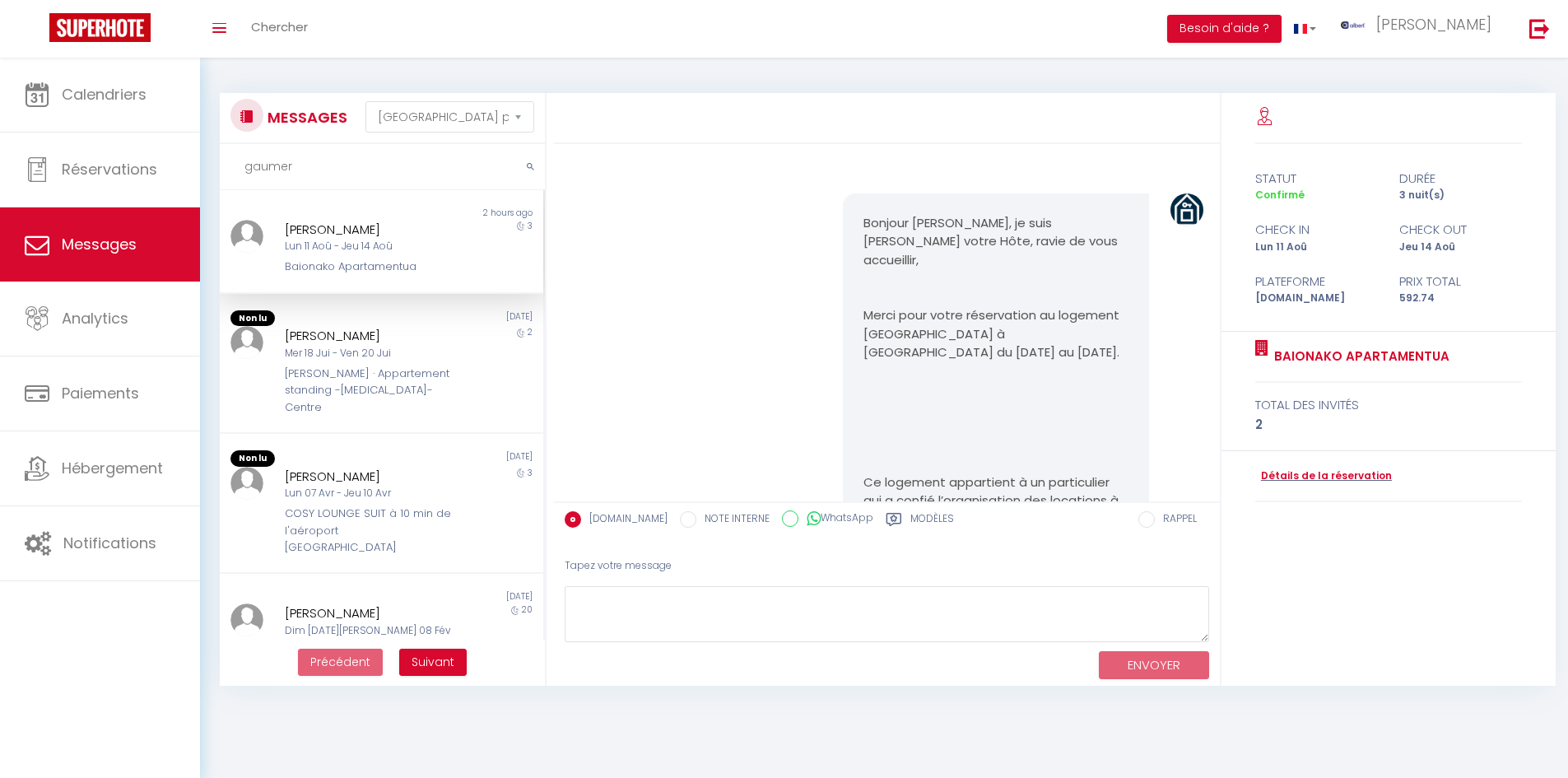
select select "message"
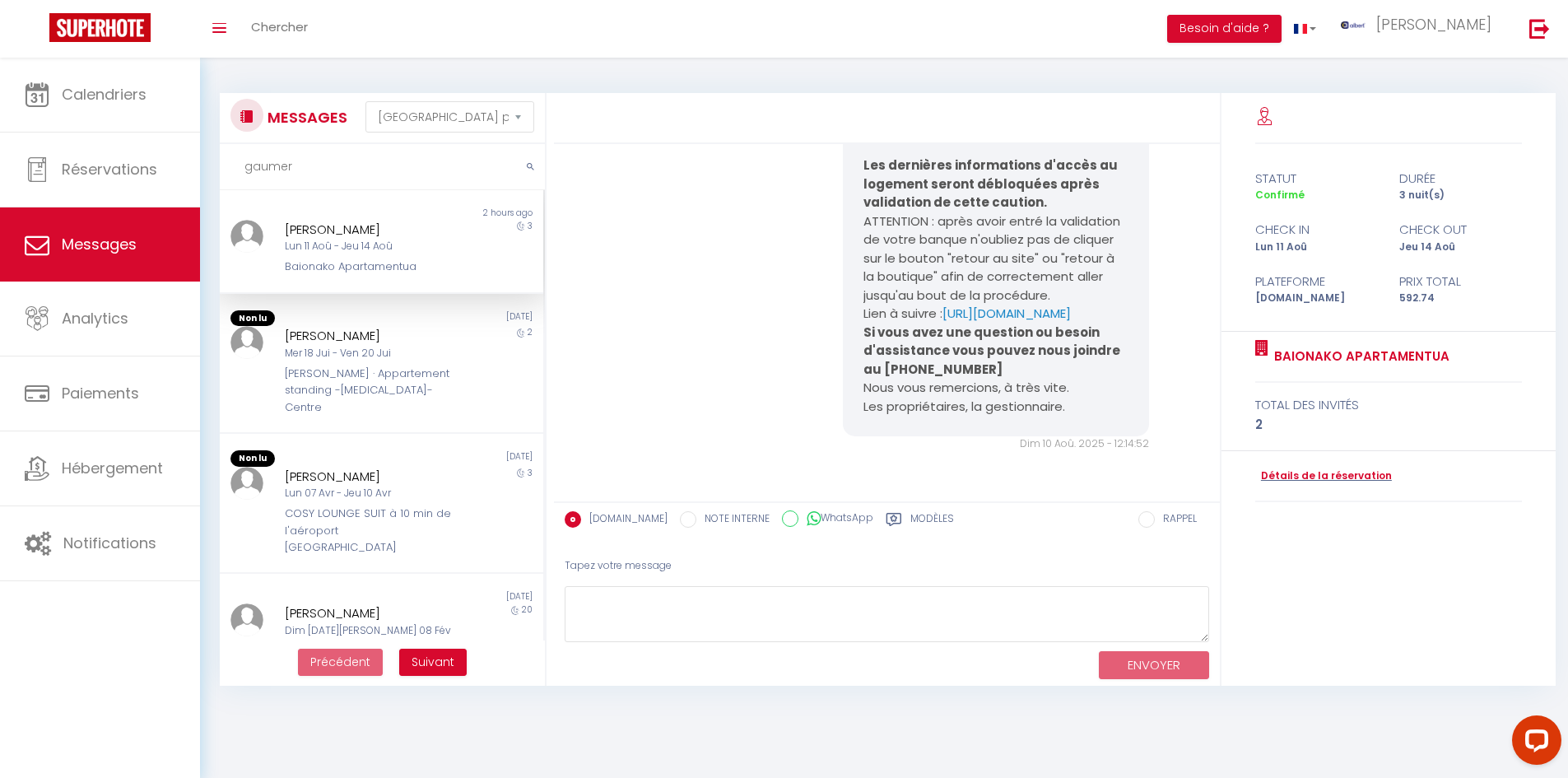
drag, startPoint x: 302, startPoint y: 173, endPoint x: 221, endPoint y: 167, distance: 81.2
click at [221, 167] on input "gaumer" at bounding box center [383, 167] width 325 height 46
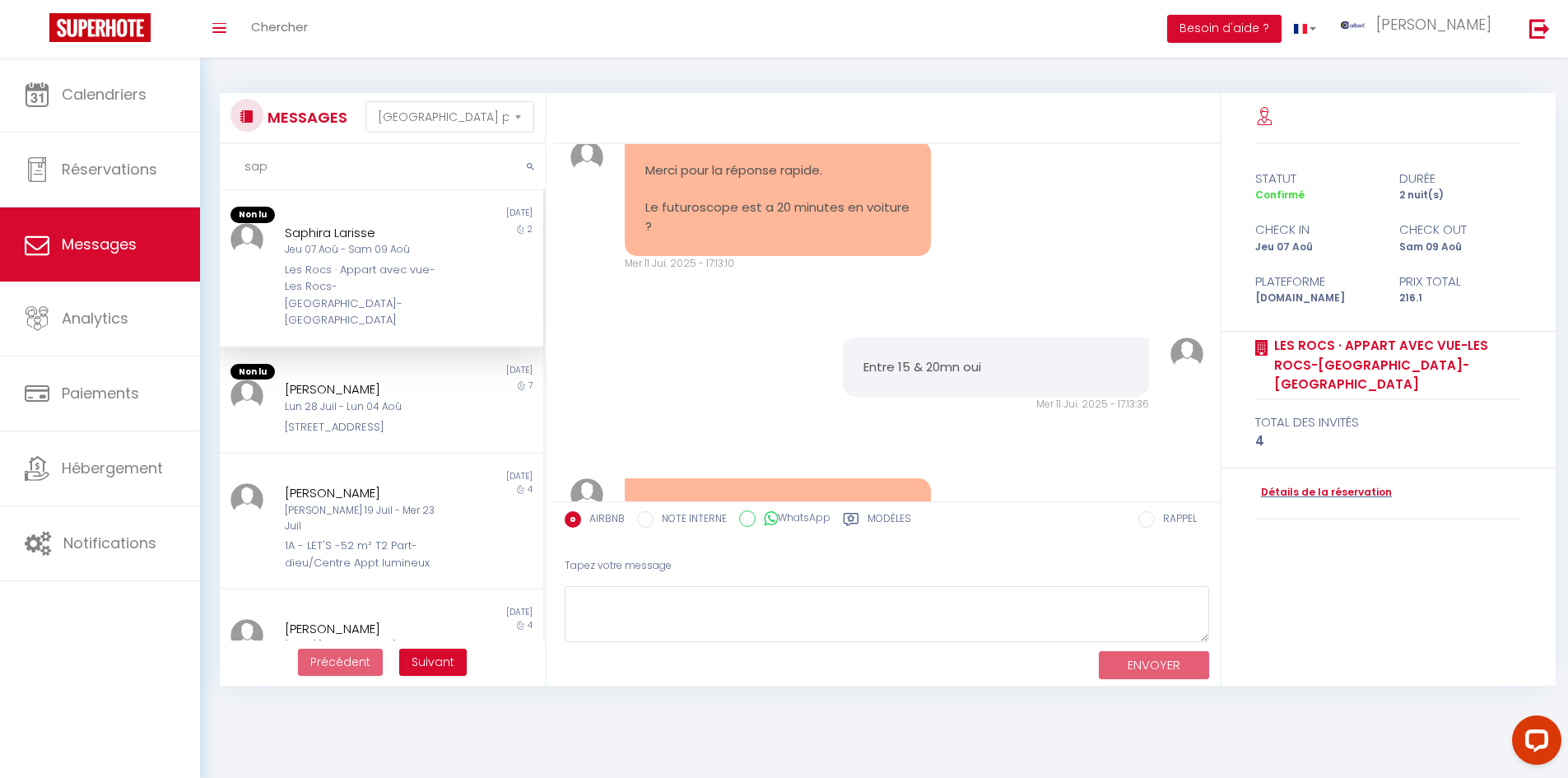
scroll to position [13418, 0]
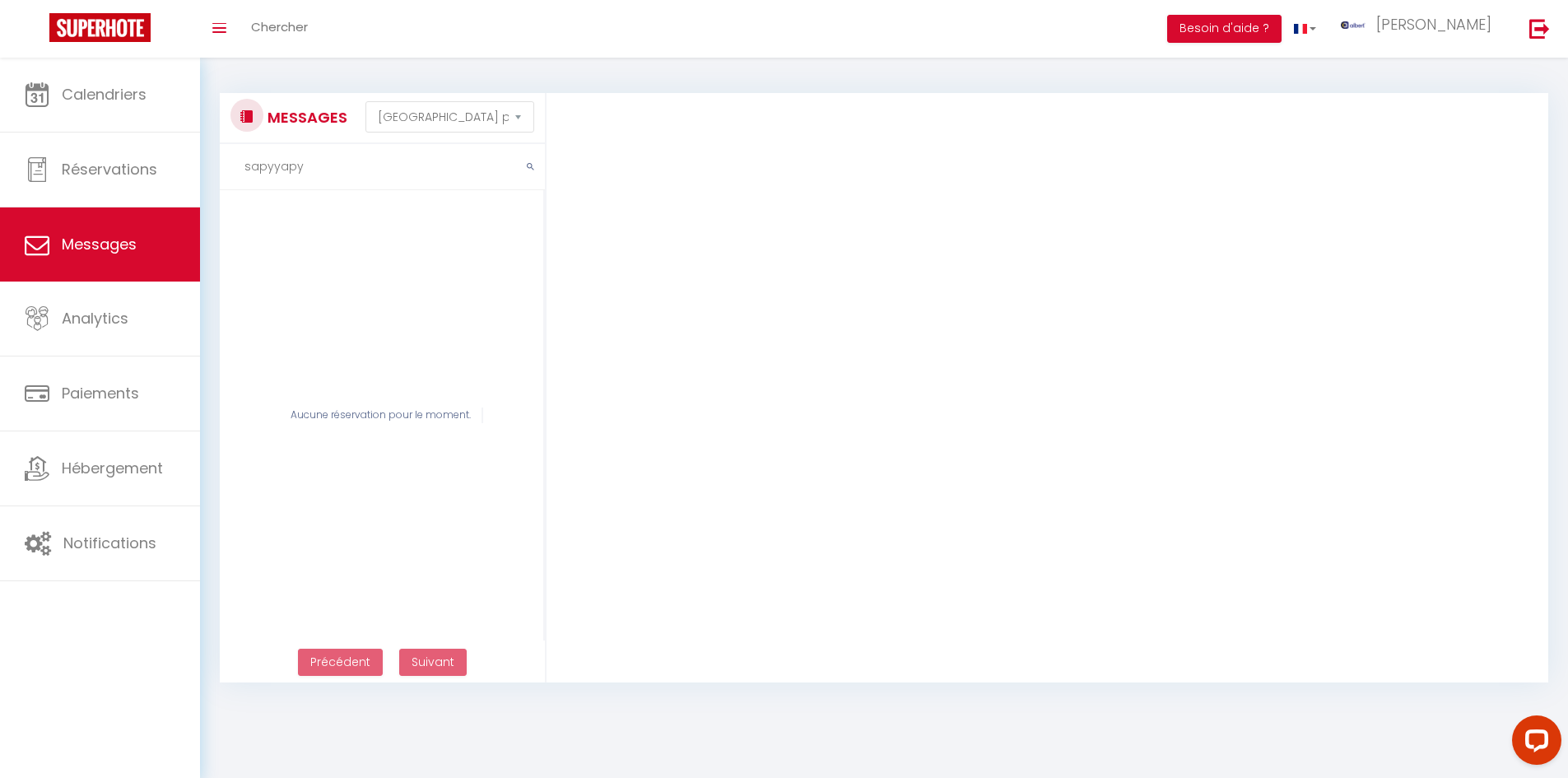
drag, startPoint x: 309, startPoint y: 171, endPoint x: 205, endPoint y: 173, distance: 104.0
click at [205, 173] on div "MESSAGES Trier par date de réservation Trier par date de message sapyyapy Aucun…" at bounding box center [884, 379] width 1368 height 644
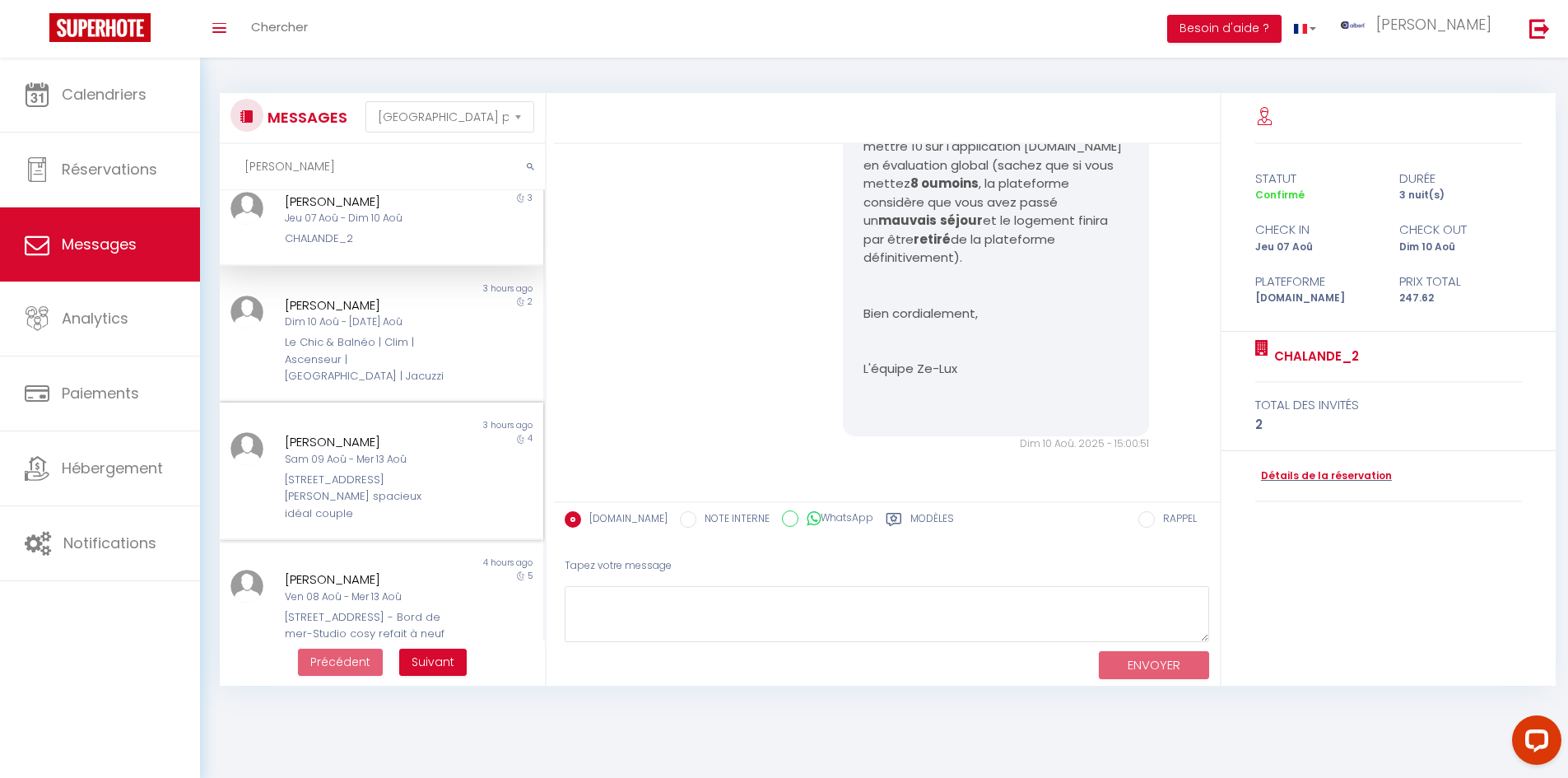
scroll to position [0, 0]
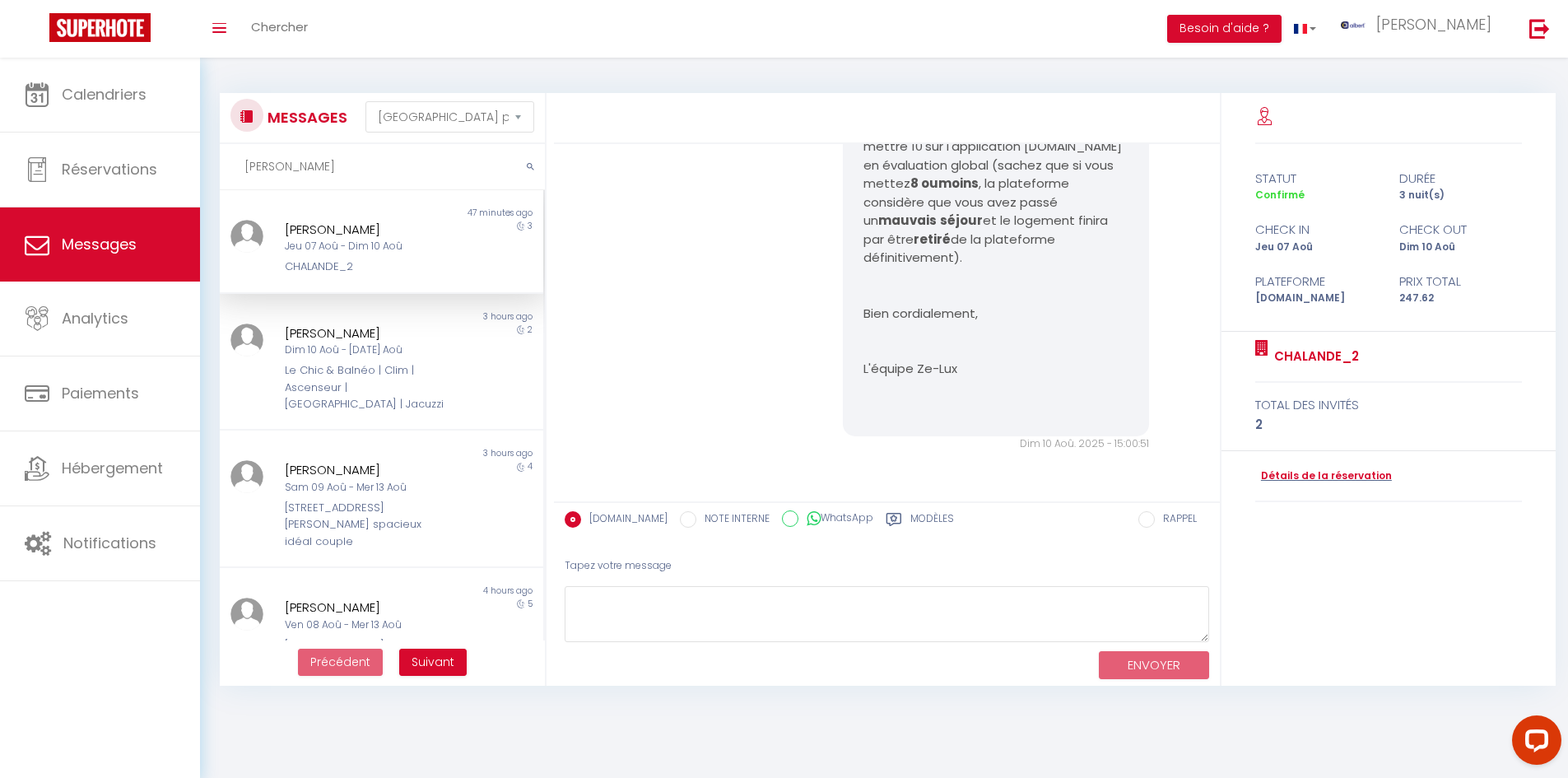
type input "david"
drag, startPoint x: 327, startPoint y: 167, endPoint x: 219, endPoint y: 172, distance: 108.1
click at [219, 172] on div "MESSAGES Trier par date de réservation Trier par date de message david Non lu 4…" at bounding box center [377, 389] width 338 height 592
click at [668, 58] on div "MESSAGES Trier par date de réservation Trier par date de message david Non lu 4…" at bounding box center [884, 381] width 1368 height 648
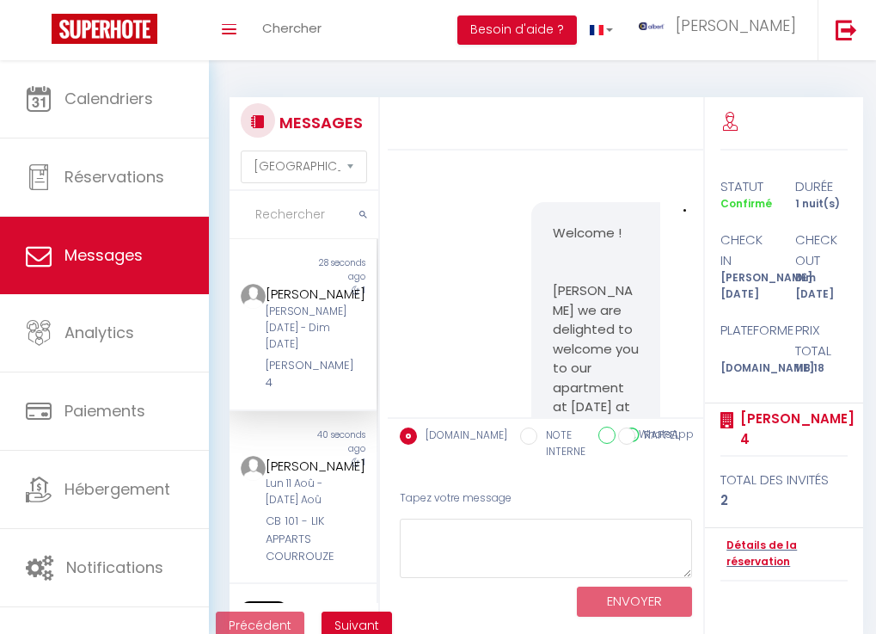
select select "message"
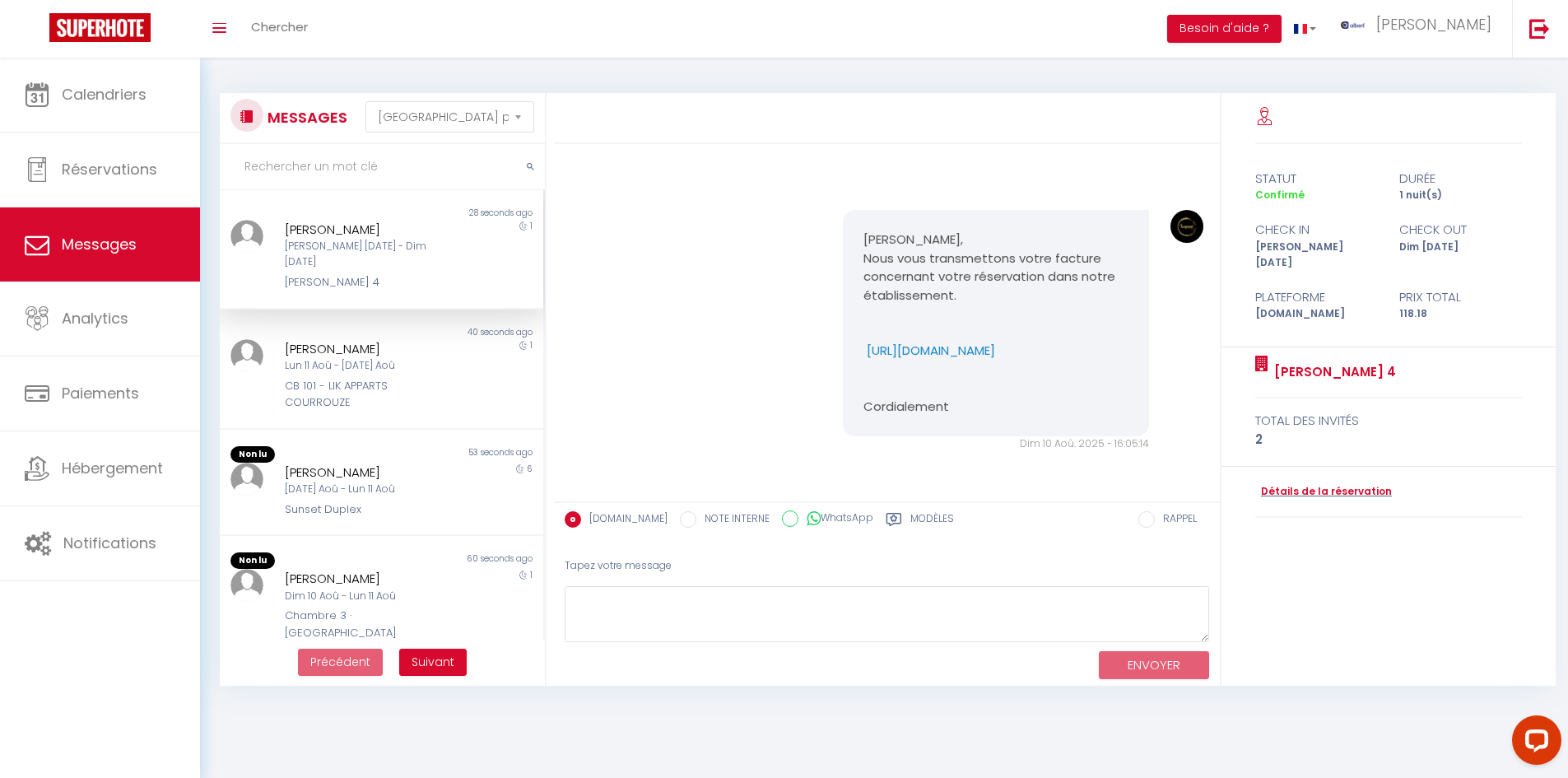
click at [328, 168] on input "text" at bounding box center [383, 167] width 325 height 46
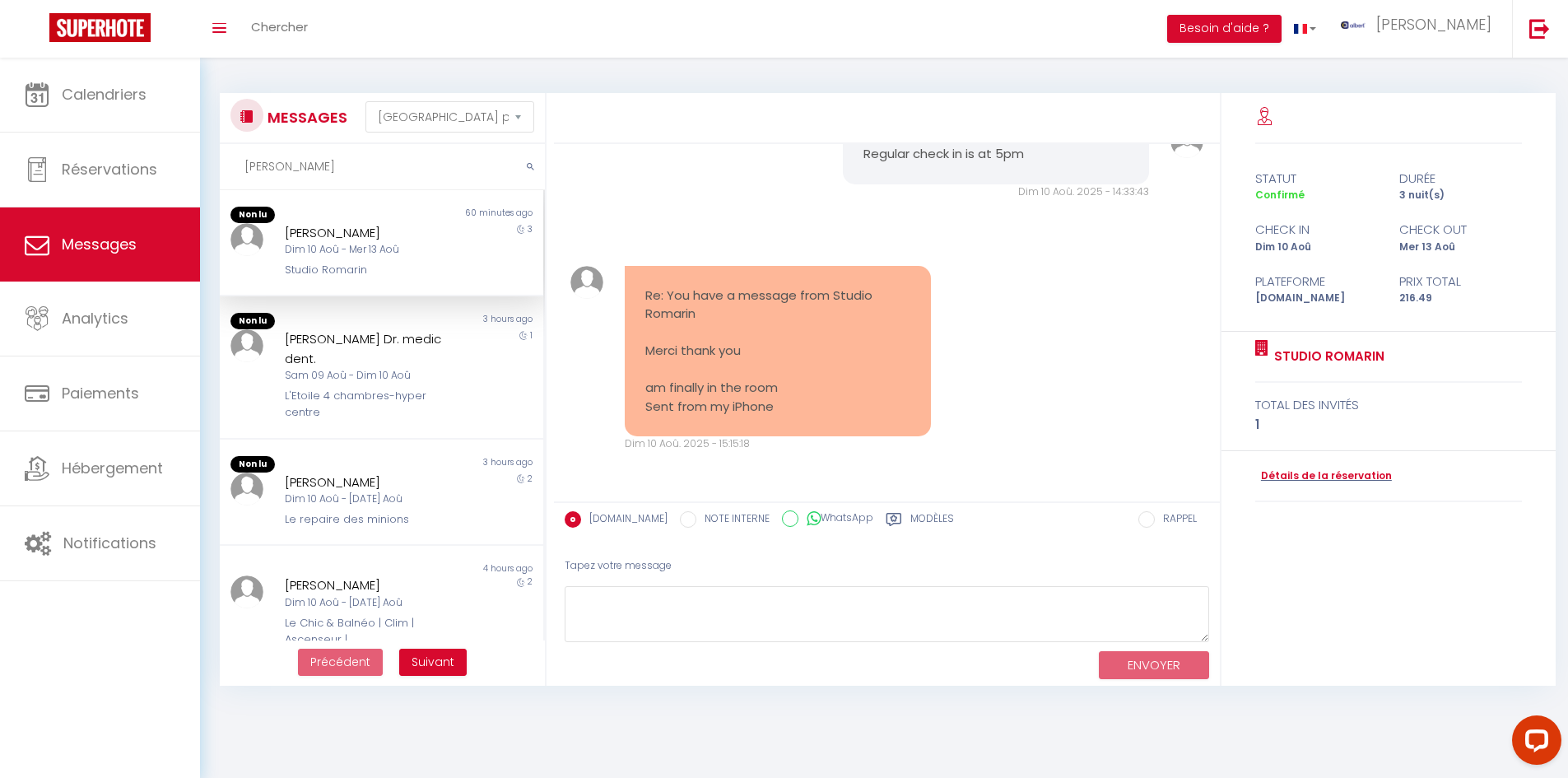
scroll to position [1122, 0]
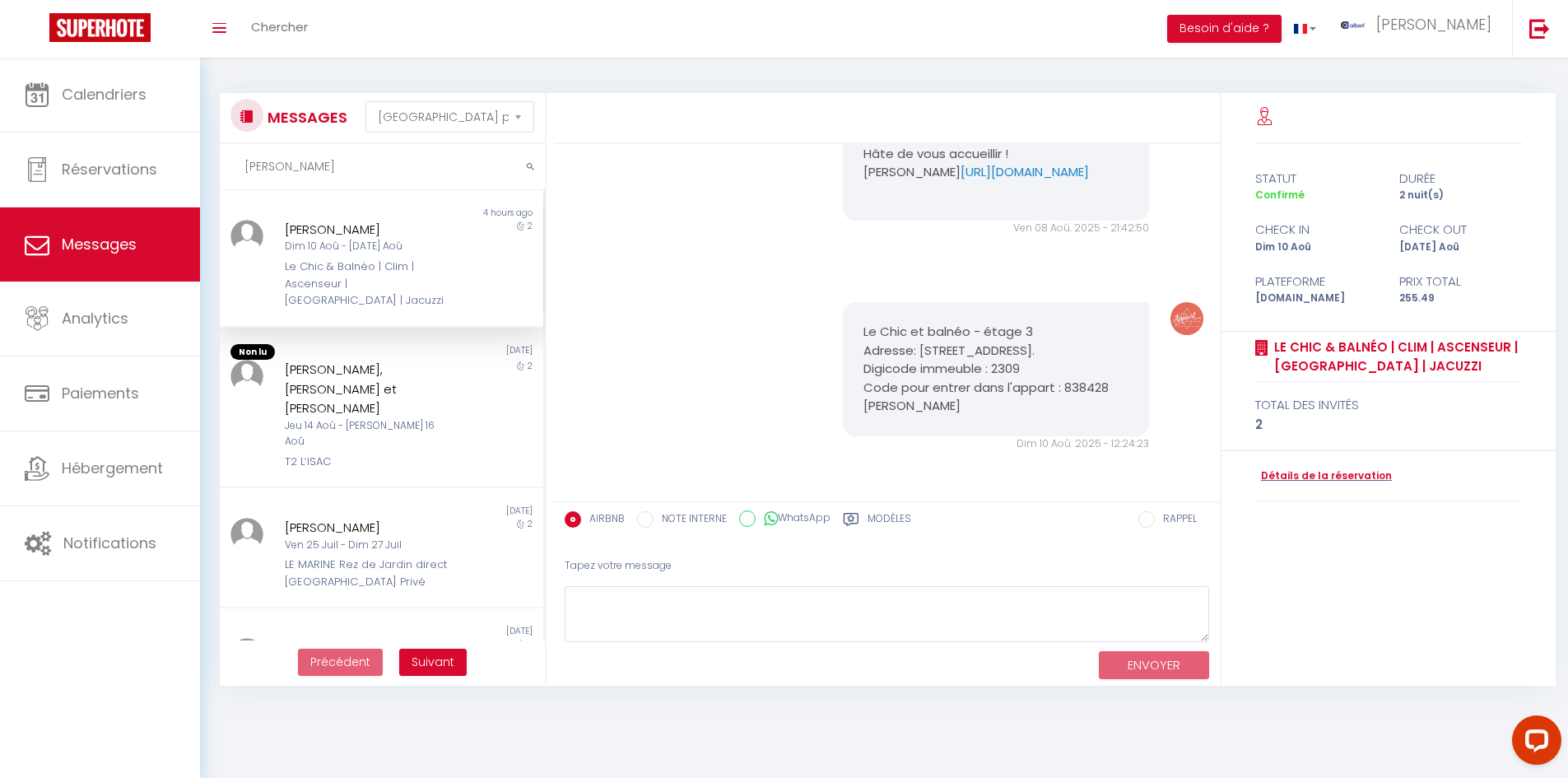
type input "ethan"
click at [450, 242] on div "Ethan David Dim 10 Aoû - Mar 12 Aoû Le Chic & Balnéo | Clim | Ascenseur | Hyper…" at bounding box center [368, 265] width 189 height 90
click at [795, 285] on div "Le Chic et balnéo - étage 3 Adresse: 1 rue Maleville 24000 Périgueux. Digicode …" at bounding box center [887, 376] width 656 height 214
click at [839, 478] on link "Détails de la réservation" at bounding box center [1324, 476] width 137 height 15
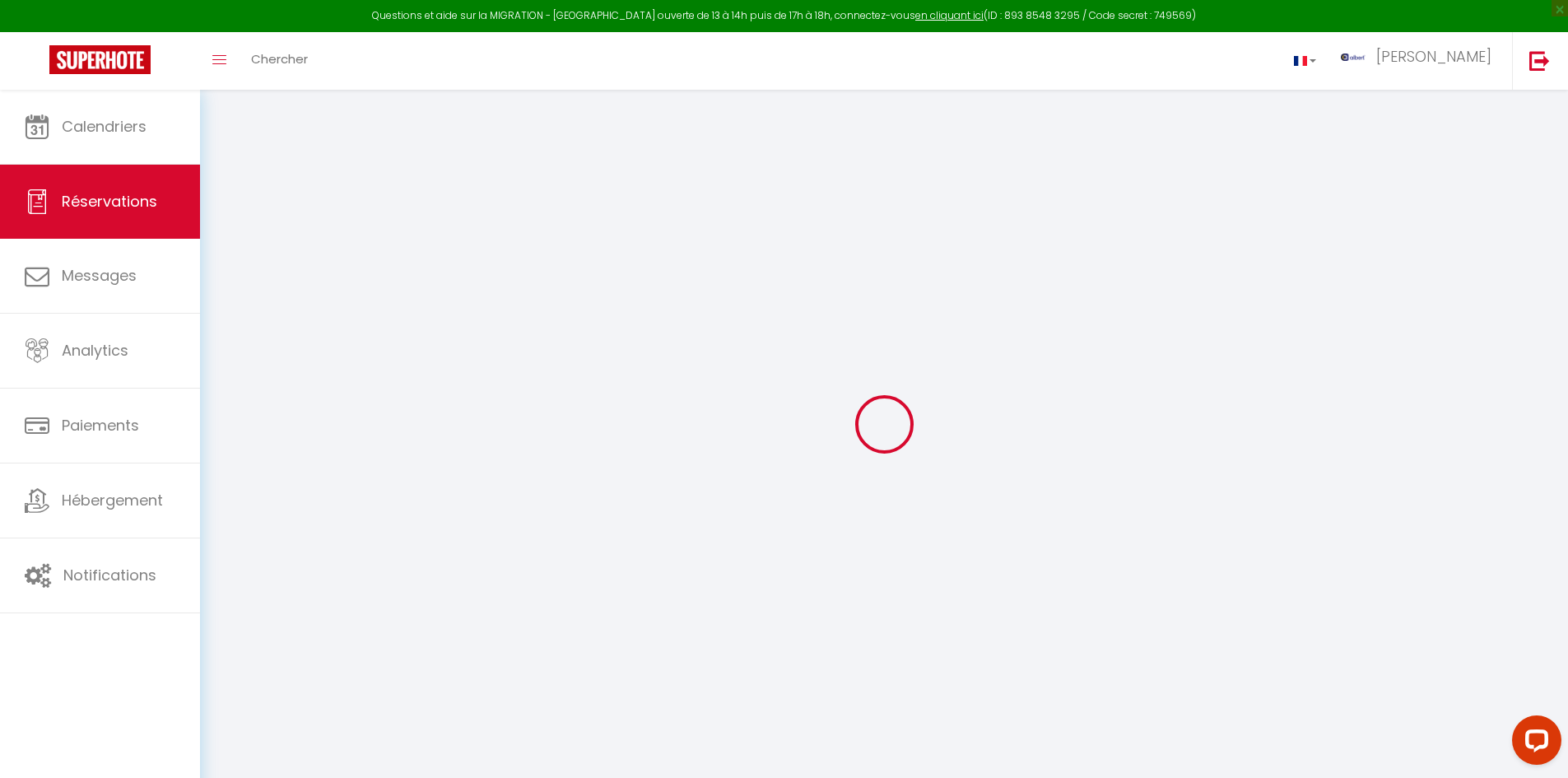
type input "Ethan"
type input "David"
type input "sv0xugwyyej5hcw1xbcvibjmevmj@reply.superhote.com"
type input "ethan.davidpro@gmail.com"
type input "+33782162541"
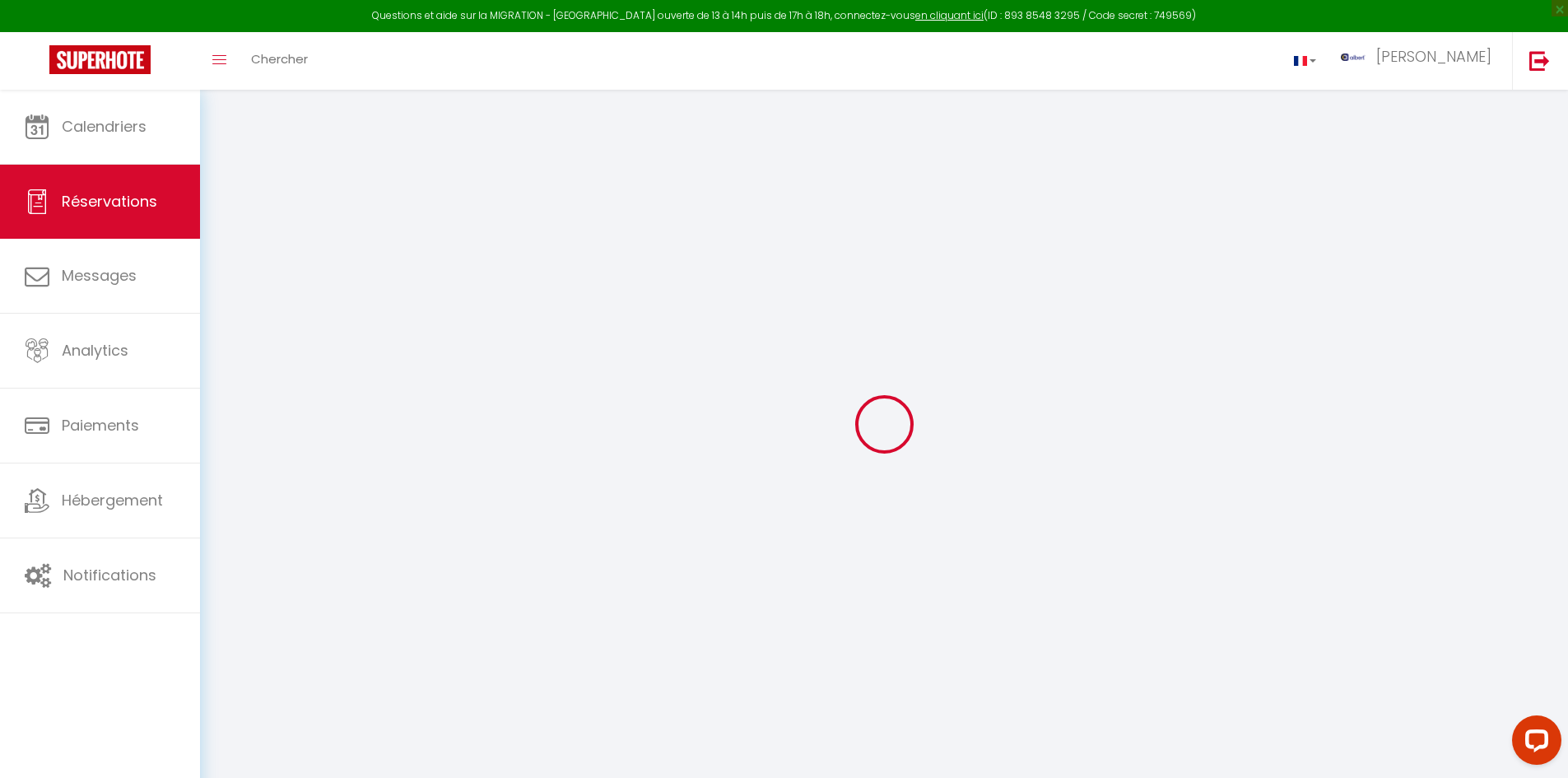
type input "+33782162541"
select select
type input "36.6"
select select "31159"
select select "1"
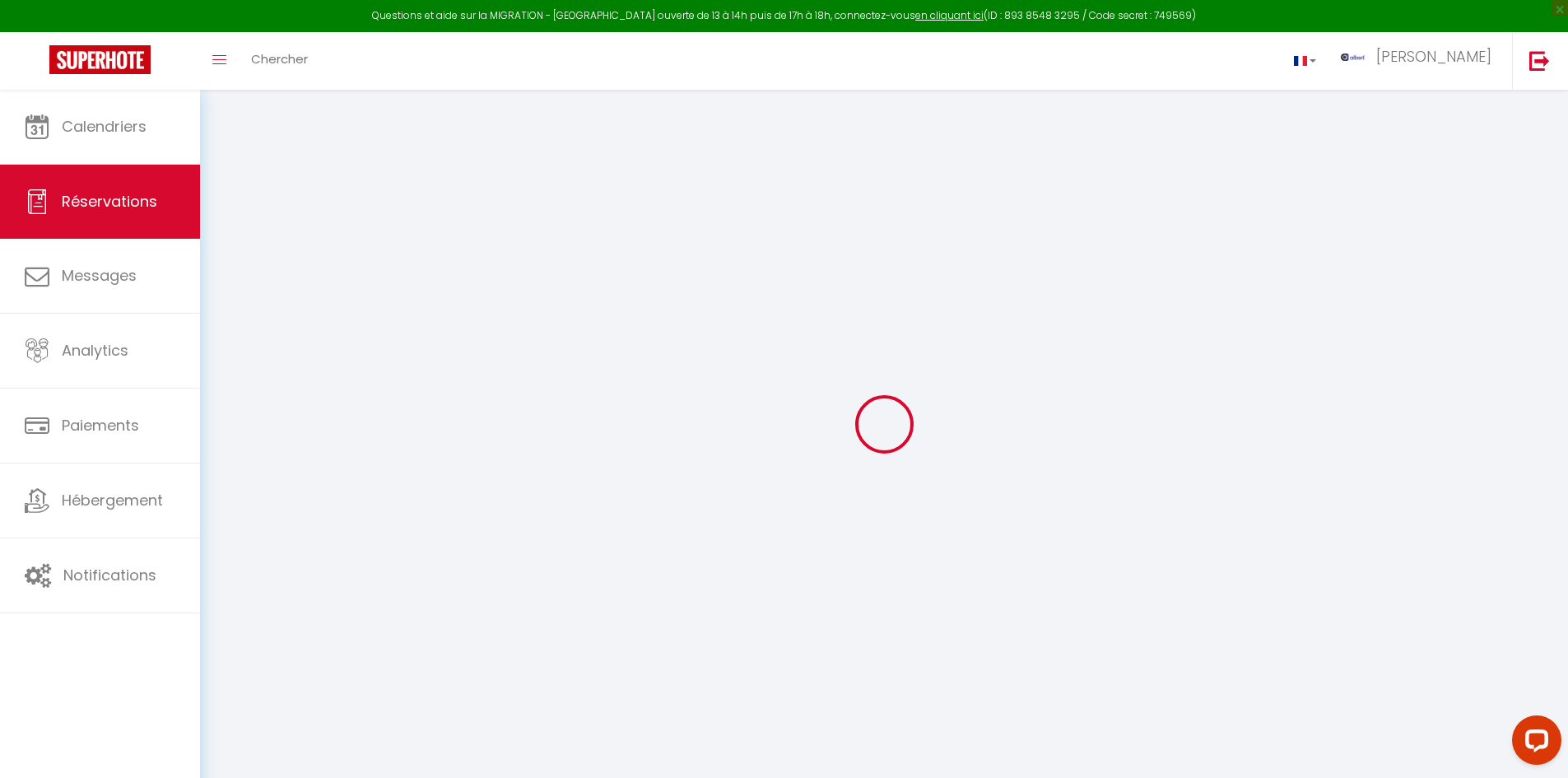
select select
type input "2"
select select "12"
select select
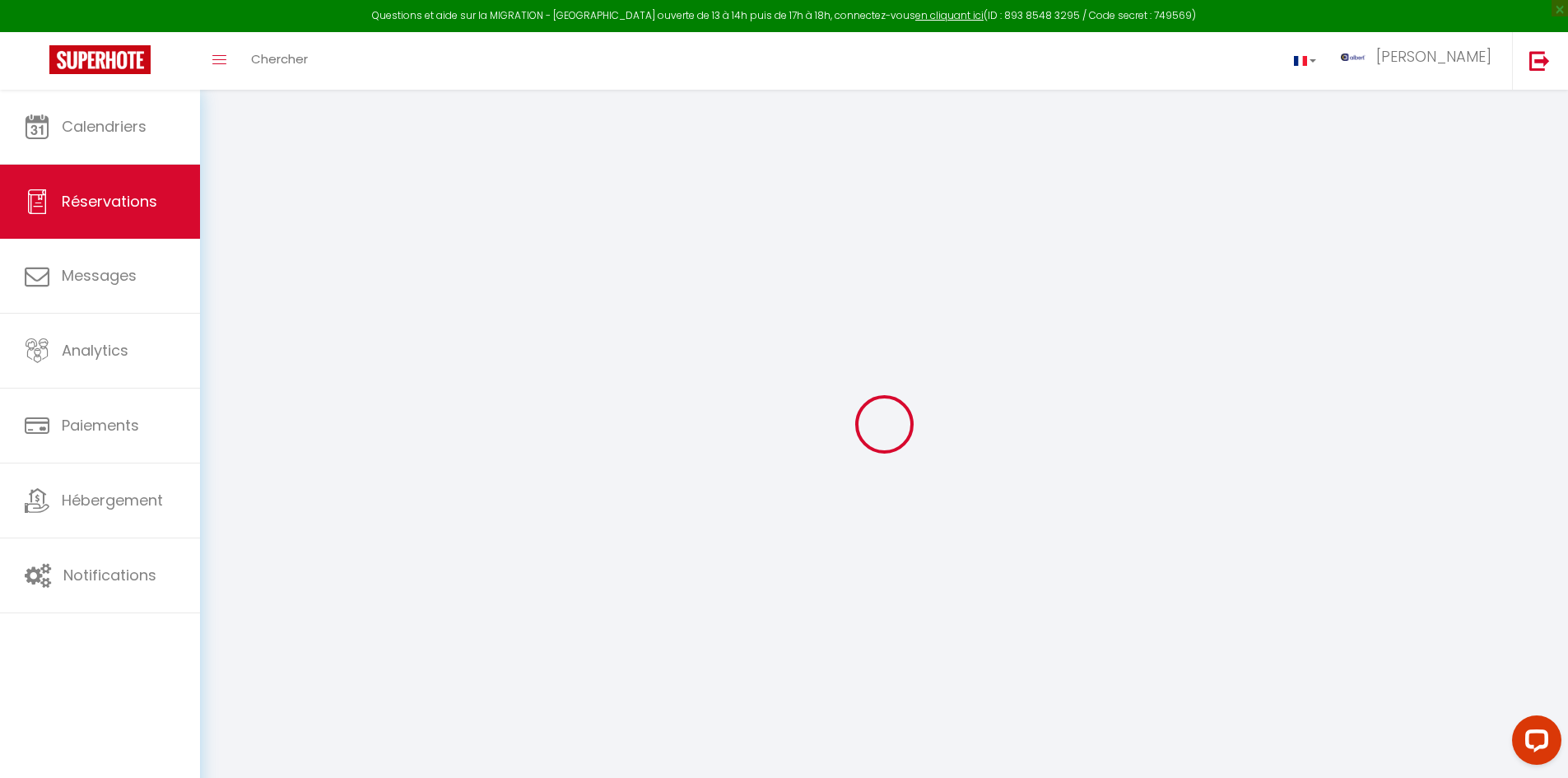
type input "209"
checkbox input "false"
select select "1"
type input "0"
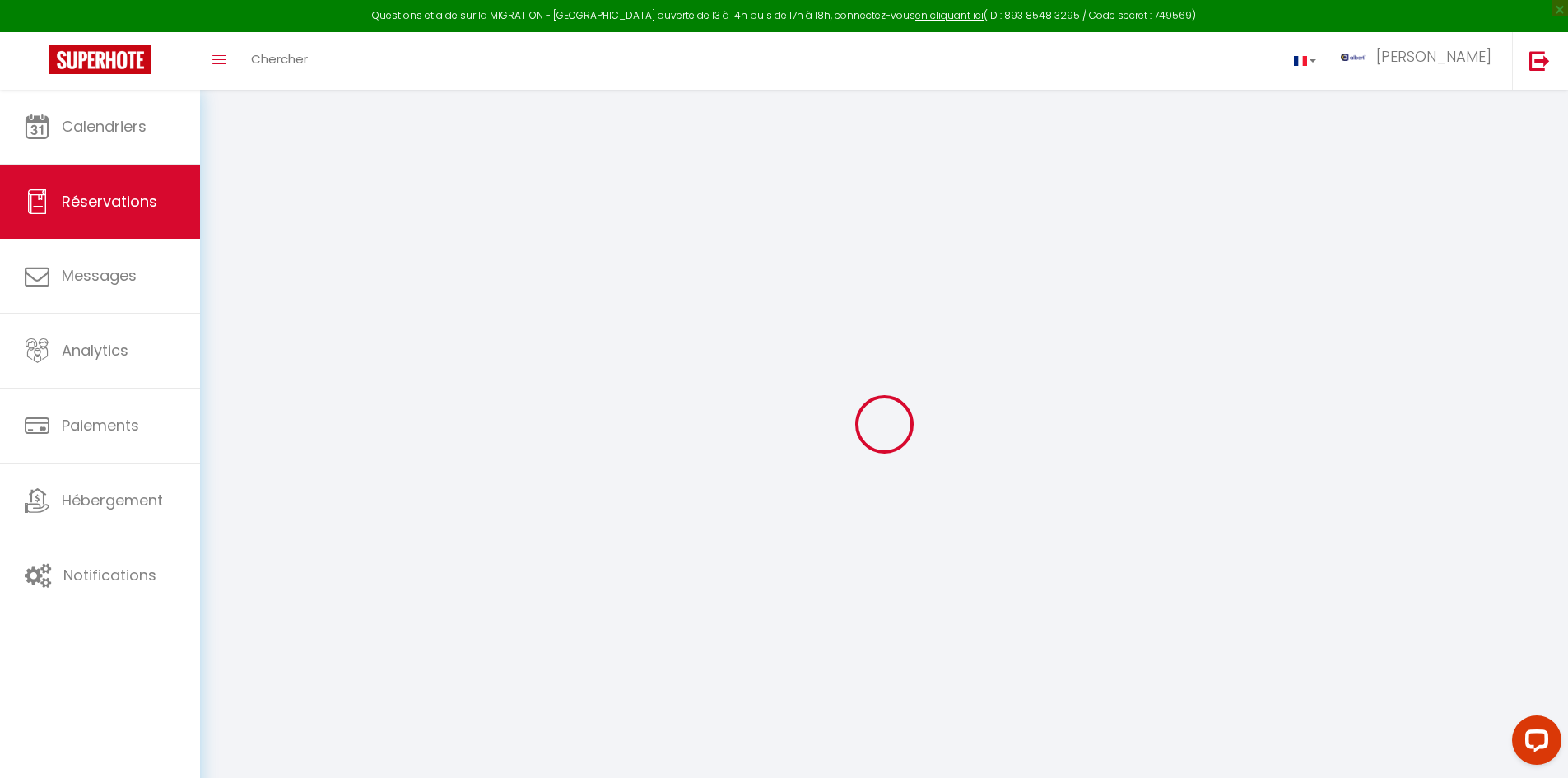
type input "0"
select select
select select "15"
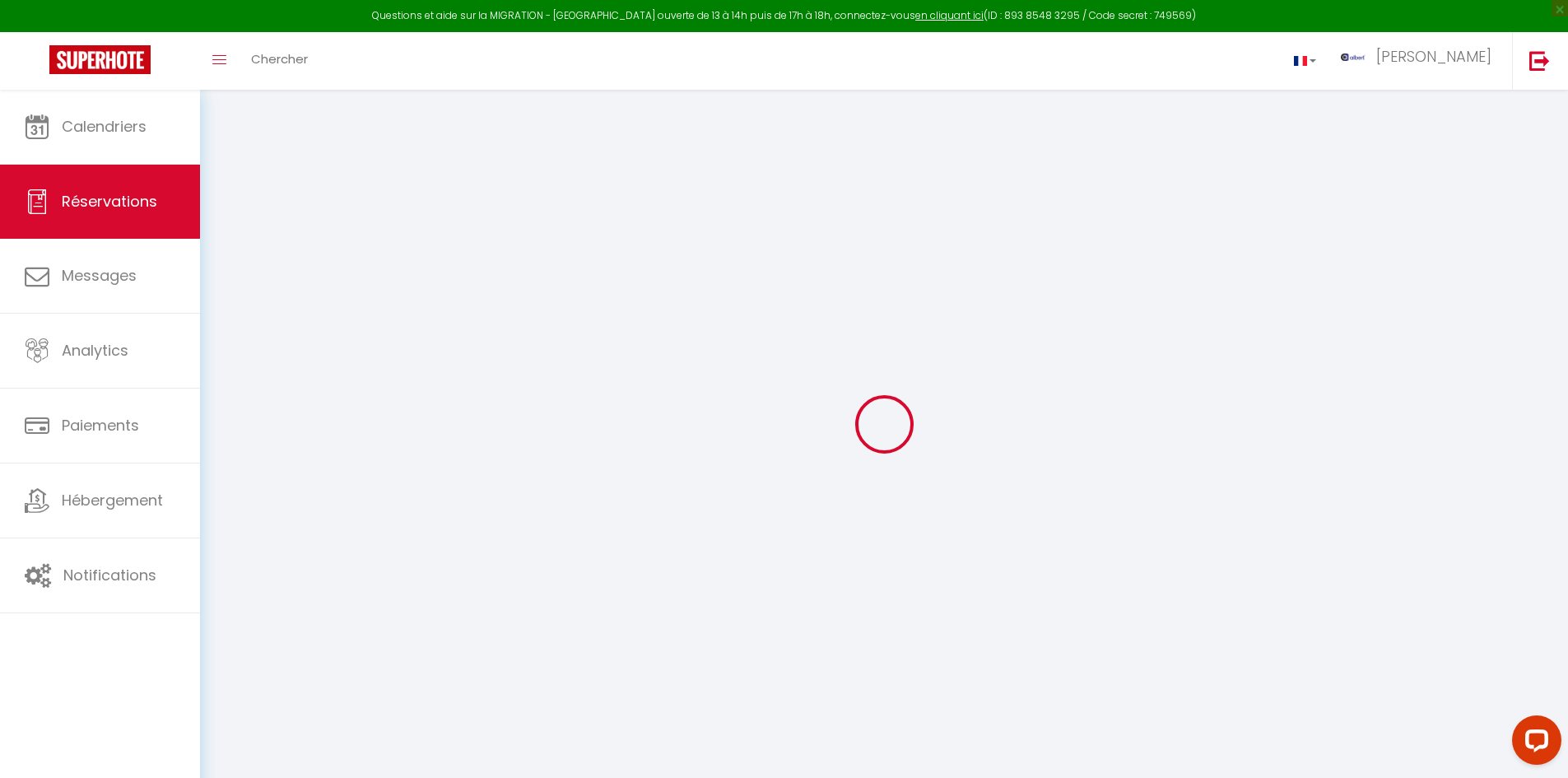
checkbox input "false"
select select
checkbox input "false"
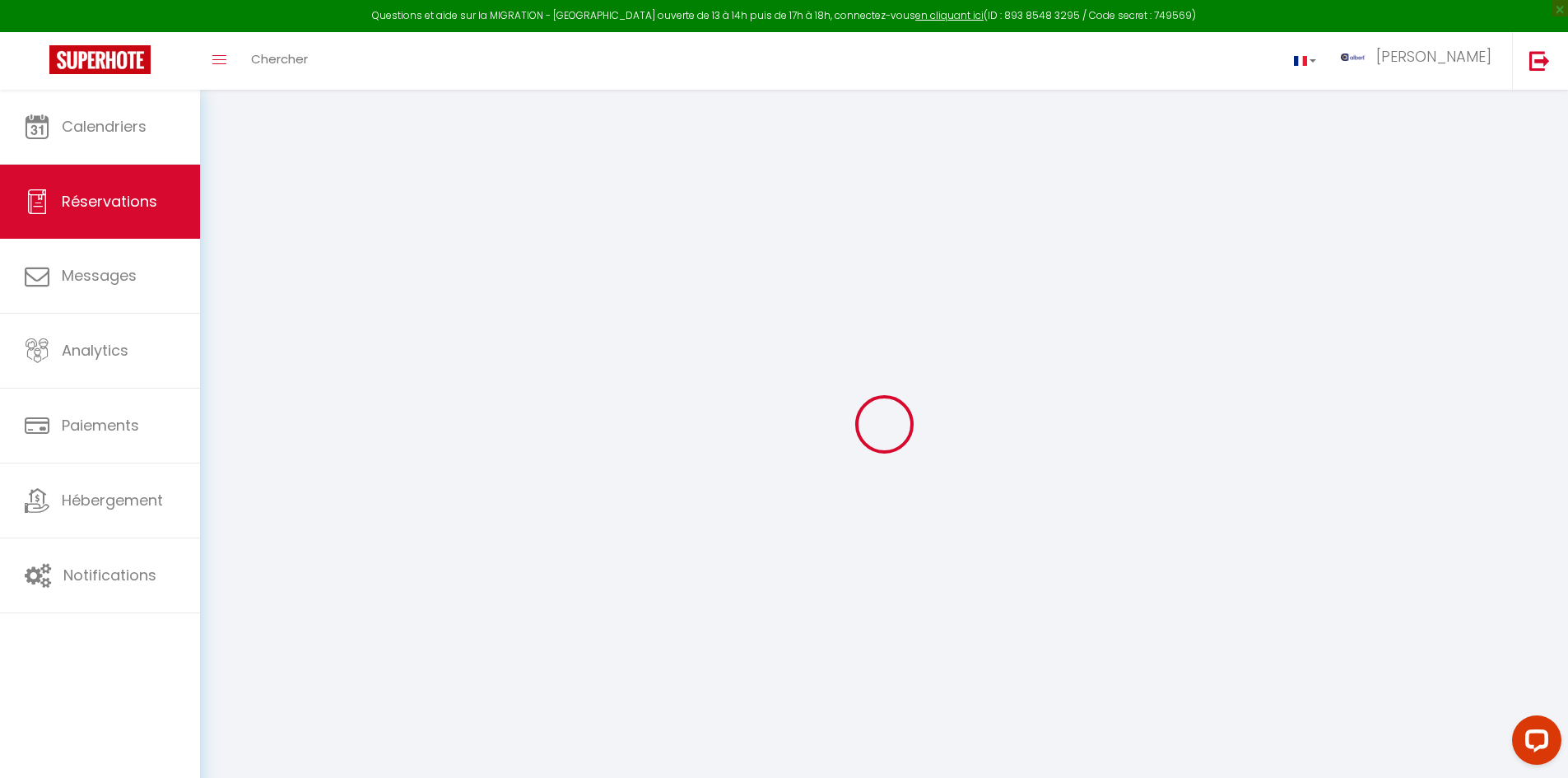
select select
checkbox input "false"
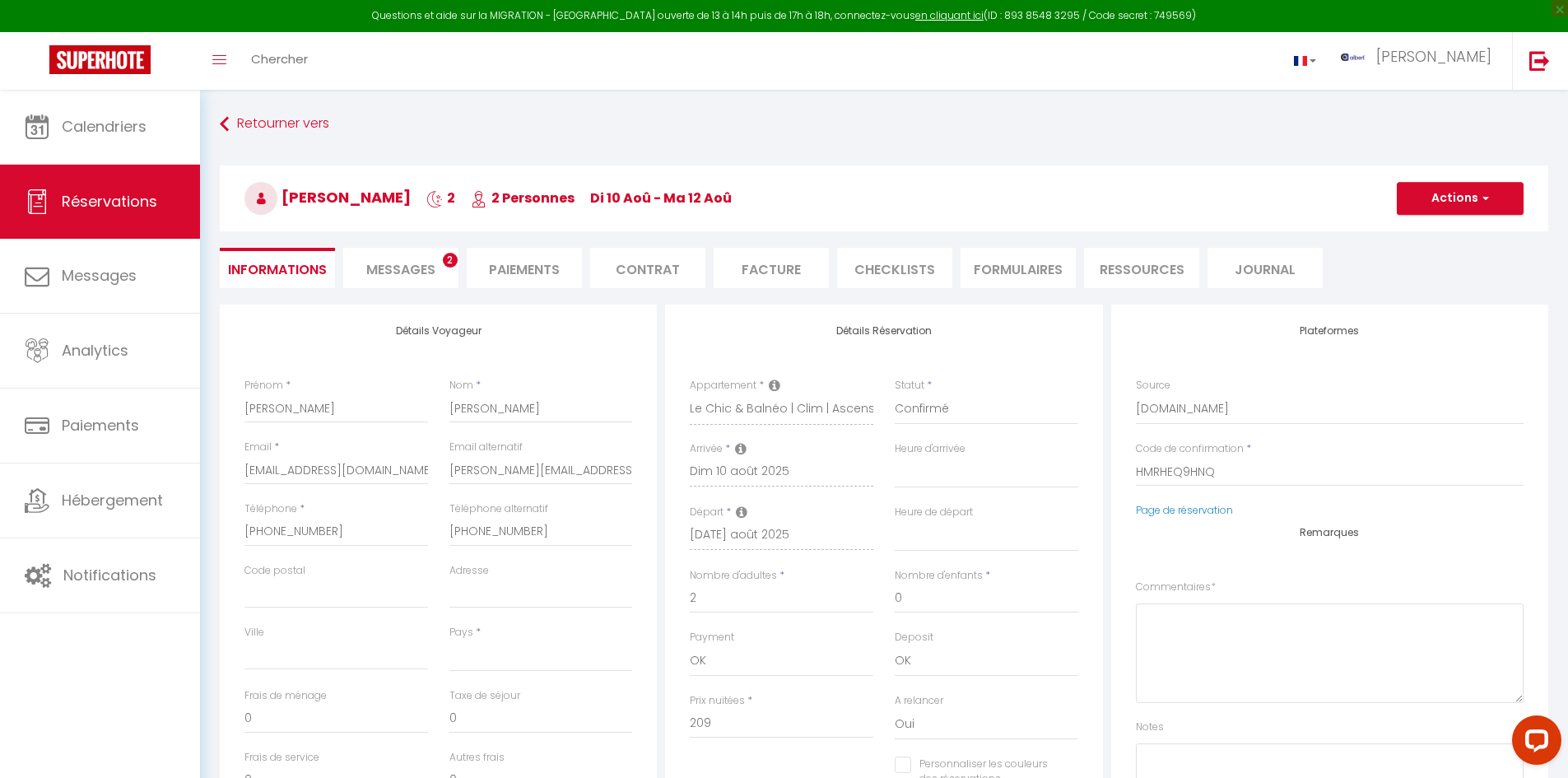
select select
checkbox input "false"
type textarea "On fête nos 2 ans de couple"
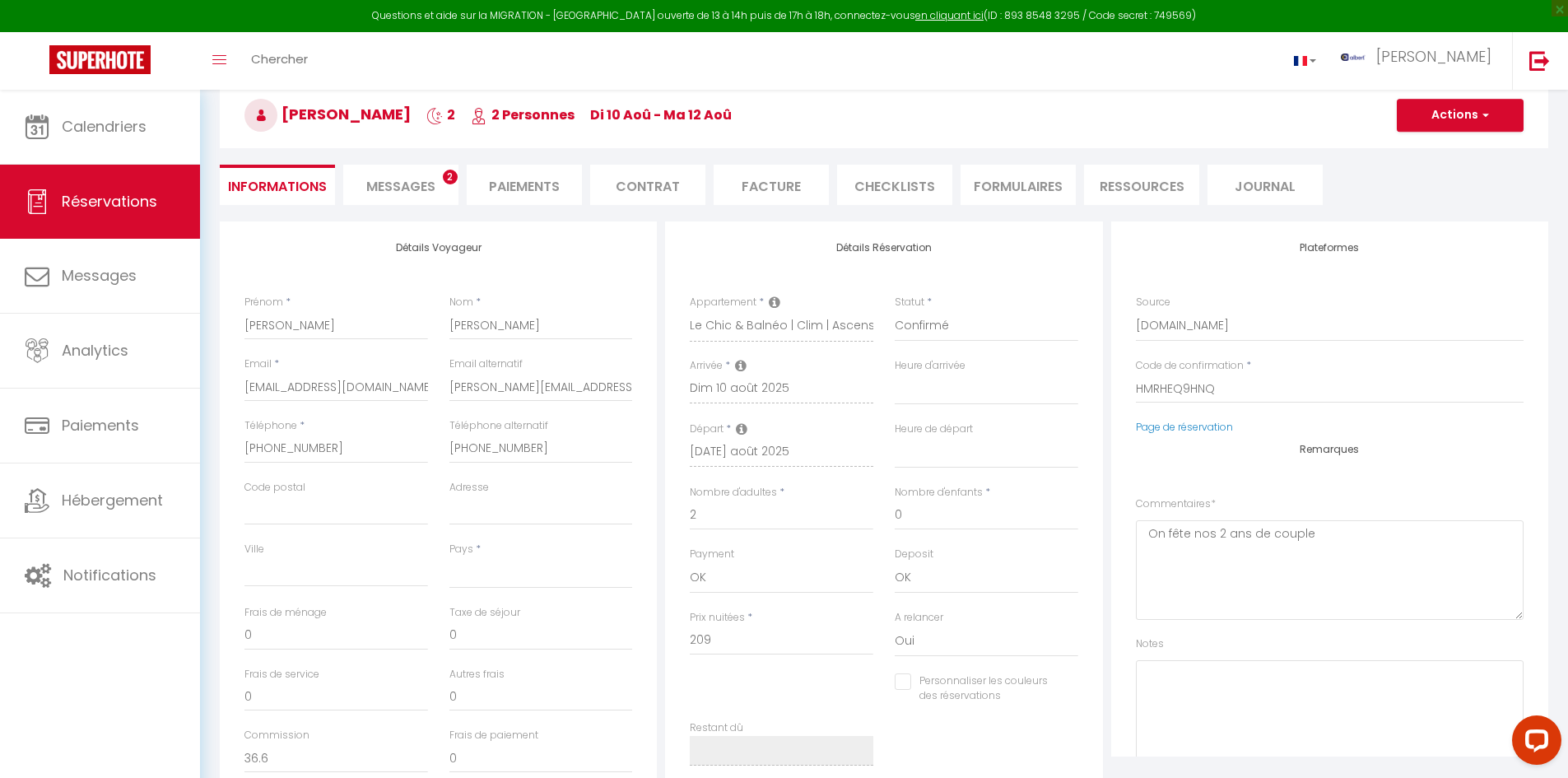
scroll to position [82, 0]
select select
type input "35"
type input "11.49"
select select
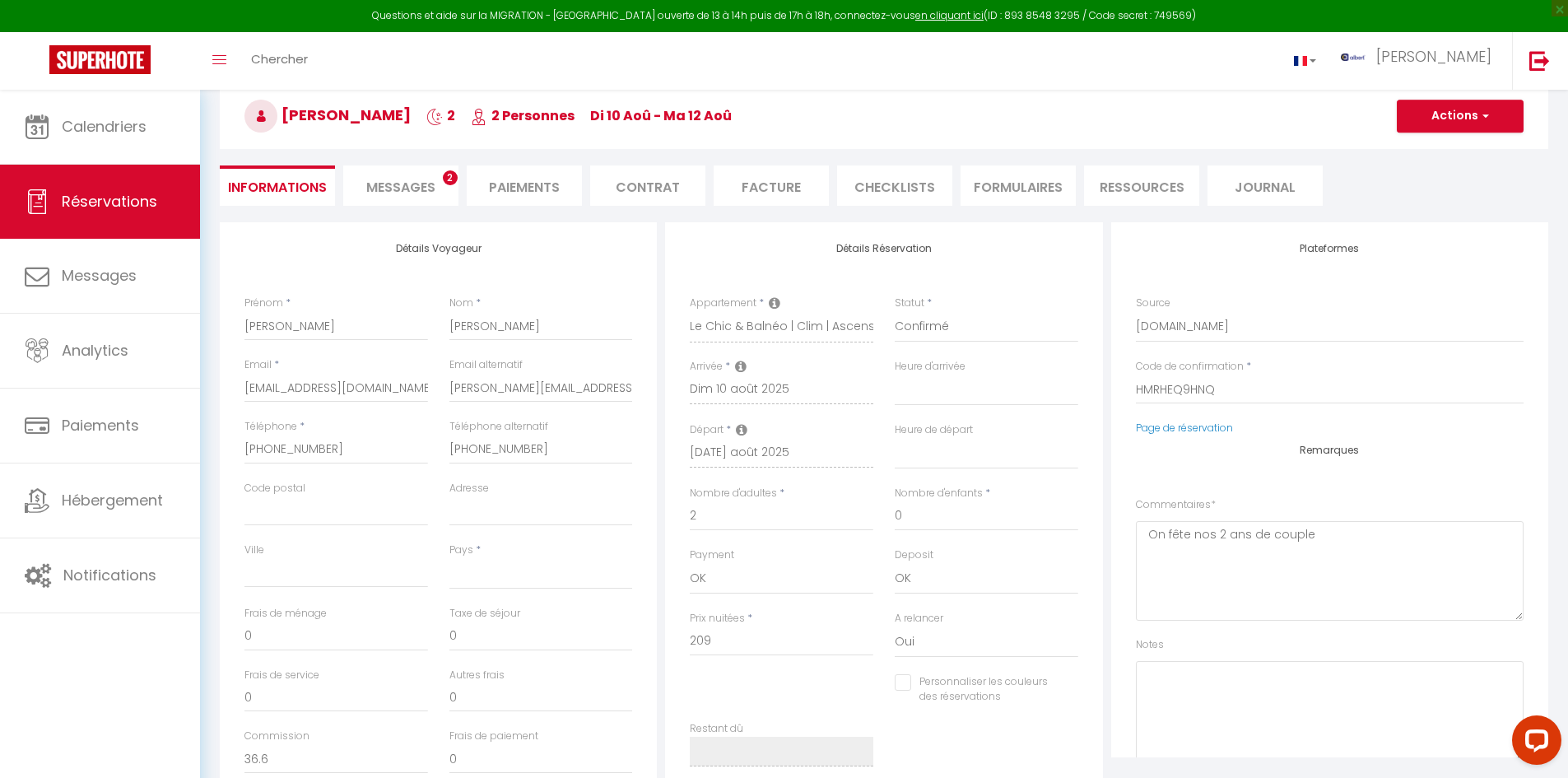
select select
checkbox input "false"
click at [433, 183] on span "Messages" at bounding box center [401, 188] width 69 height 19
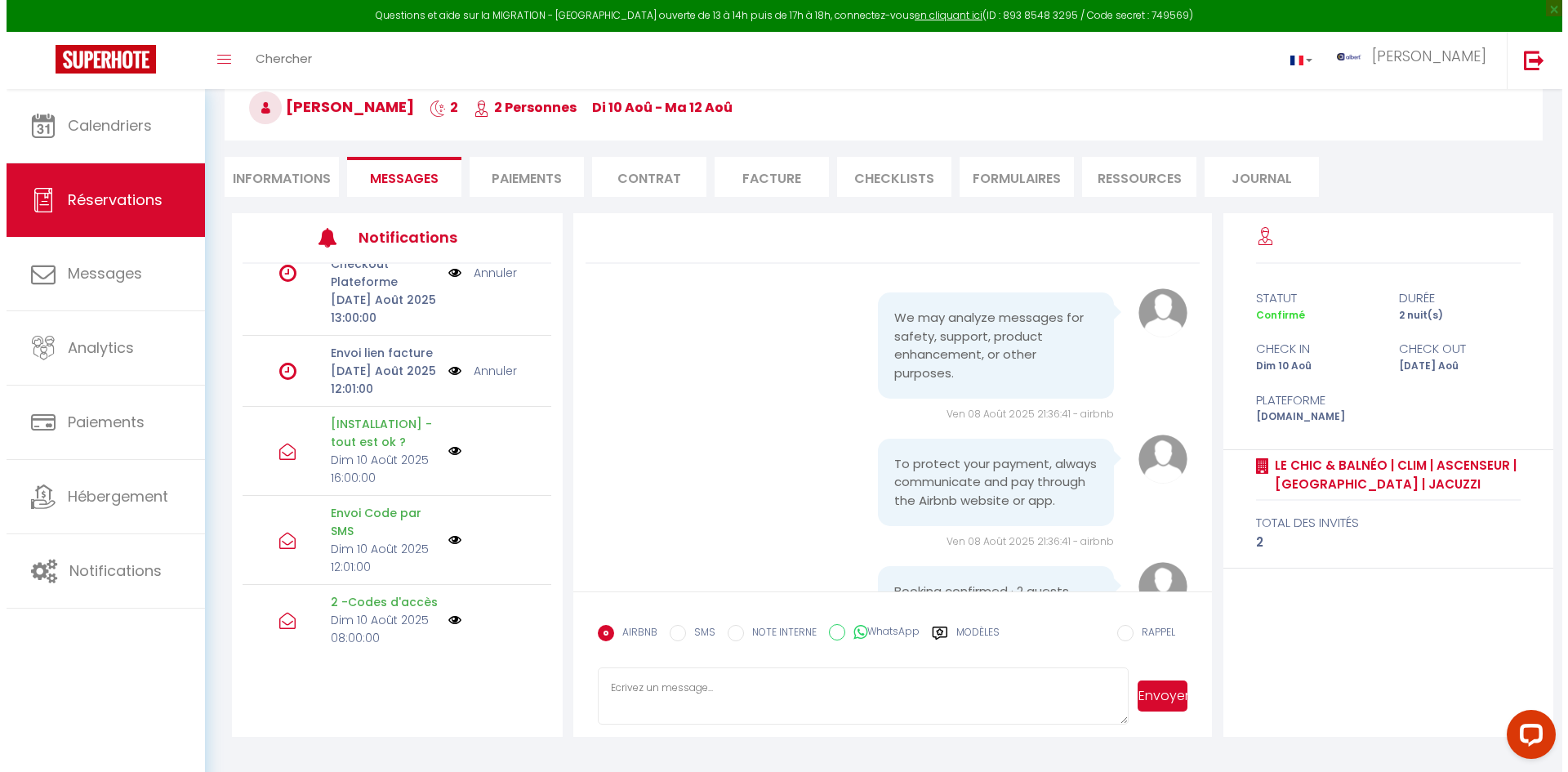
scroll to position [163, 0]
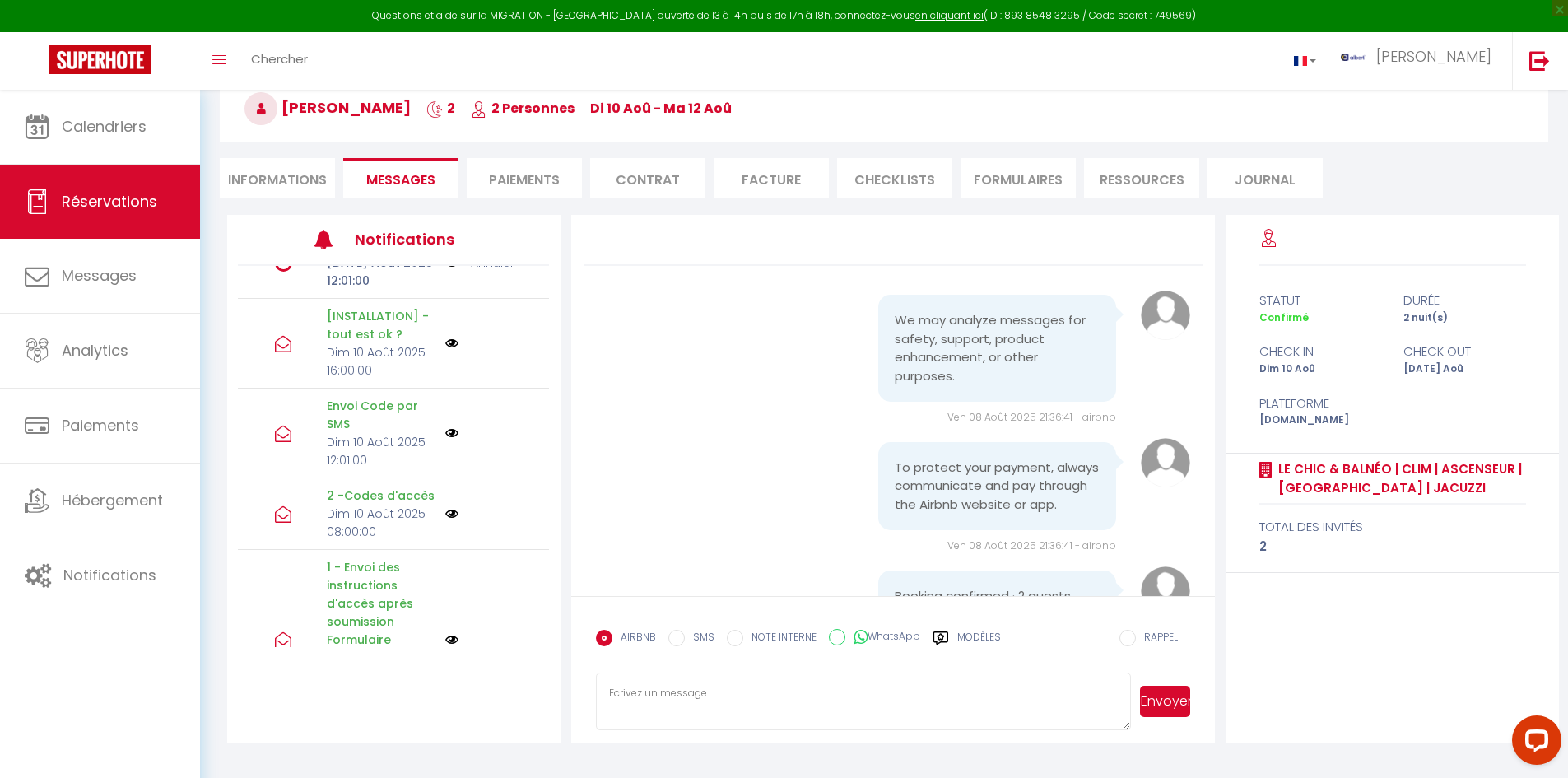
click at [445, 428] on img at bounding box center [452, 433] width 13 height 13
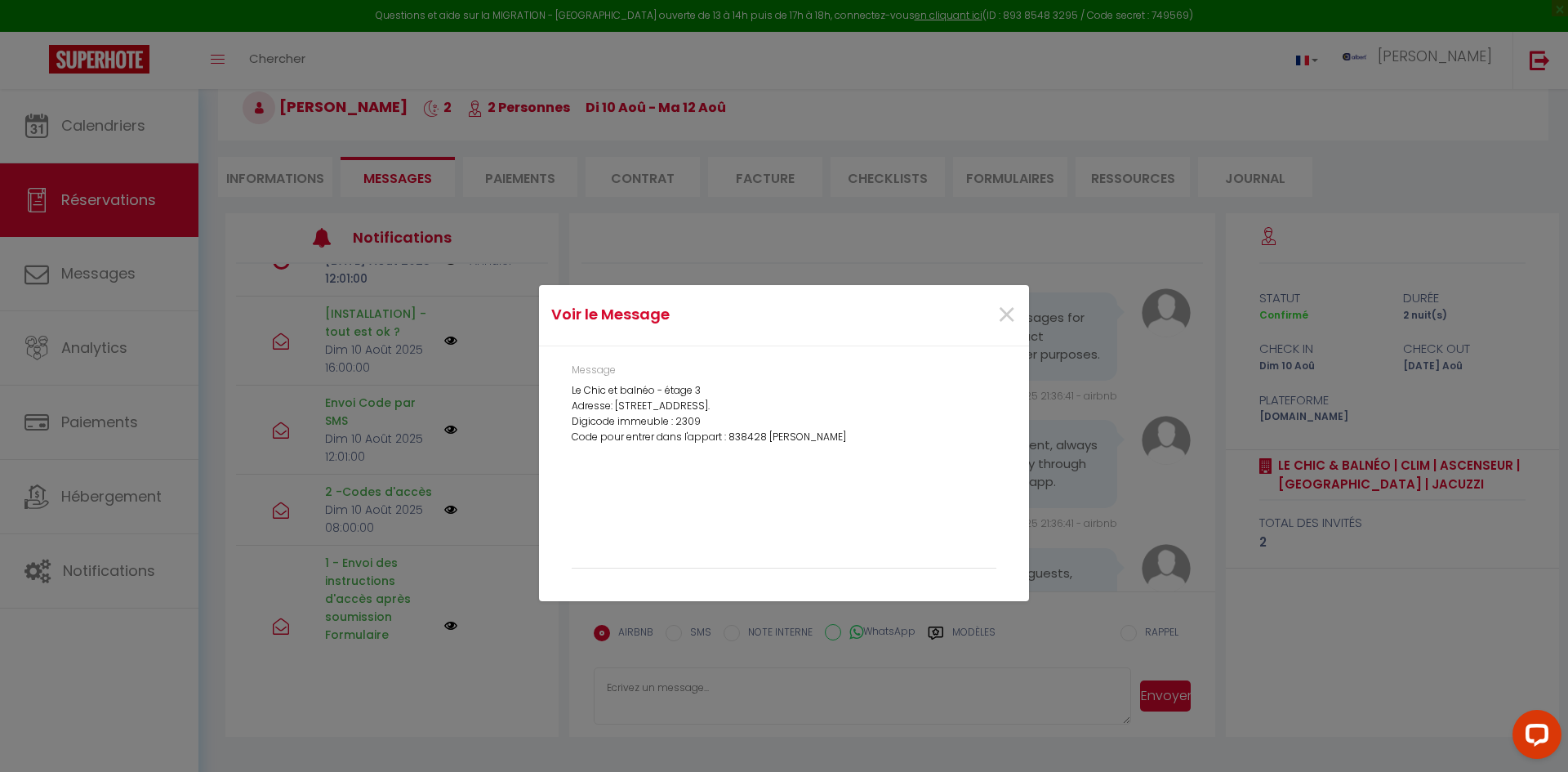
click at [453, 473] on div "Voir le Message × Message Le Chic et balnéo - étage 3 Adresse: 1 rue Maleville …" at bounding box center [784, 386] width 1568 height 772
click at [832, 318] on span "×" at bounding box center [1007, 315] width 21 height 49
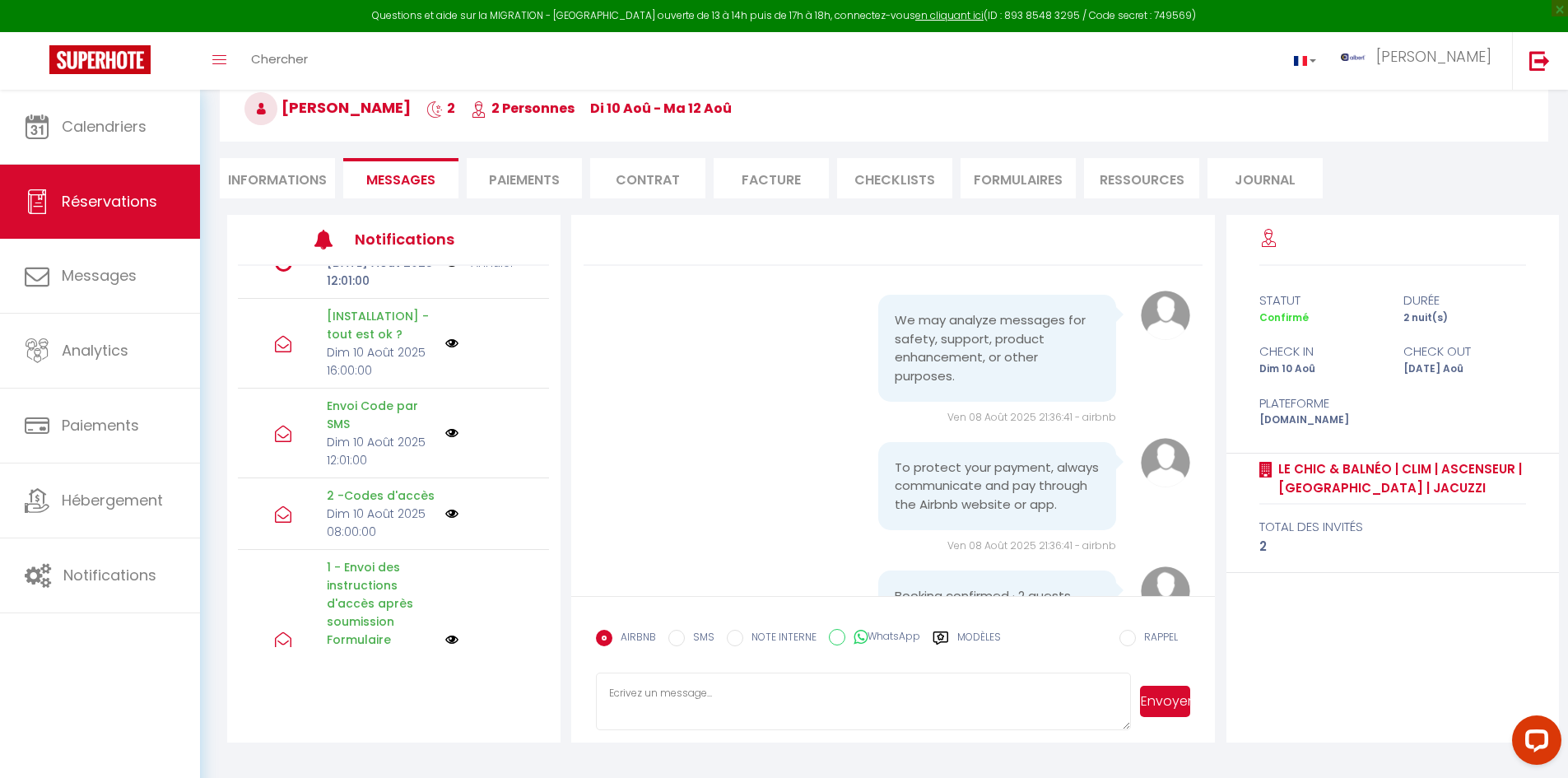
click at [445, 511] on img at bounding box center [452, 514] width 13 height 13
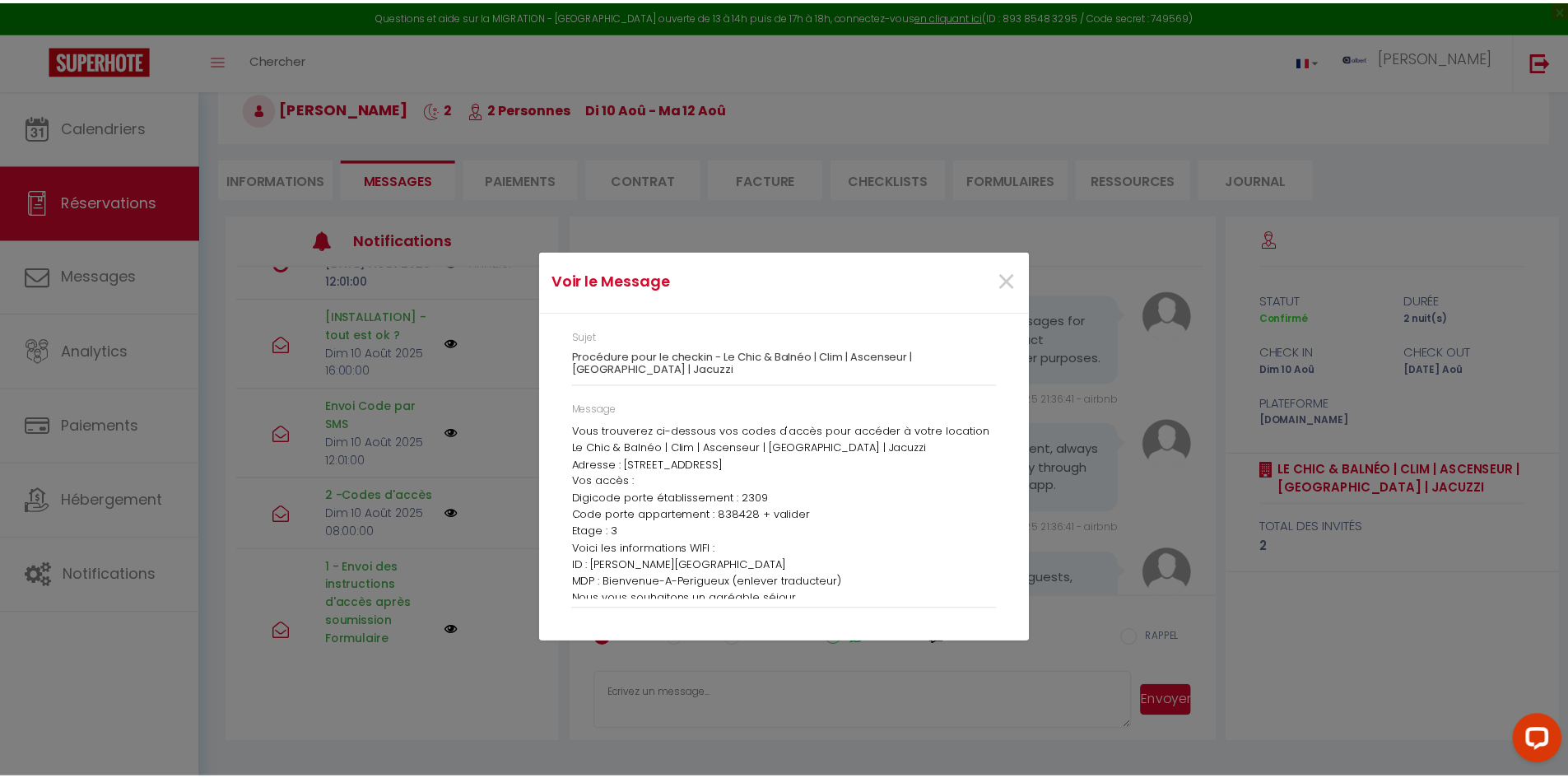
scroll to position [0, 0]
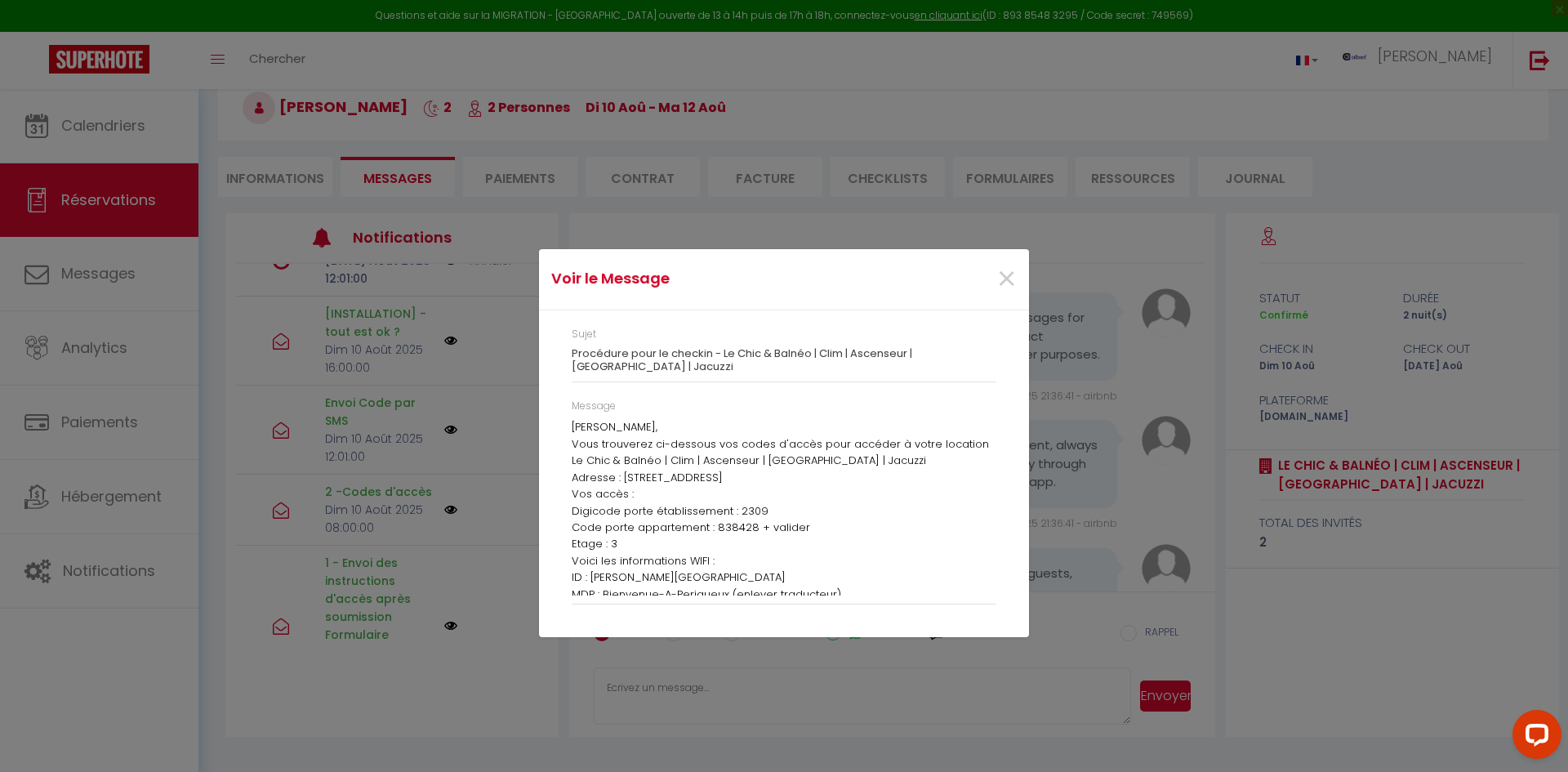
click at [832, 284] on div "×" at bounding box center [946, 279] width 162 height 36
click at [832, 275] on span "×" at bounding box center [1007, 279] width 21 height 49
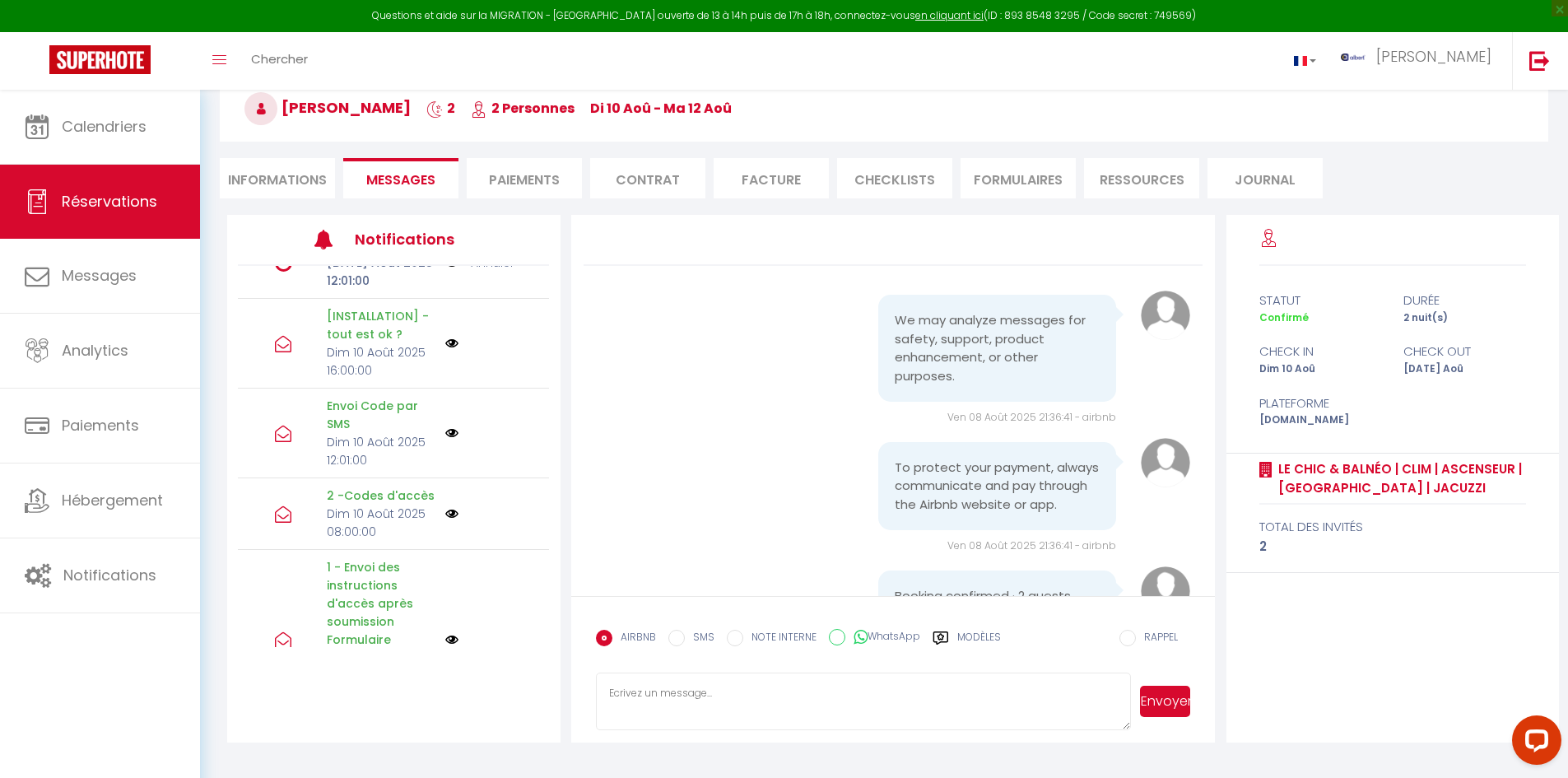
drag, startPoint x: 276, startPoint y: 108, endPoint x: 386, endPoint y: 106, distance: 110.0
click at [386, 106] on h3 "Ethan David 2 2 Personnes di 10 Aoû - ma 12 Aoû" at bounding box center [885, 108] width 1329 height 66
copy span "Ethan David"
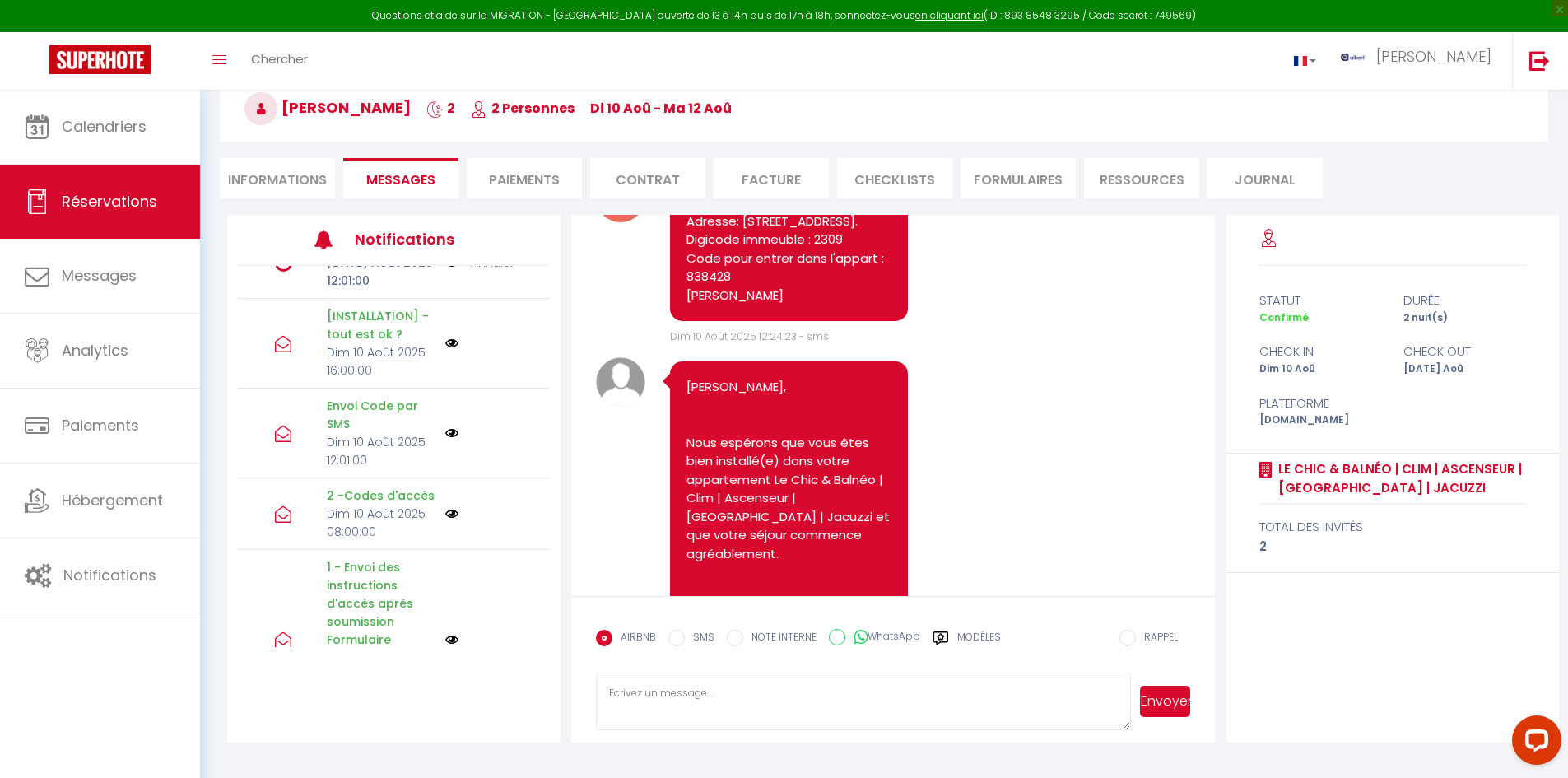
scroll to position [2371, 0]
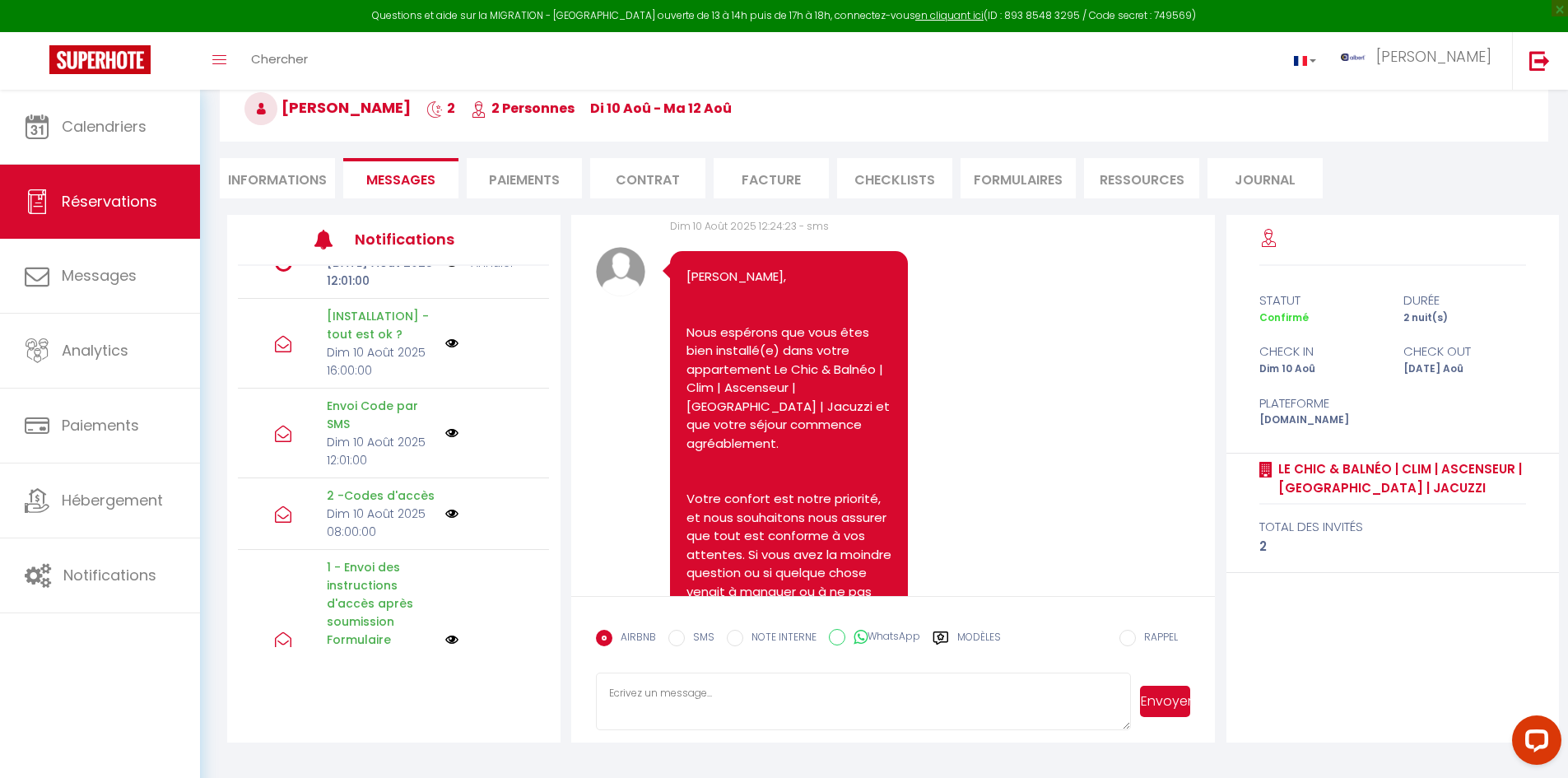
drag, startPoint x: 664, startPoint y: 370, endPoint x: 888, endPoint y: 498, distance: 258.0
click at [839, 211] on div "Le Chic et balnéo - étage 3 Adresse: 1 rue Maleville 24000 Périgueux. Digicode …" at bounding box center [789, 139] width 238 height 144
copy pre "Le Chic et balnéo - étage 3 Adresse: 1 rue Maleville 24000 Périgueux. Digicode …"
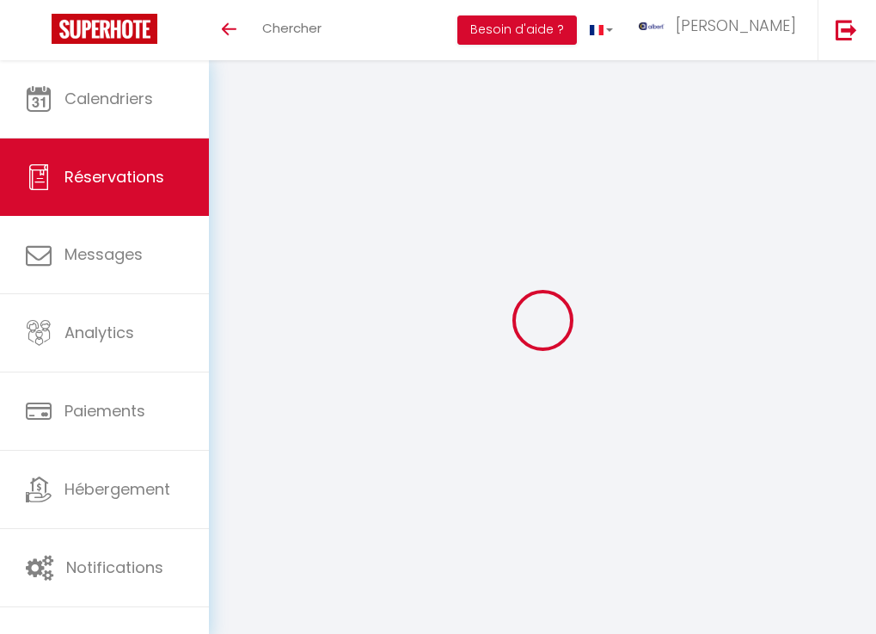
select select "not_cancelled"
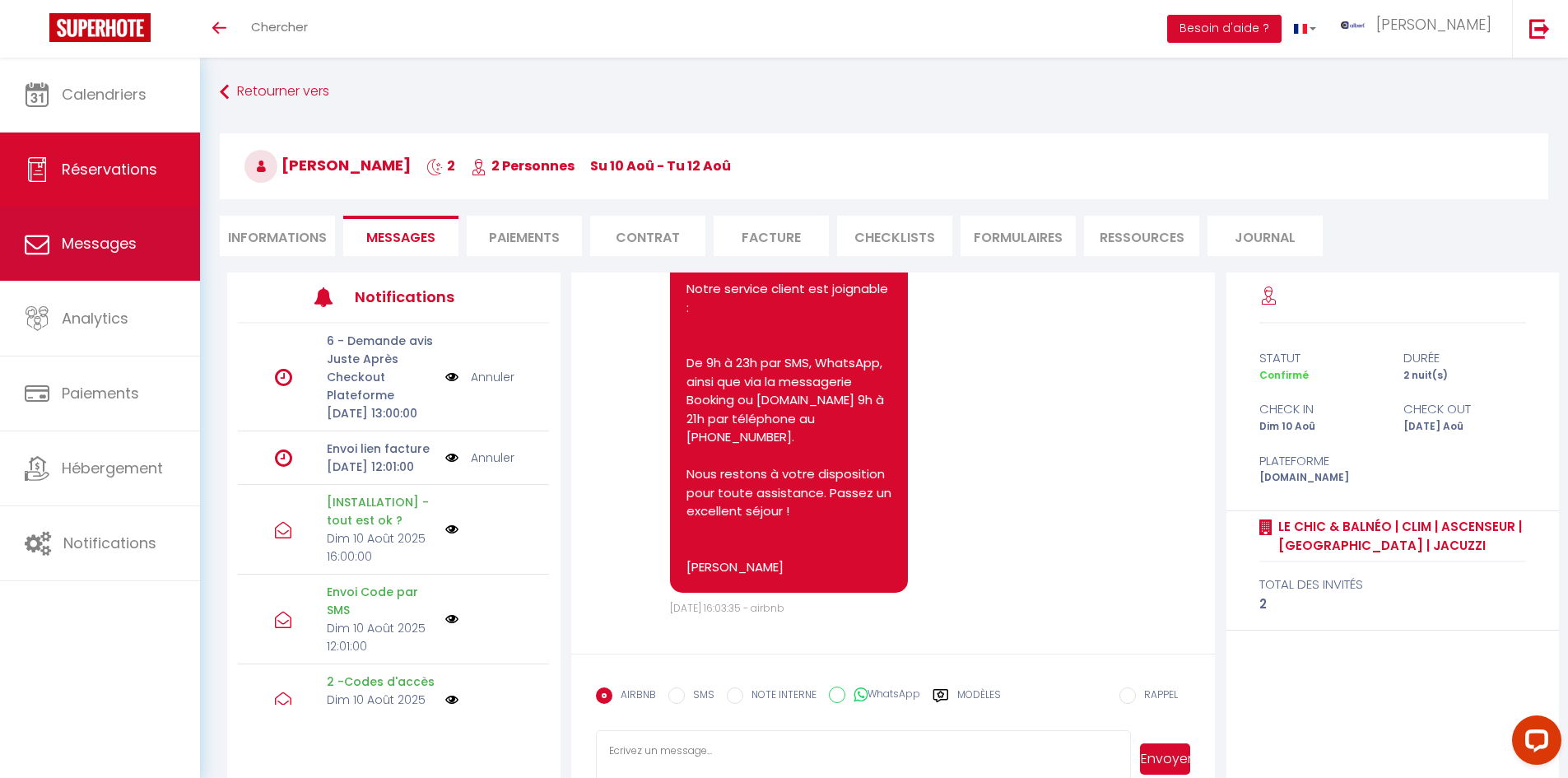
click at [146, 247] on link "Messages" at bounding box center [100, 243] width 200 height 74
select select "message"
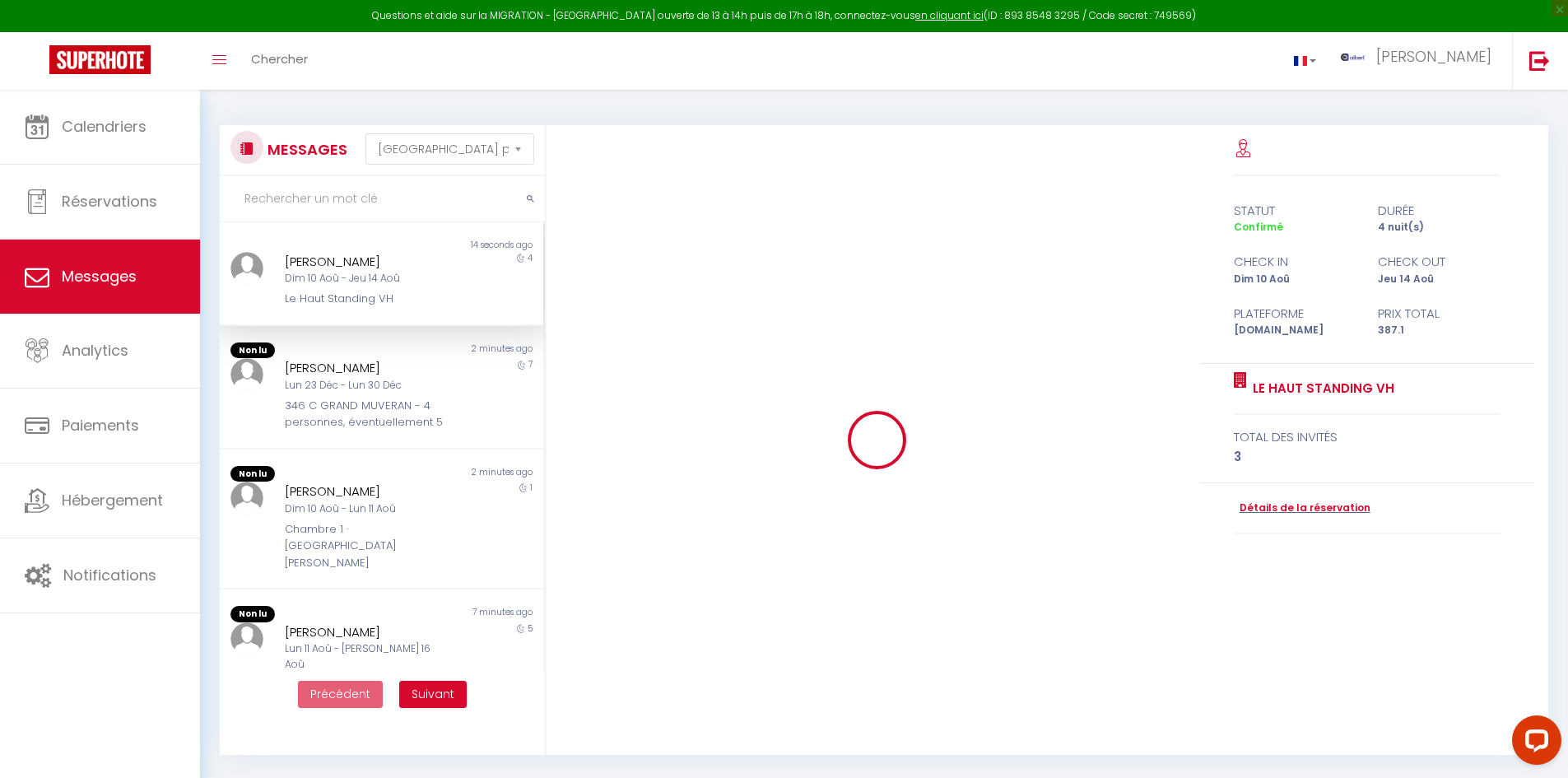
click at [346, 188] on input "text" at bounding box center [383, 199] width 325 height 46
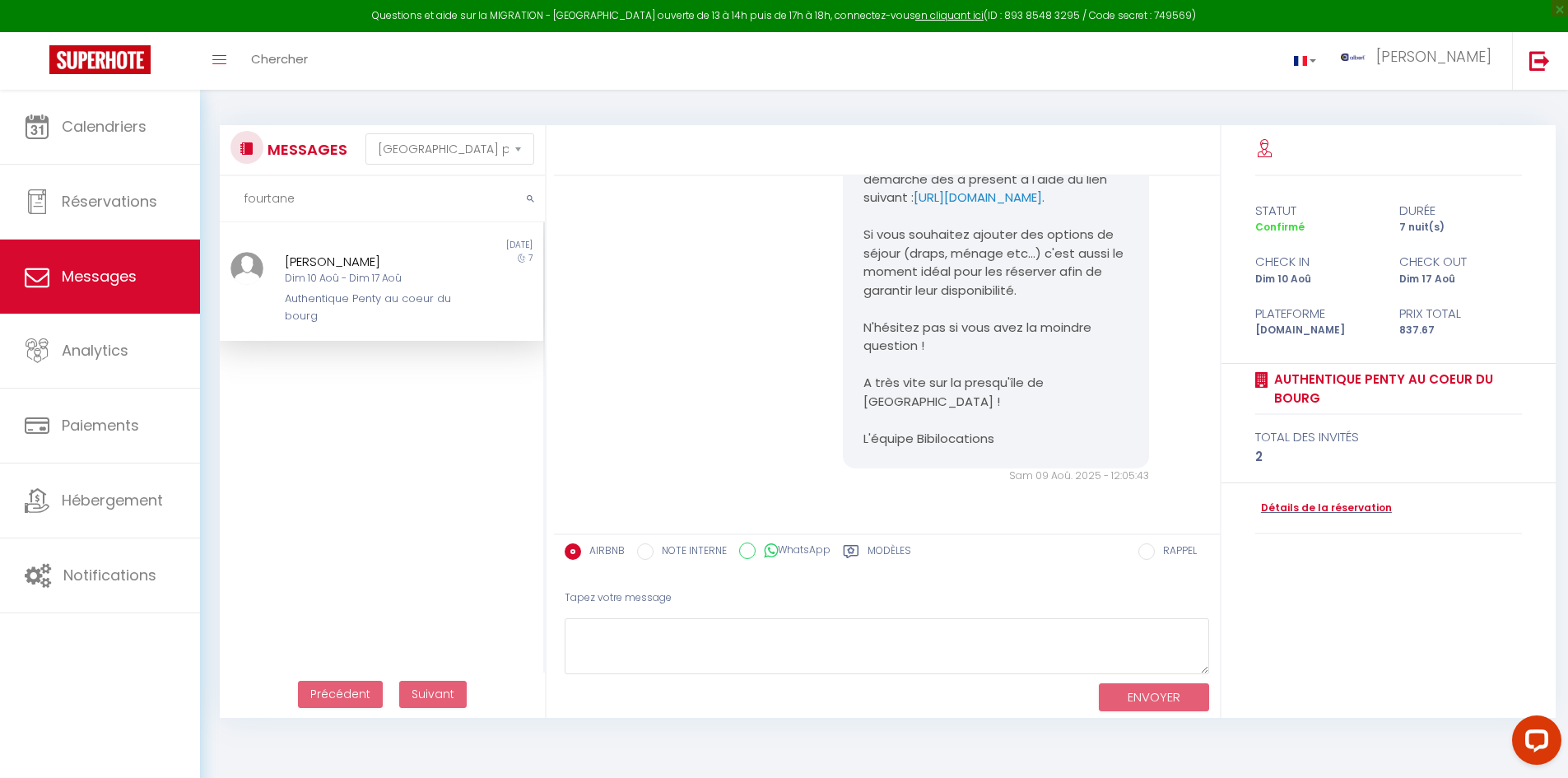
scroll to position [3390, 0]
click at [463, 282] on div "7" at bounding box center [503, 288] width 80 height 73
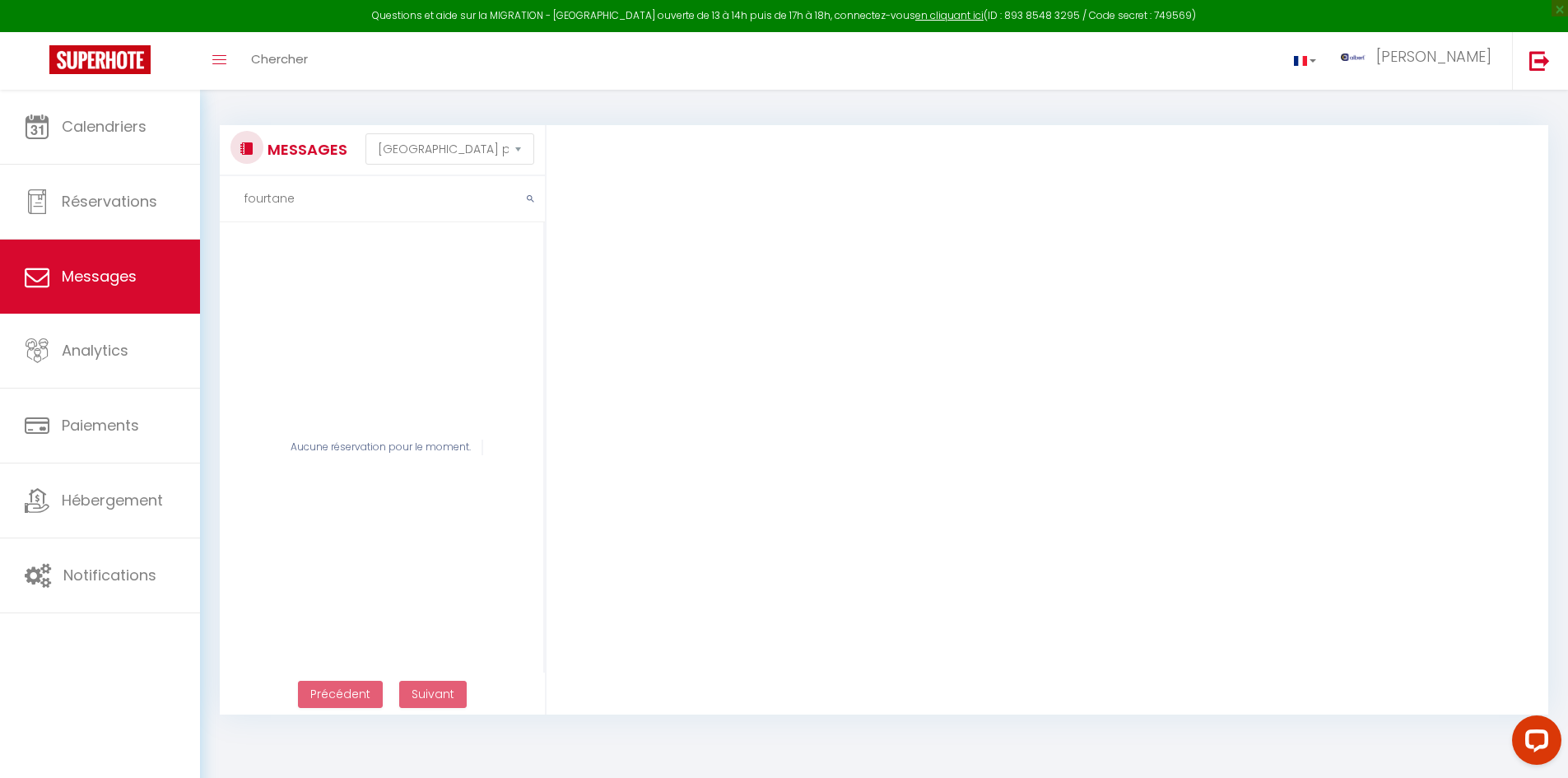
drag, startPoint x: 328, startPoint y: 201, endPoint x: 317, endPoint y: 202, distance: 11.0
click at [317, 202] on input "fourtane" at bounding box center [383, 199] width 325 height 46
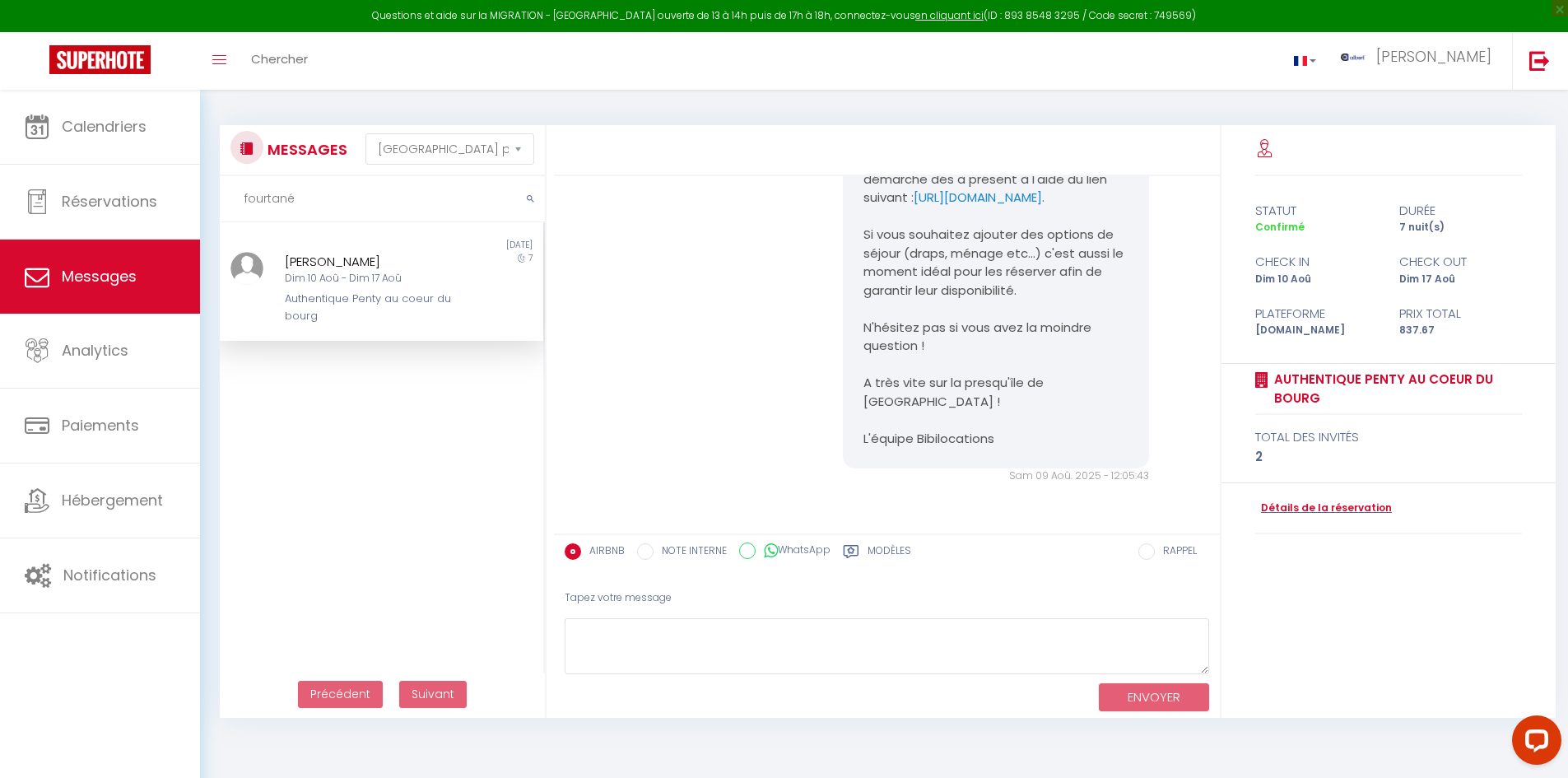
type input "fourtané"
click at [461, 248] on div "1 day ago" at bounding box center [461, 245] width 162 height 13
drag, startPoint x: 857, startPoint y: 345, endPoint x: 902, endPoint y: 374, distance: 53.5
click at [850, 374] on div "Bonjour Jean-Baptiste Fourtané Ceci est un message de l'agence Bibilocations au…" at bounding box center [997, 189] width 306 height 560
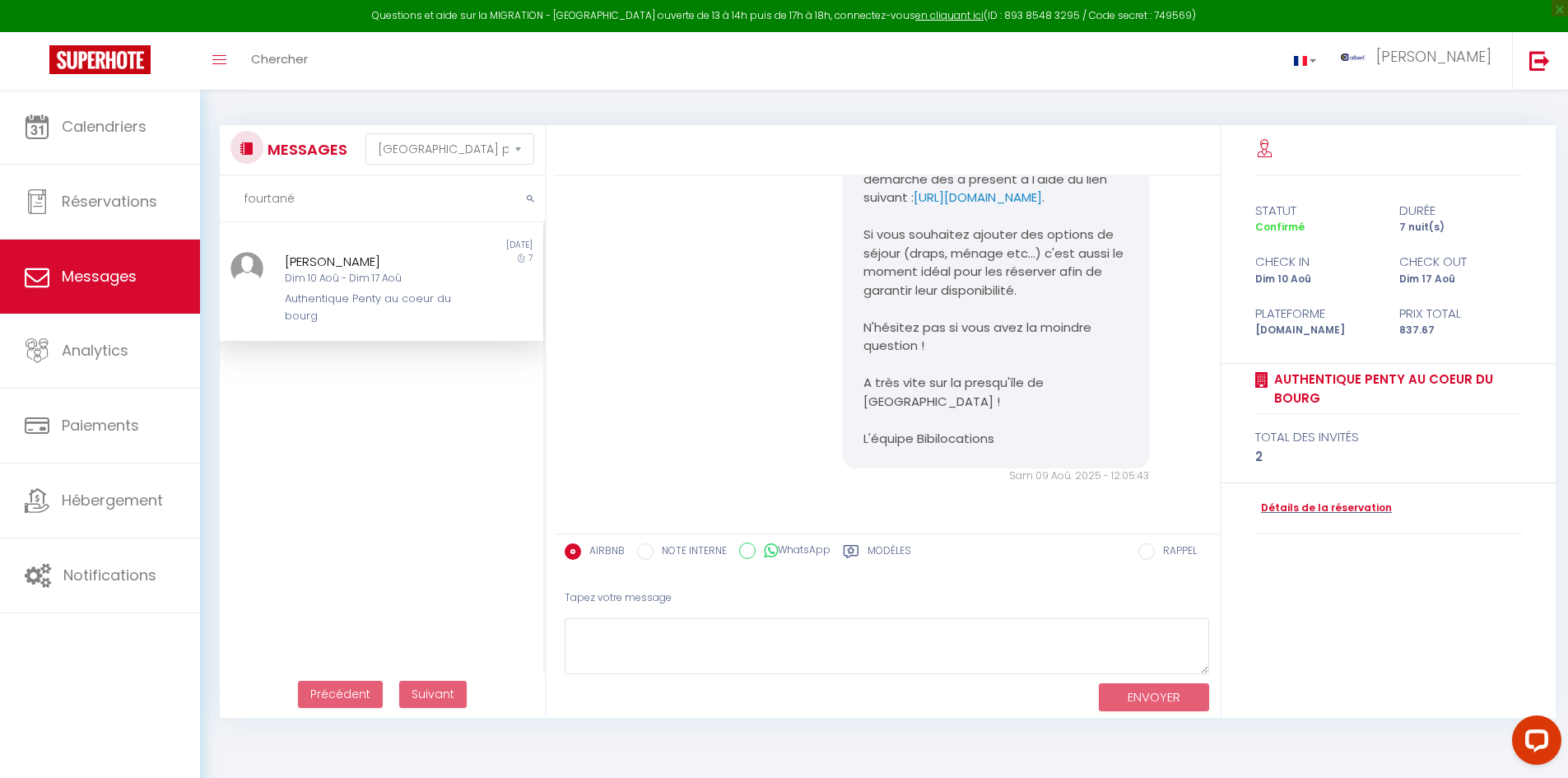
copy pre "https://superhote.com/applink/p/YcRSREww ."
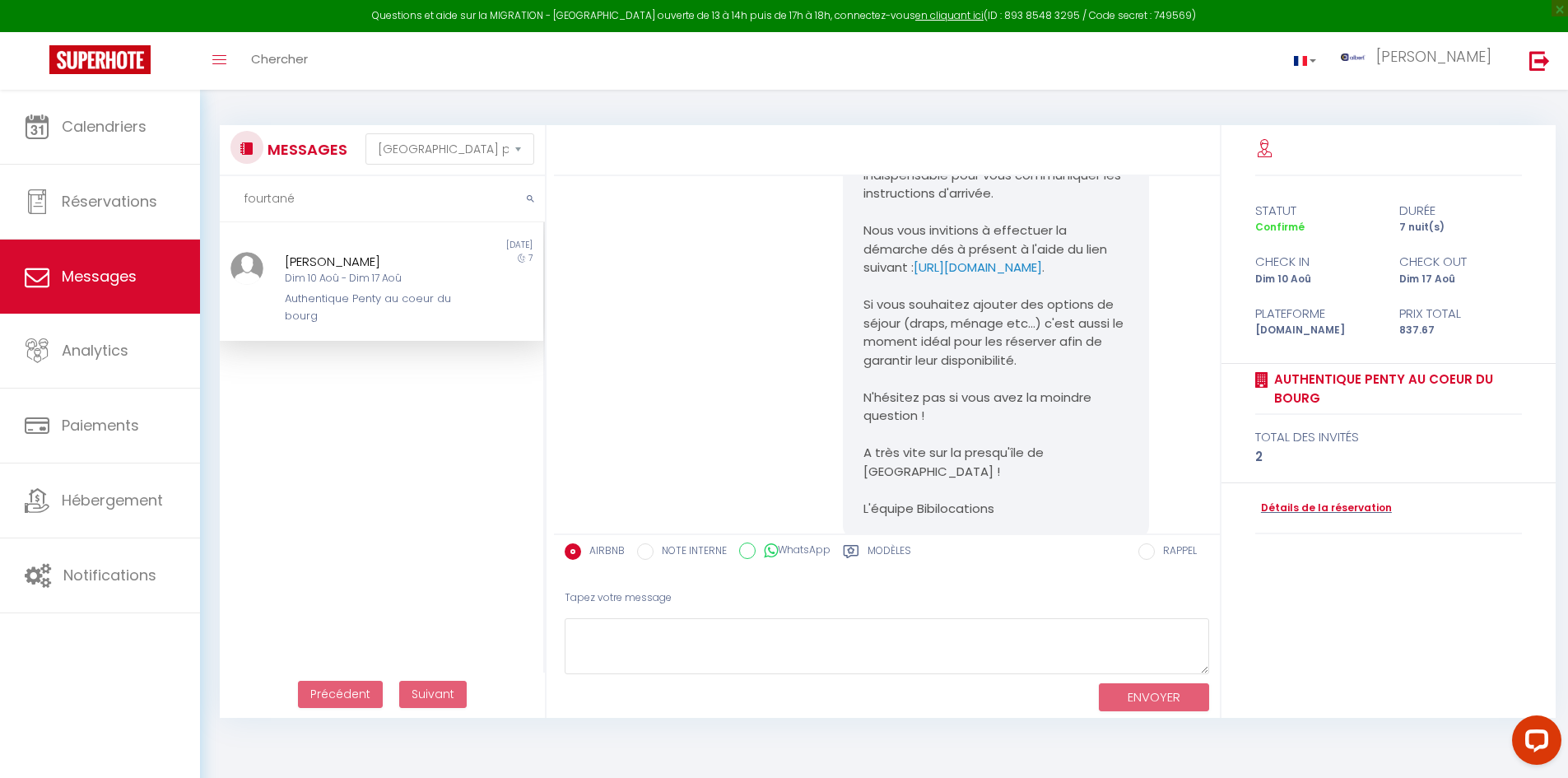
scroll to position [3143, 0]
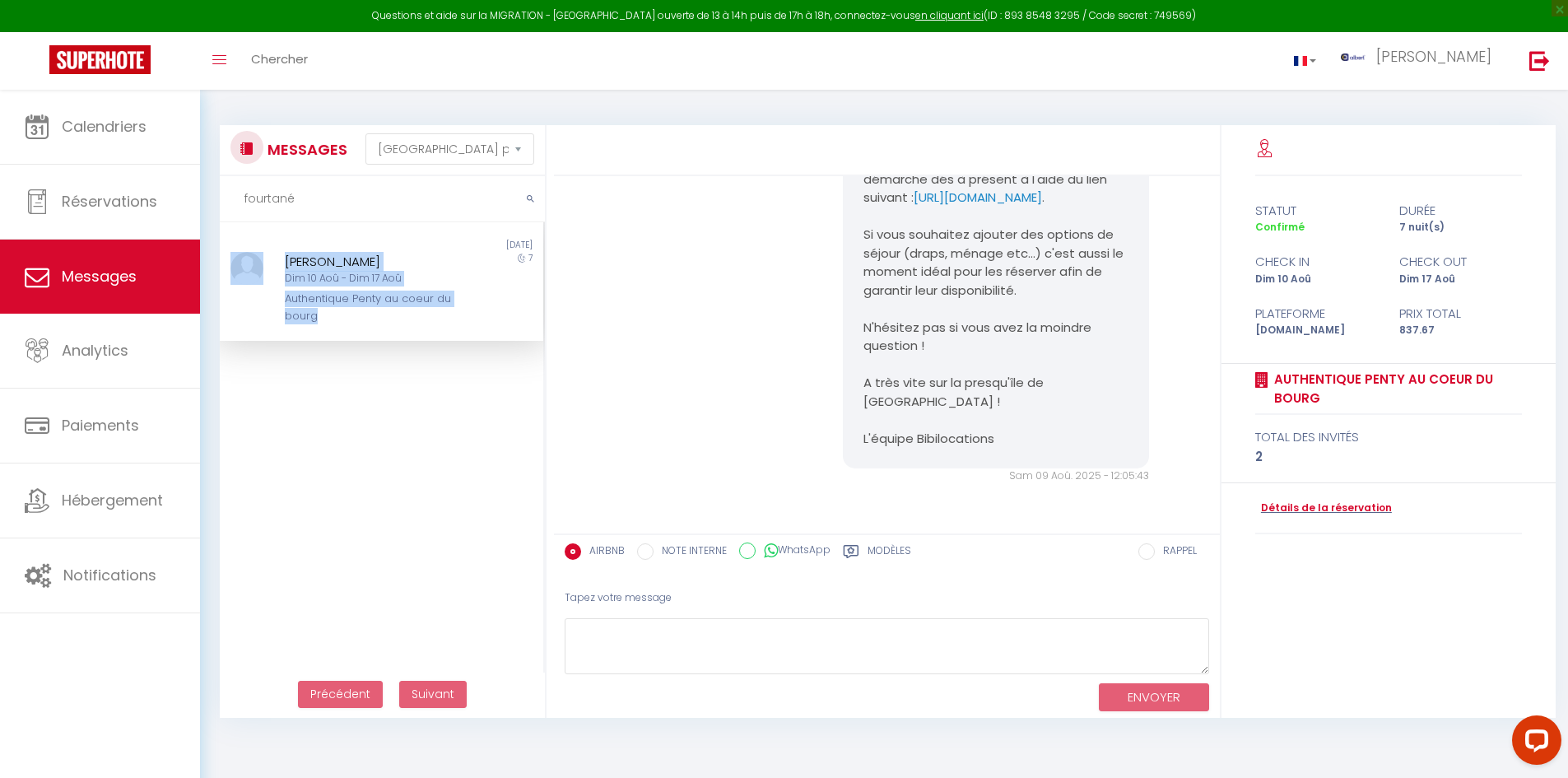
drag, startPoint x: 270, startPoint y: 302, endPoint x: 369, endPoint y: 311, distance: 99.4
click at [369, 311] on div "Jean-Baptiste Fourtané Dim 10 Aoû - Dim 17 Aoû Authentique Penty au coeur du bo…" at bounding box center [382, 288] width 324 height 73
click at [409, 322] on div "Authentique Penty au coeur du bourg" at bounding box center [369, 307] width 168 height 33
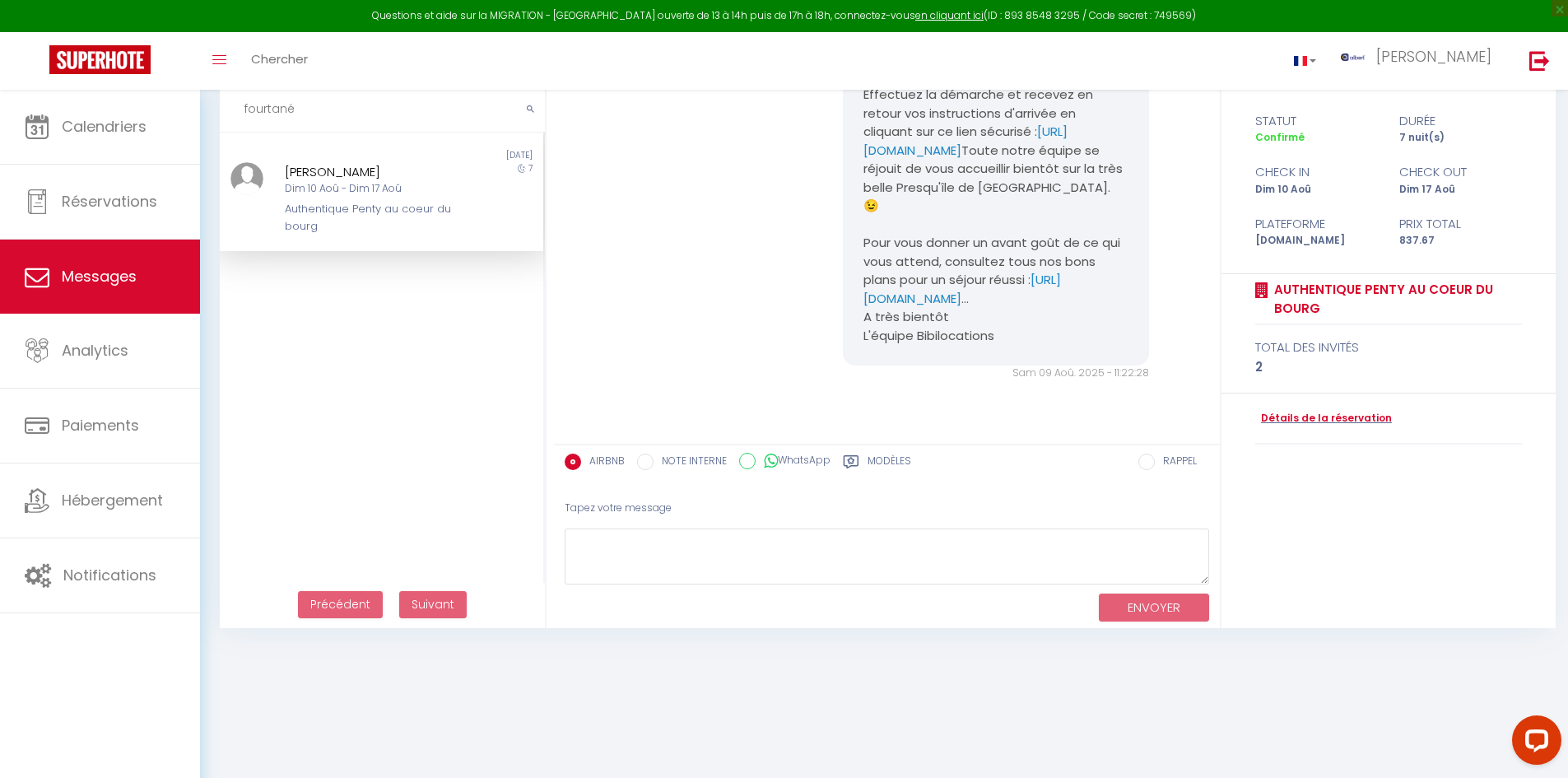
scroll to position [2402, 0]
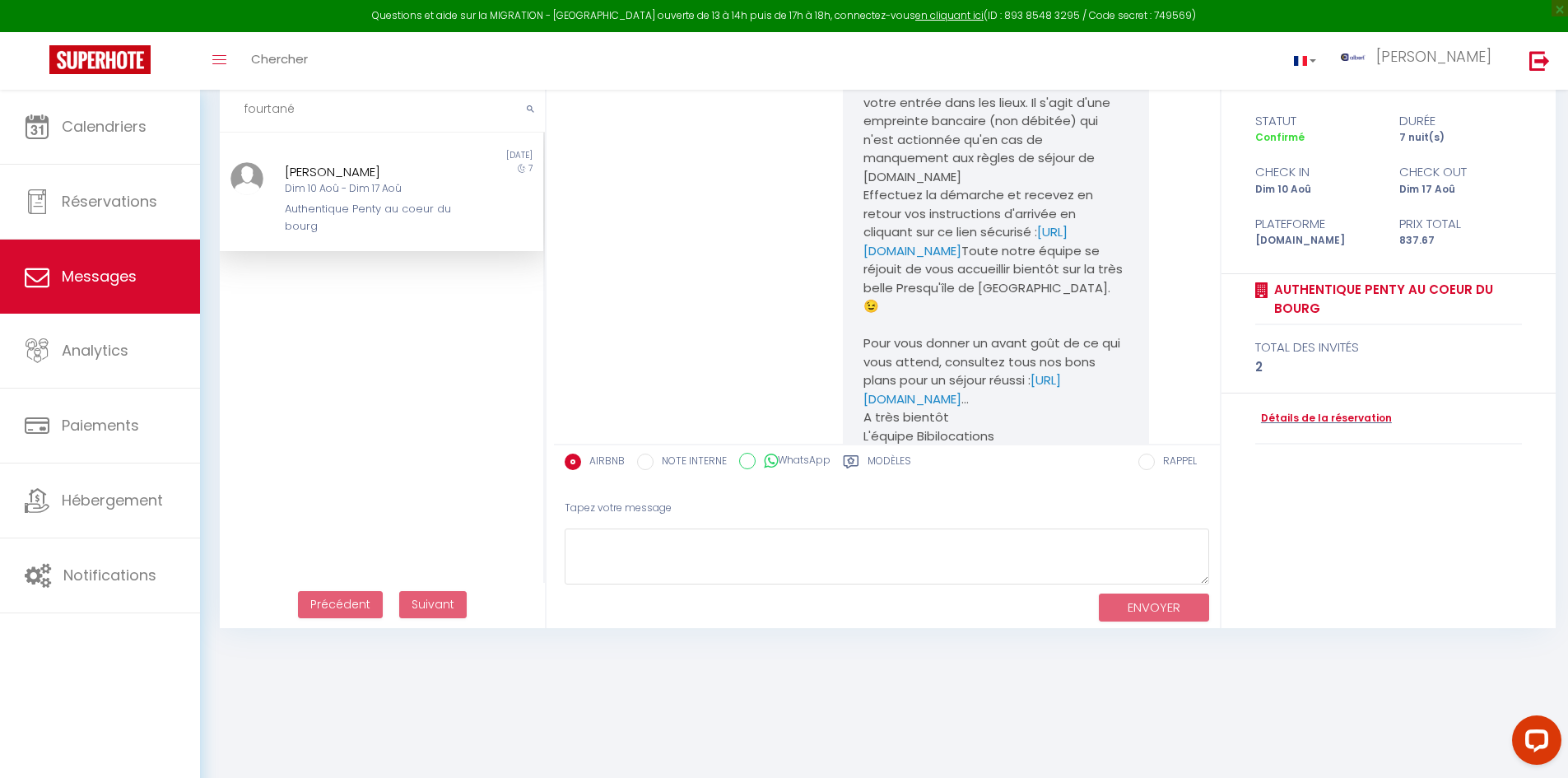
drag, startPoint x: 291, startPoint y: 107, endPoint x: 212, endPoint y: 113, distance: 79.2
click at [212, 113] on div "MESSAGES Trier par date de réservation Trier par date de message fourtané Non l…" at bounding box center [377, 331] width 338 height 592
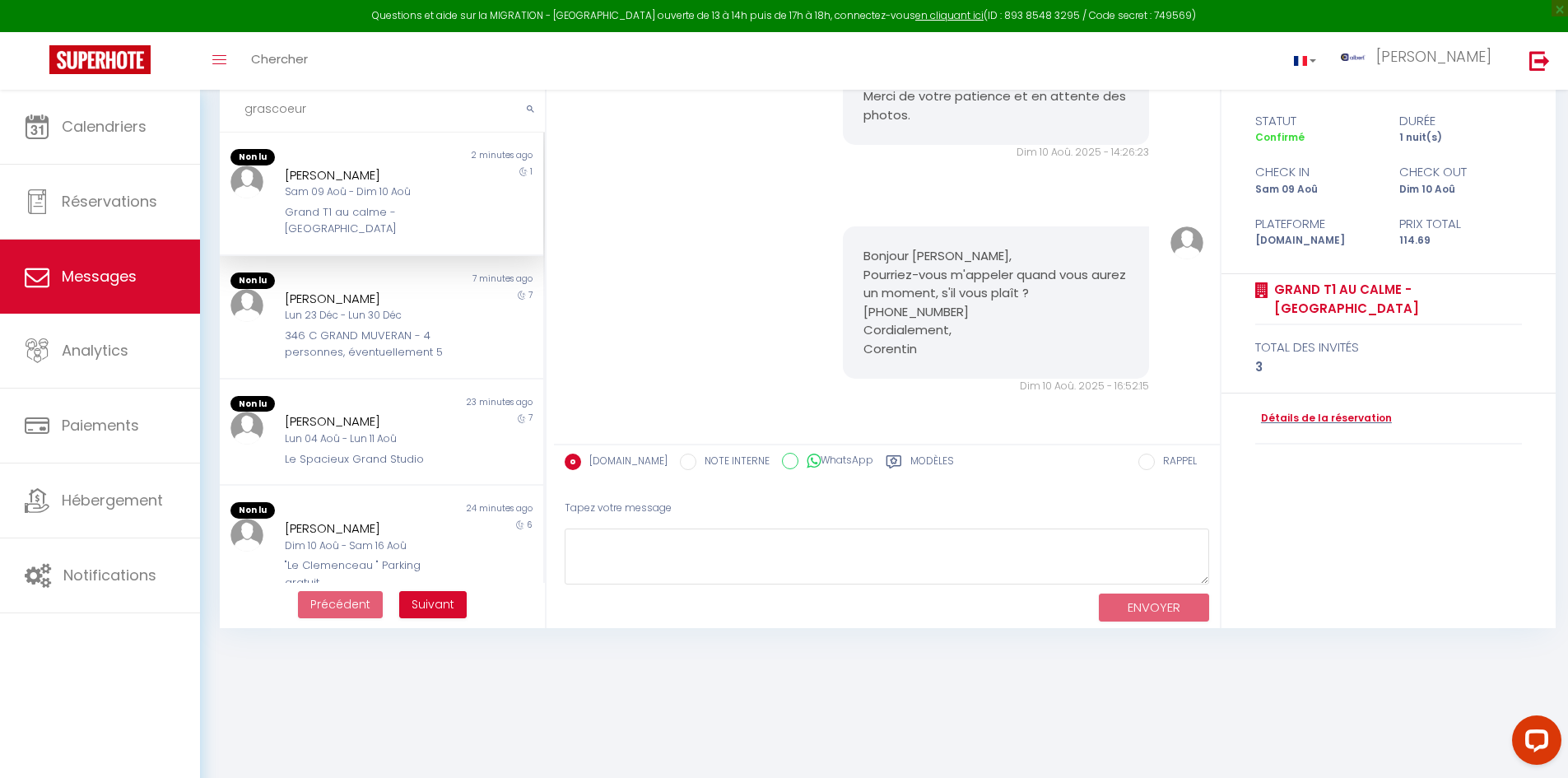
scroll to position [1314, 0]
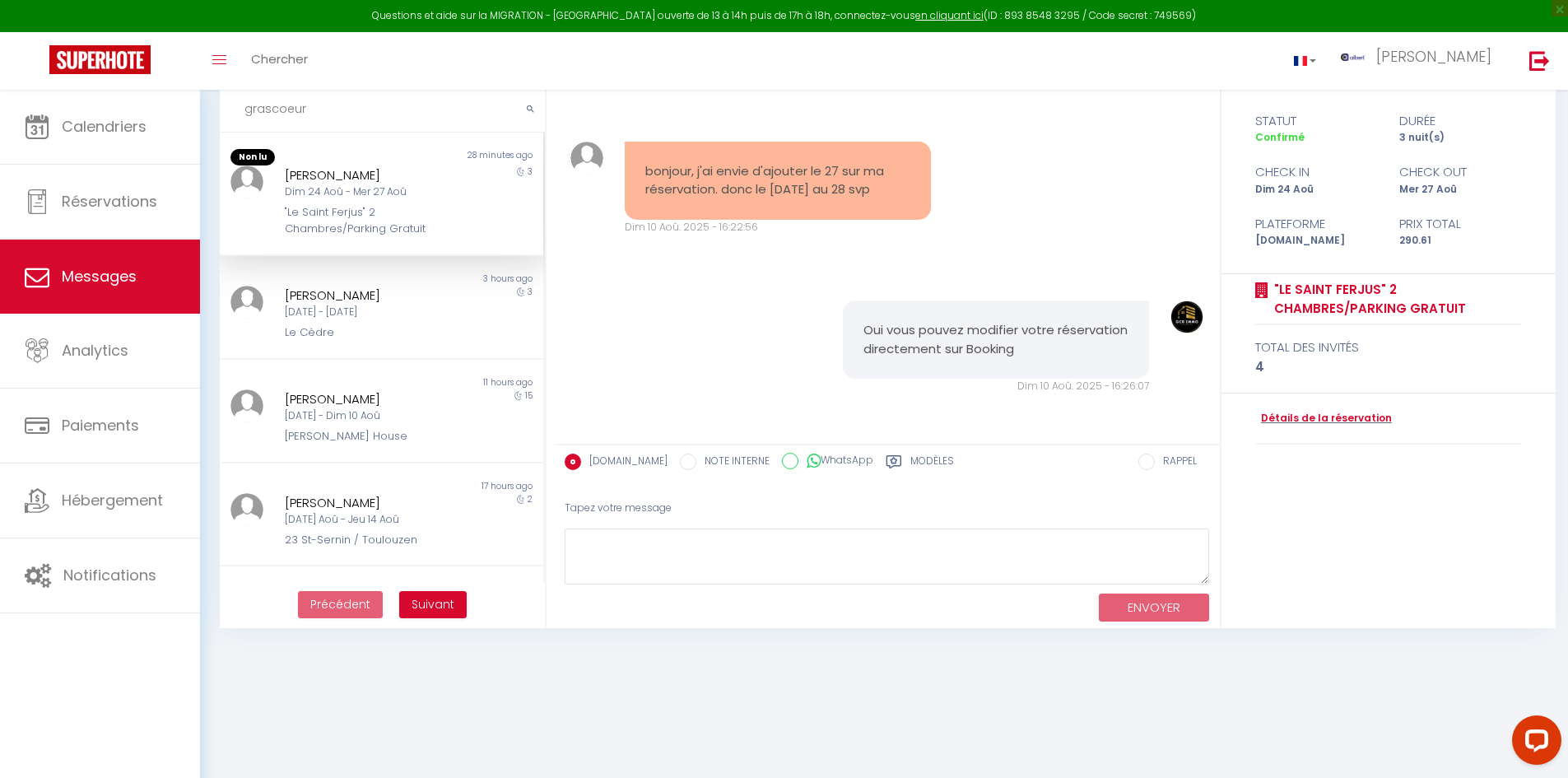
click at [416, 170] on div "Robin Grascoeur" at bounding box center [369, 175] width 168 height 20
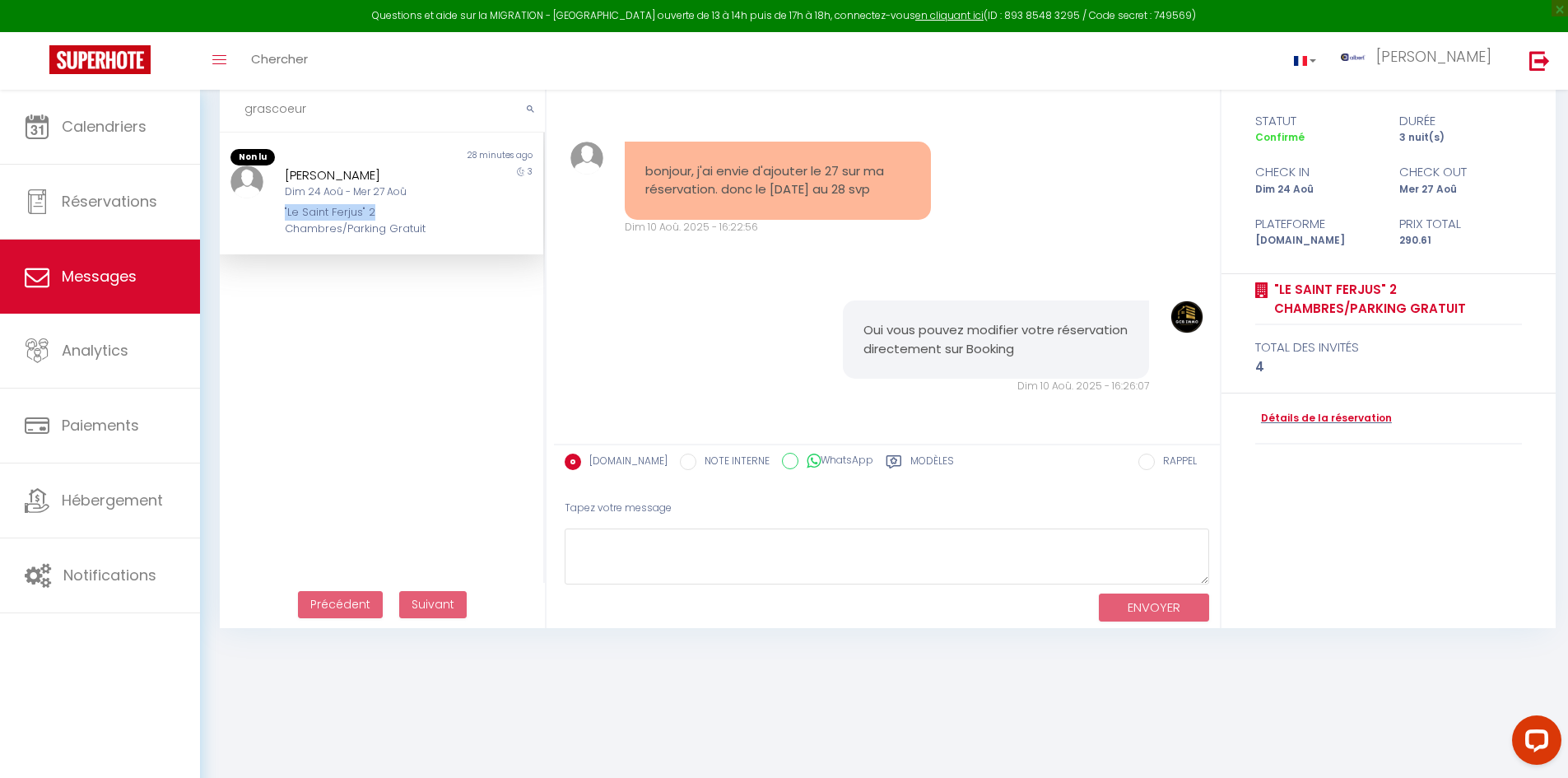
drag, startPoint x: 280, startPoint y: 206, endPoint x: 401, endPoint y: 208, distance: 121.0
click at [401, 208] on div "Robin Grascoeur Dim 24 Aoû - Mer 27 Aoû "Le Saint Ferjus" 2 Chambres/Parking Gr…" at bounding box center [368, 202] width 189 height 73
copy div ""Le Saint Ferjus" 2"
drag, startPoint x: 295, startPoint y: 115, endPoint x: 221, endPoint y: 108, distance: 74.3
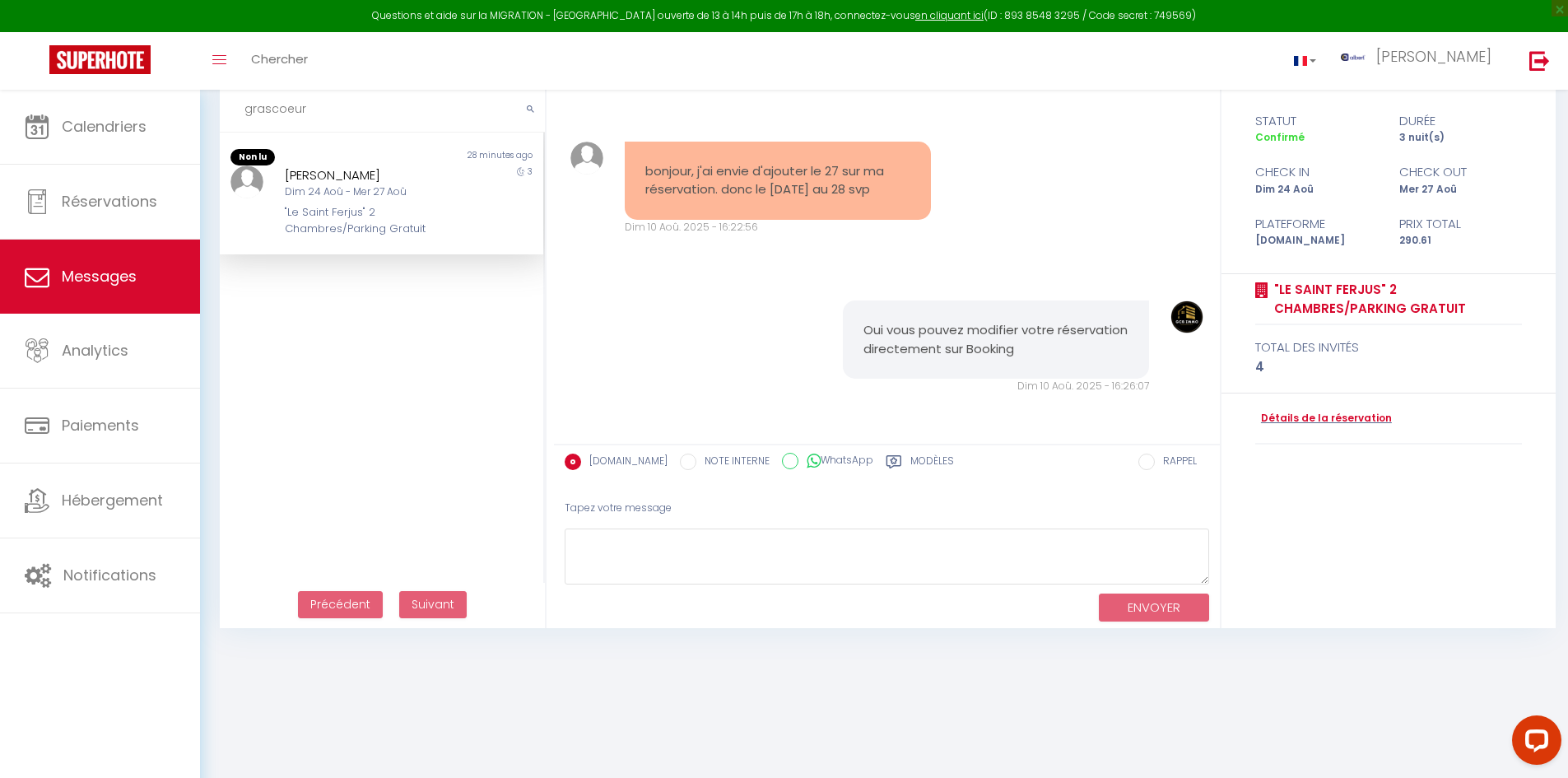
click at [221, 108] on input "grascoeur" at bounding box center [383, 109] width 325 height 46
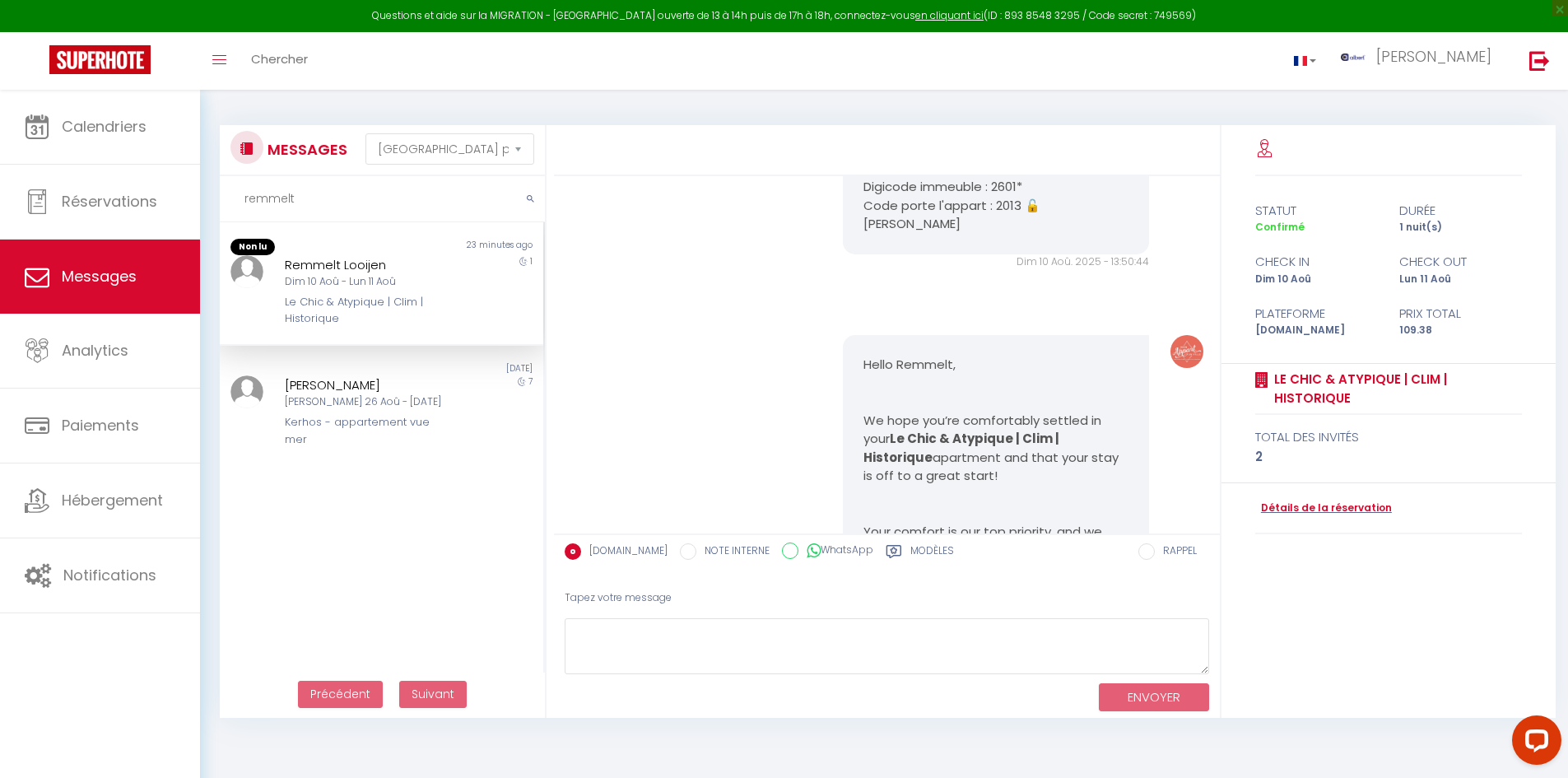
scroll to position [5014, 0]
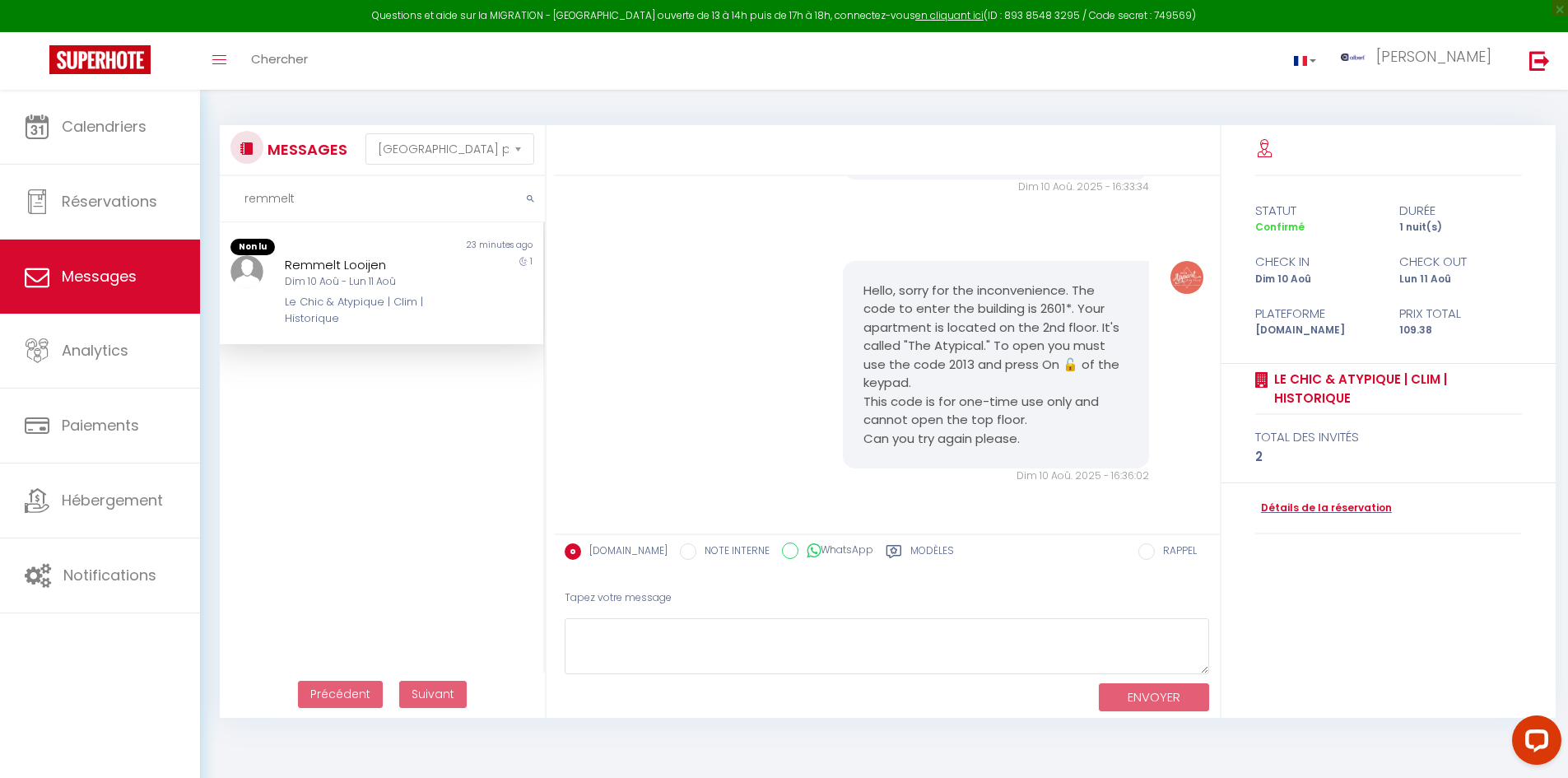
type input "remmelt"
click at [471, 290] on div "1" at bounding box center [503, 292] width 80 height 73
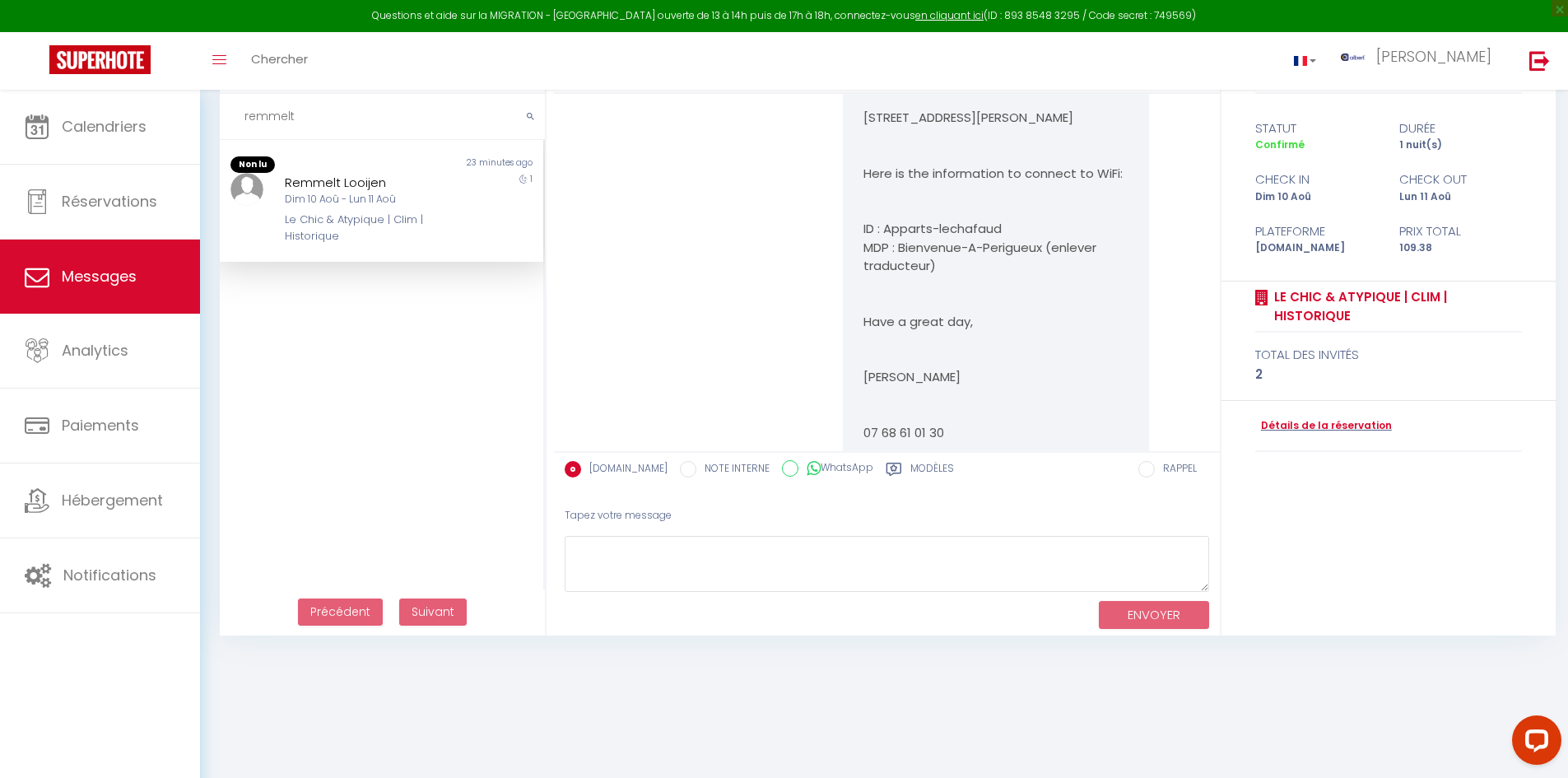
scroll to position [4356, 0]
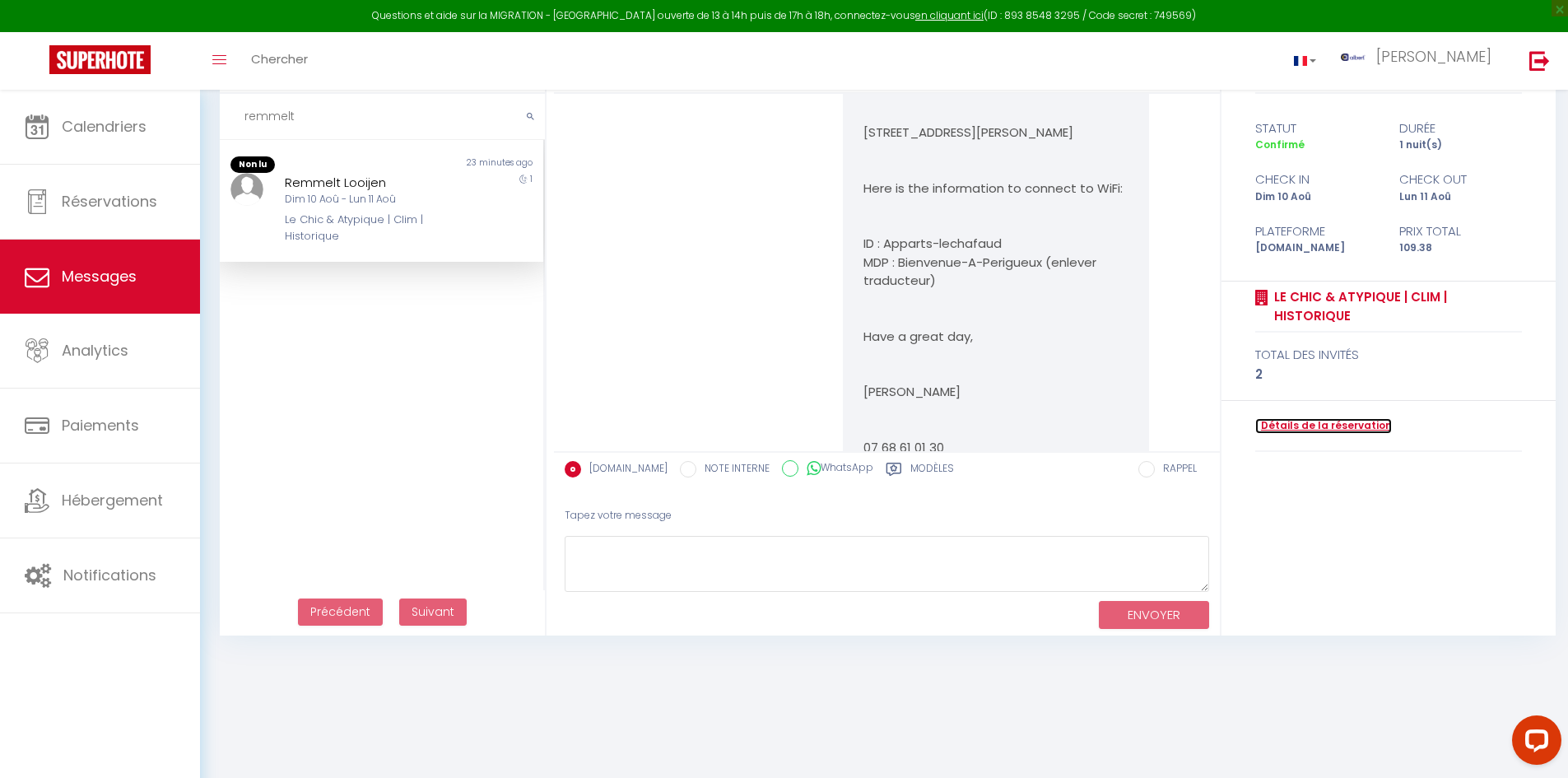
click at [850, 422] on link "Détails de la réservation" at bounding box center [1324, 426] width 137 height 15
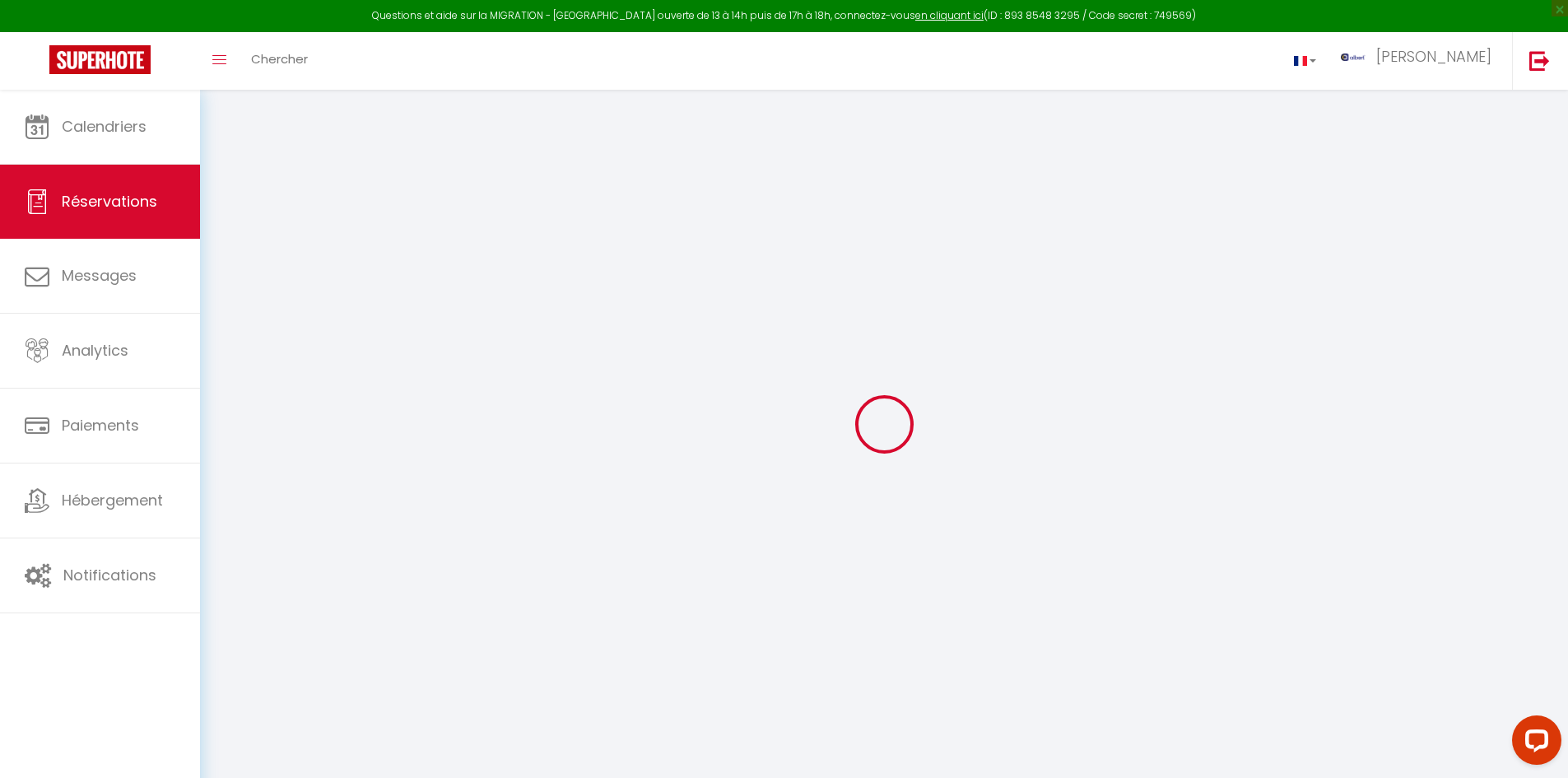
select select
checkbox input "false"
select select
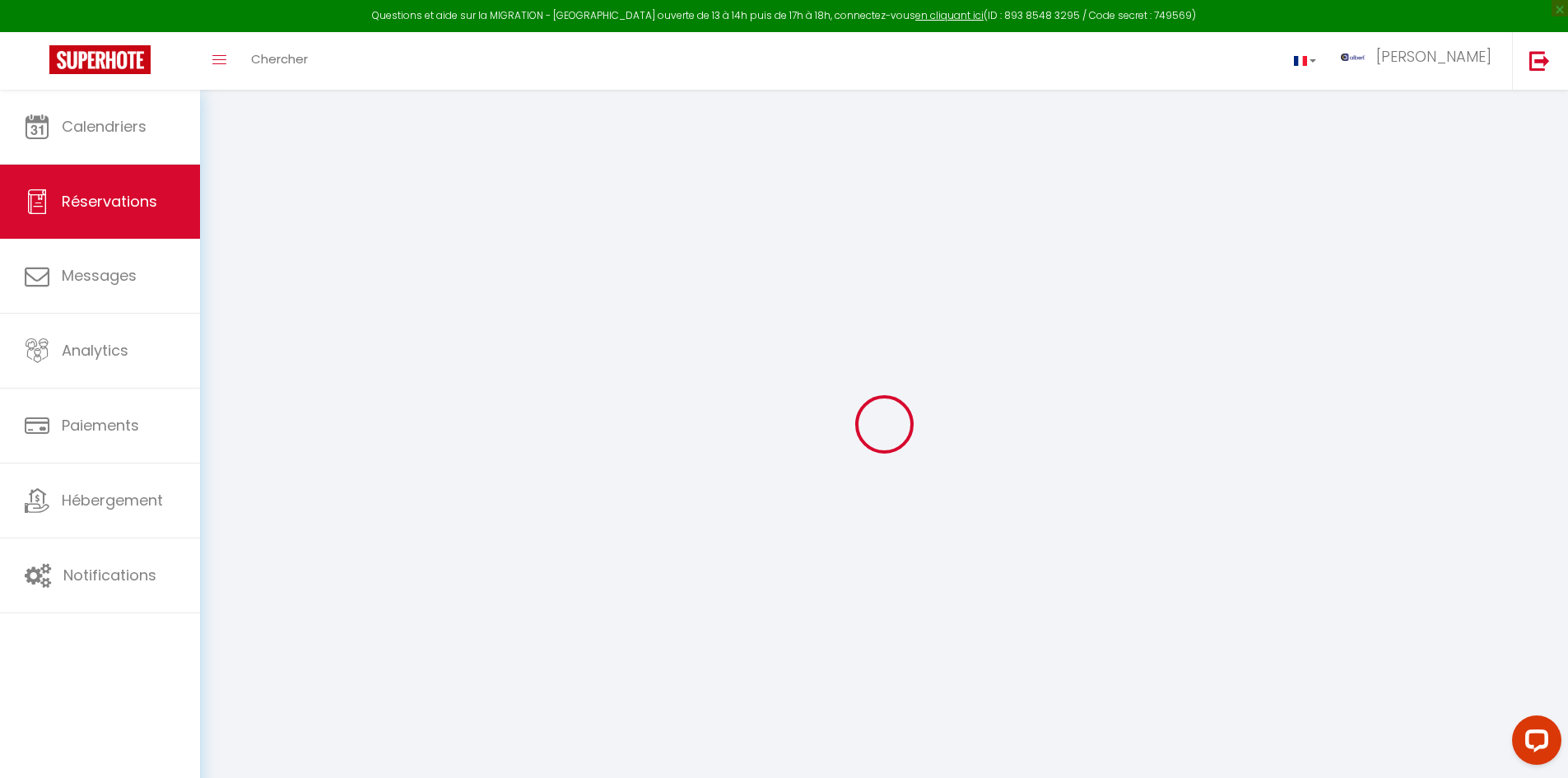
checkbox input "false"
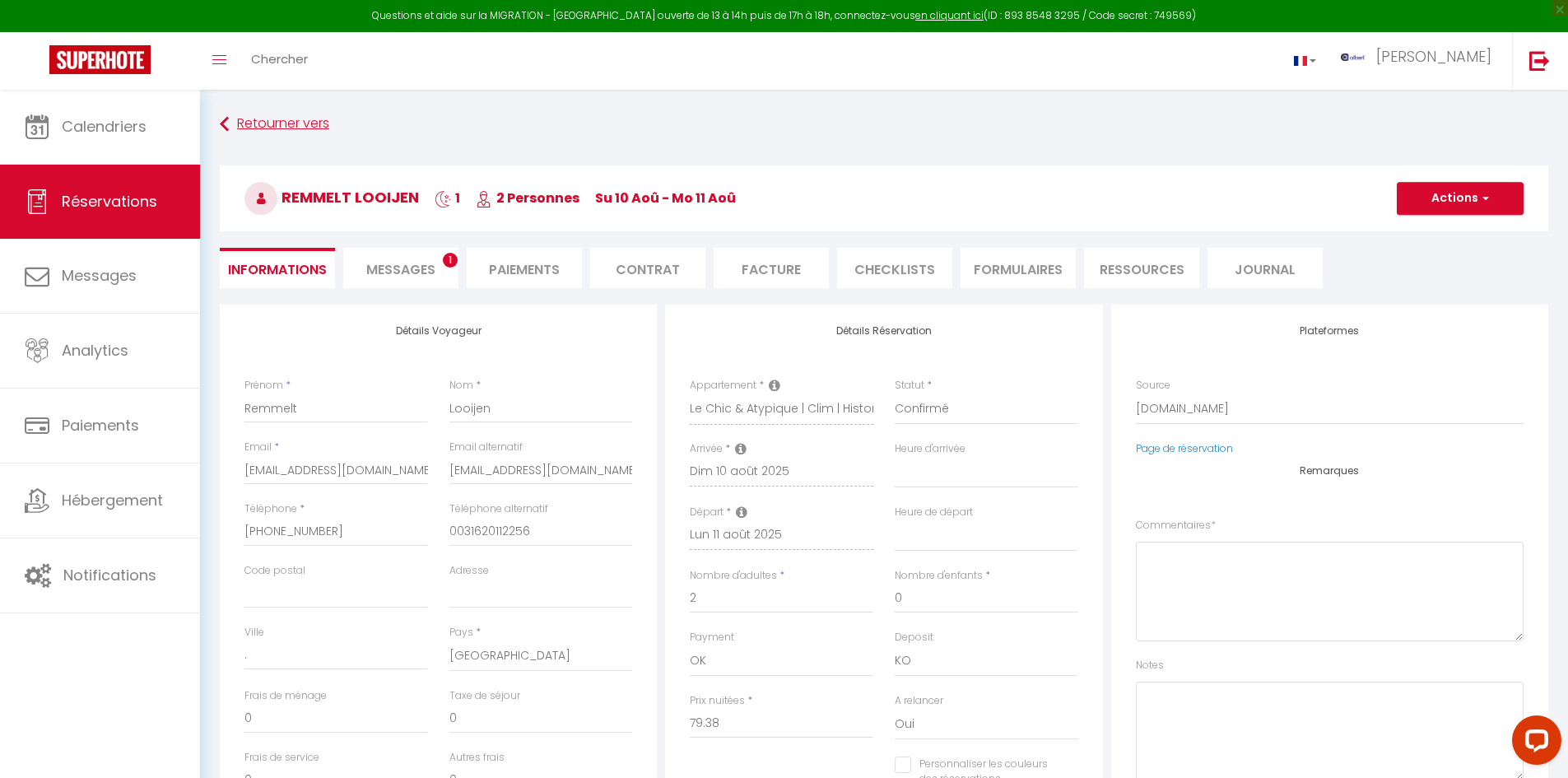
select select
checkbox input "false"
type textarea "** THIS RESERVATION HAS BEEN PRE-PAID ** BOOKING NOTE : Payment charge is EUR 1…"
type input "30"
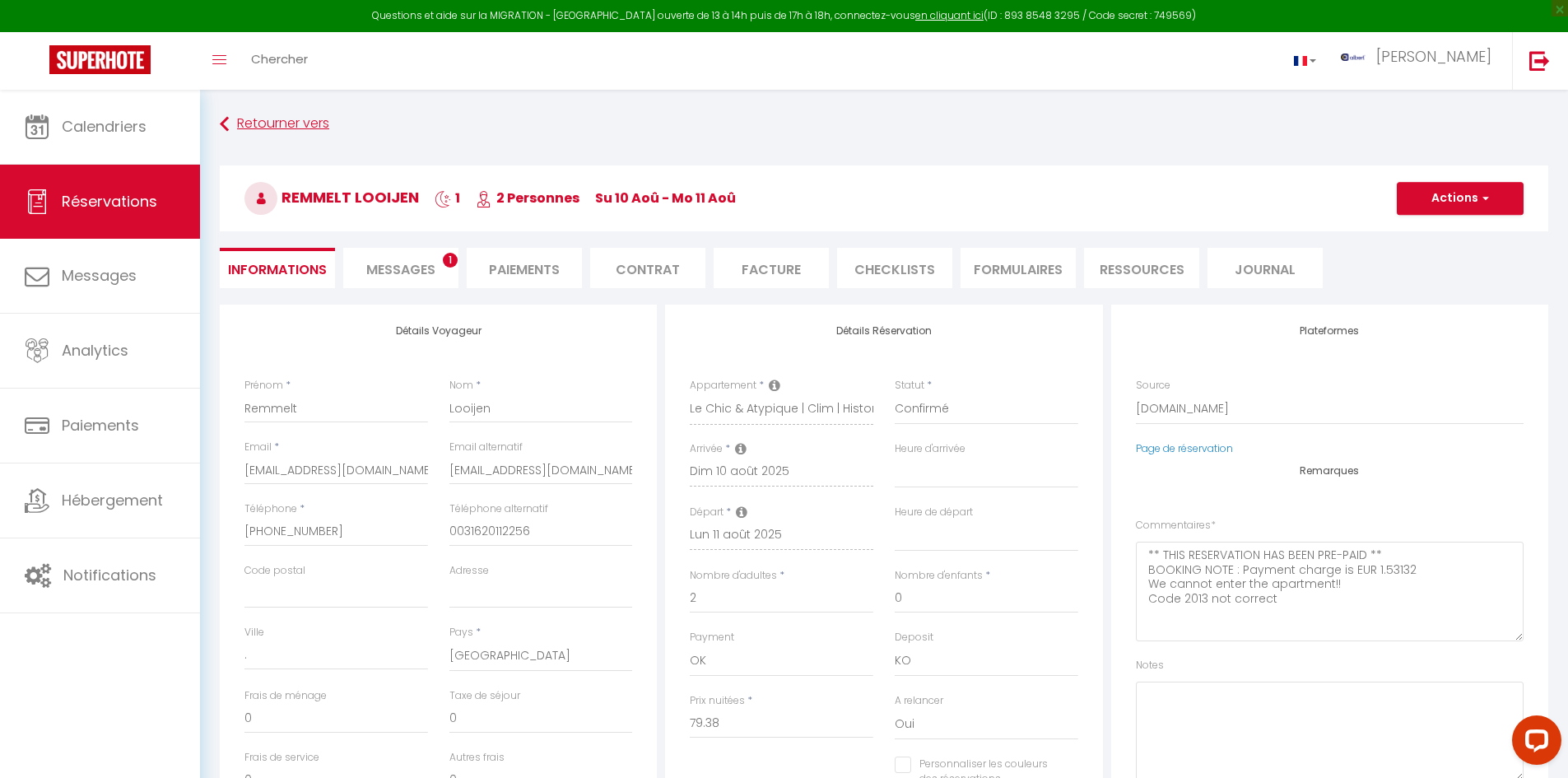
select select
checkbox input "false"
select select "16:00"
select select "09:00"
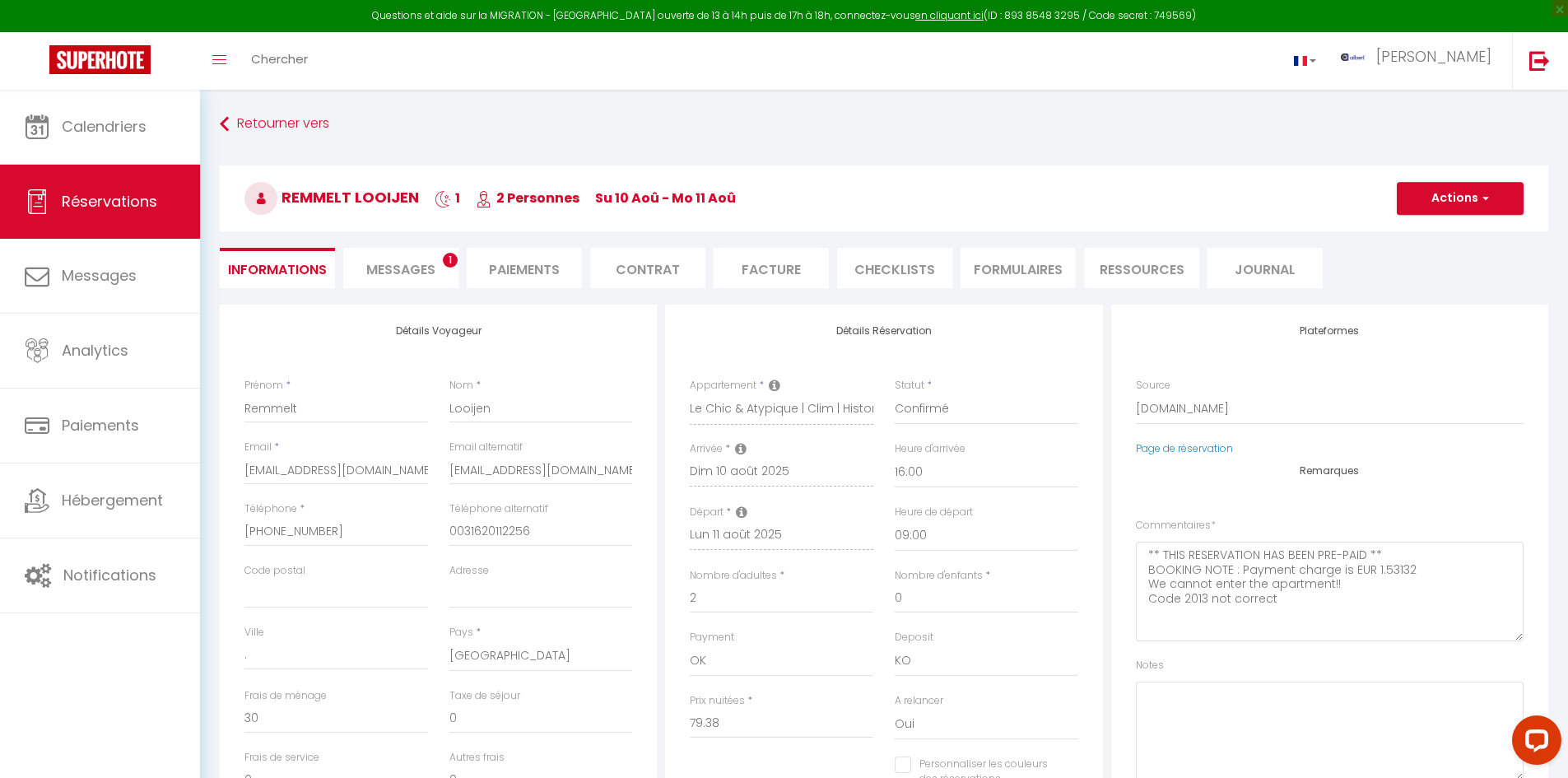
click at [420, 261] on span "Messages" at bounding box center [401, 270] width 69 height 19
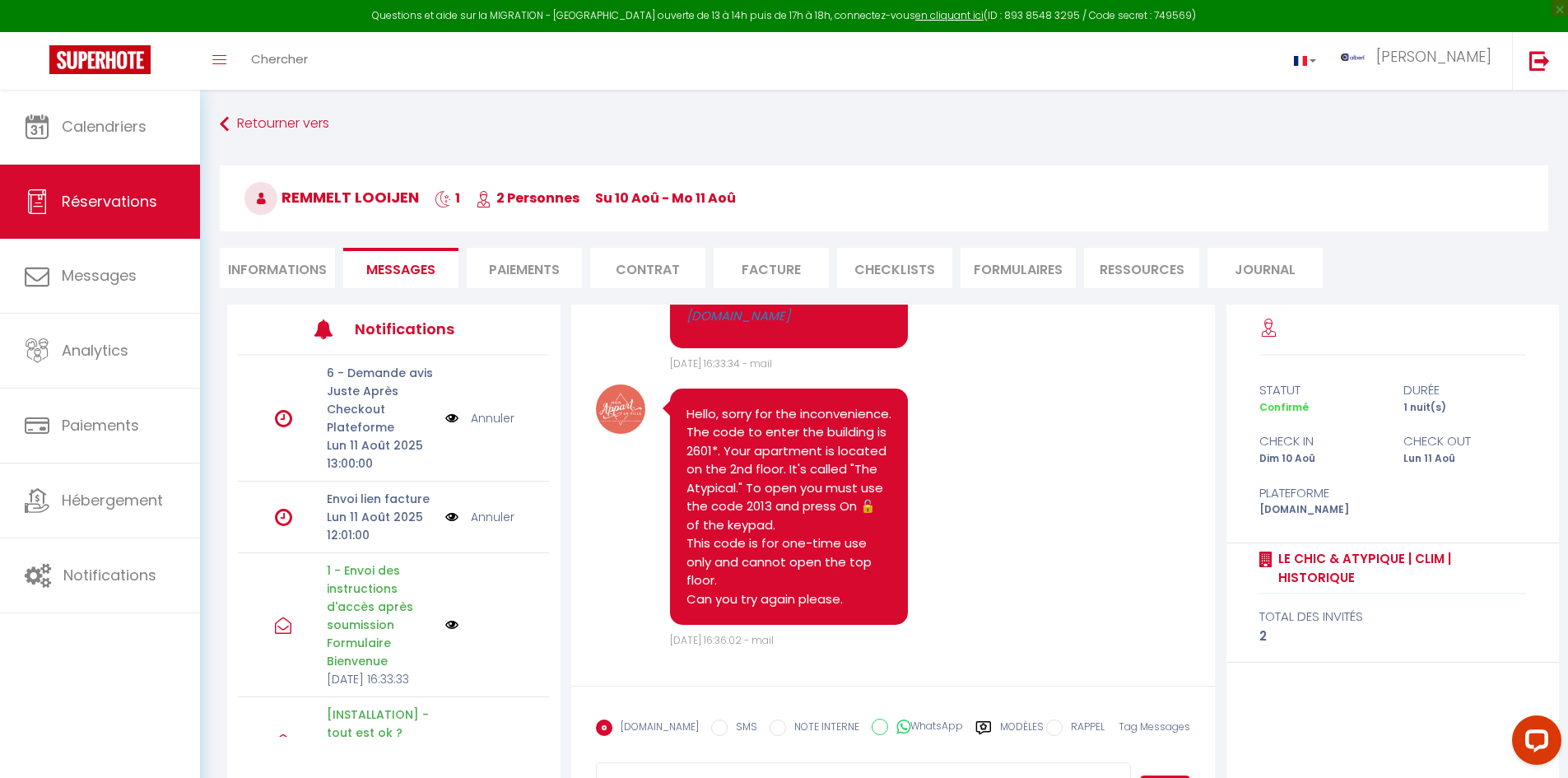
scroll to position [5478, 0]
click at [296, 257] on li "Informations" at bounding box center [278, 268] width 115 height 40
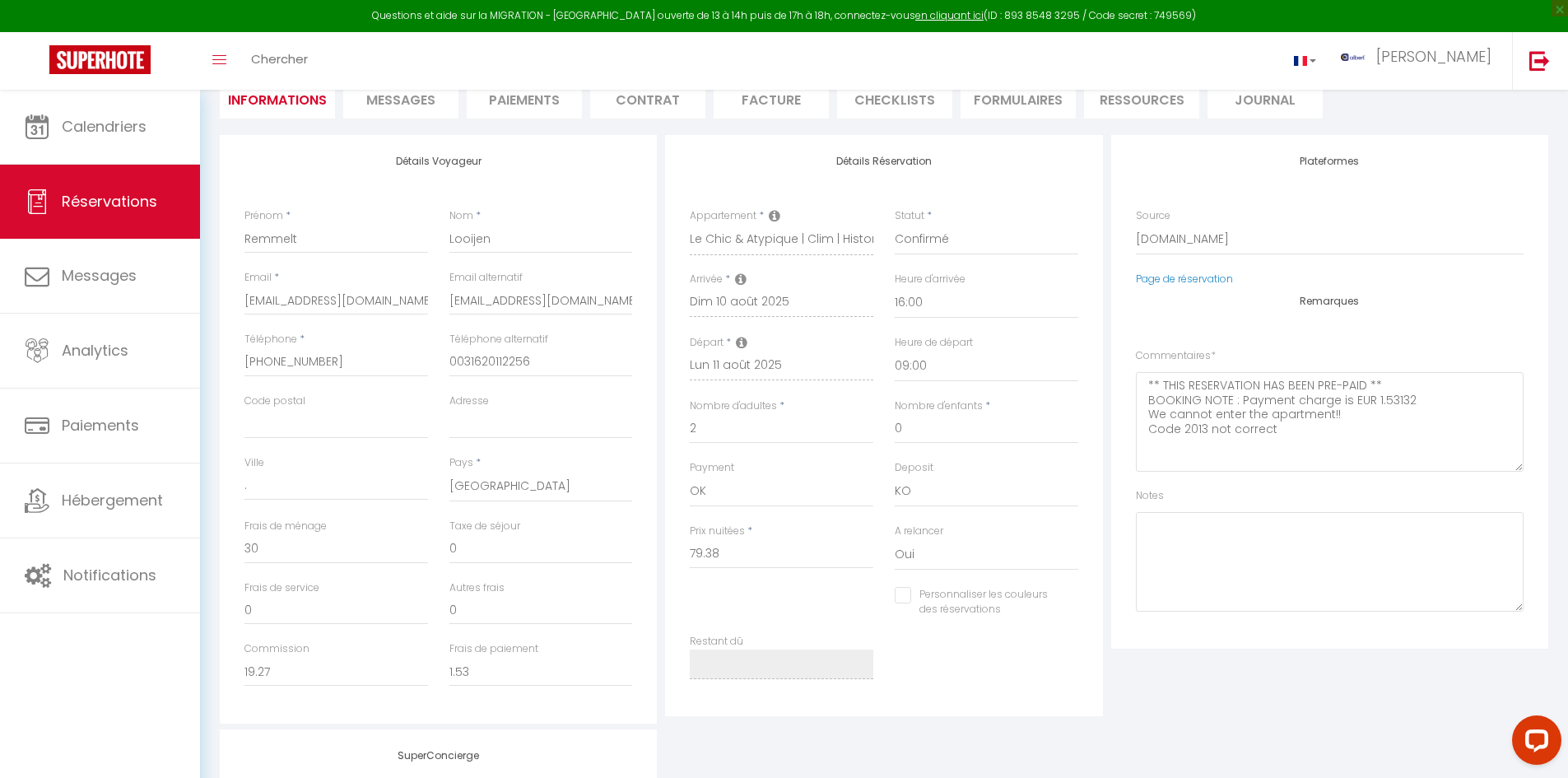
scroll to position [124, 0]
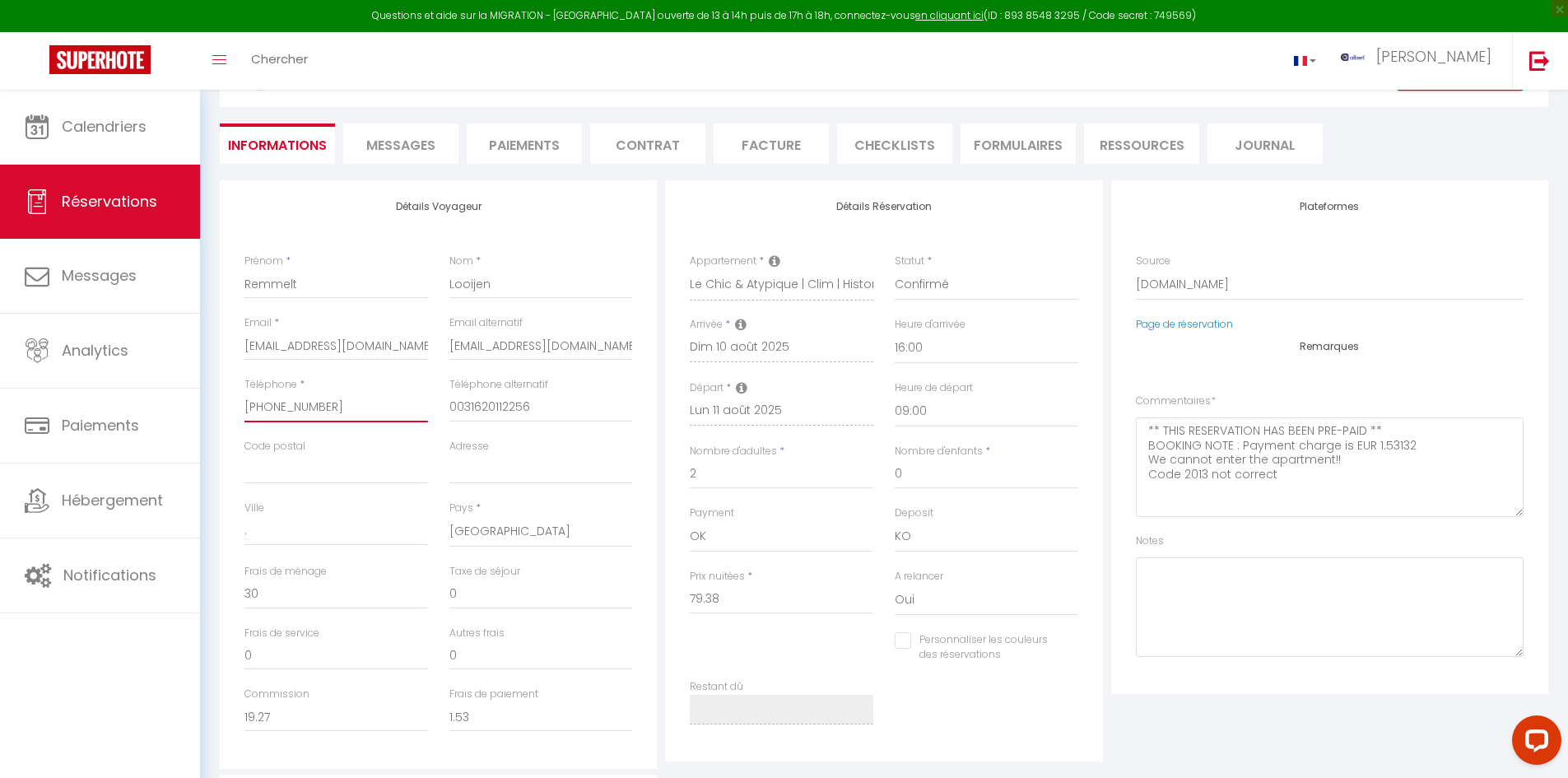
drag, startPoint x: 318, startPoint y: 407, endPoint x: 239, endPoint y: 407, distance: 79.0
click at [239, 407] on div "Téléphone * +31620112256" at bounding box center [336, 408] width 205 height 62
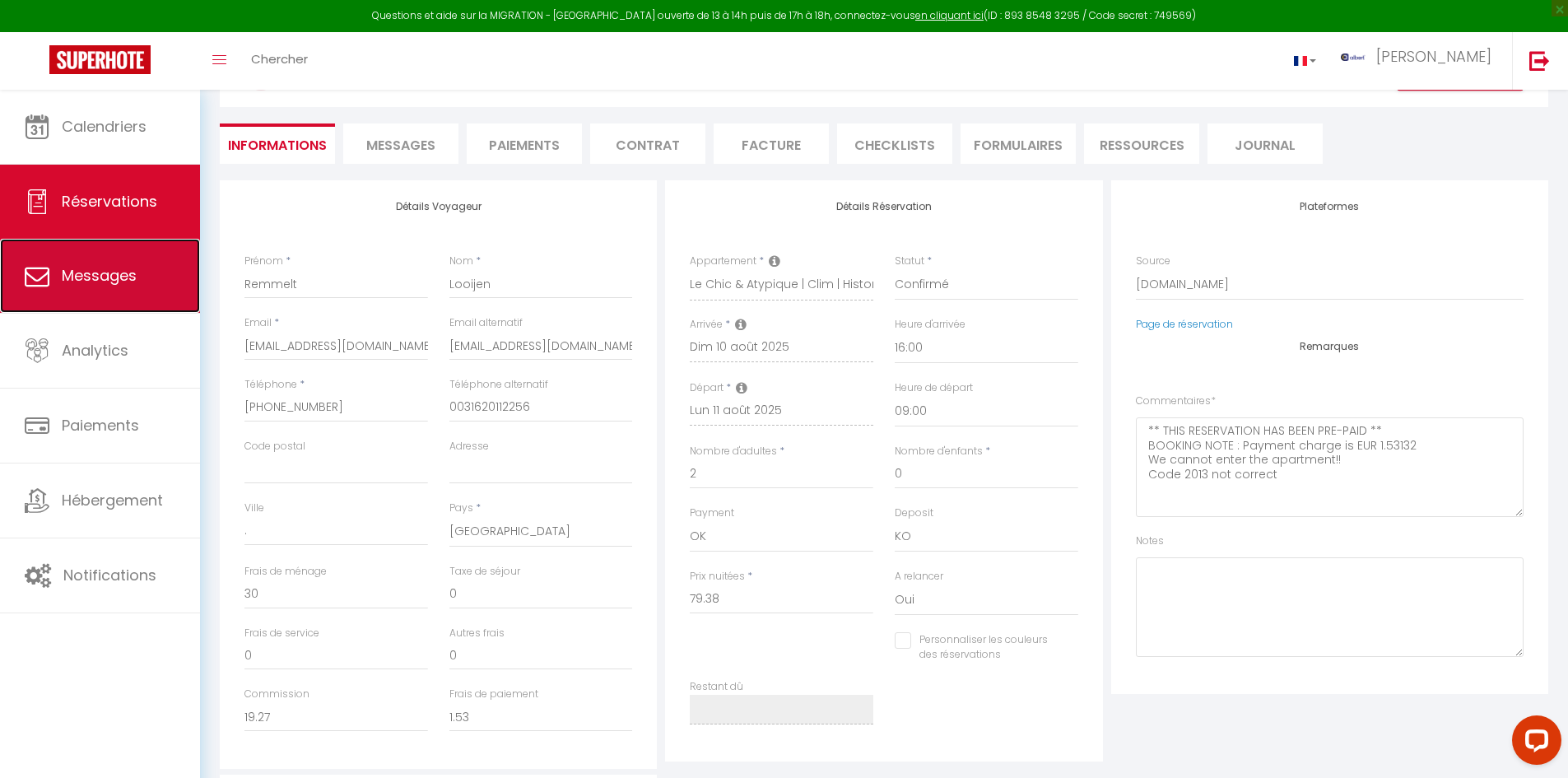
checkbox input "false"
click at [109, 291] on link "Messages" at bounding box center [100, 275] width 200 height 74
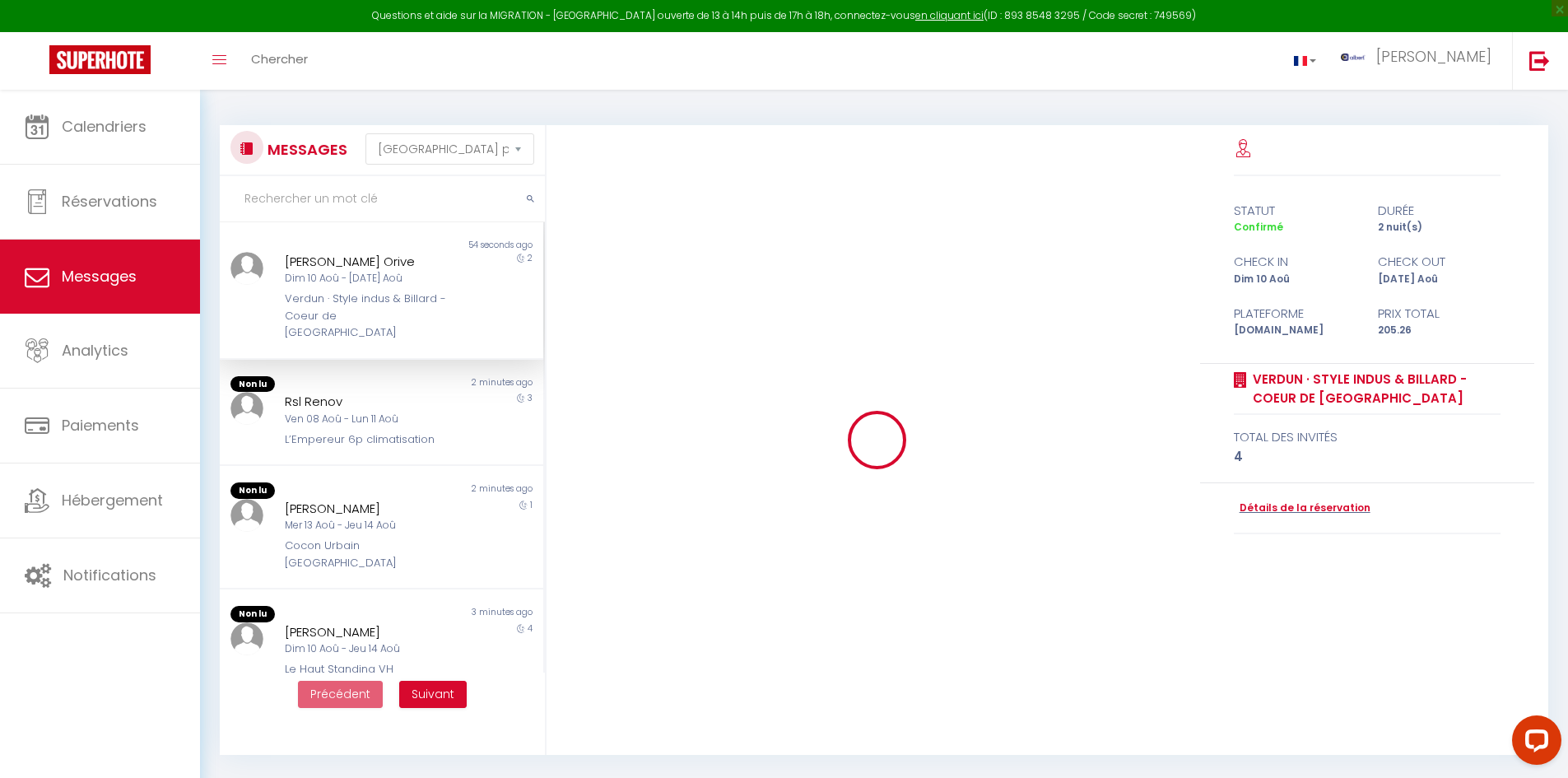
click at [323, 208] on input "text" at bounding box center [383, 199] width 325 height 46
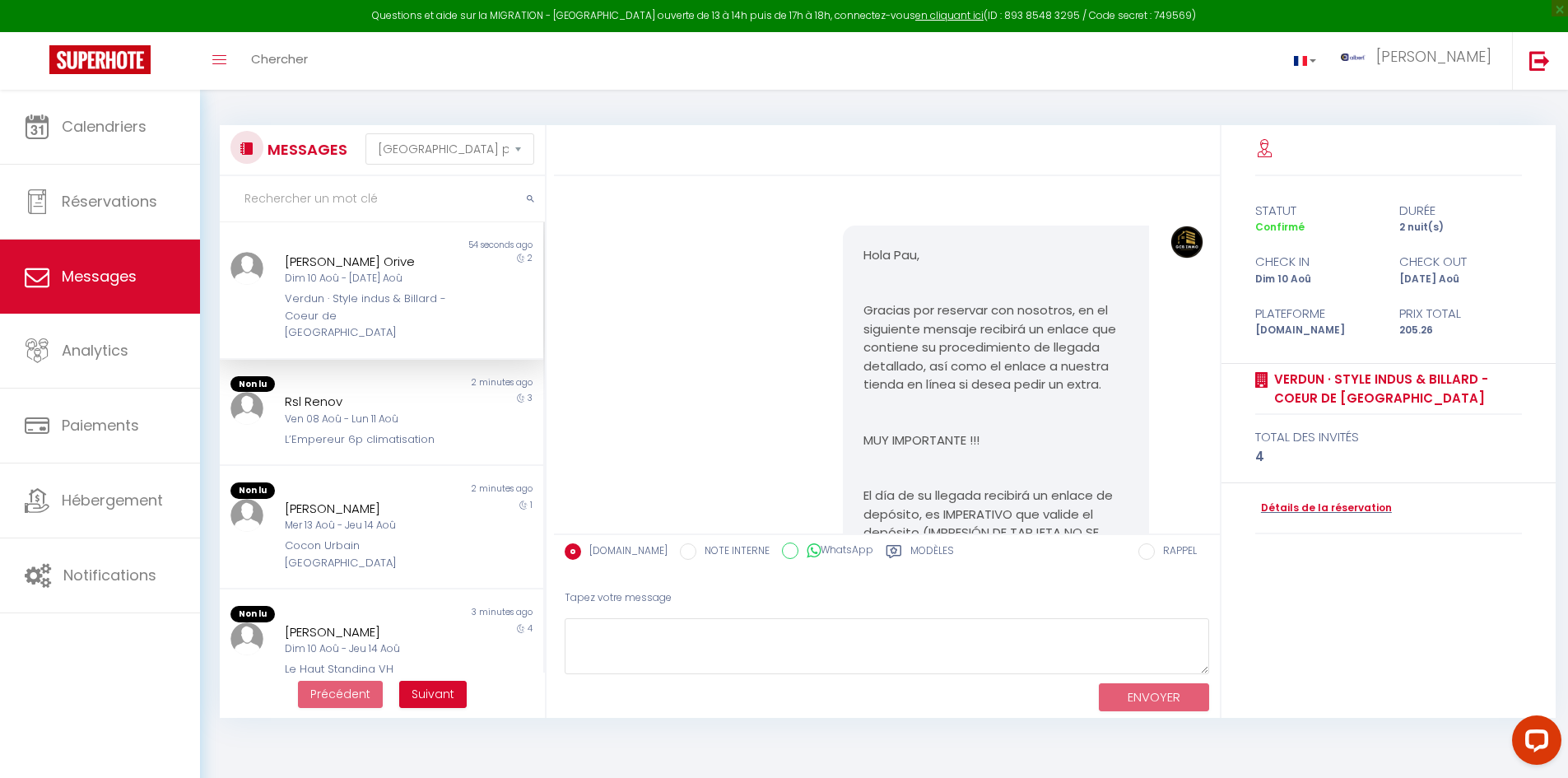
scroll to position [3023, 0]
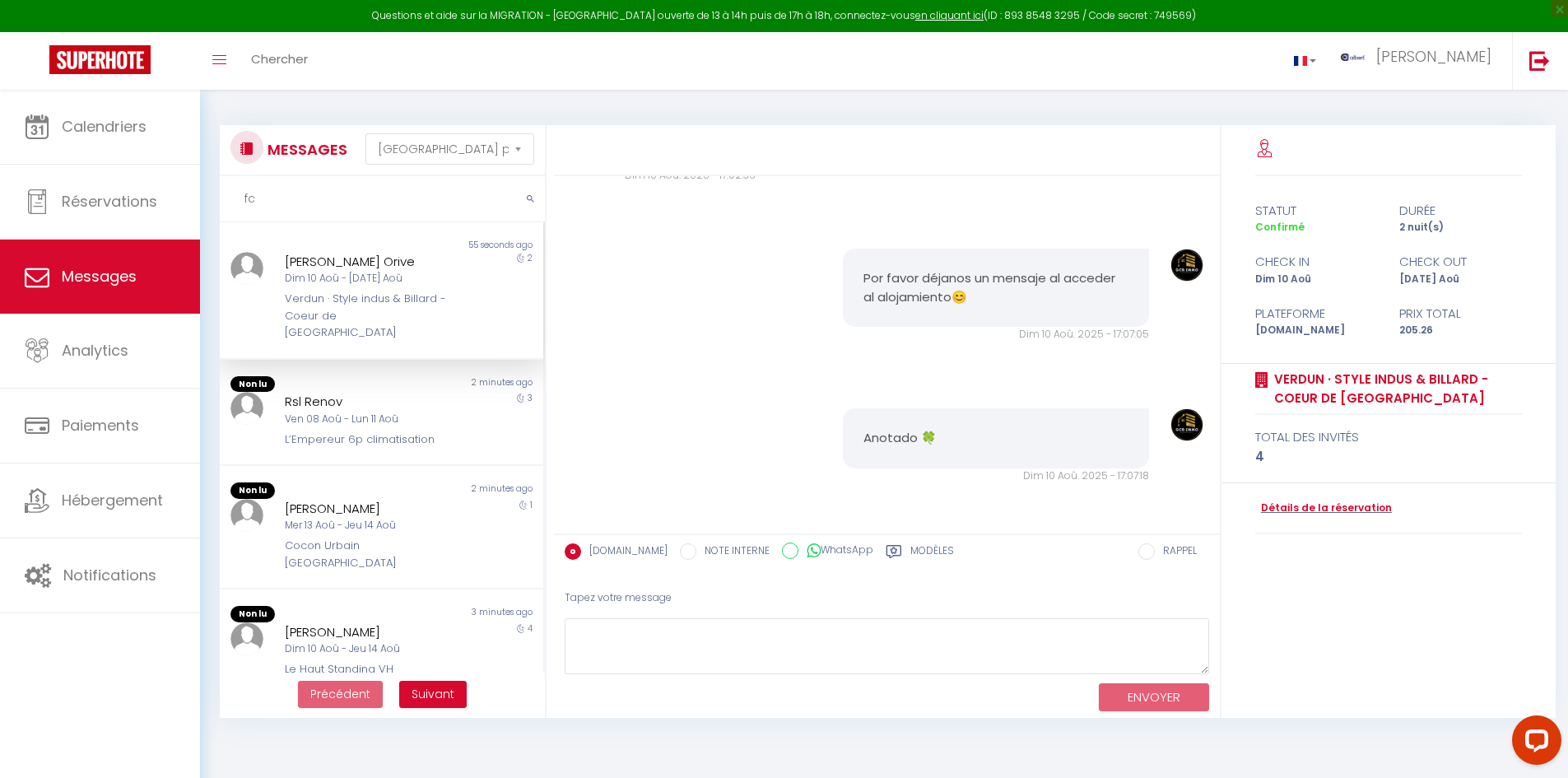
type input "f"
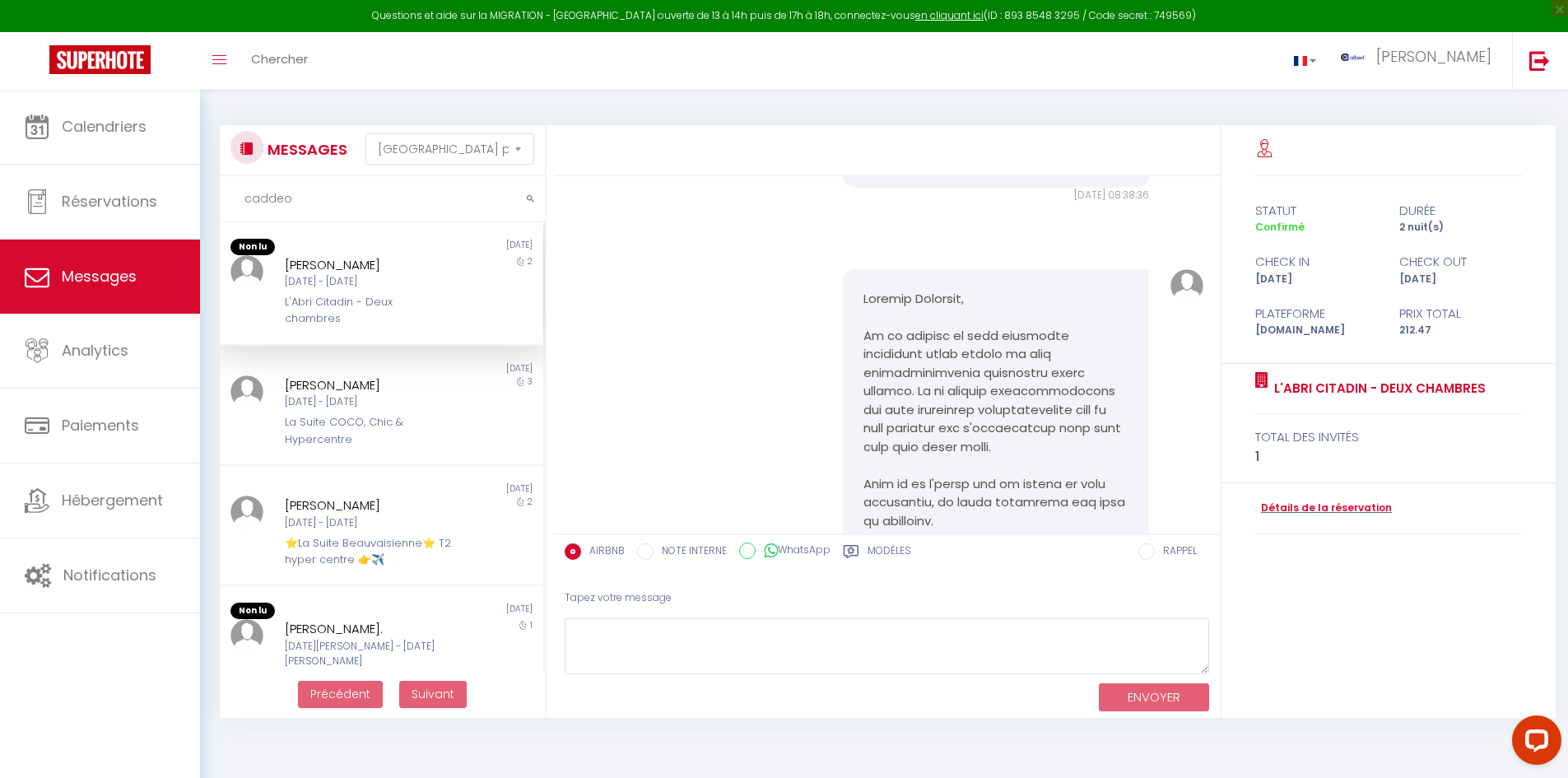
scroll to position [0, 0]
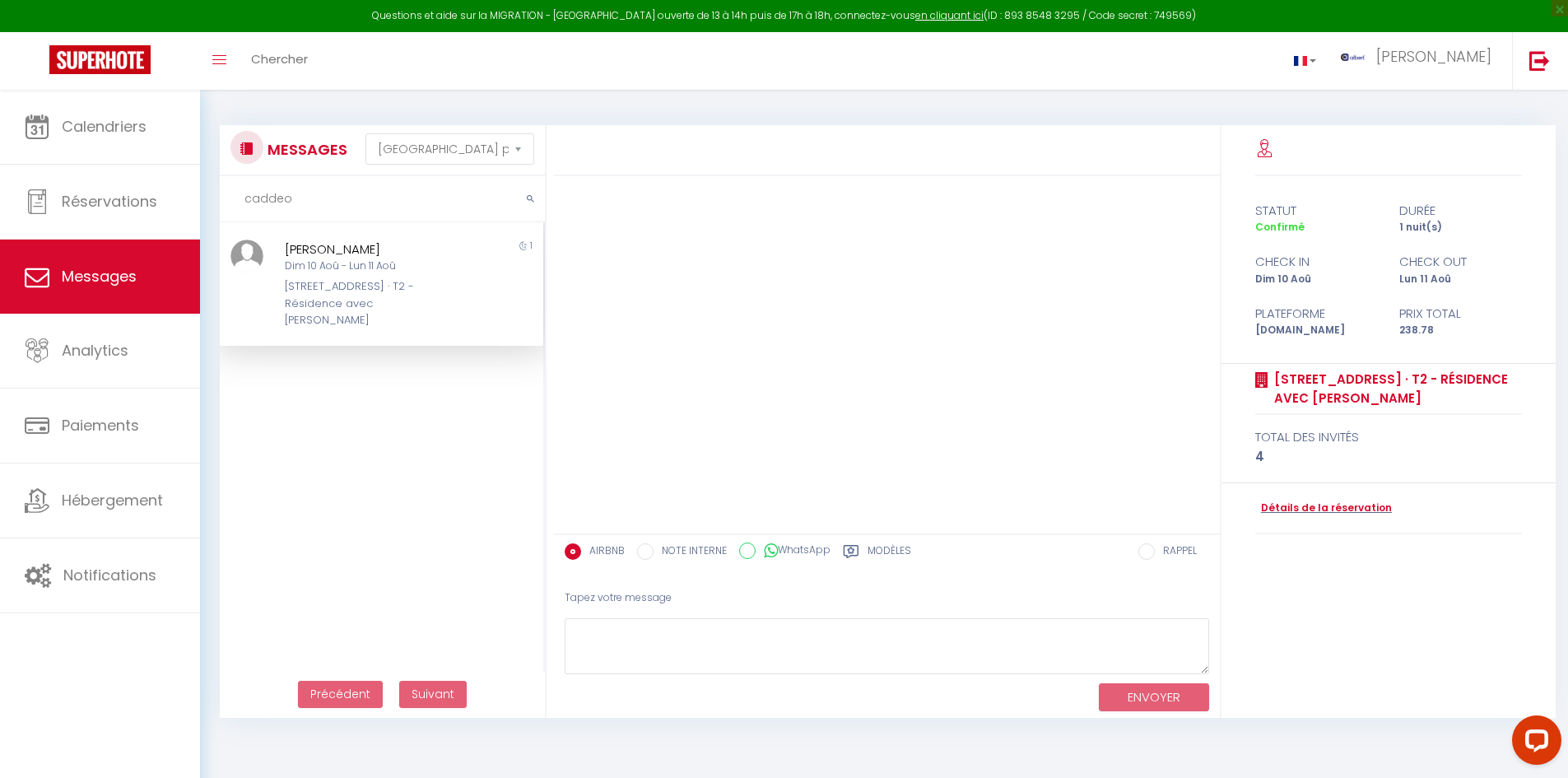
type input "caddeo"
drag, startPoint x: 275, startPoint y: 244, endPoint x: 394, endPoint y: 246, distance: 119.0
click at [394, 246] on div "Hugo Caddeo Dim 10 Aoû - Lun 11 Aoû 302 Avenue de Péssicart · T2 - Résidence av…" at bounding box center [368, 284] width 189 height 90
copy div "Hugo Caddeo"
drag, startPoint x: 314, startPoint y: 190, endPoint x: 215, endPoint y: 204, distance: 100.0
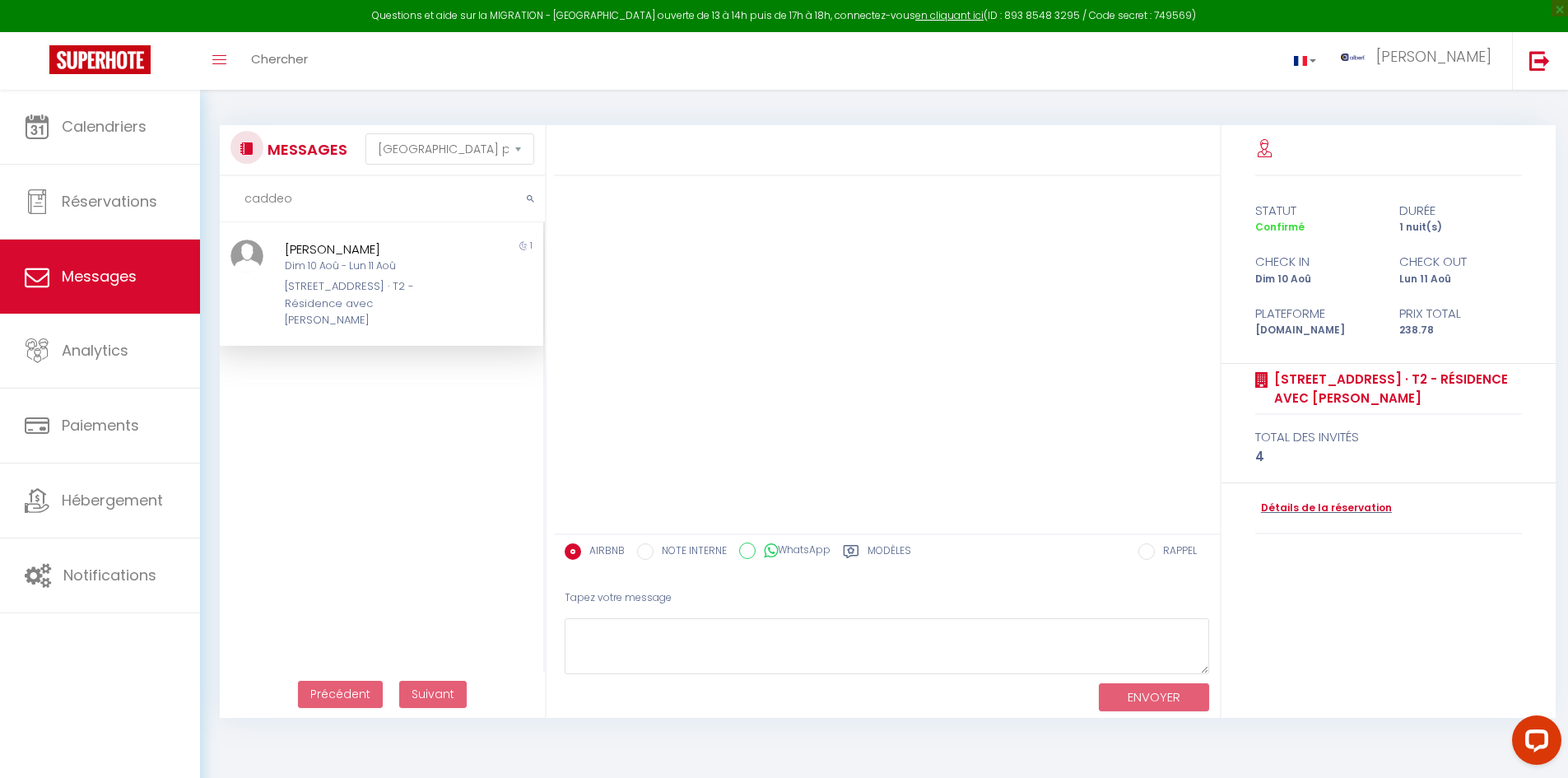
click at [215, 204] on div "MESSAGES Trier par date de réservation Trier par date de message caddeo Non lu …" at bounding box center [377, 421] width 338 height 592
type input "melissa"
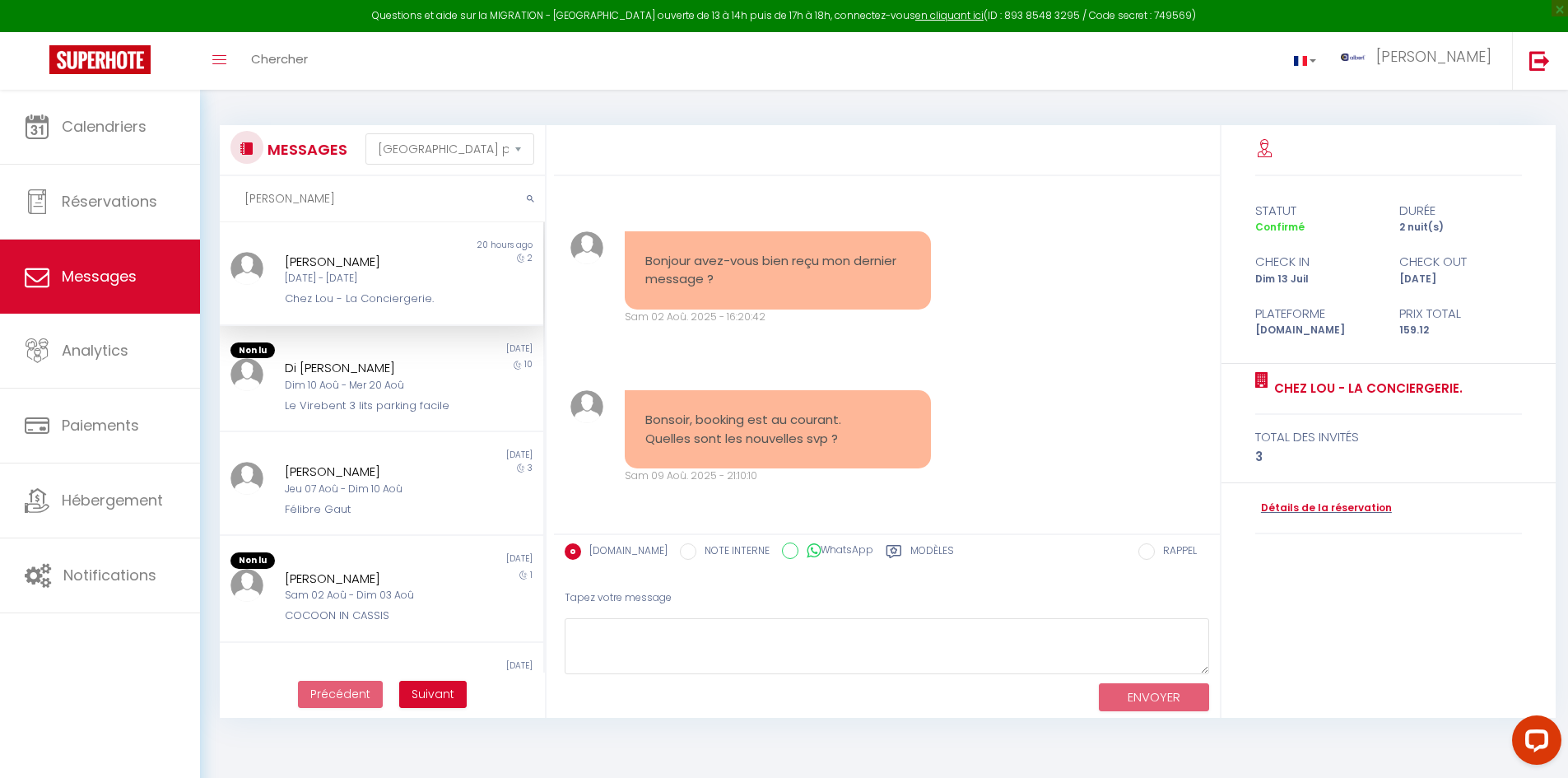
click at [308, 200] on input "melissa" at bounding box center [383, 199] width 325 height 46
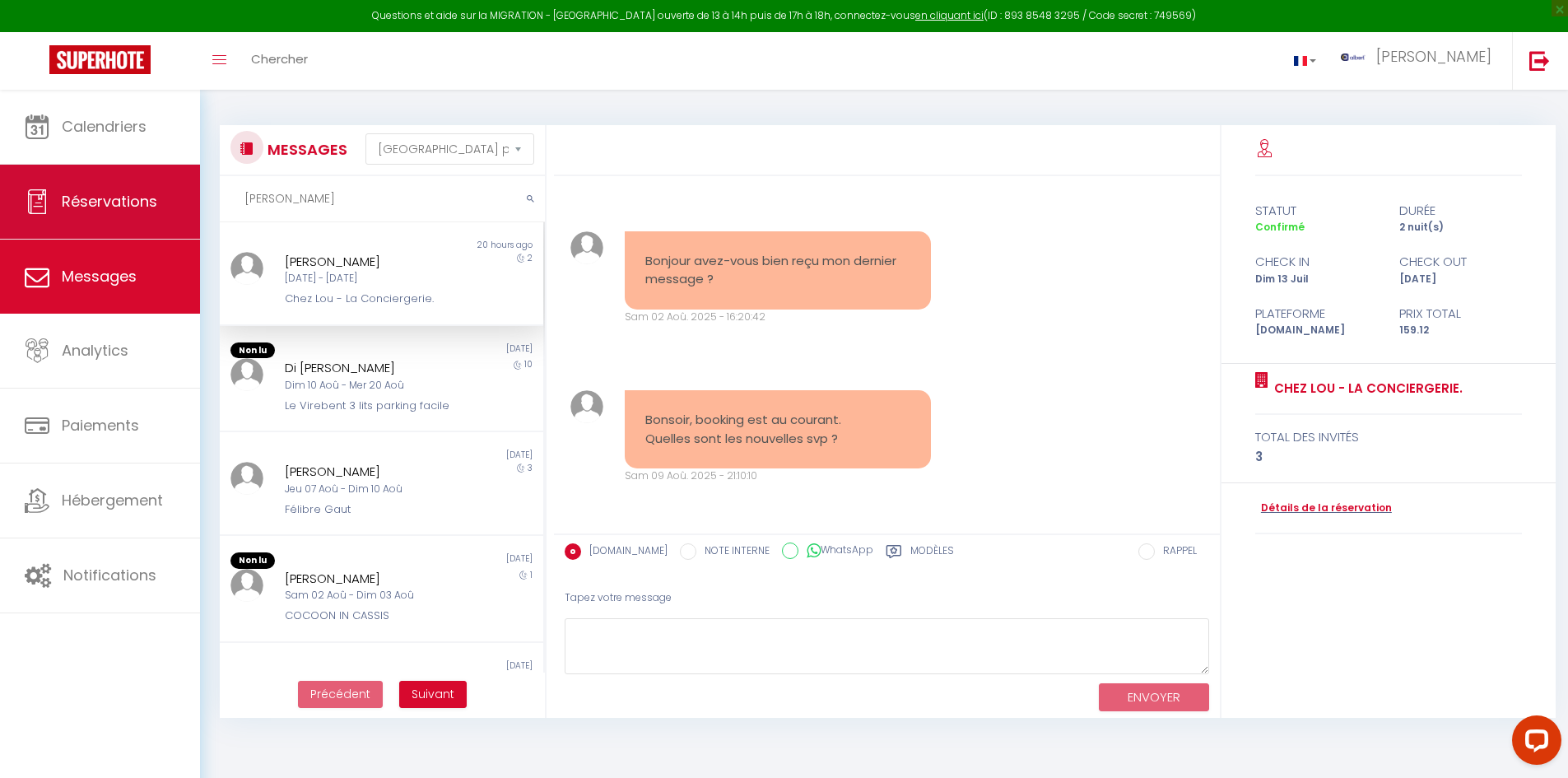
drag, startPoint x: 285, startPoint y: 200, endPoint x: 172, endPoint y: 209, distance: 113.4
click at [172, 209] on div "Questions et aide sur la MIGRATION - Salle Zoom ouverte de 13 à 14h puis de 17h…" at bounding box center [784, 413] width 1568 height 648
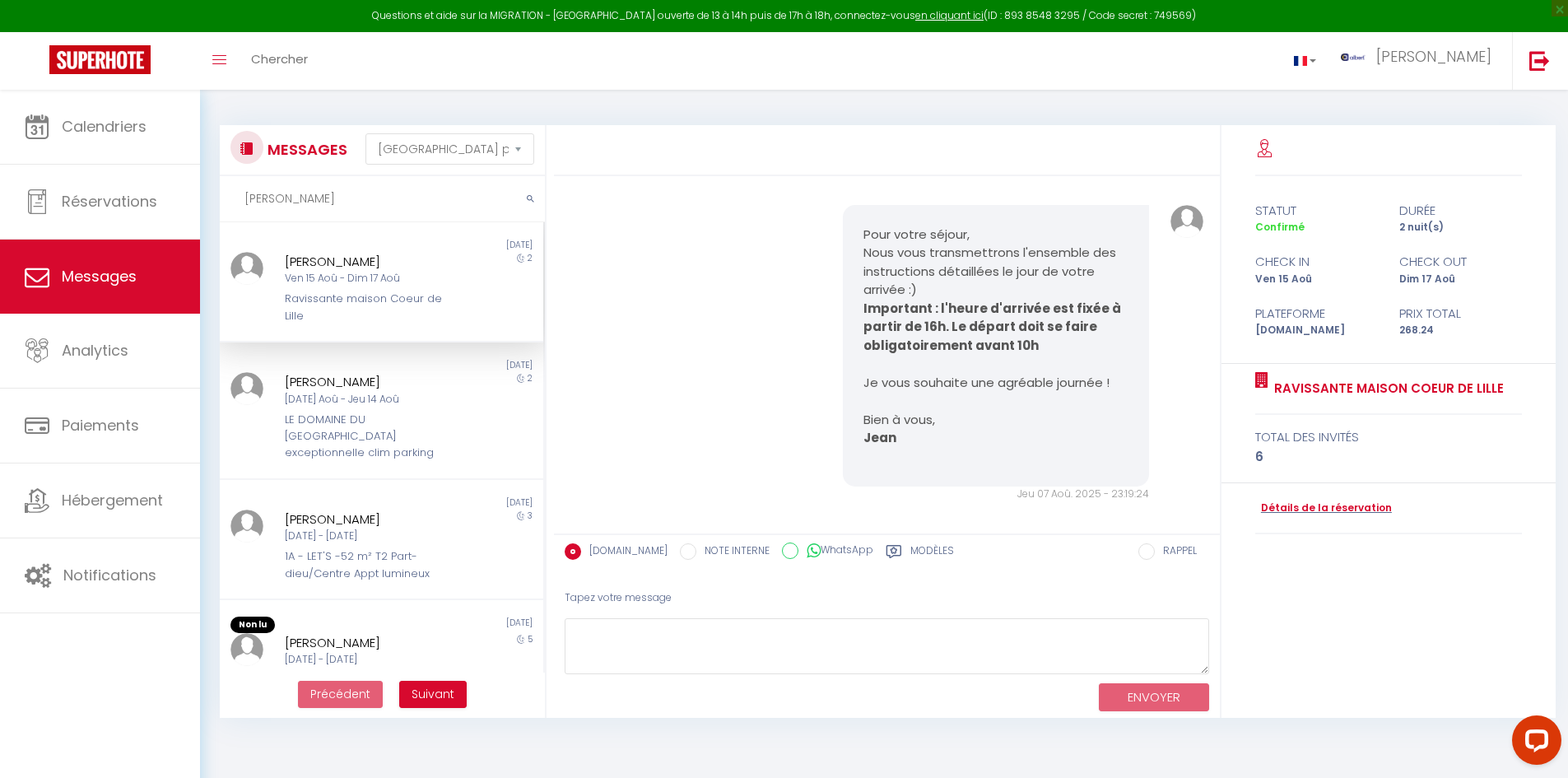
drag, startPoint x: 311, startPoint y: 211, endPoint x: 231, endPoint y: 207, distance: 80.1
click at [231, 207] on input "henry" at bounding box center [383, 199] width 325 height 46
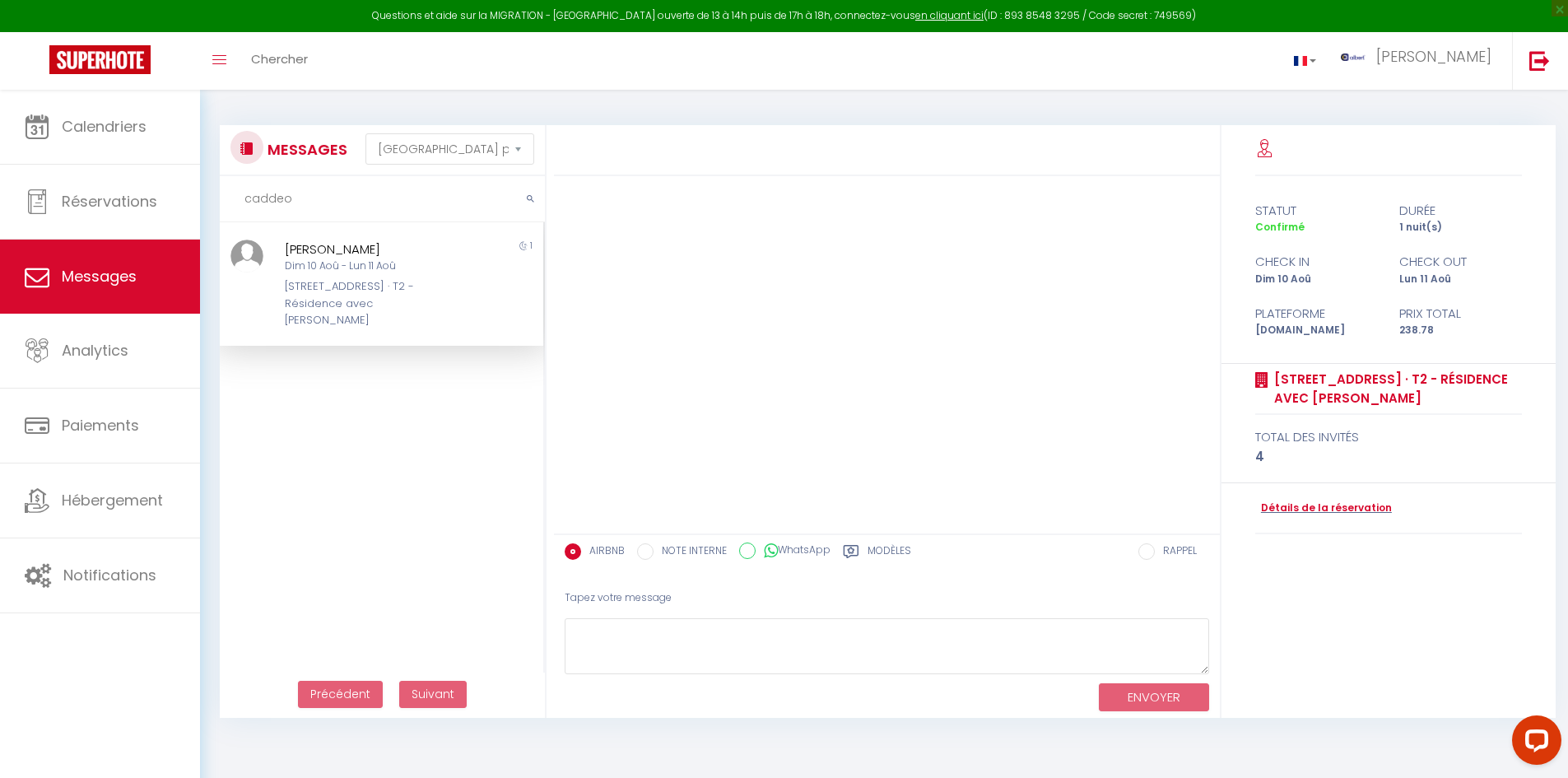
type input "caddeo"
drag, startPoint x: 301, startPoint y: 203, endPoint x: 219, endPoint y: 207, distance: 82.1
click at [219, 207] on div "MESSAGES Trier par date de réservation Trier par date de message caddeo Non lu …" at bounding box center [377, 421] width 338 height 592
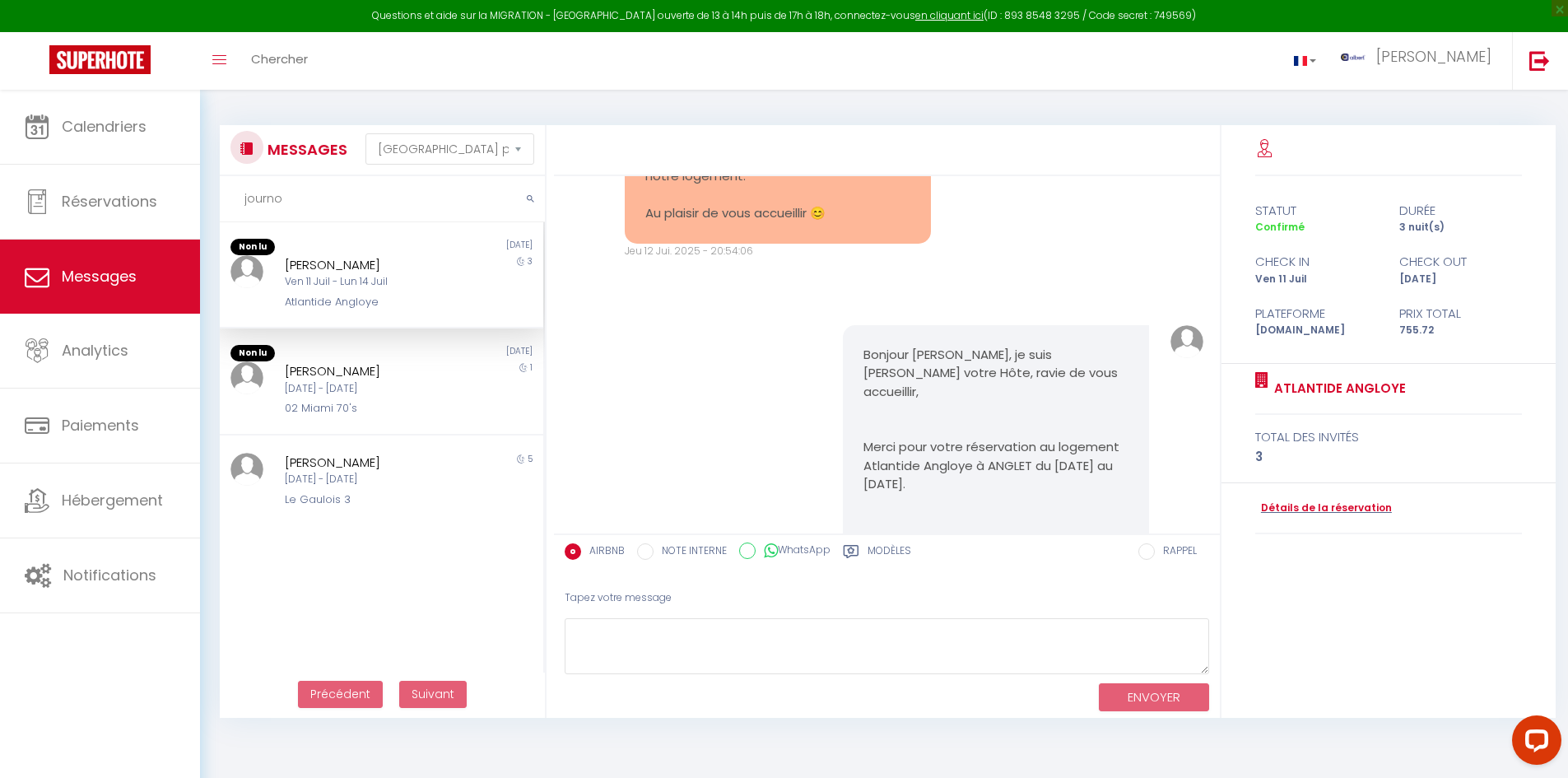
scroll to position [8871, 0]
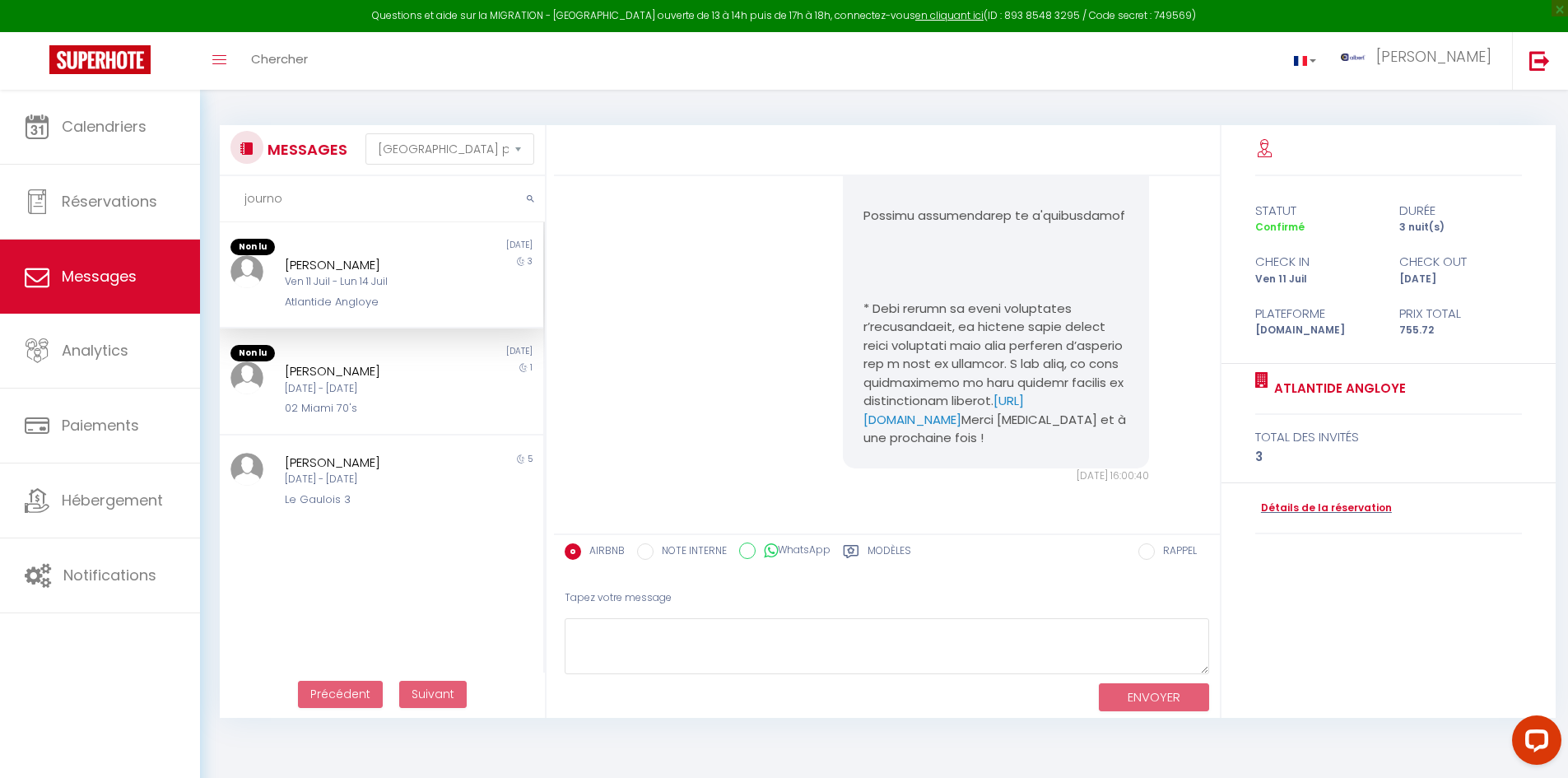
click at [300, 198] on input "journo" at bounding box center [383, 199] width 325 height 46
click at [297, 198] on input "journo" at bounding box center [383, 199] width 325 height 46
type input "j"
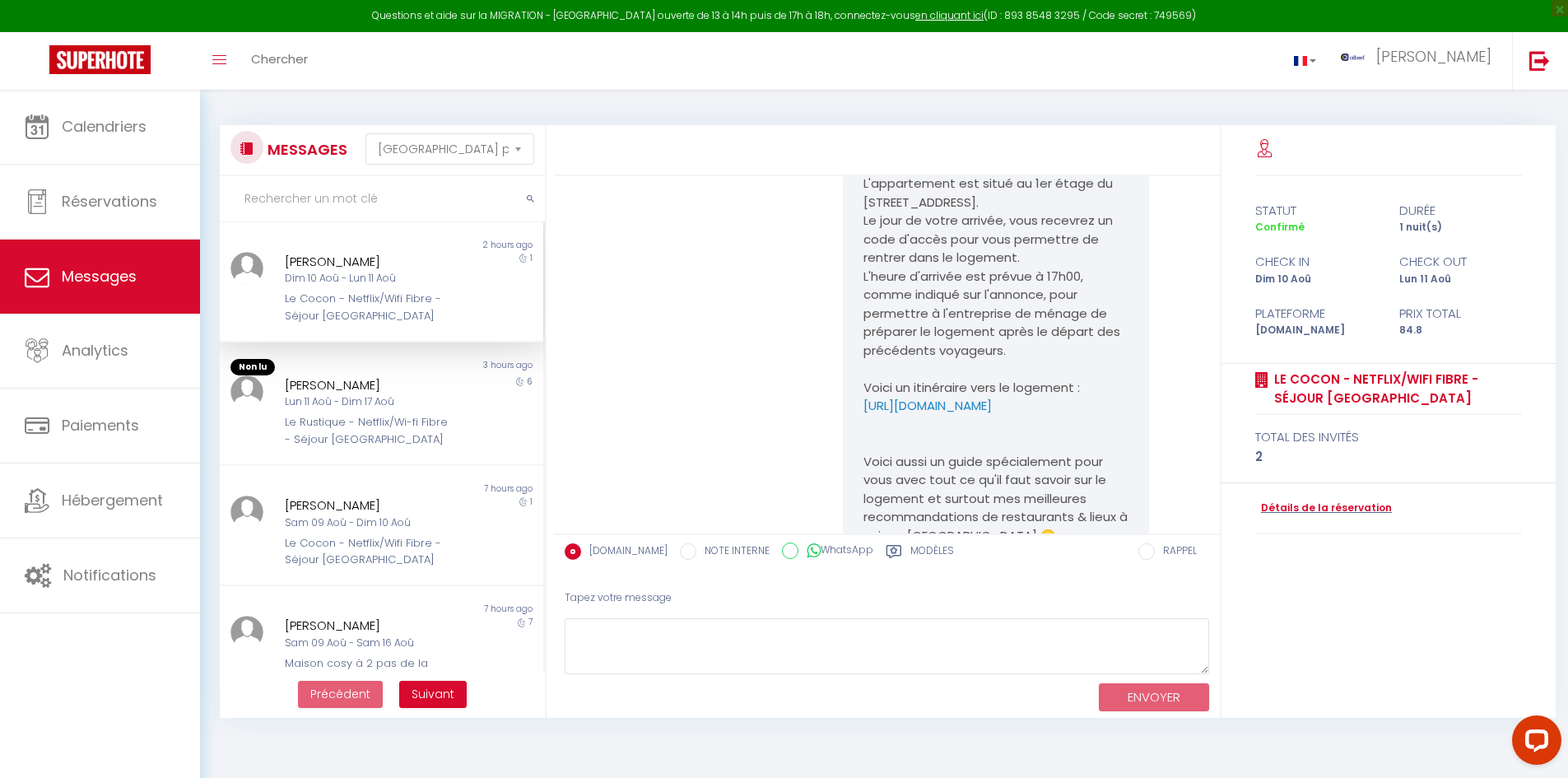
scroll to position [2311, 0]
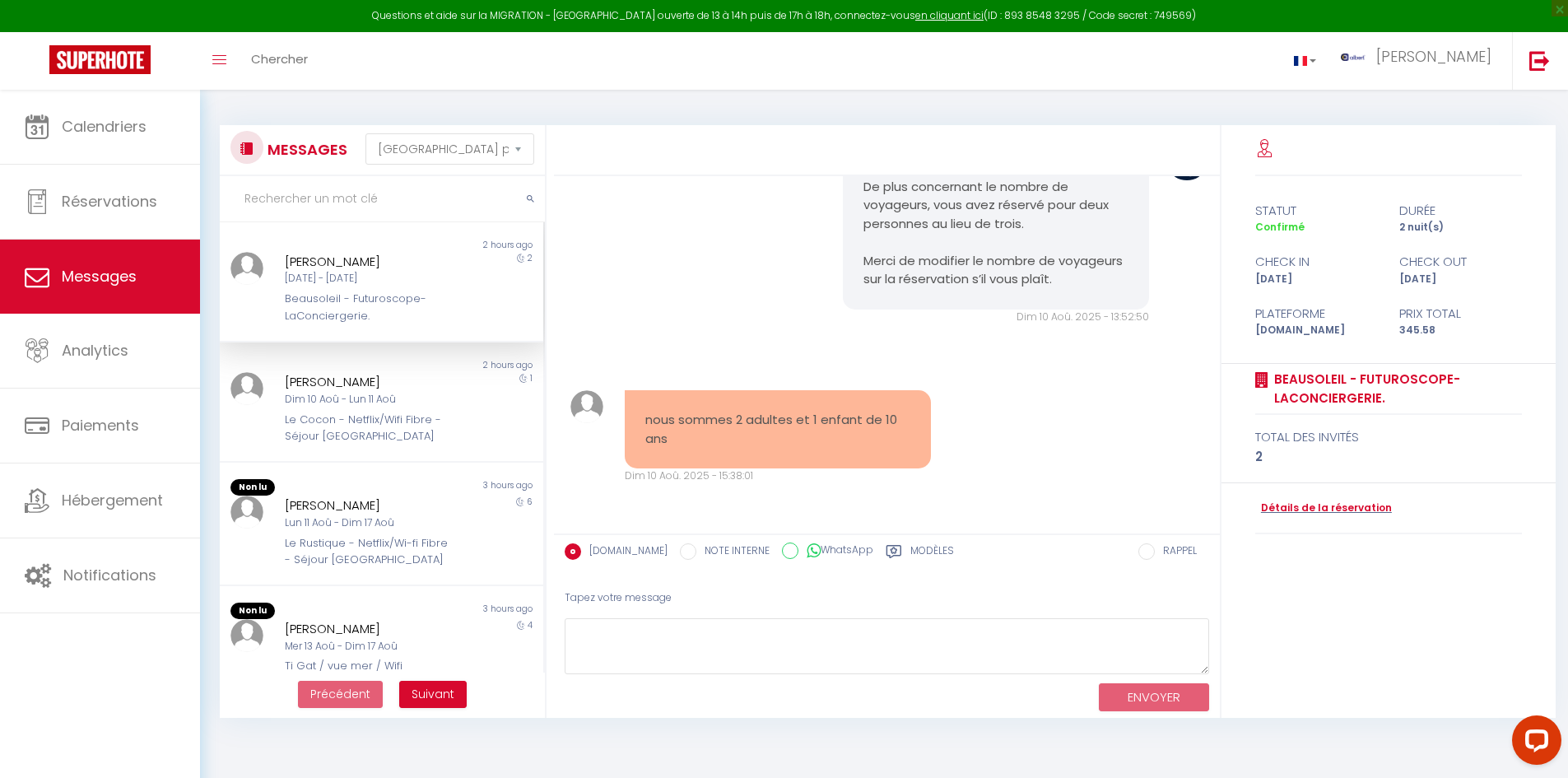
click at [301, 202] on input "text" at bounding box center [383, 199] width 325 height 46
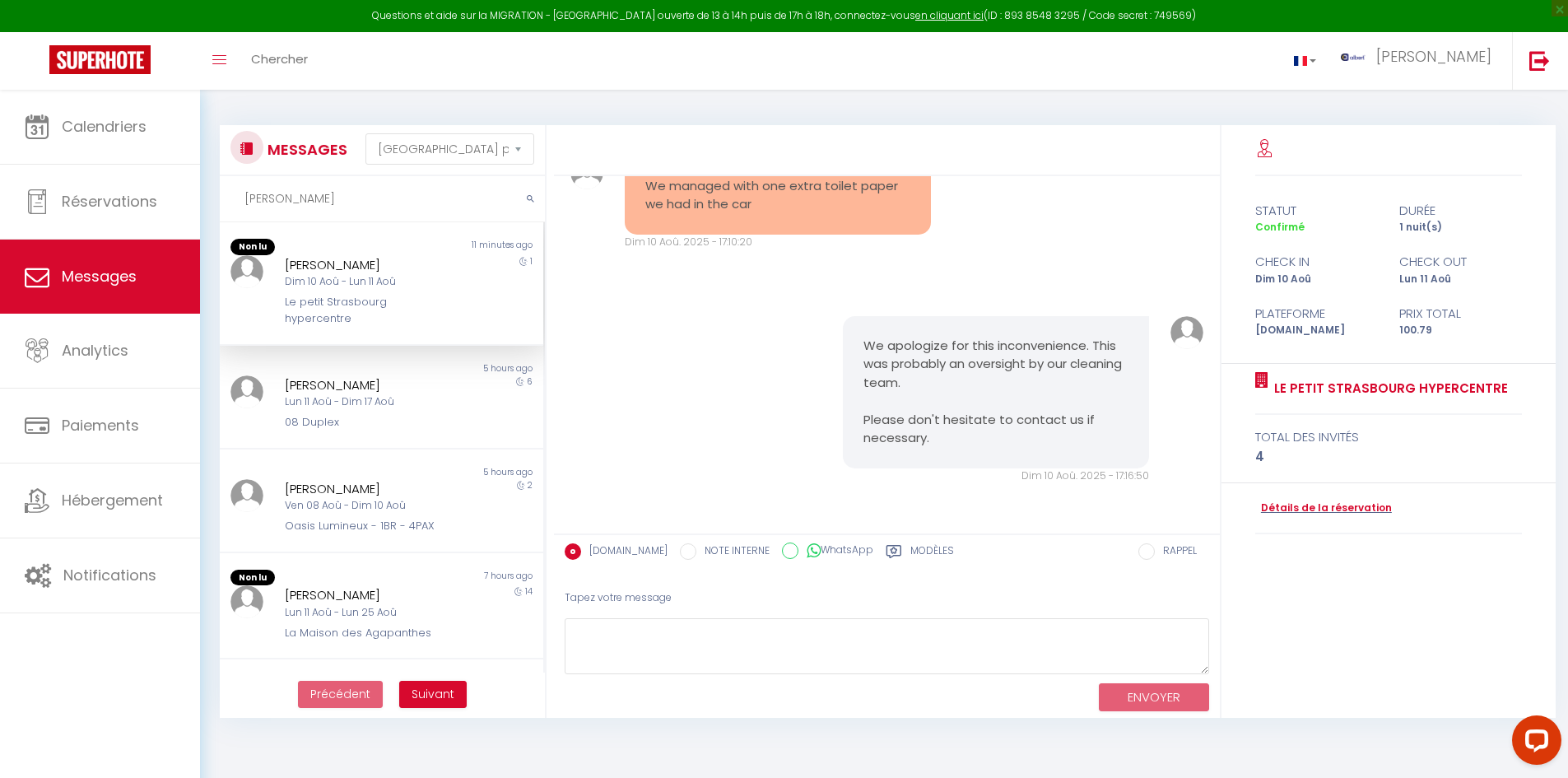
scroll to position [835, 0]
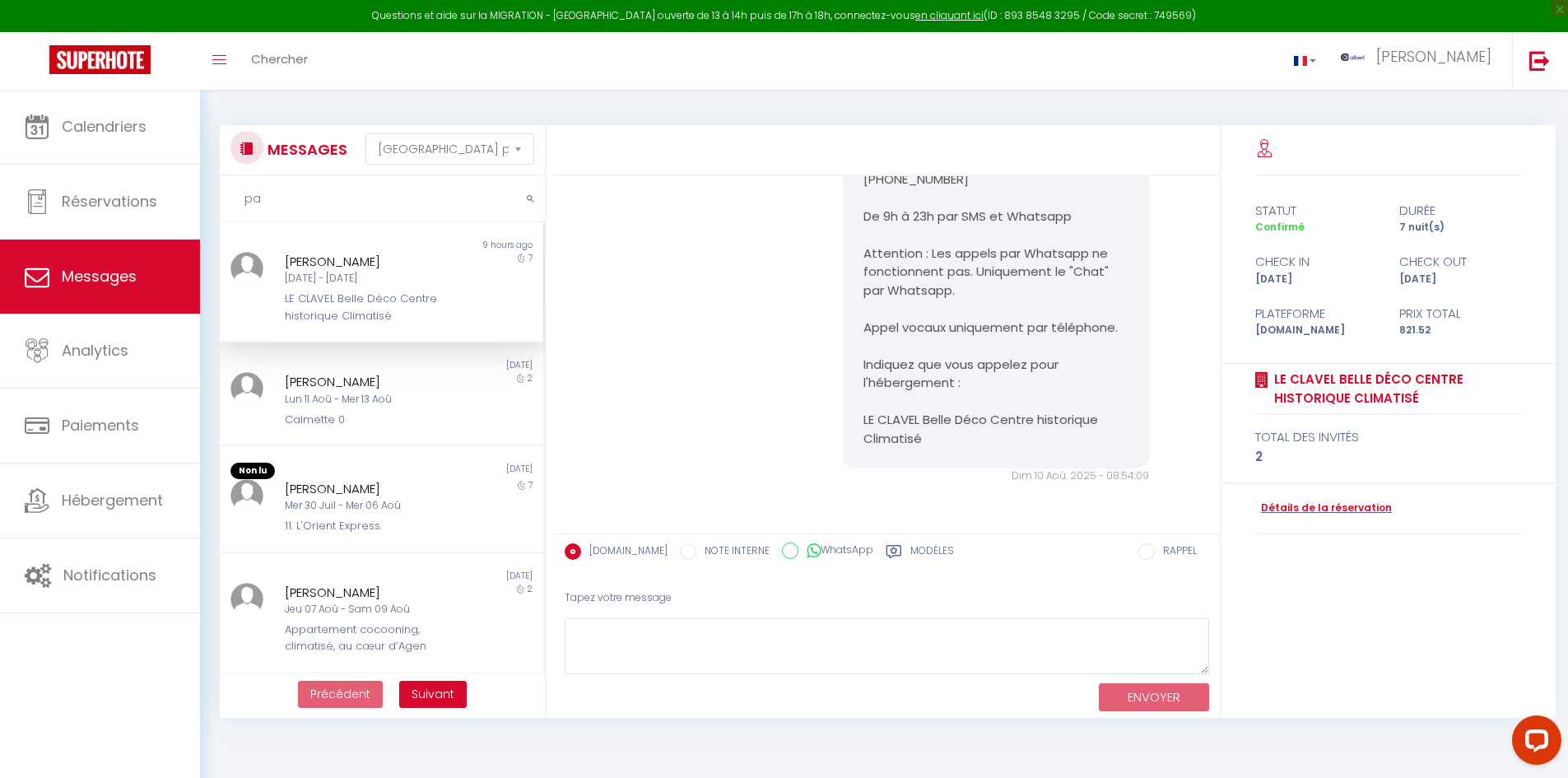
type input "p"
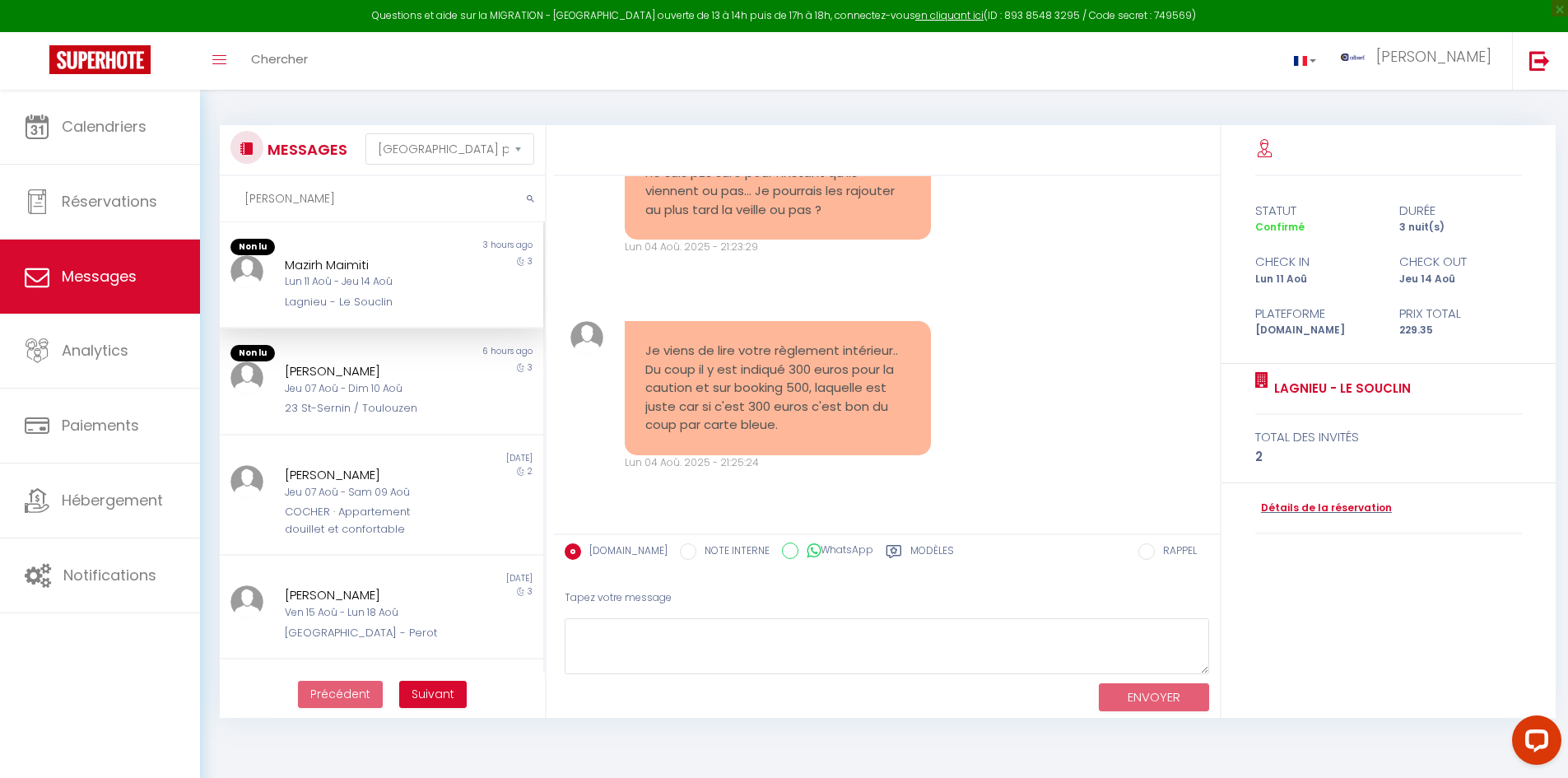
scroll to position [10313, 0]
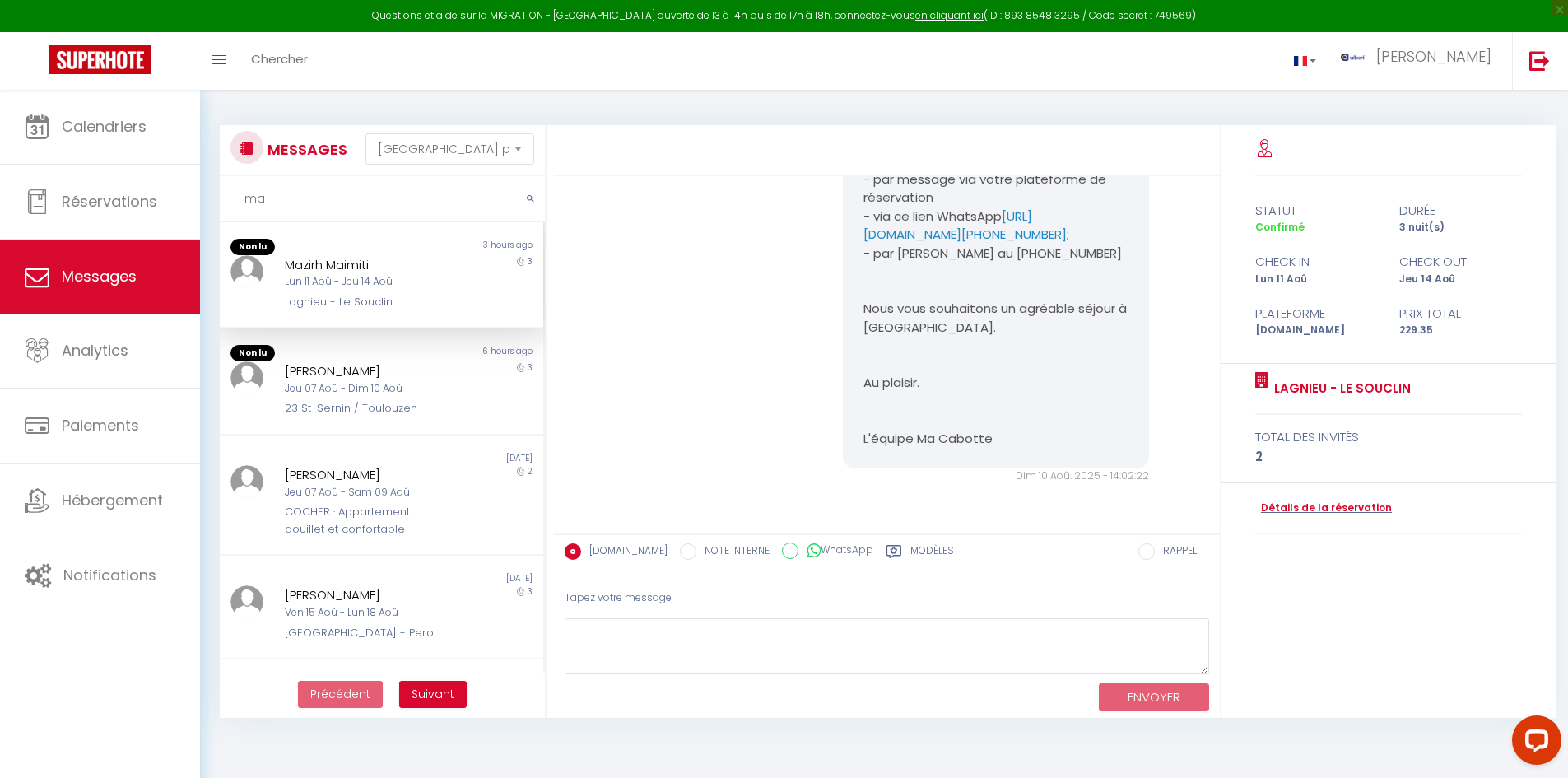
type input "m"
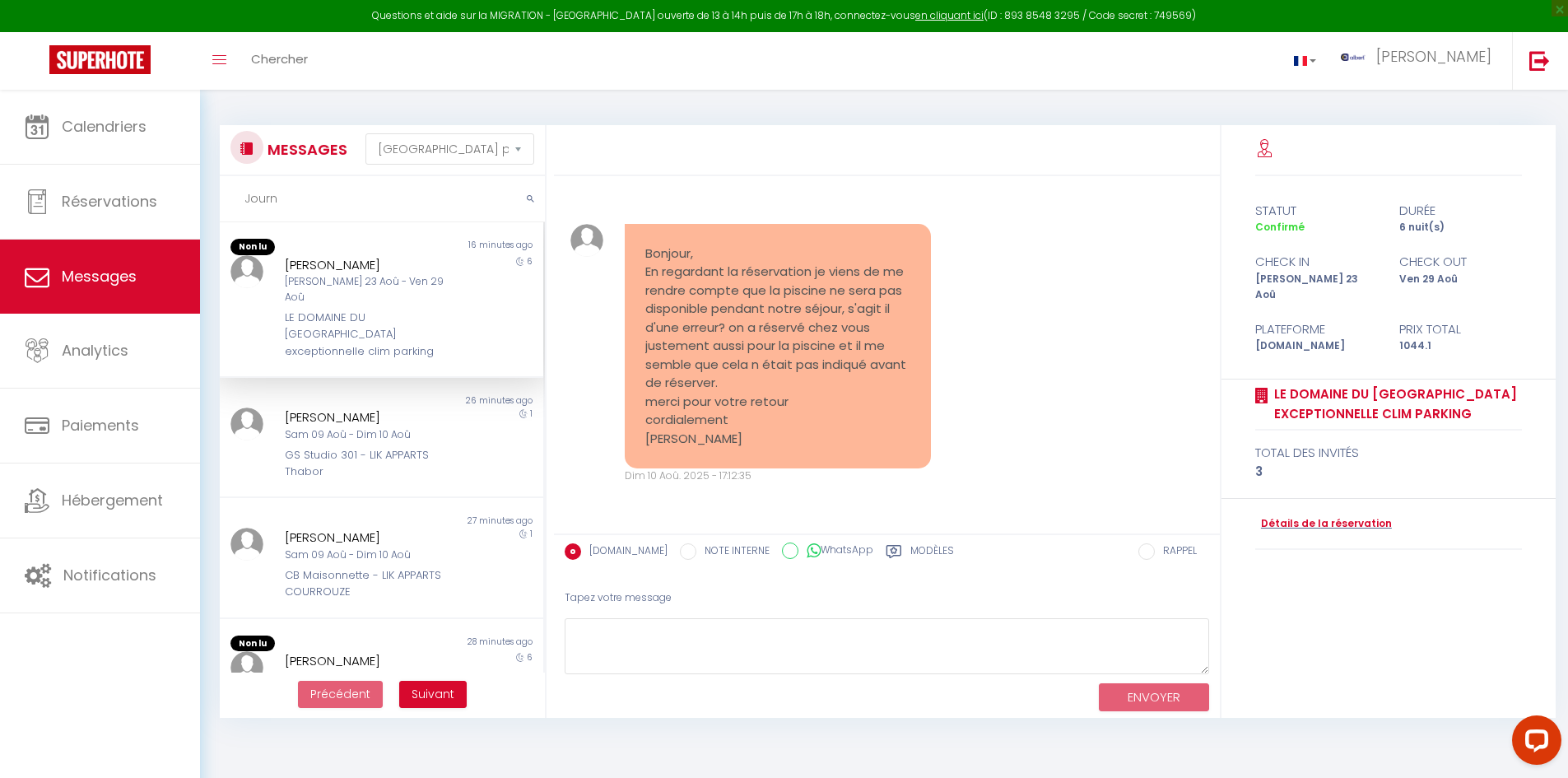
type input "Journo"
click at [373, 201] on input "Journo" at bounding box center [383, 199] width 325 height 46
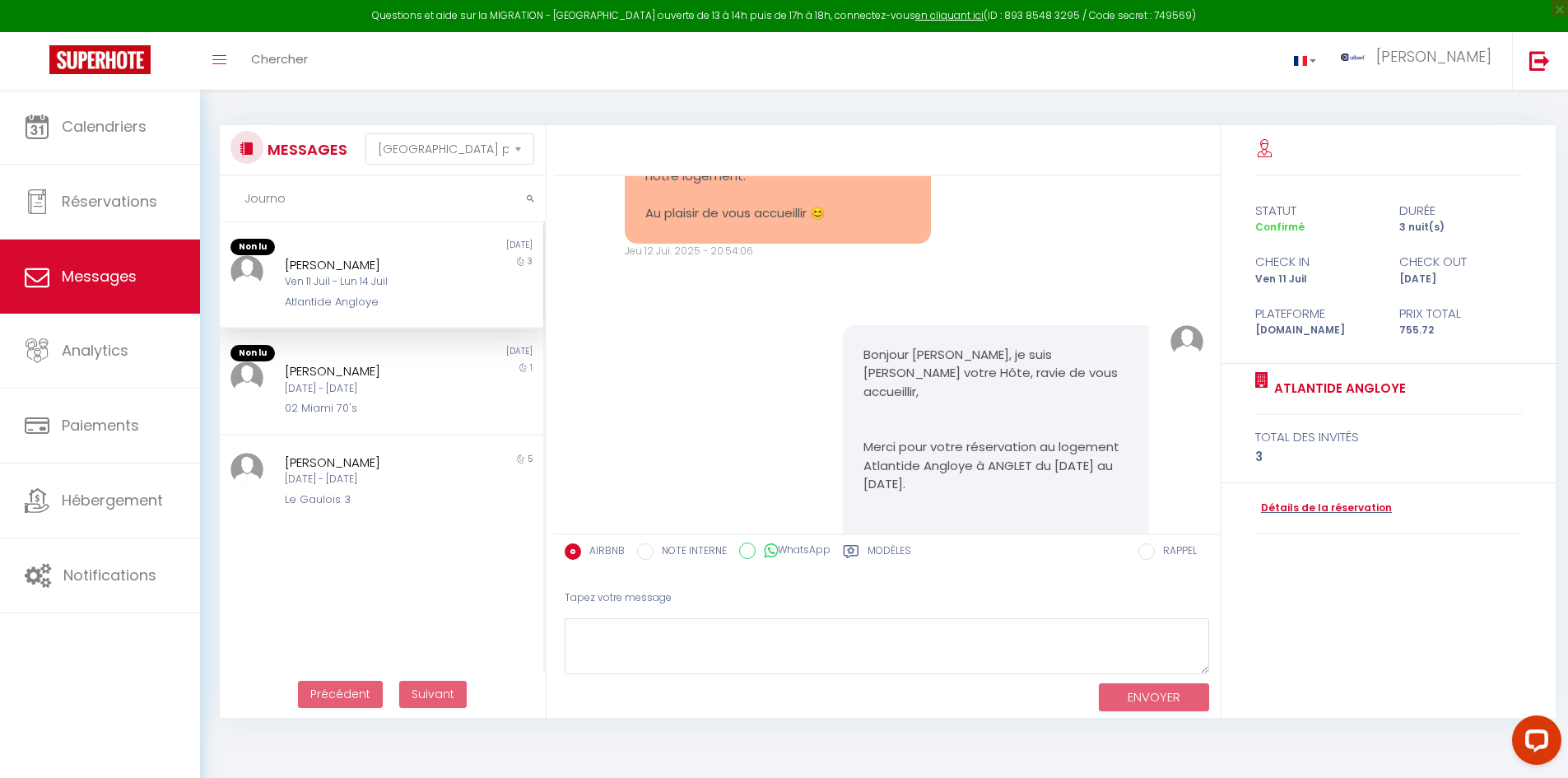
scroll to position [8871, 0]
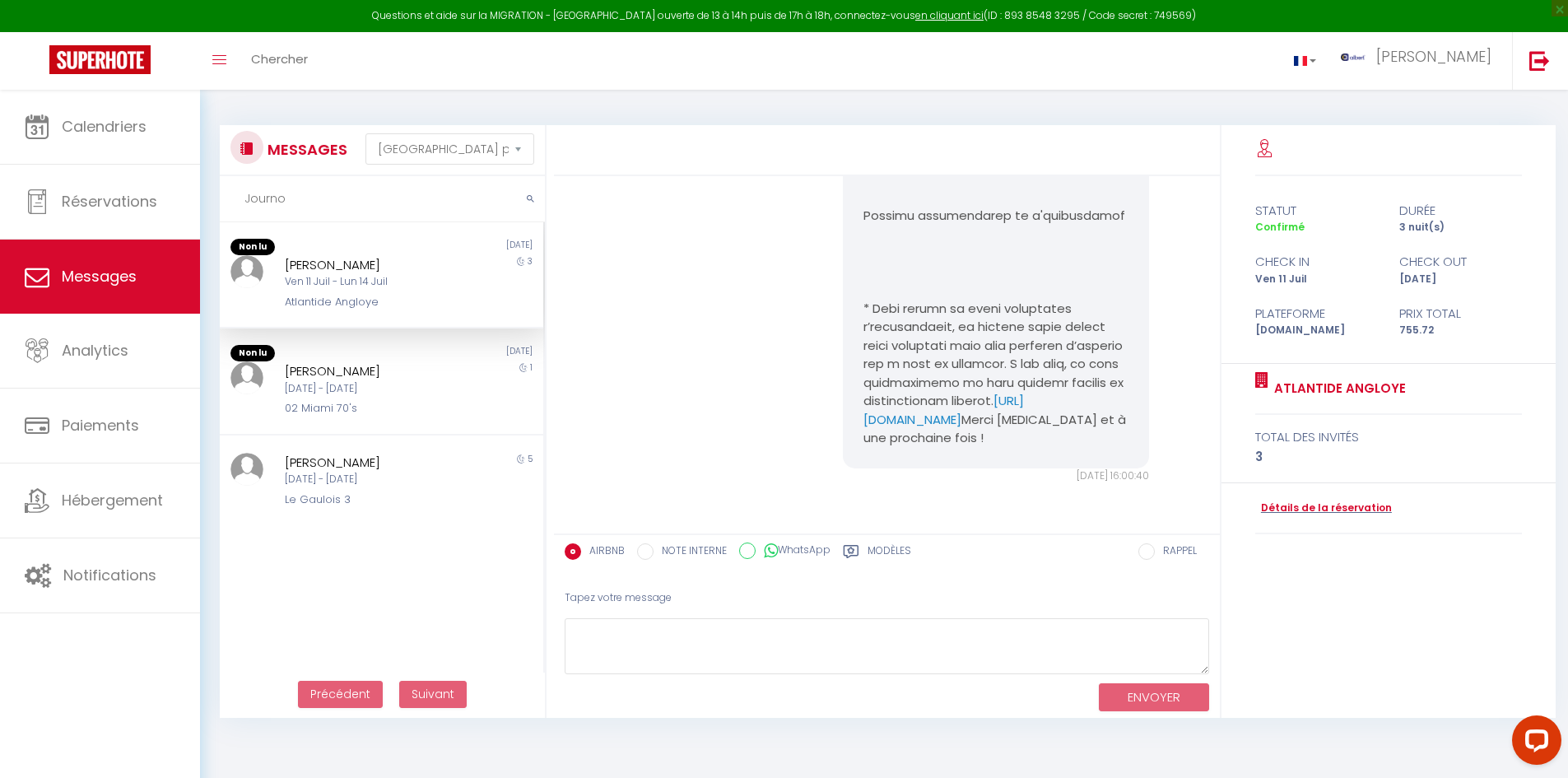
drag, startPoint x: 309, startPoint y: 191, endPoint x: 225, endPoint y: 197, distance: 84.2
click at [225, 197] on input "Journo" at bounding box center [383, 199] width 325 height 46
click at [302, 203] on input "text" at bounding box center [383, 199] width 325 height 46
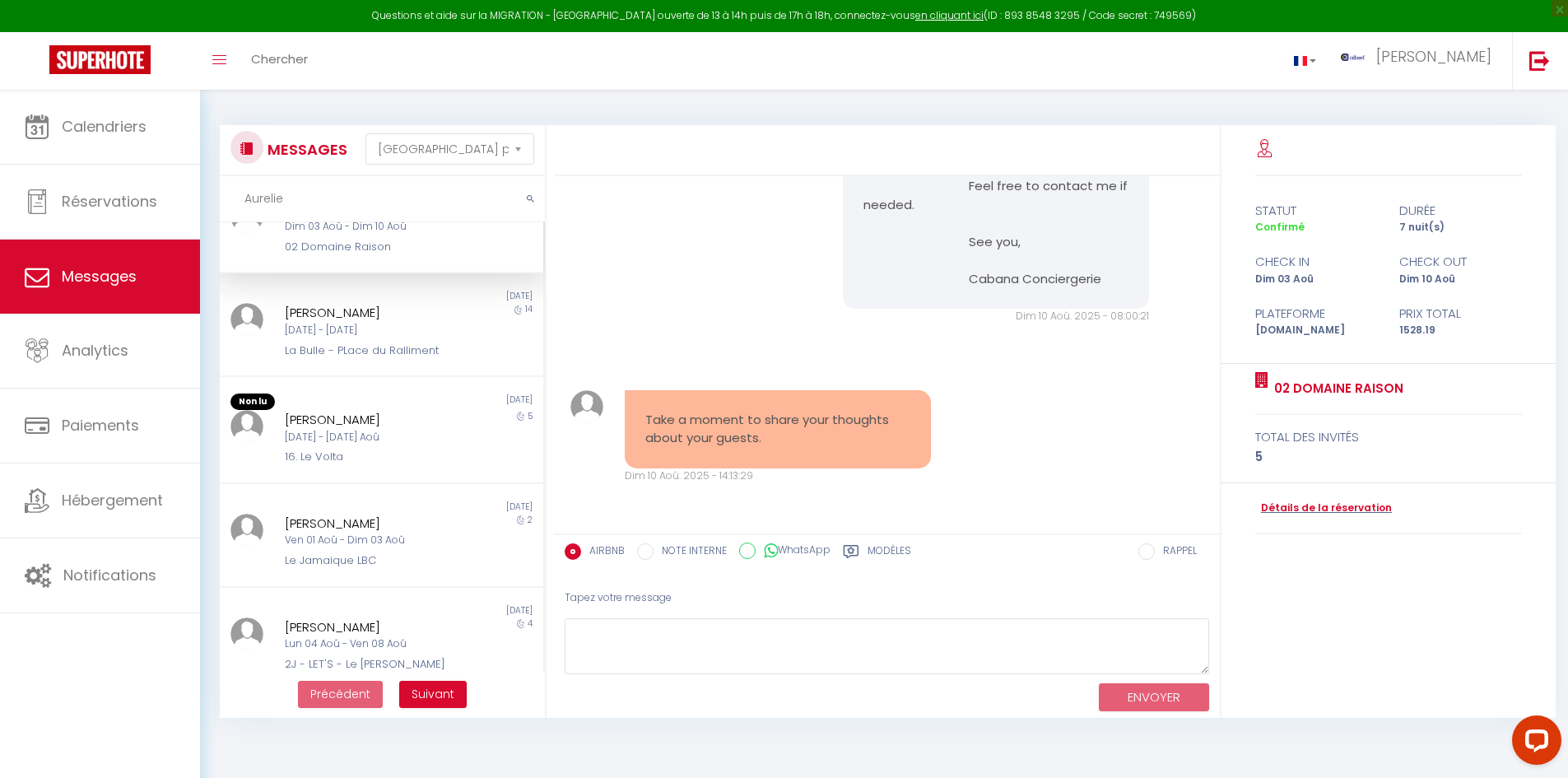
scroll to position [0, 0]
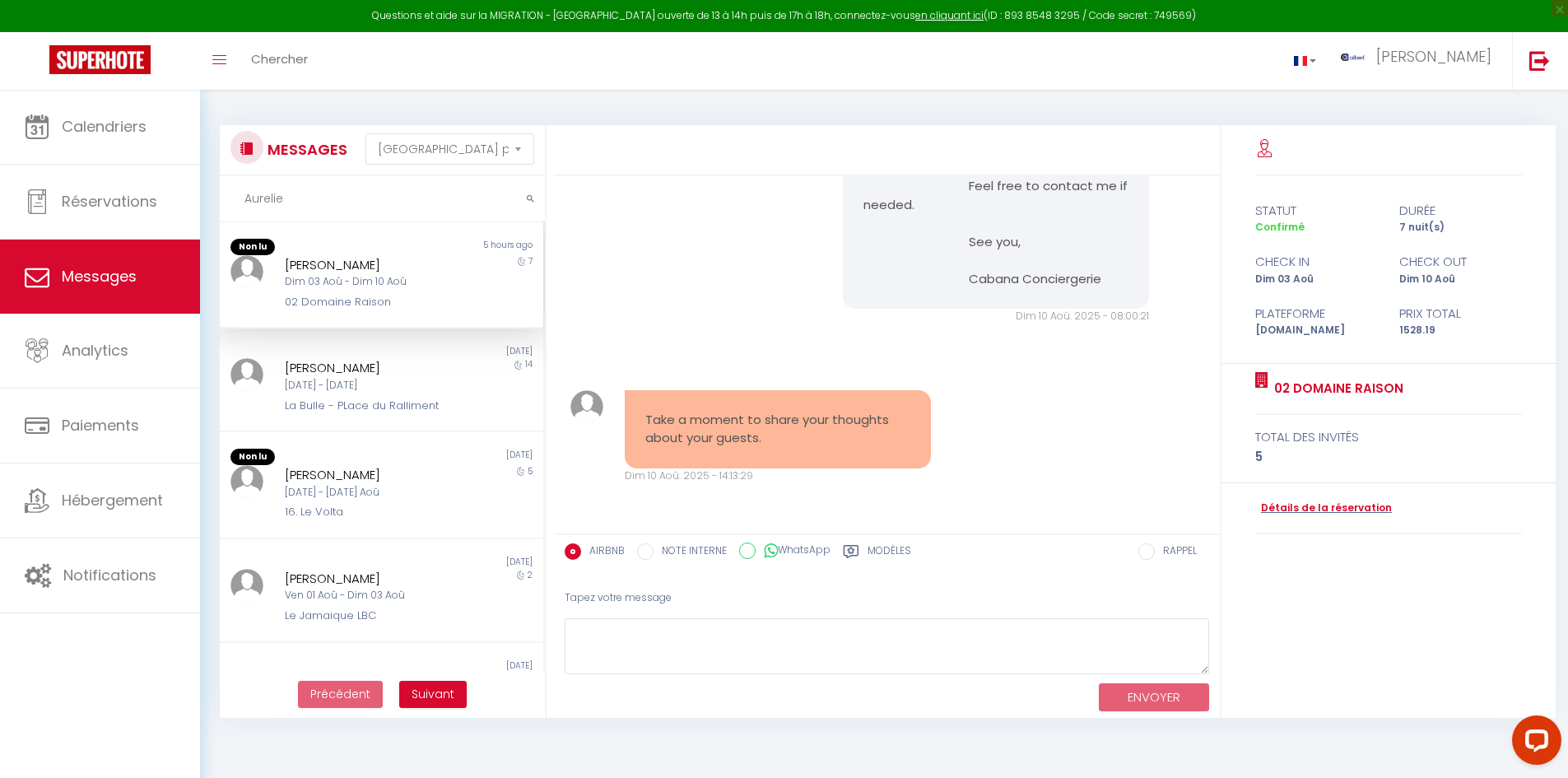
click at [367, 207] on input "Aurelie" at bounding box center [383, 199] width 325 height 46
type input "A"
click at [333, 203] on input "text" at bounding box center [383, 199] width 325 height 46
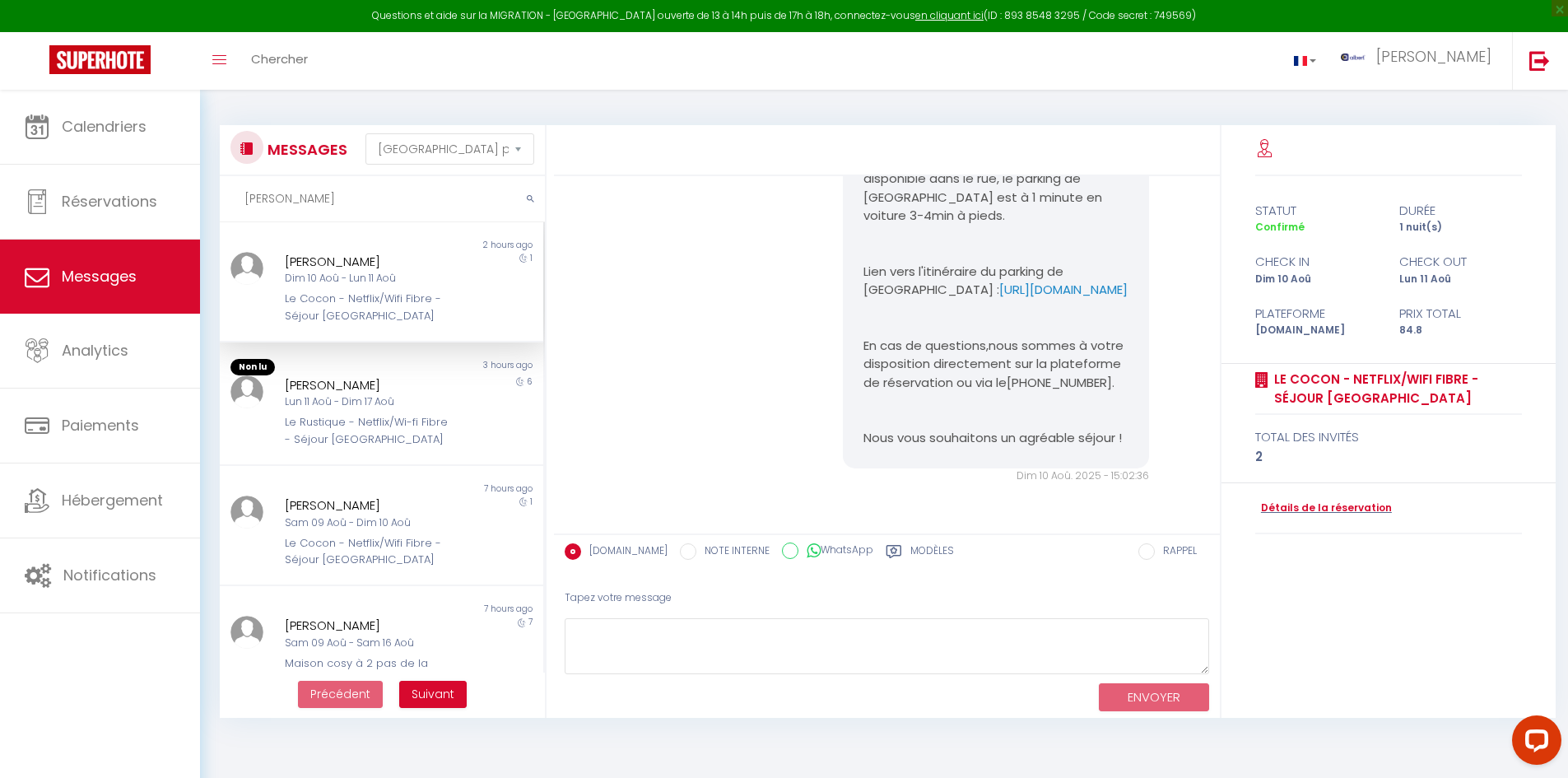
scroll to position [4662, 0]
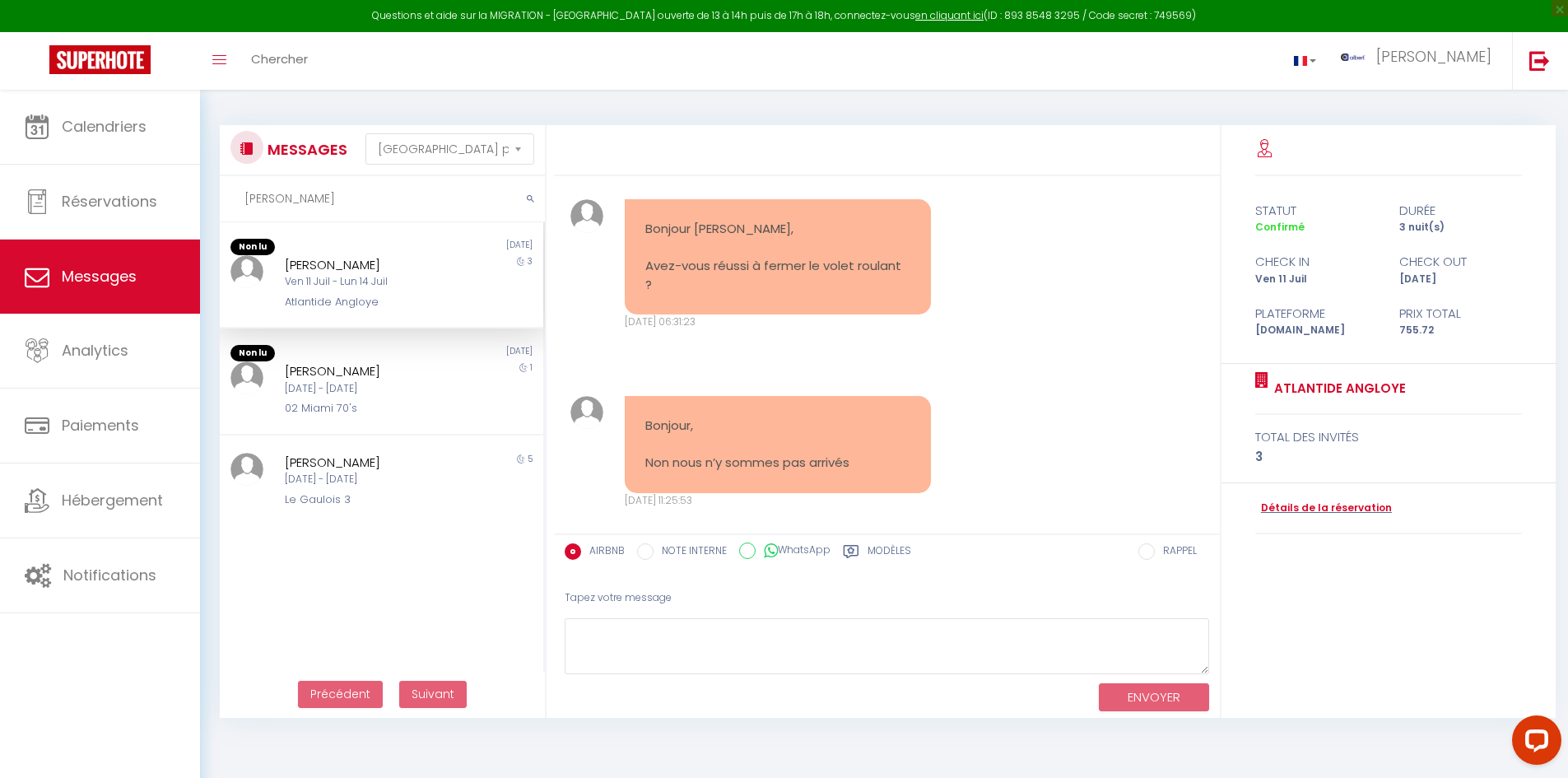
drag, startPoint x: 288, startPoint y: 201, endPoint x: 209, endPoint y: 204, distance: 79.1
click at [209, 204] on div "MESSAGES Trier par date de réservation Trier par date de message Journo aurelie…" at bounding box center [377, 421] width 338 height 592
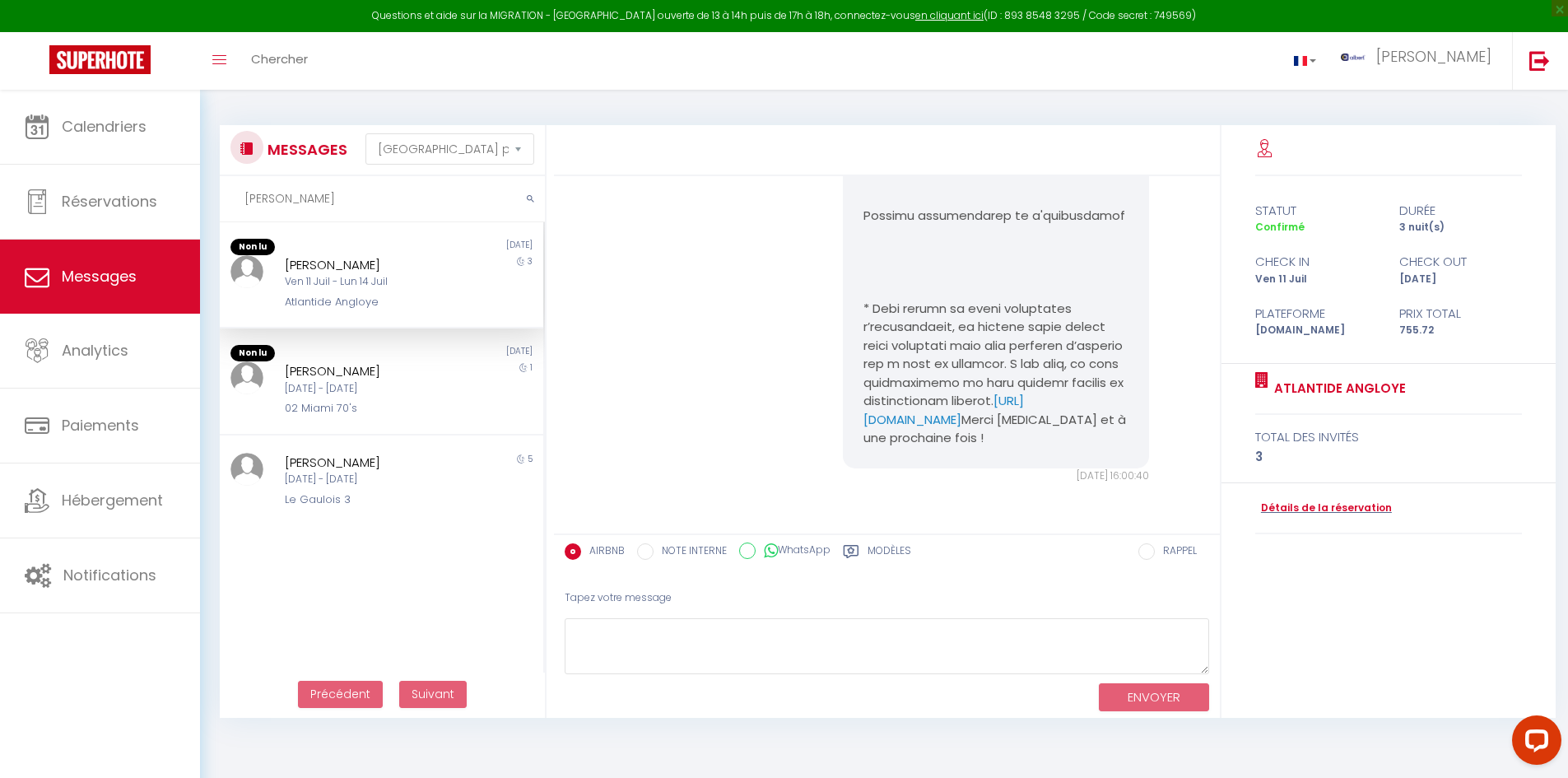
click at [313, 203] on input "aurelie" at bounding box center [383, 199] width 325 height 46
type input "aurelie"
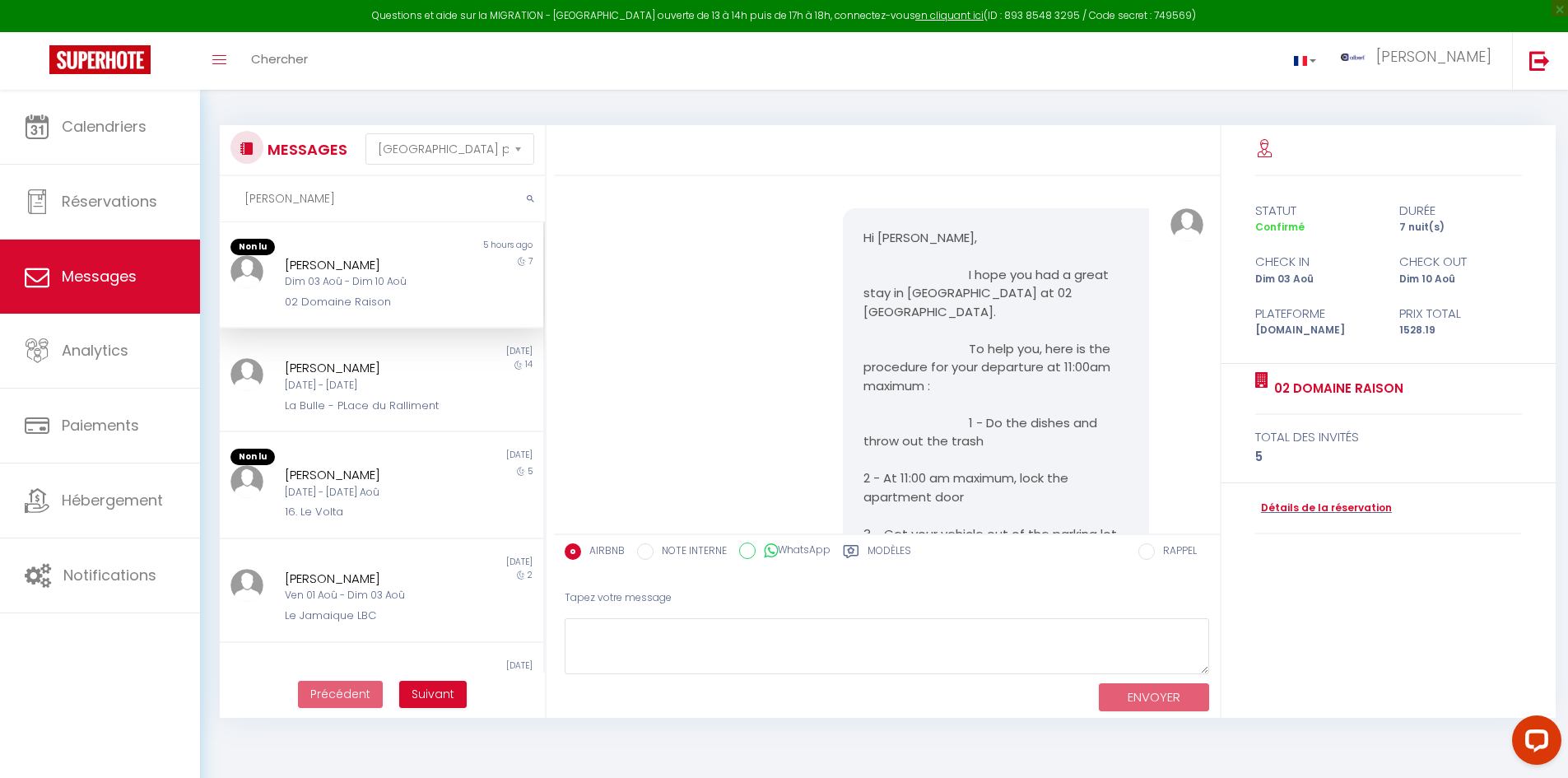
scroll to position [9533, 0]
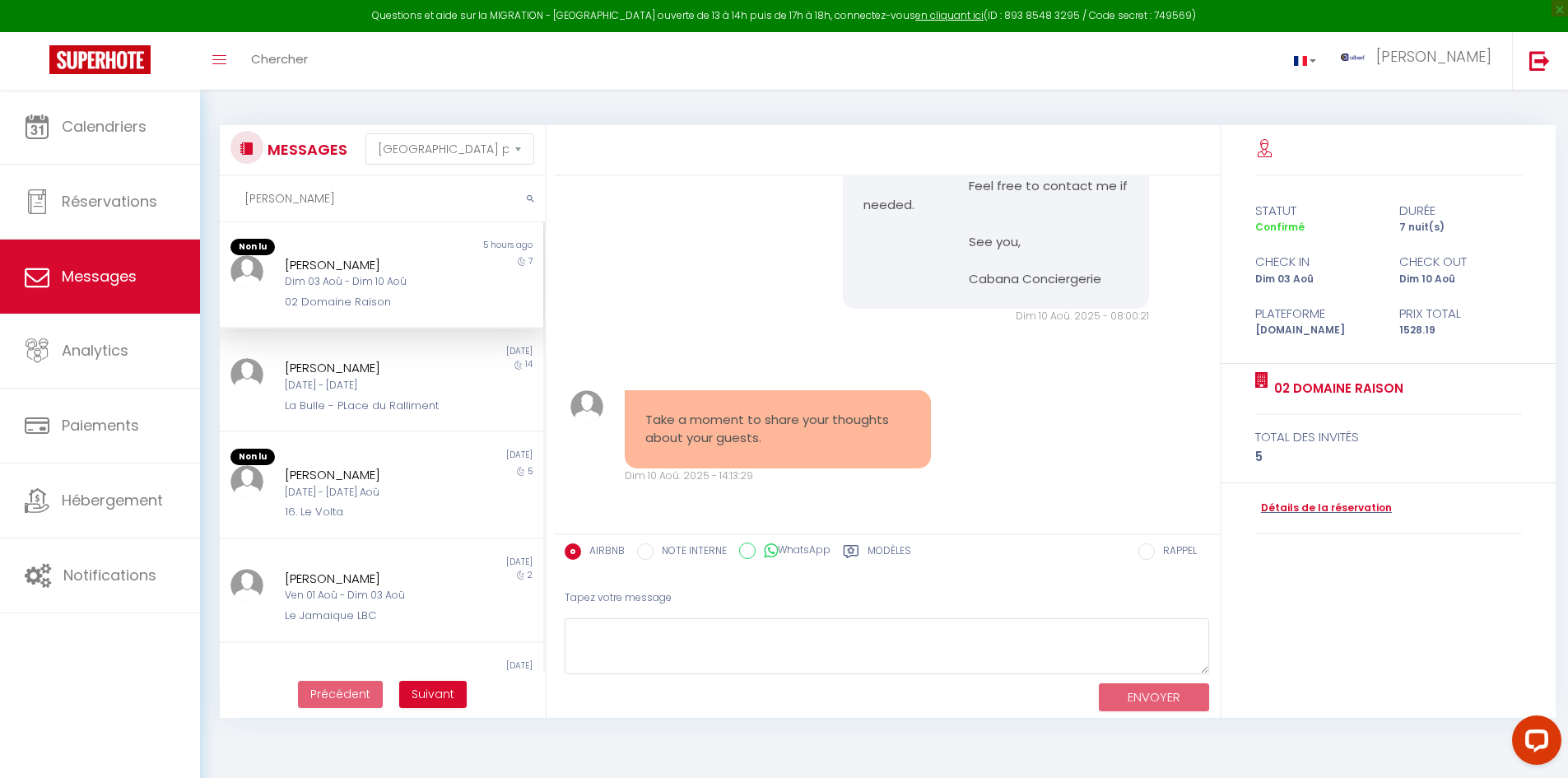
drag, startPoint x: 303, startPoint y: 194, endPoint x: 243, endPoint y: 197, distance: 60.1
click at [243, 197] on input "aurelie" at bounding box center [383, 199] width 325 height 46
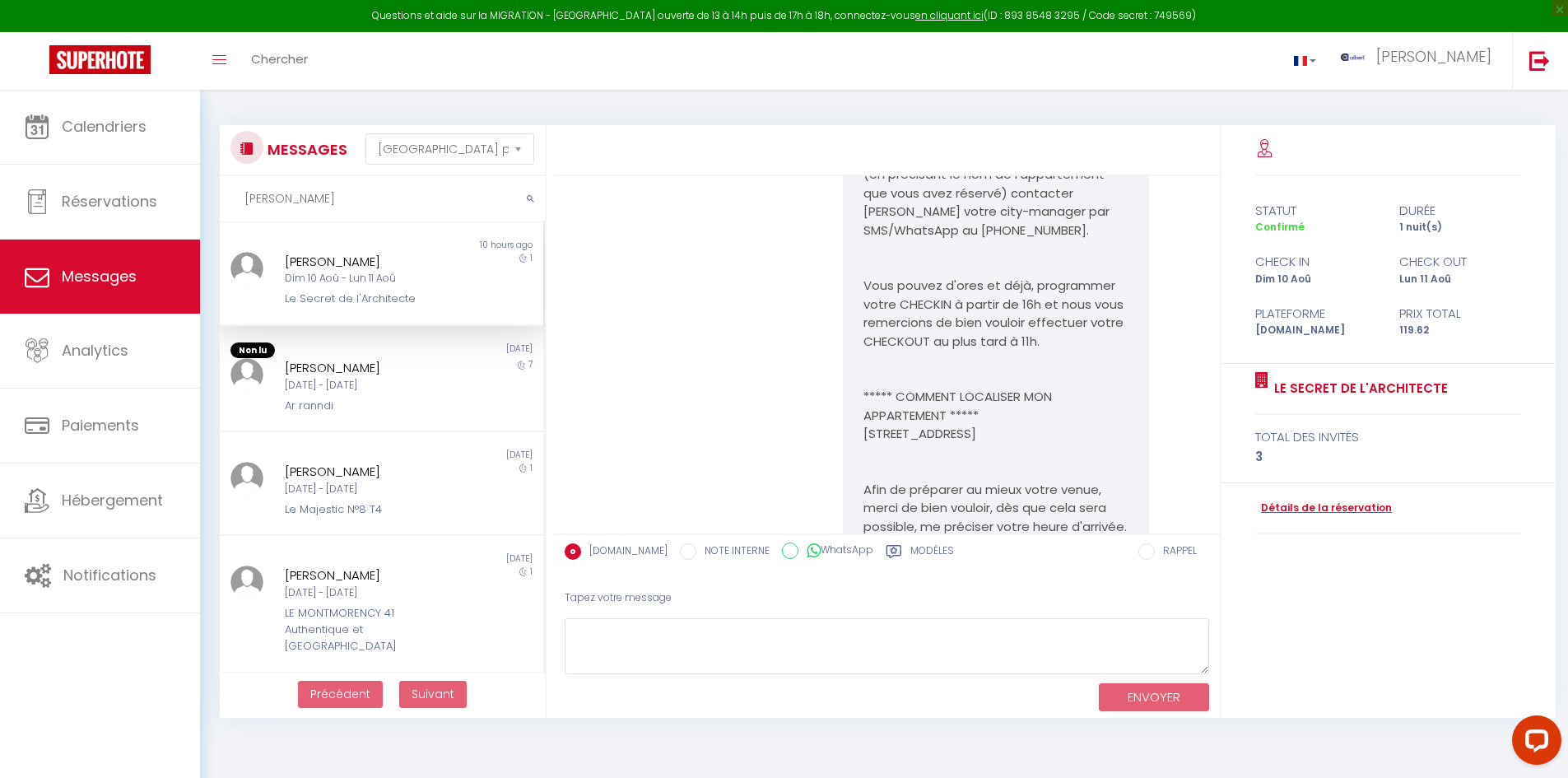
scroll to position [3518, 0]
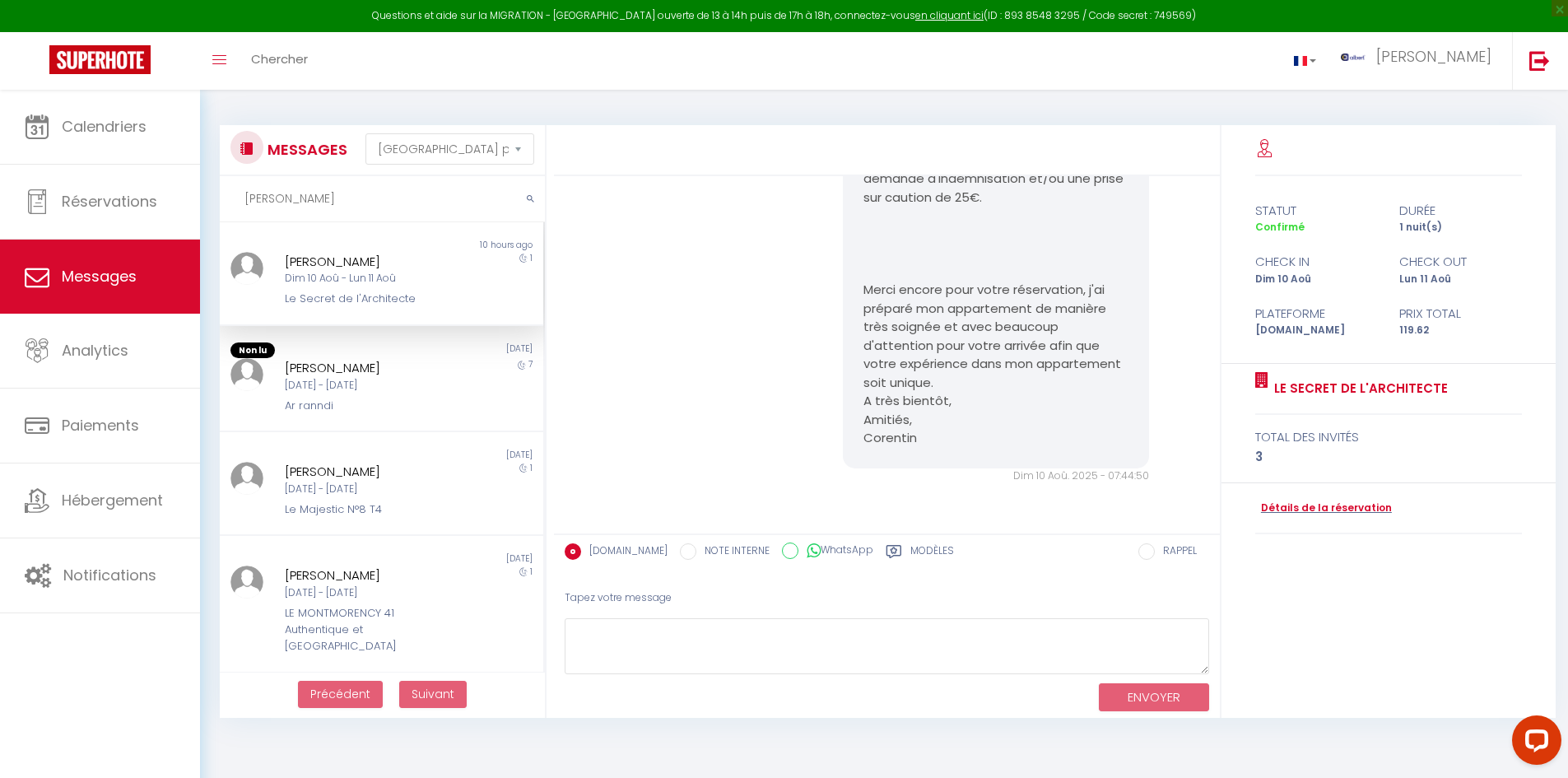
type input "rochon"
click at [431, 249] on div "10 hours ago" at bounding box center [461, 245] width 162 height 13
drag, startPoint x: 276, startPoint y: 302, endPoint x: 420, endPoint y: 302, distance: 144.0
click at [420, 302] on div "Matthias Rochon Dim 10 Aoû - Lun 11 Aoû Le Secret de l'Architecte" at bounding box center [368, 279] width 189 height 56
copy div "Le Secret de l'Architecte"
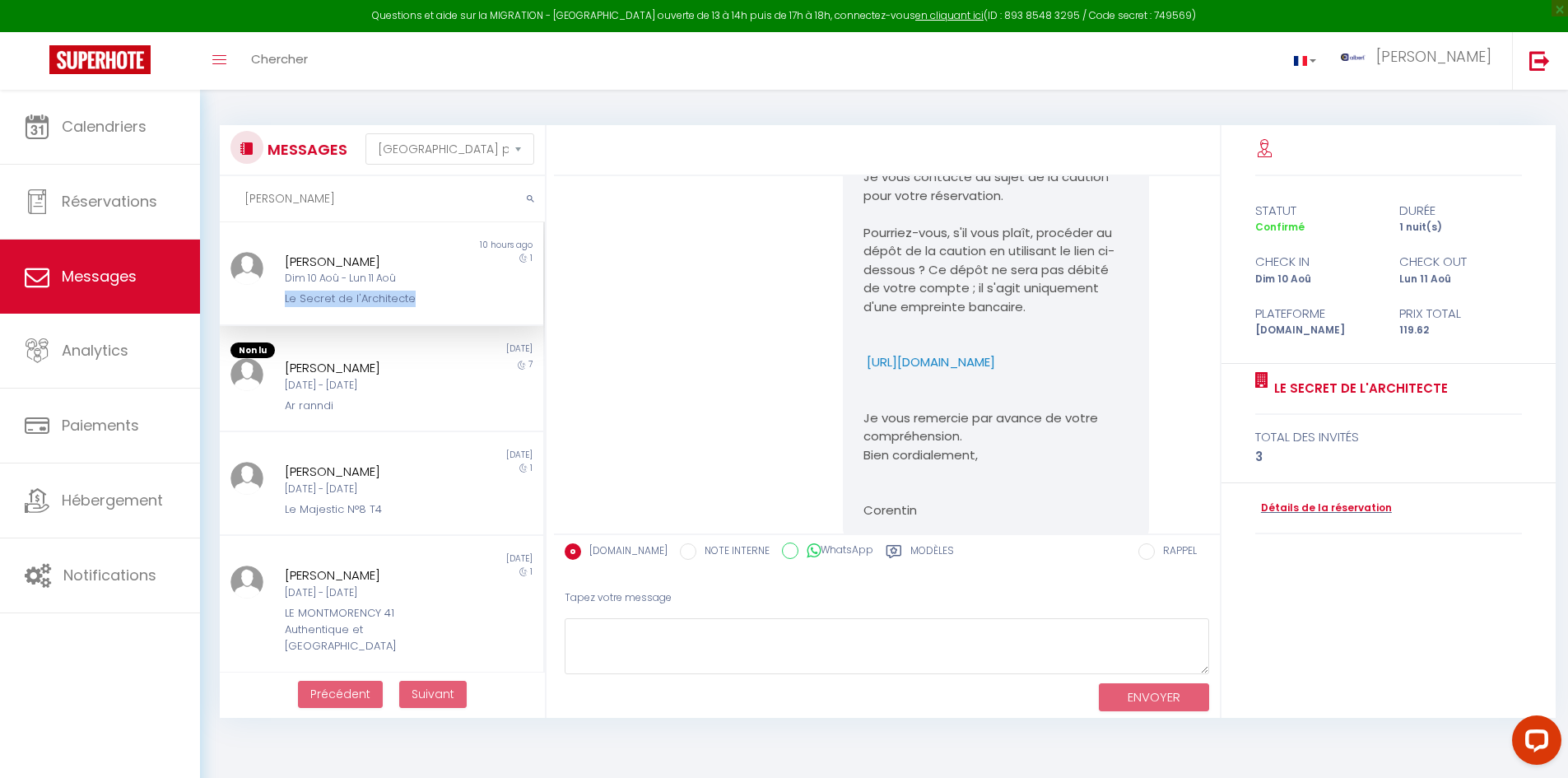
scroll to position [1378, 0]
drag, startPoint x: 837, startPoint y: 389, endPoint x: 909, endPoint y: 433, distance: 84.4
click at [850, 433] on div "Bonjour Matthias, Je vous contacte au sujet de la caution pour votre réservatio…" at bounding box center [997, 344] width 327 height 427
copy p "https://superhote.com/applink/p/jNvMRZ7u"
click at [810, 302] on div "Bonjour Matthias, Je vous contacte au sujet de la caution pour votre réservatio…" at bounding box center [887, 343] width 656 height 493
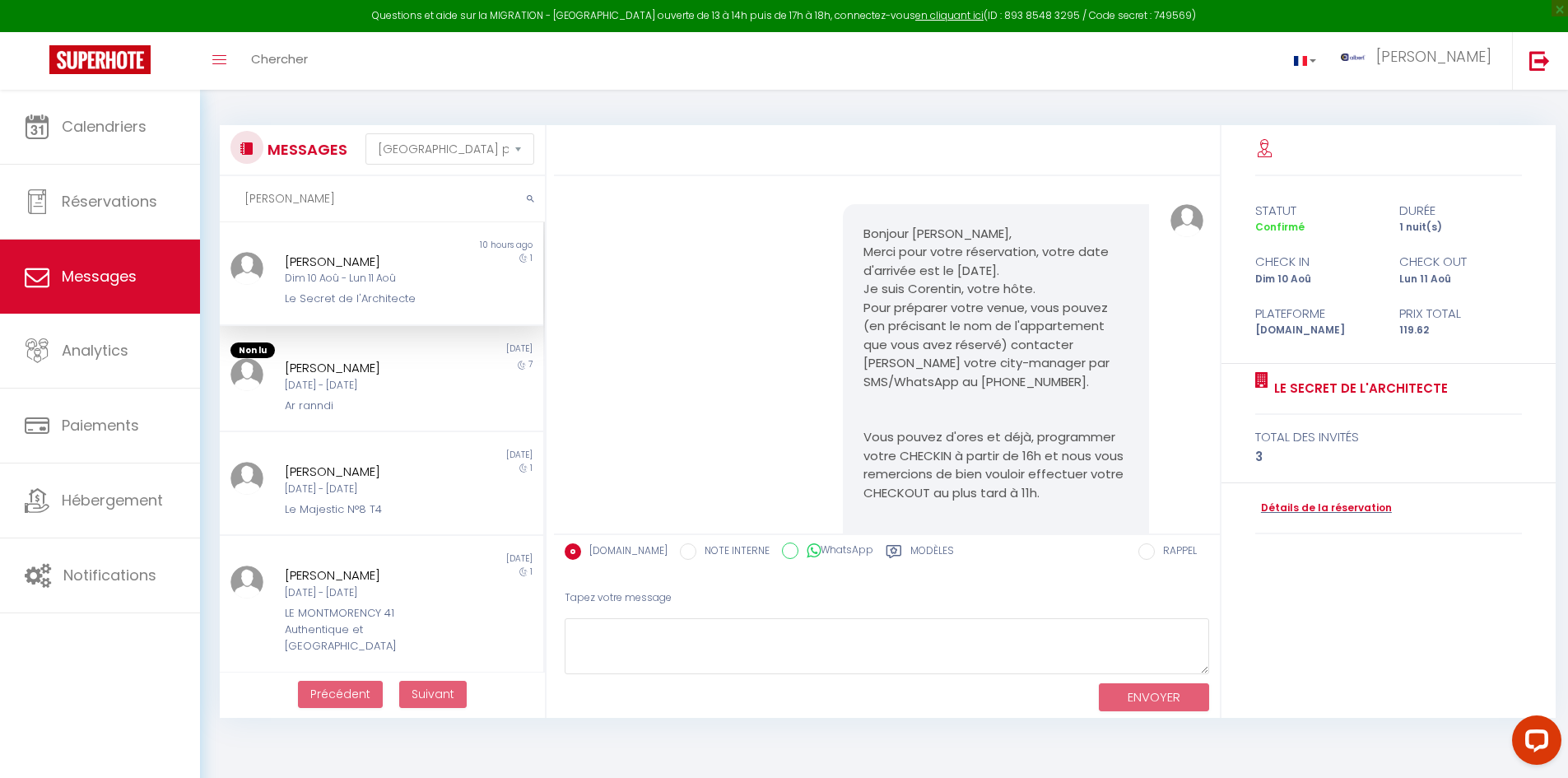
scroll to position [0, 0]
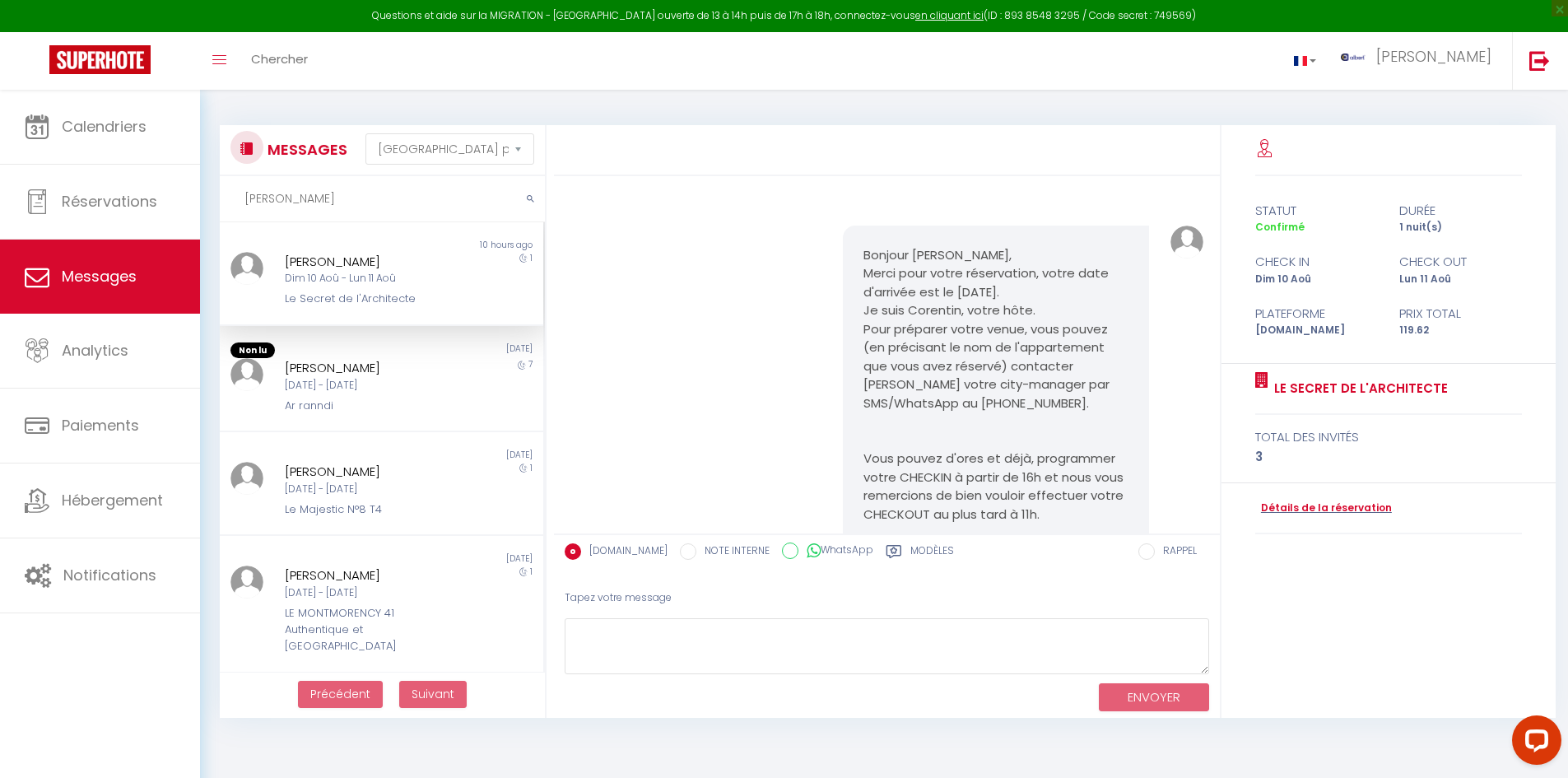
click at [275, 197] on input "rochon" at bounding box center [383, 199] width 325 height 46
drag, startPoint x: 259, startPoint y: 197, endPoint x: 225, endPoint y: 199, distance: 34.1
click at [225, 199] on input "rochon" at bounding box center [383, 199] width 325 height 46
drag, startPoint x: 297, startPoint y: 188, endPoint x: 238, endPoint y: 198, distance: 59.8
click at [238, 198] on input "rochon" at bounding box center [383, 199] width 325 height 46
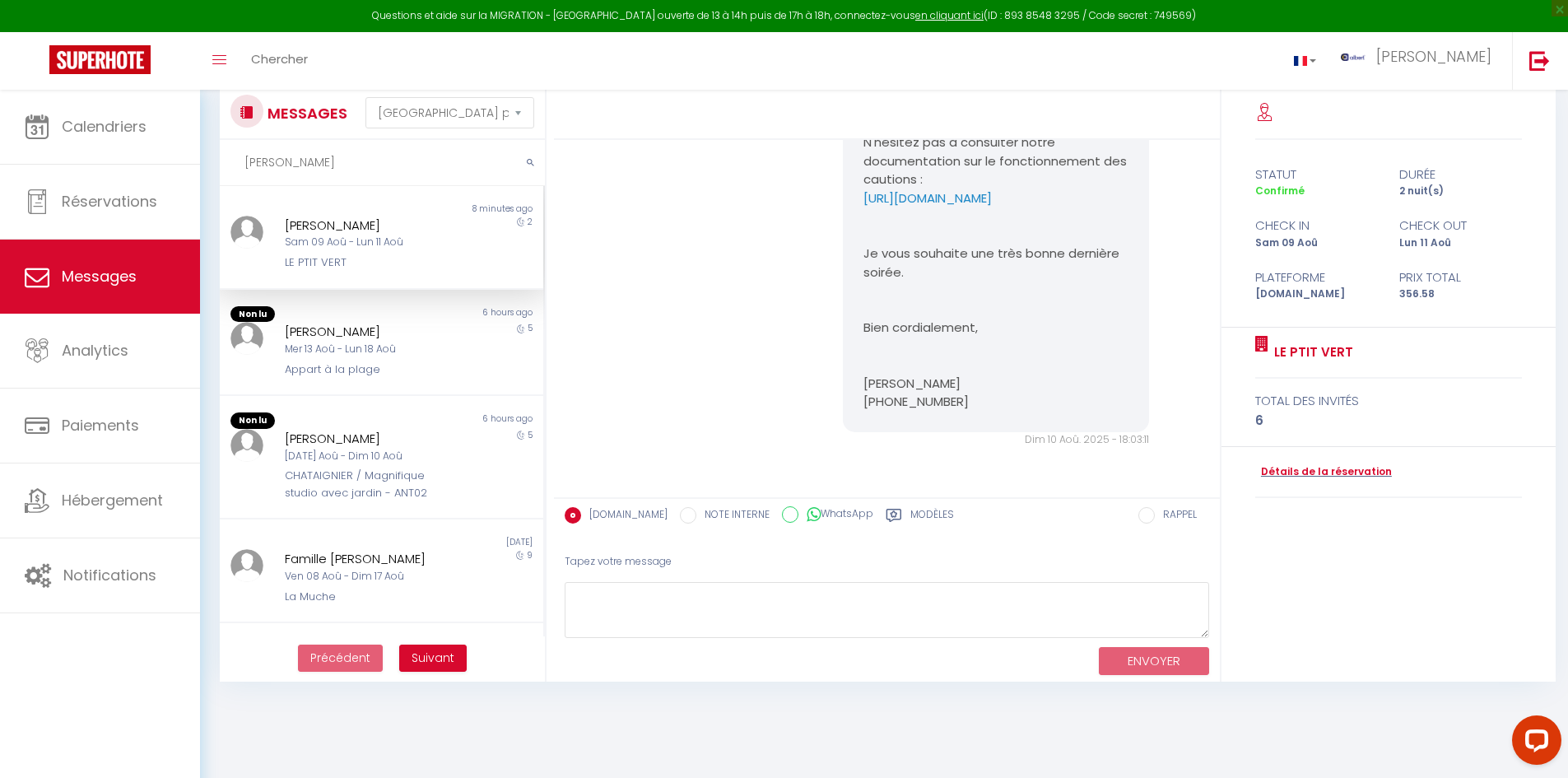
scroll to position [8, 0]
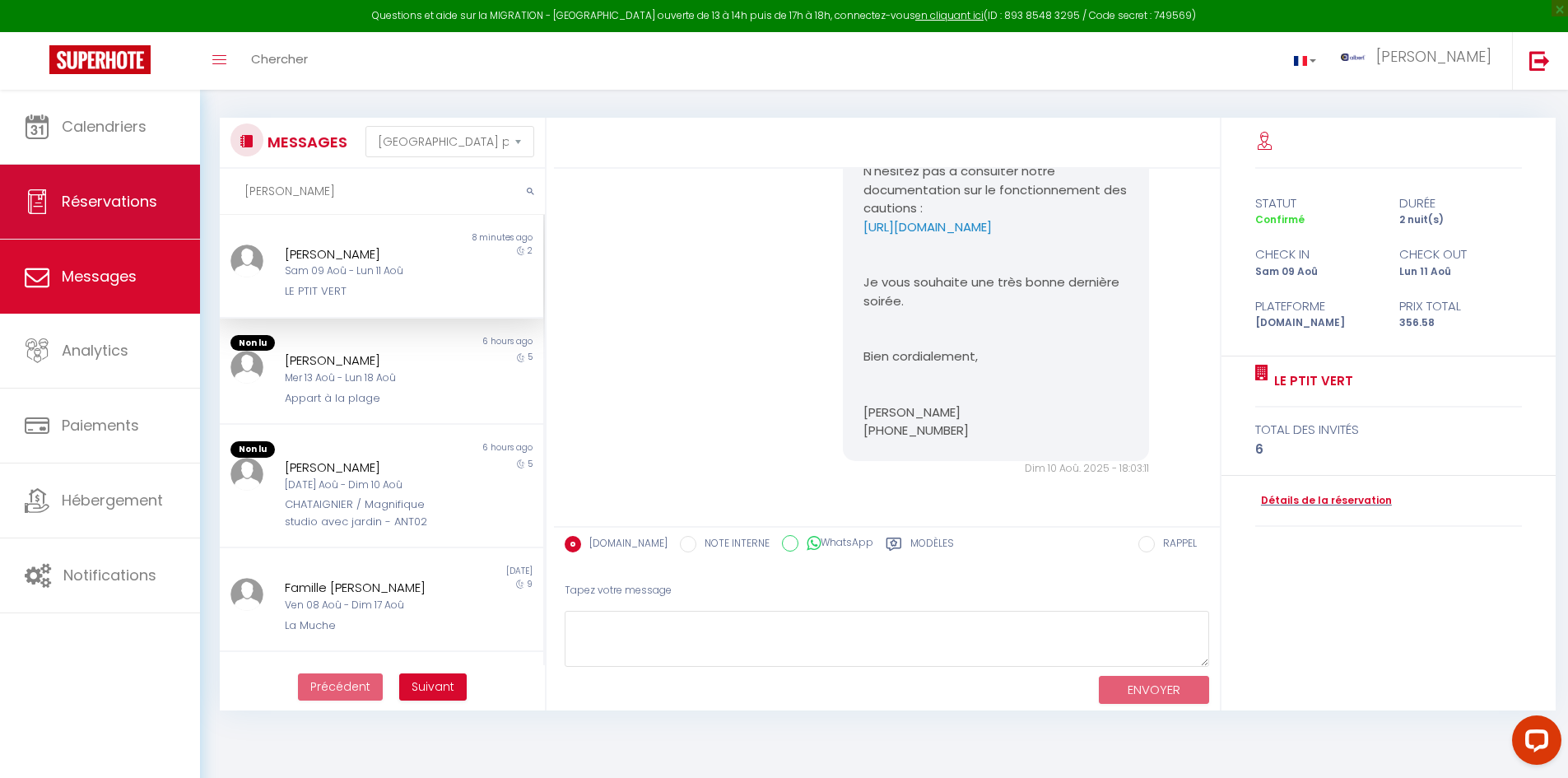
drag, startPoint x: 297, startPoint y: 197, endPoint x: 190, endPoint y: 189, distance: 107.3
click at [190, 189] on div "Questions et aide sur la MIGRATION - Salle Zoom ouverte de 13 à 14h puis de 17h…" at bounding box center [784, 406] width 1568 height 648
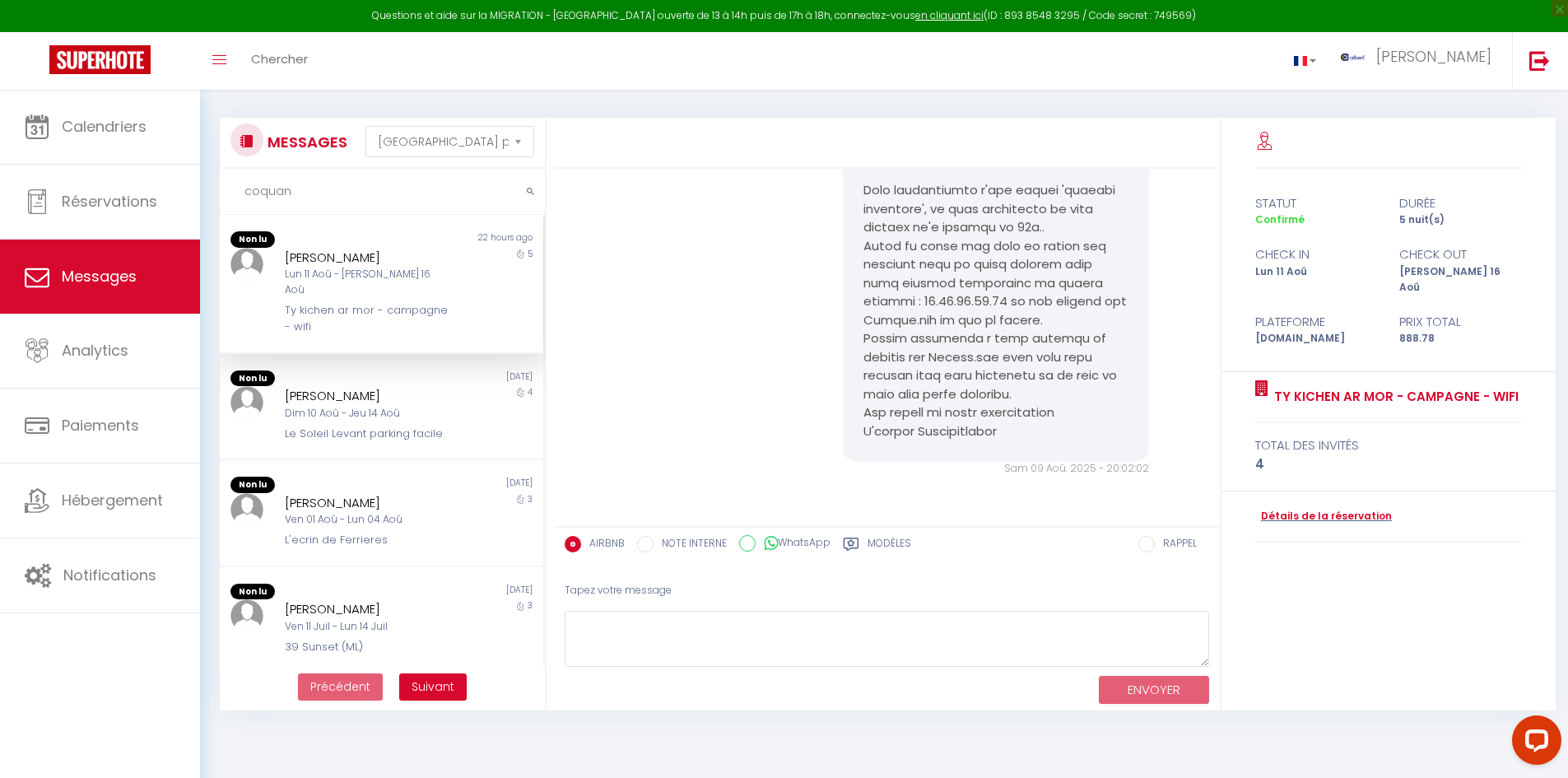
scroll to position [3392, 0]
click at [409, 386] on div "Benoit Coquant" at bounding box center [369, 395] width 168 height 20
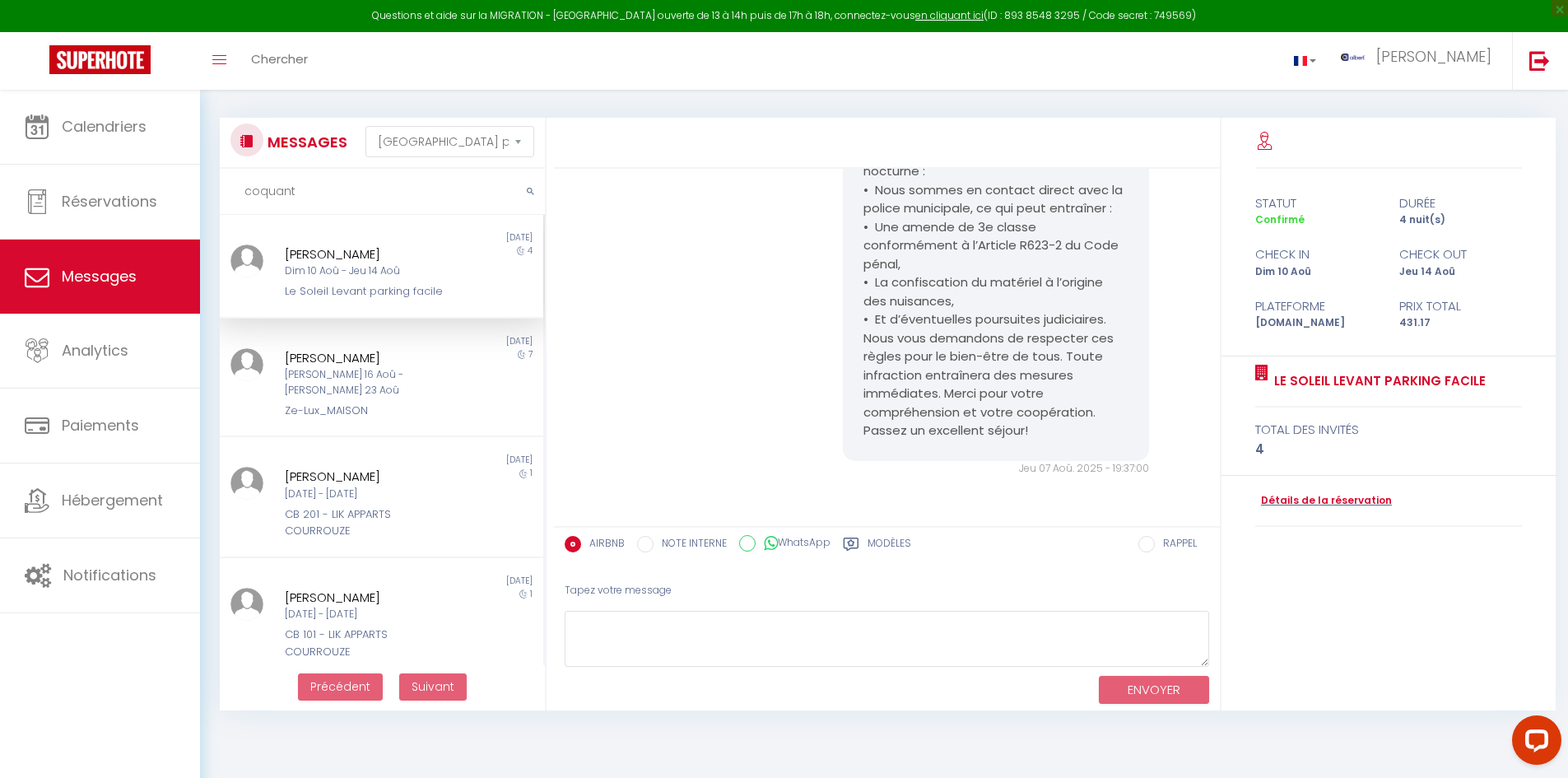
click at [462, 263] on div "4" at bounding box center [503, 272] width 80 height 56
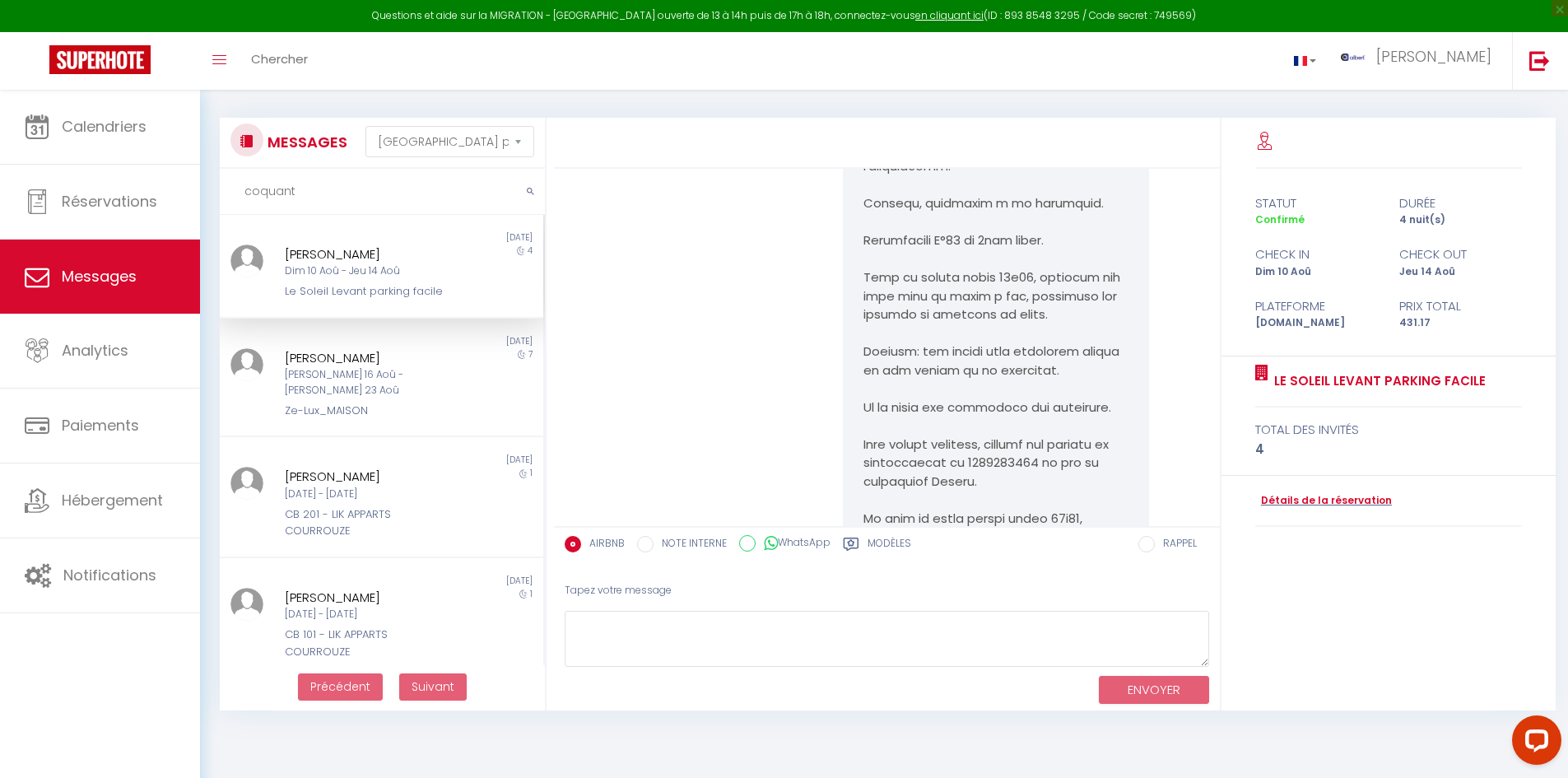
scroll to position [1188, 0]
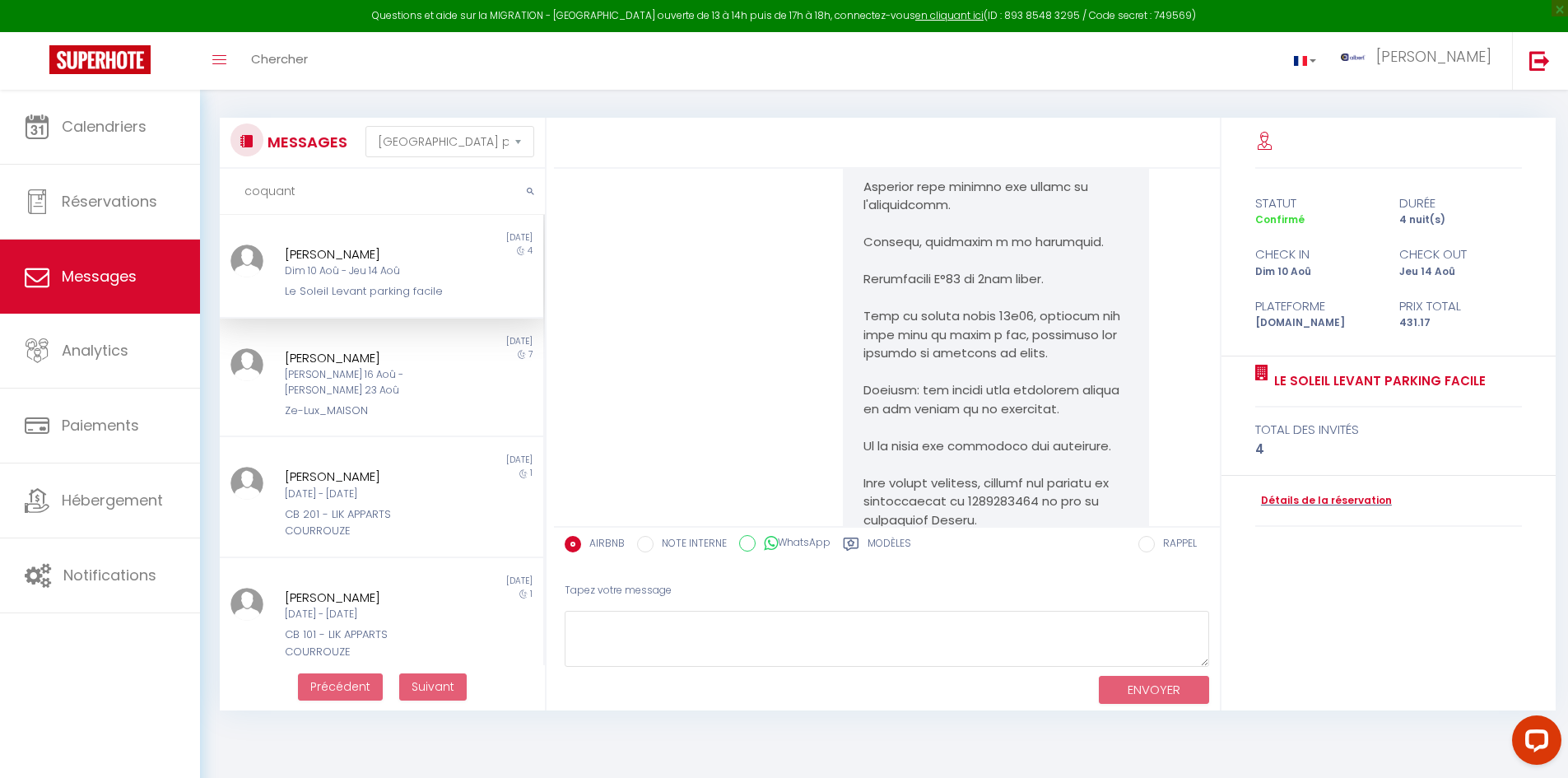
drag, startPoint x: 263, startPoint y: 244, endPoint x: 444, endPoint y: 246, distance: 181.0
click at [444, 246] on div "Benoit Coquant Dim 10 Aoû - Jeu 14 Aoû Le Soleil Levant parking facile 4" at bounding box center [382, 272] width 324 height 56
click at [429, 246] on div "Benoit Coquant" at bounding box center [369, 254] width 168 height 20
drag, startPoint x: 401, startPoint y: 246, endPoint x: 265, endPoint y: 248, distance: 136.0
click at [265, 248] on div "Benoit Coquant Dim 10 Aoû - Jeu 14 Aoû Le Soleil Levant parking facile 4" at bounding box center [382, 272] width 324 height 56
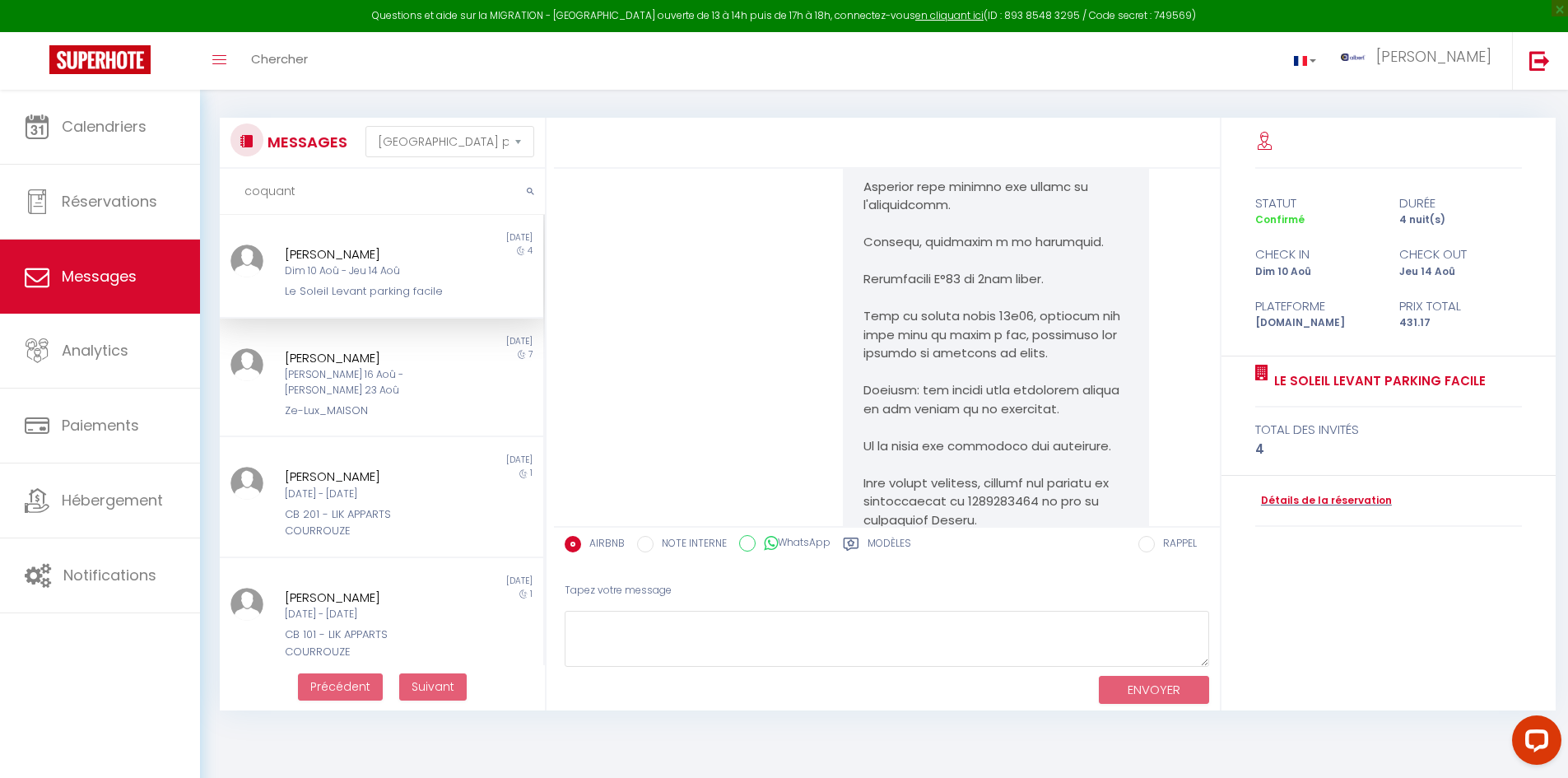
copy div "Benoit Coquant"
drag, startPoint x: 304, startPoint y: 192, endPoint x: 203, endPoint y: 191, distance: 101.0
click at [203, 191] on div "MESSAGES Trier par date de réservation Trier par date de message coquant Non lu…" at bounding box center [884, 406] width 1368 height 648
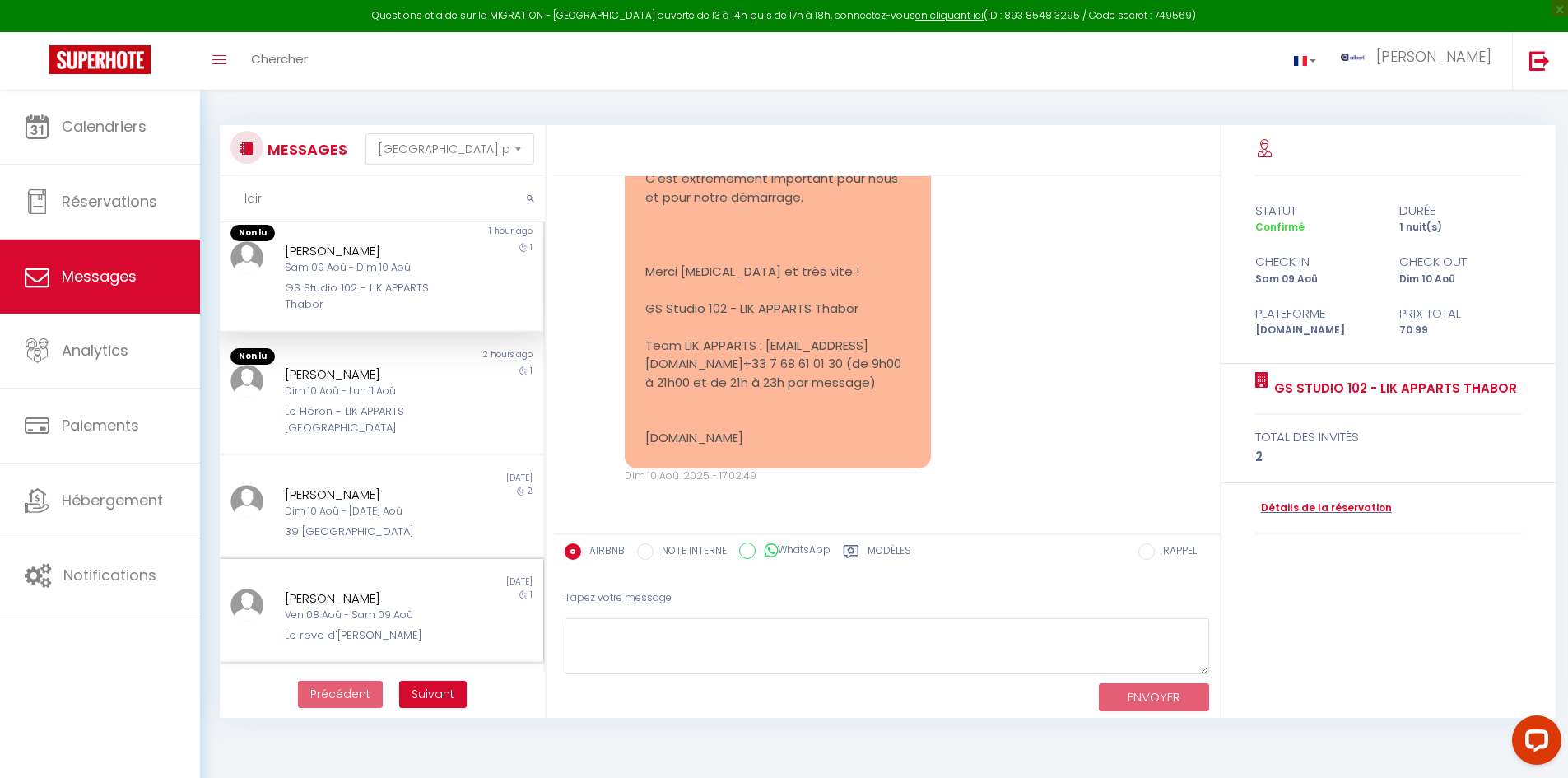
scroll to position [0, 0]
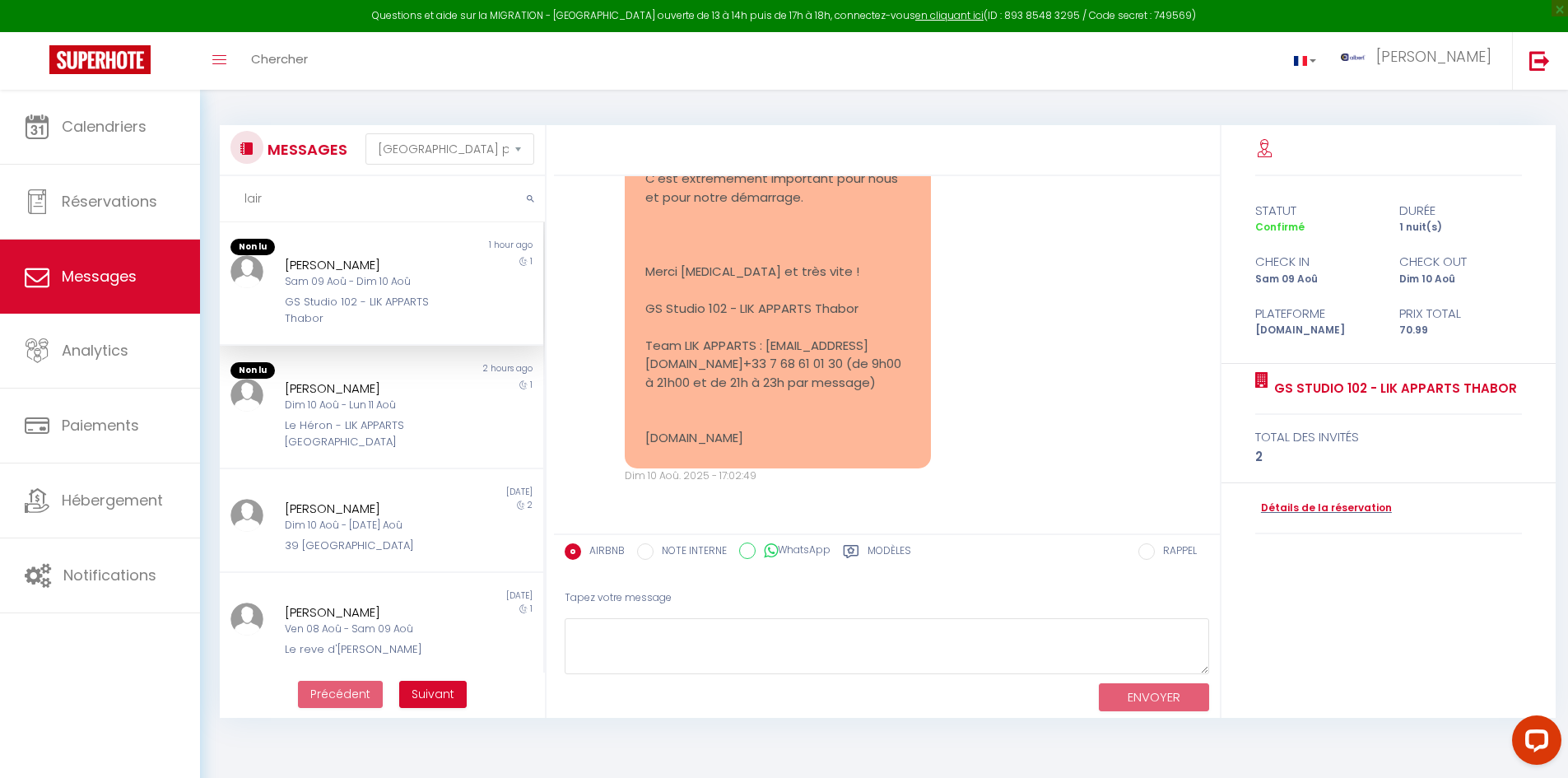
drag, startPoint x: 276, startPoint y: 201, endPoint x: 257, endPoint y: 203, distance: 19.1
click at [250, 204] on input "lair" at bounding box center [383, 199] width 325 height 46
type input "l"
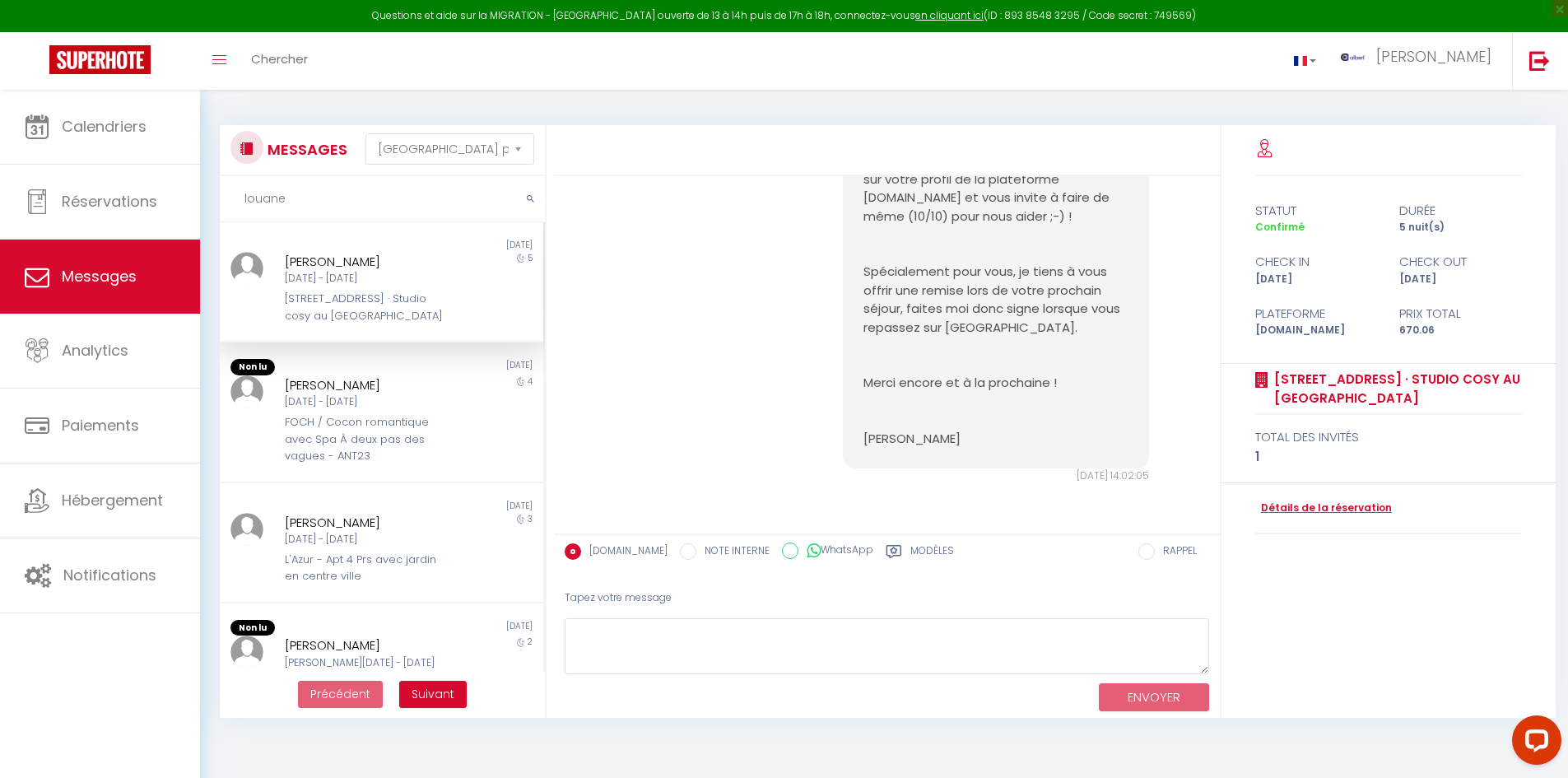
drag, startPoint x: 299, startPoint y: 207, endPoint x: 229, endPoint y: 202, distance: 70.2
click at [228, 203] on input "louane" at bounding box center [383, 199] width 325 height 46
type input "m"
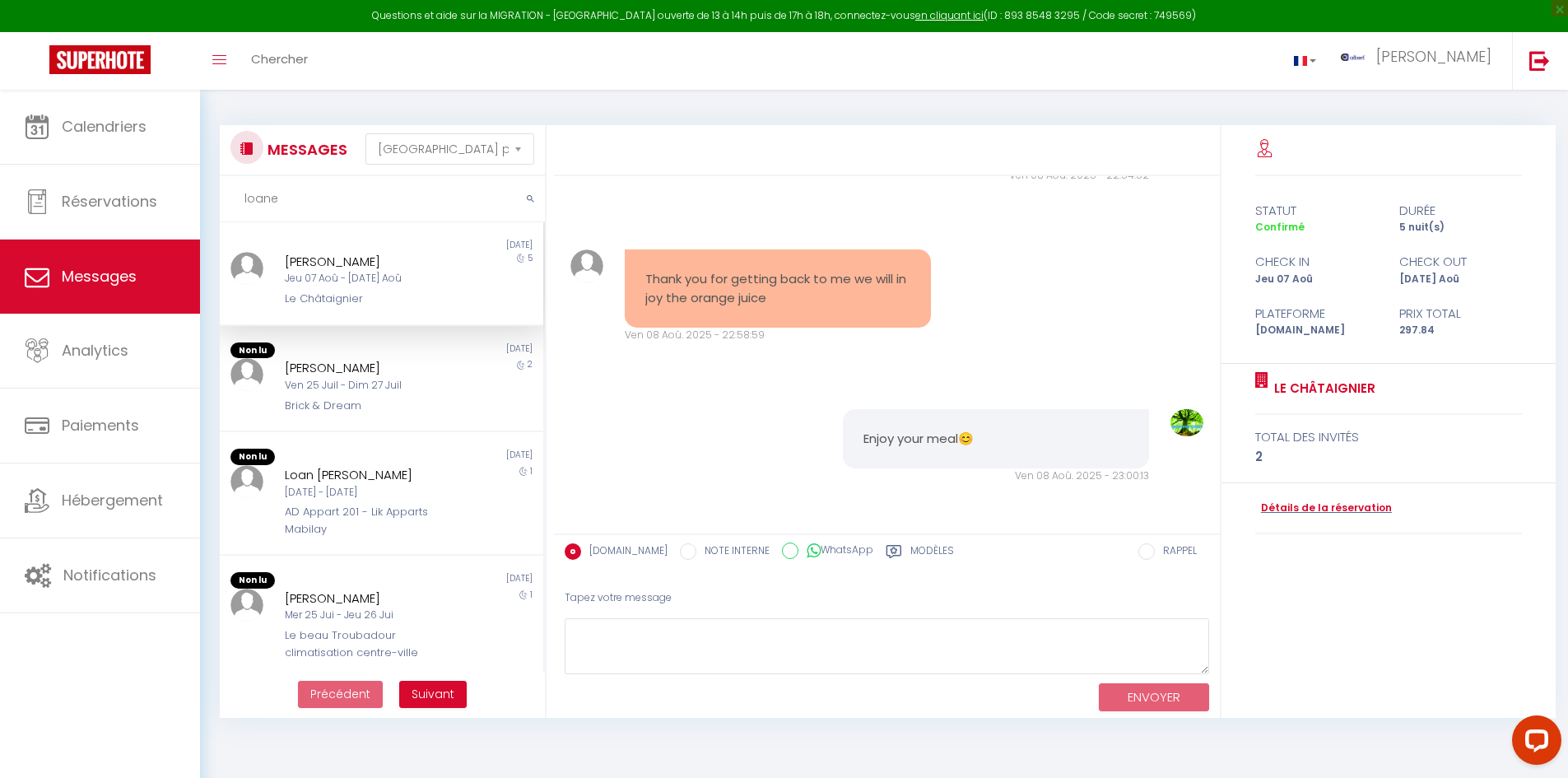
type input "loane"
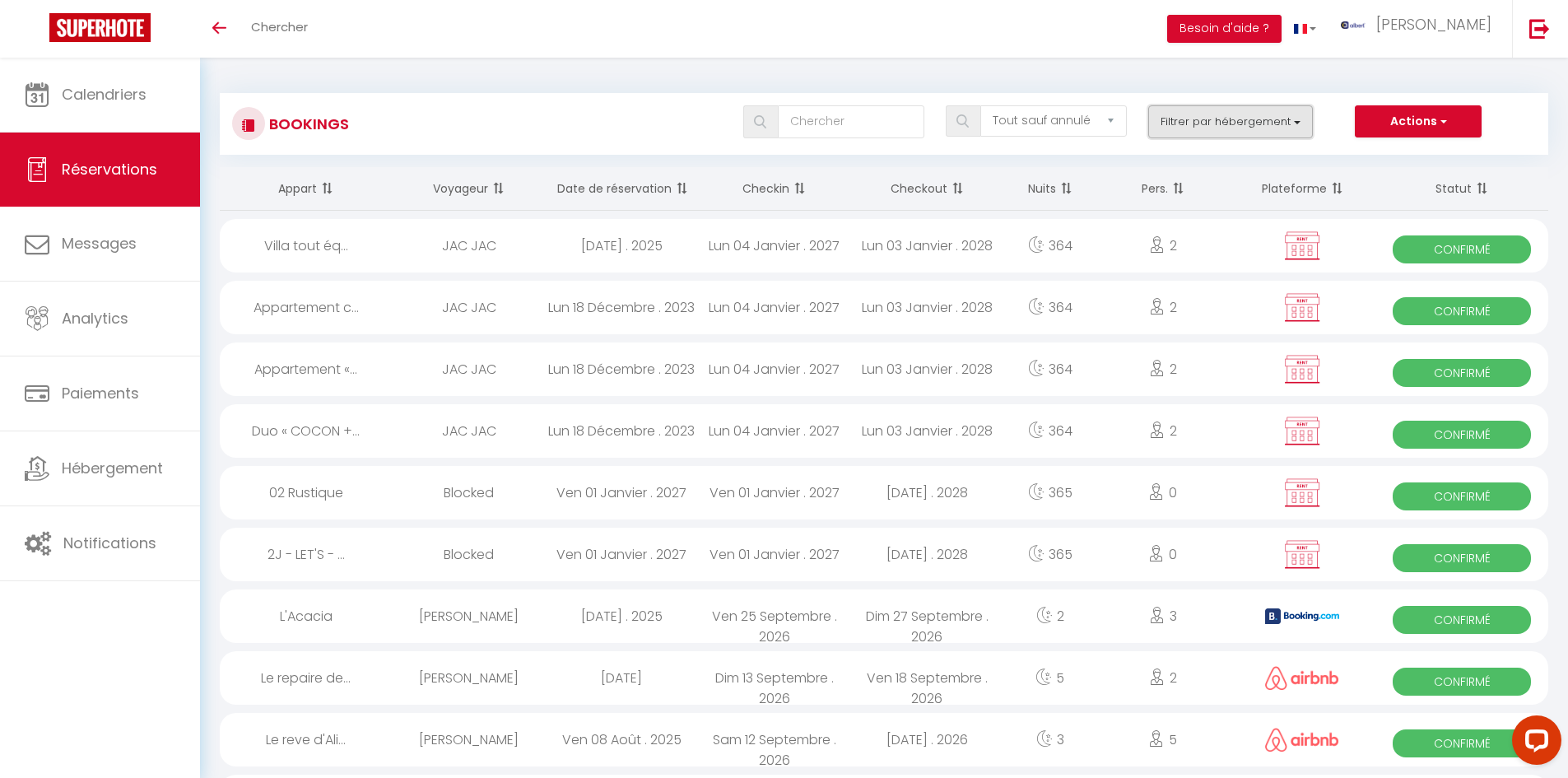
click at [839, 126] on button "Filtrer par hébergement" at bounding box center [1231, 122] width 165 height 33
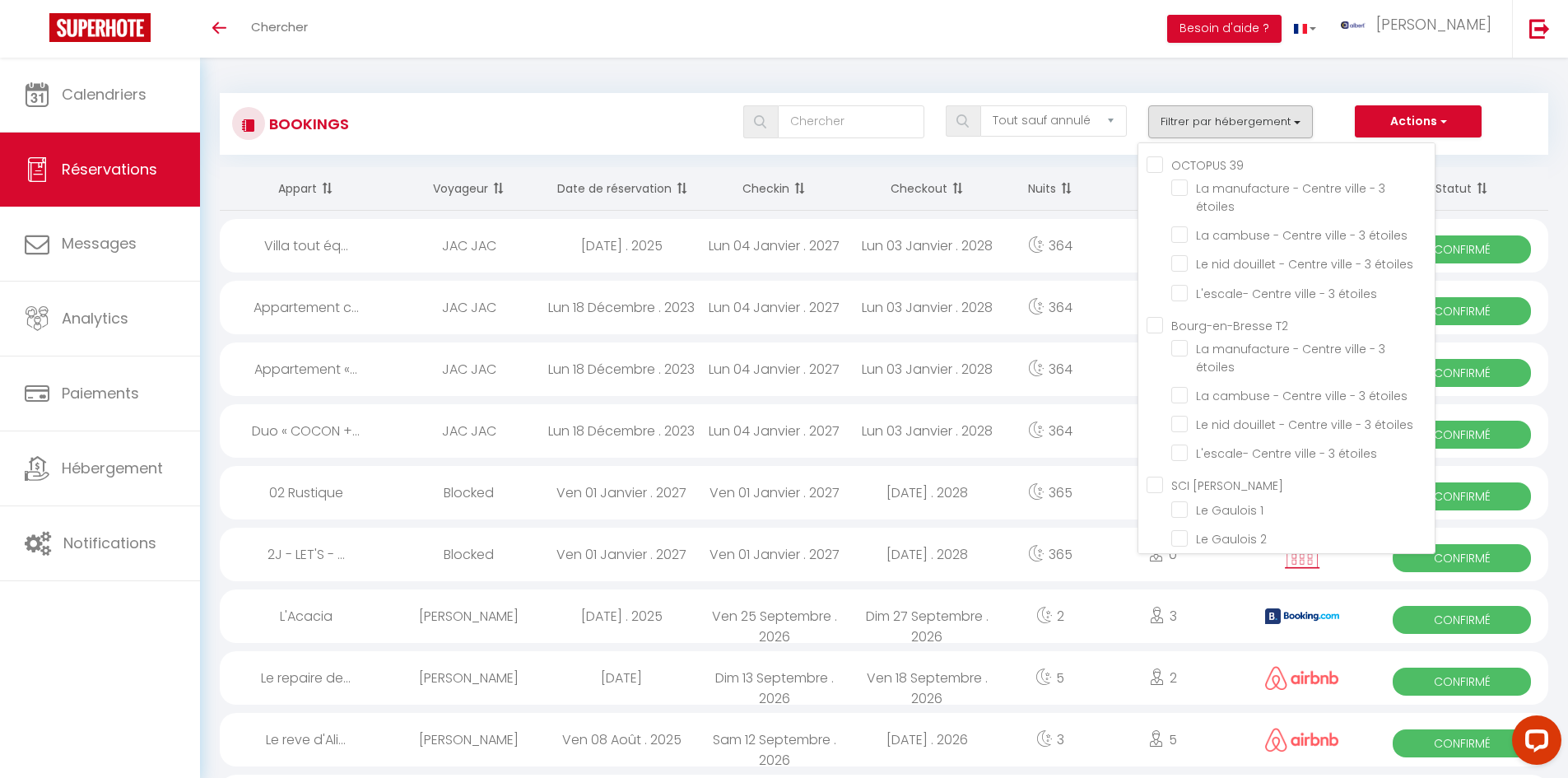
scroll to position [37200, 0]
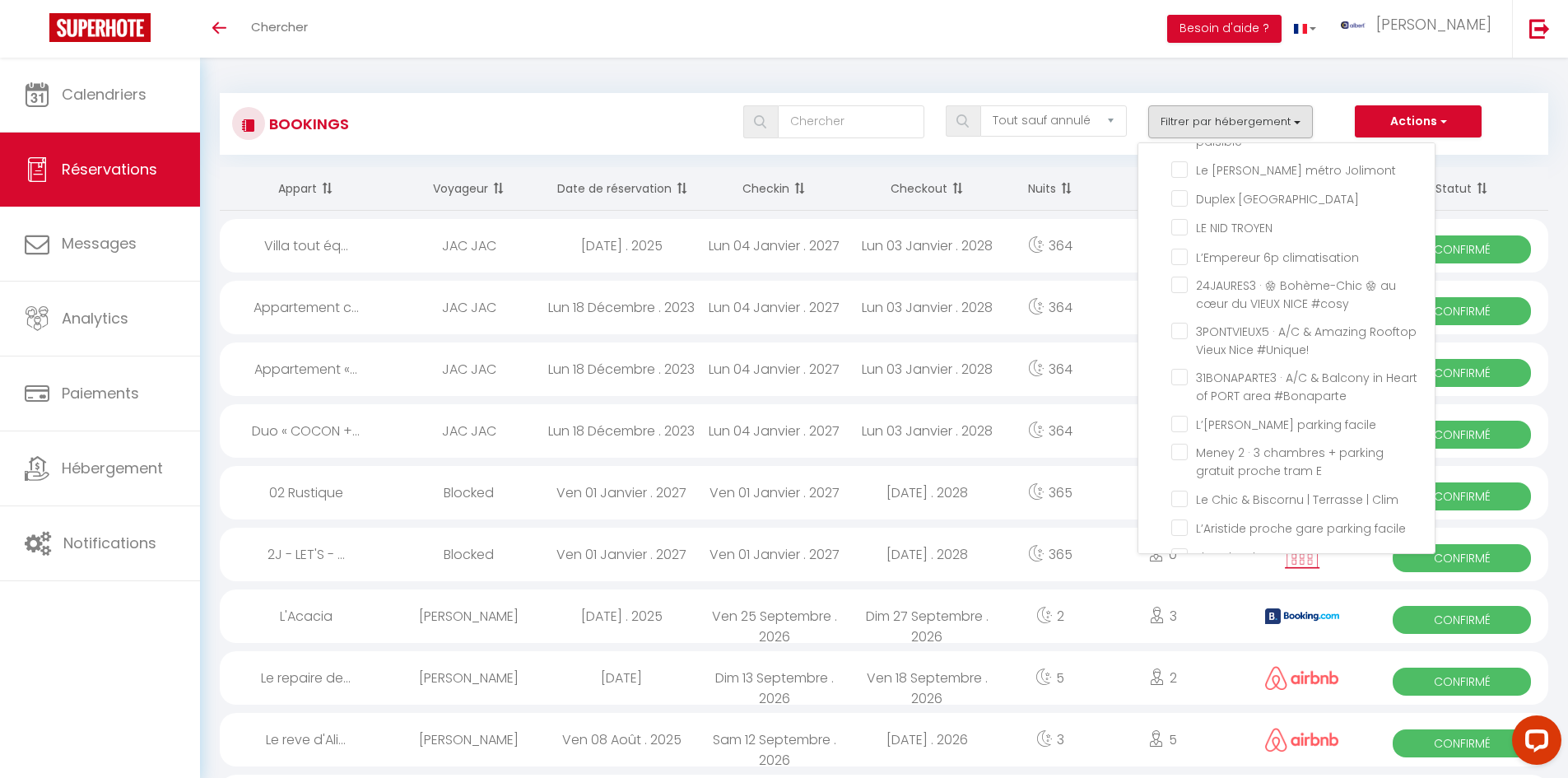
checkbox input "true"
checkbox input "false"
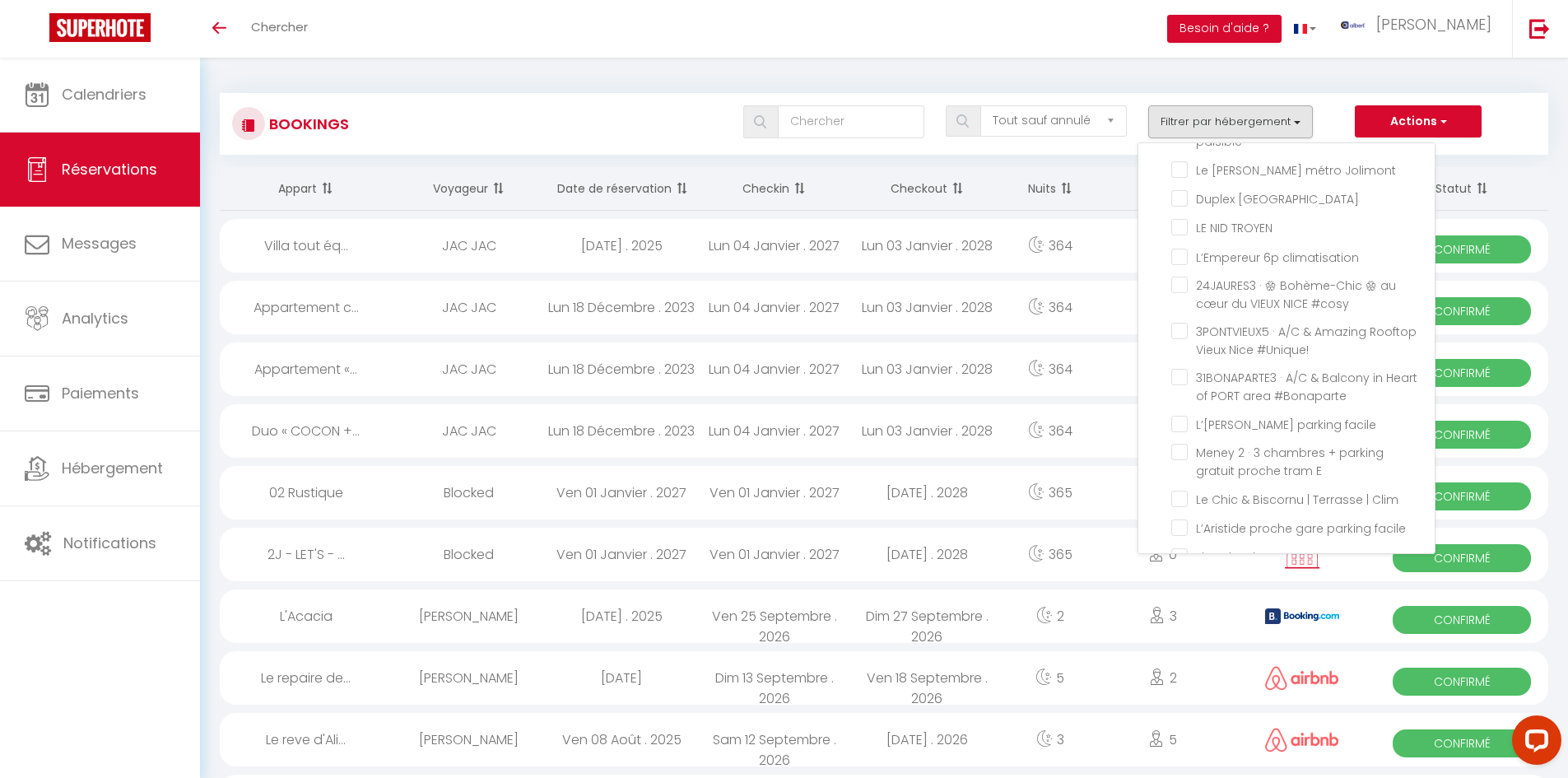
checkbox input "false"
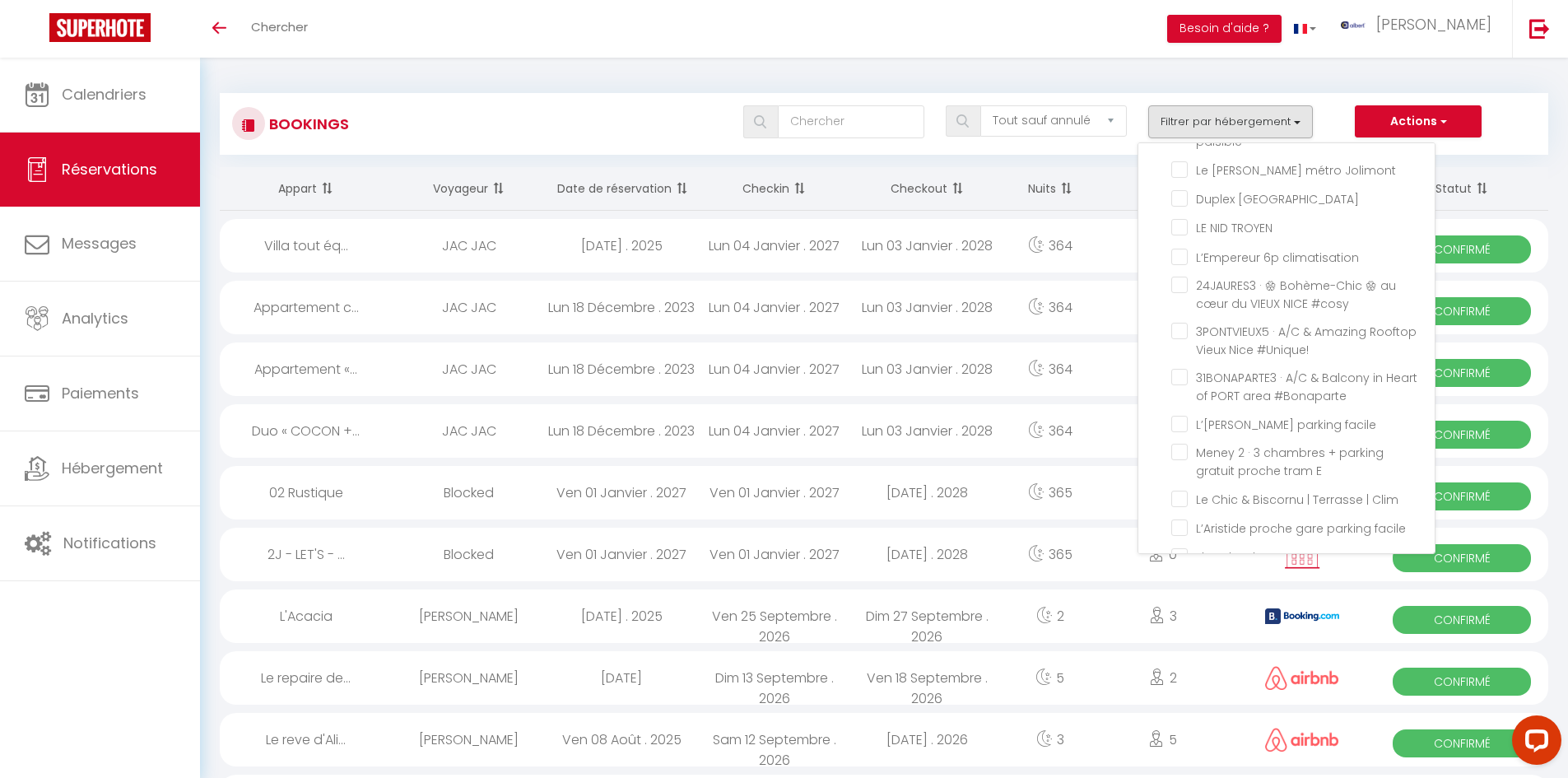
checkbox input "false"
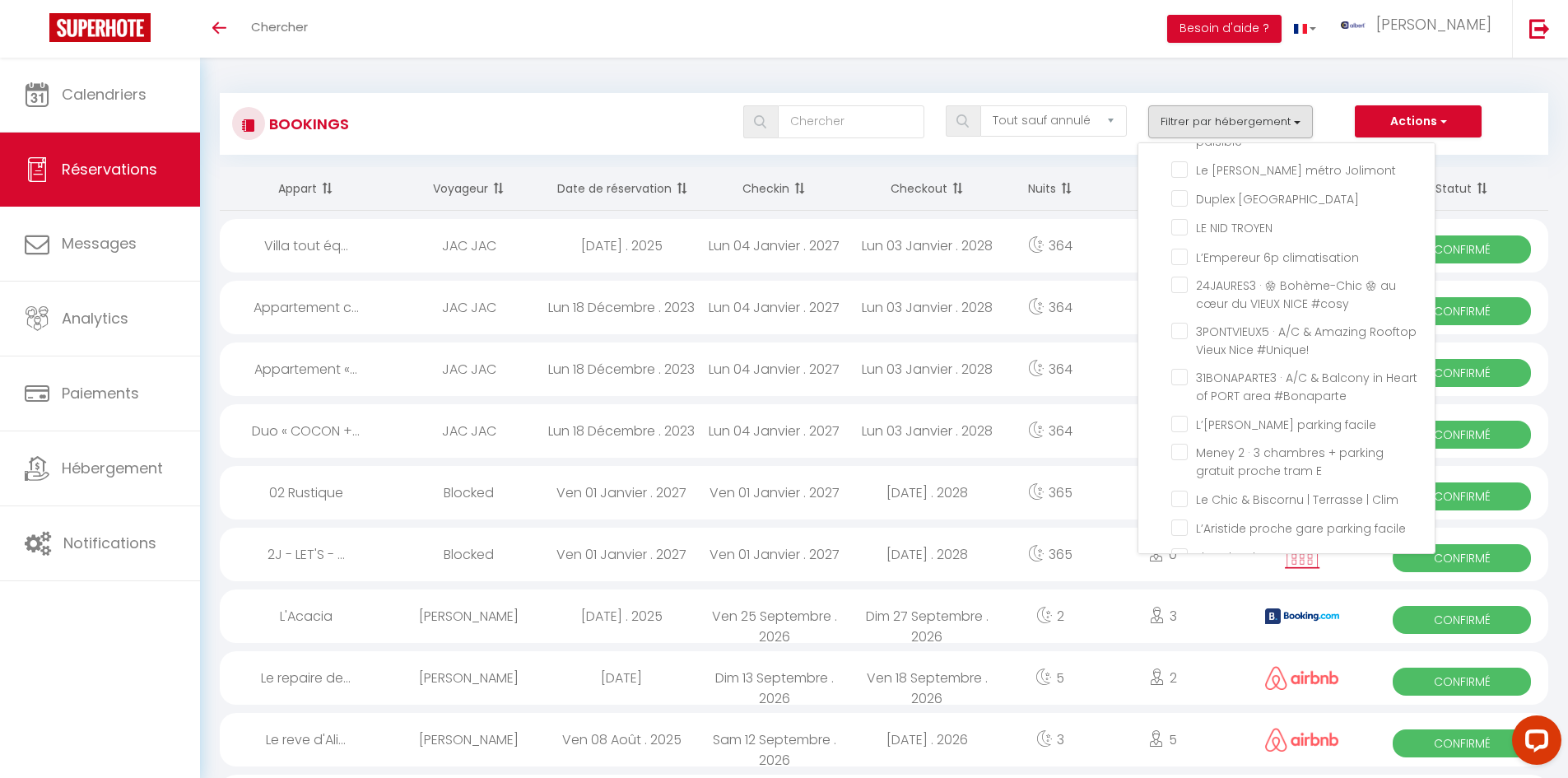
checkbox input "false"
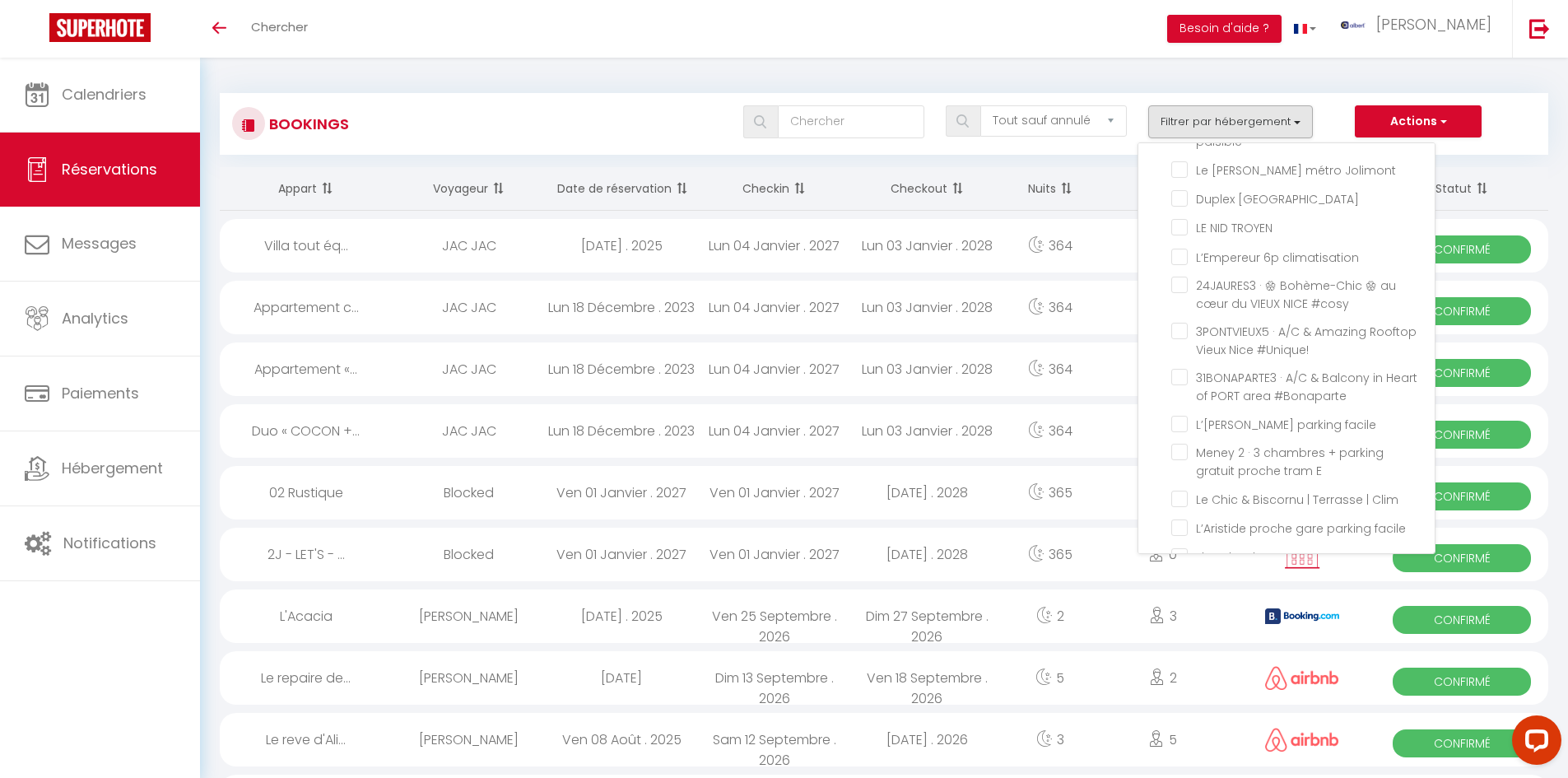
checkbox input "false"
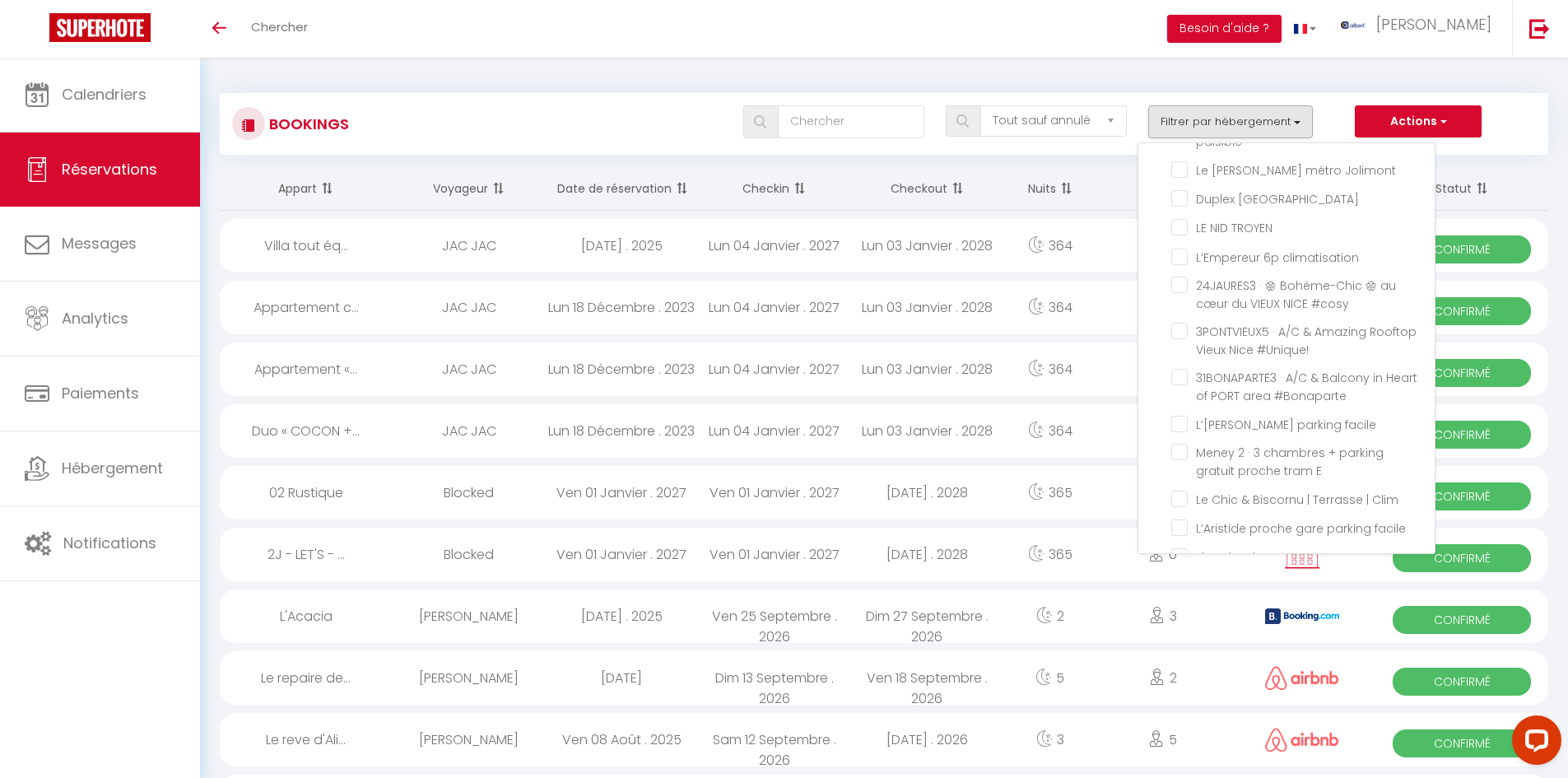
checkbox input "false"
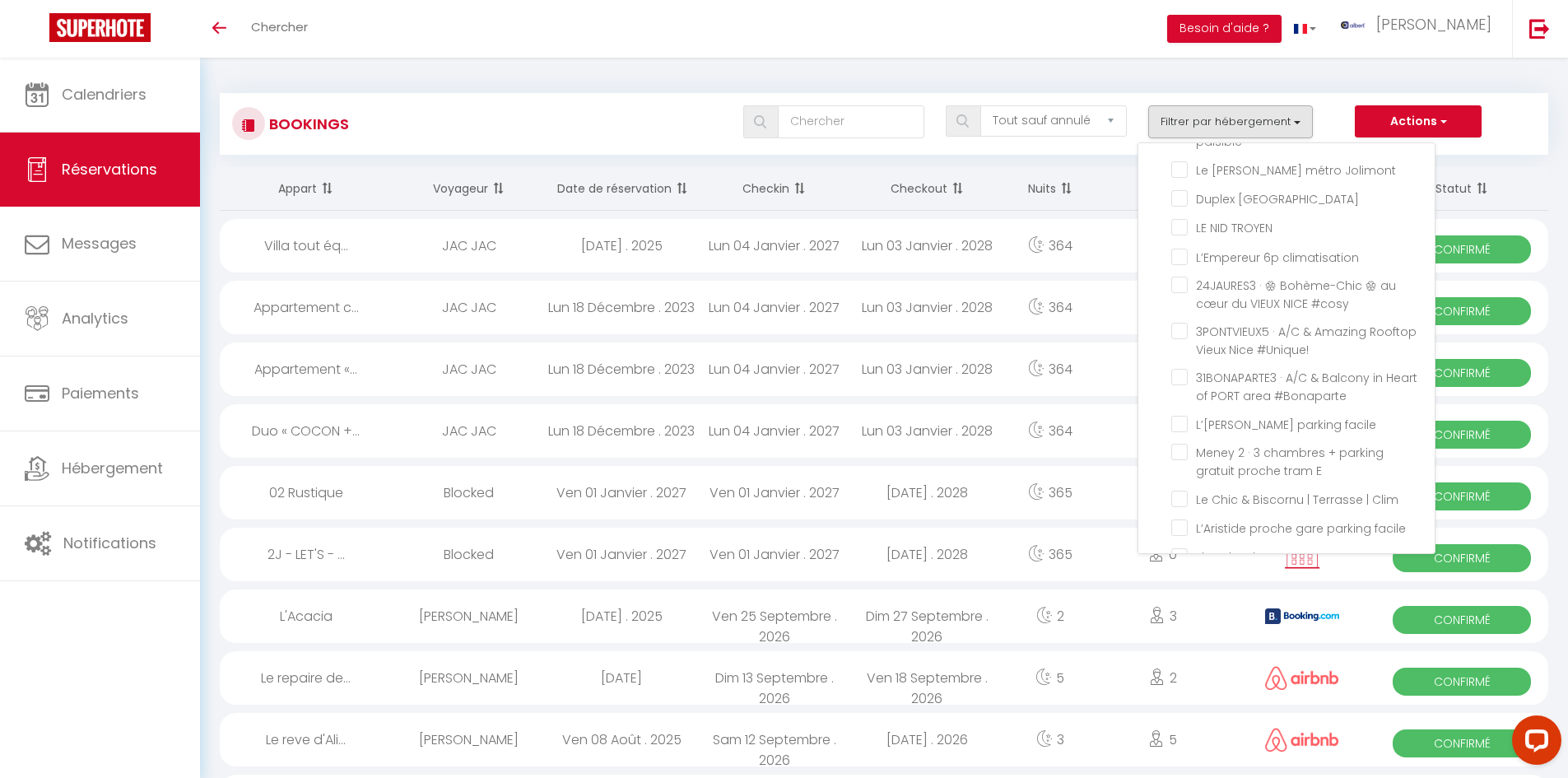
checkbox input "false"
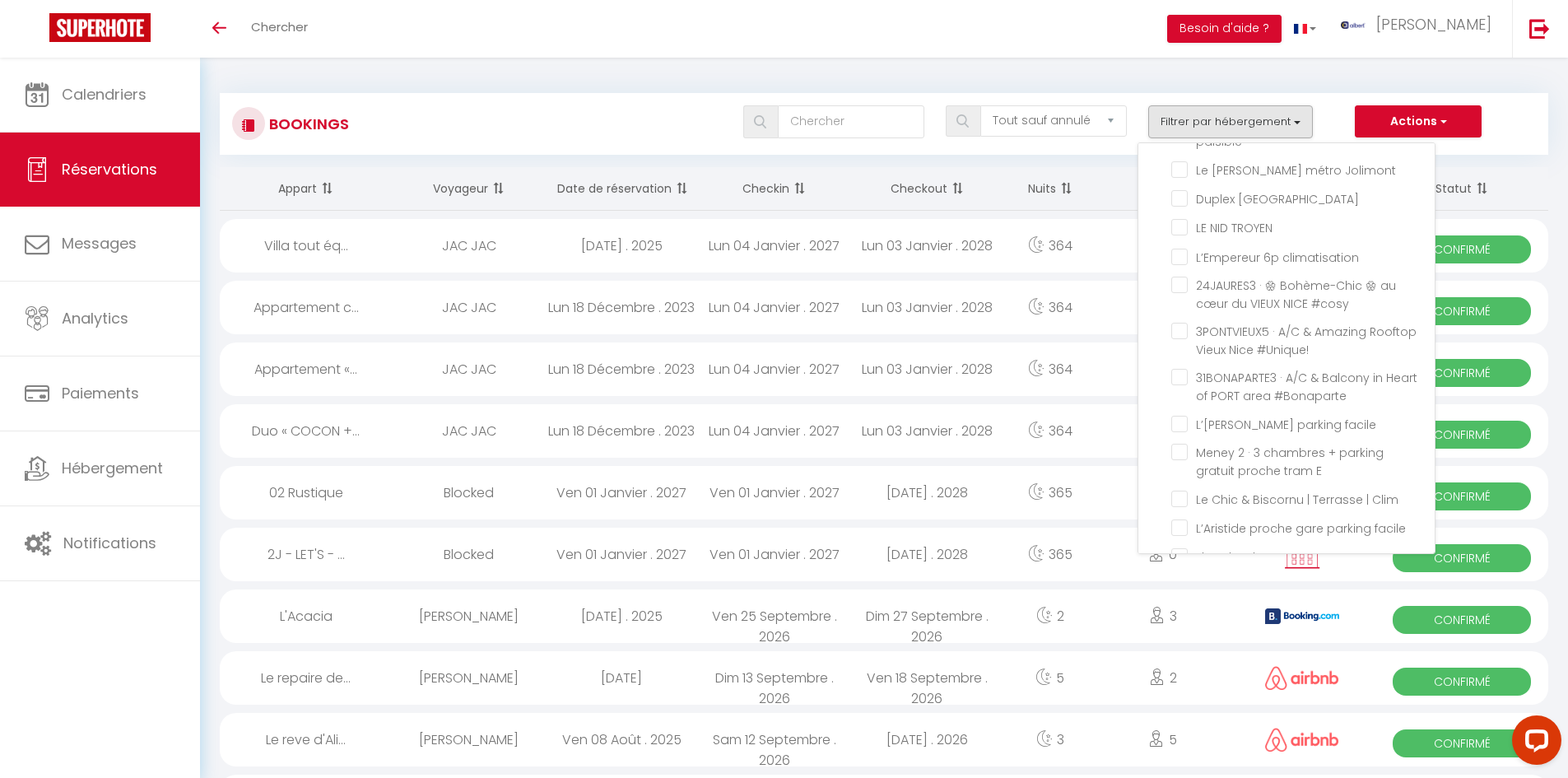
checkbox input "false"
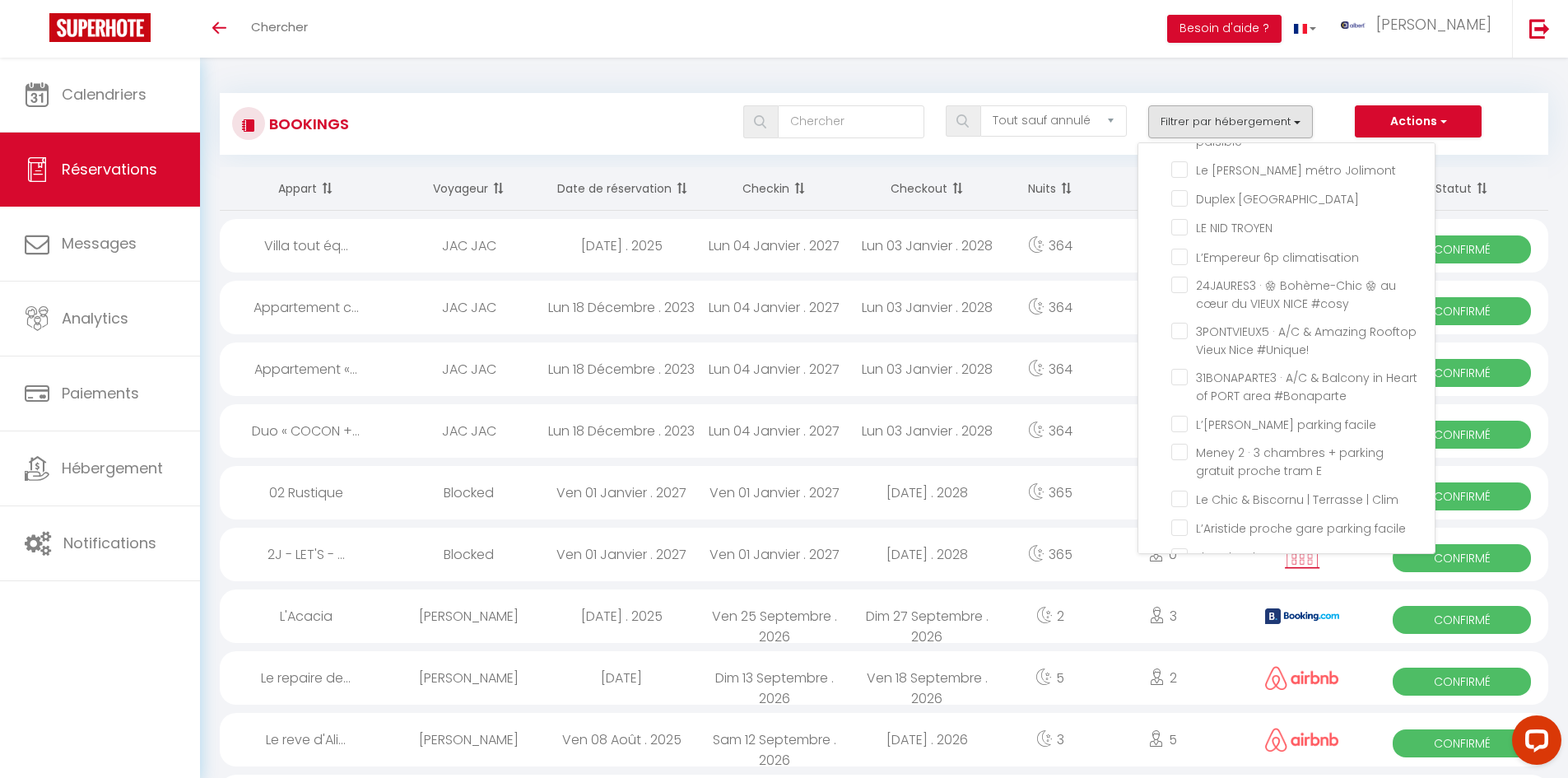
checkbox input "false"
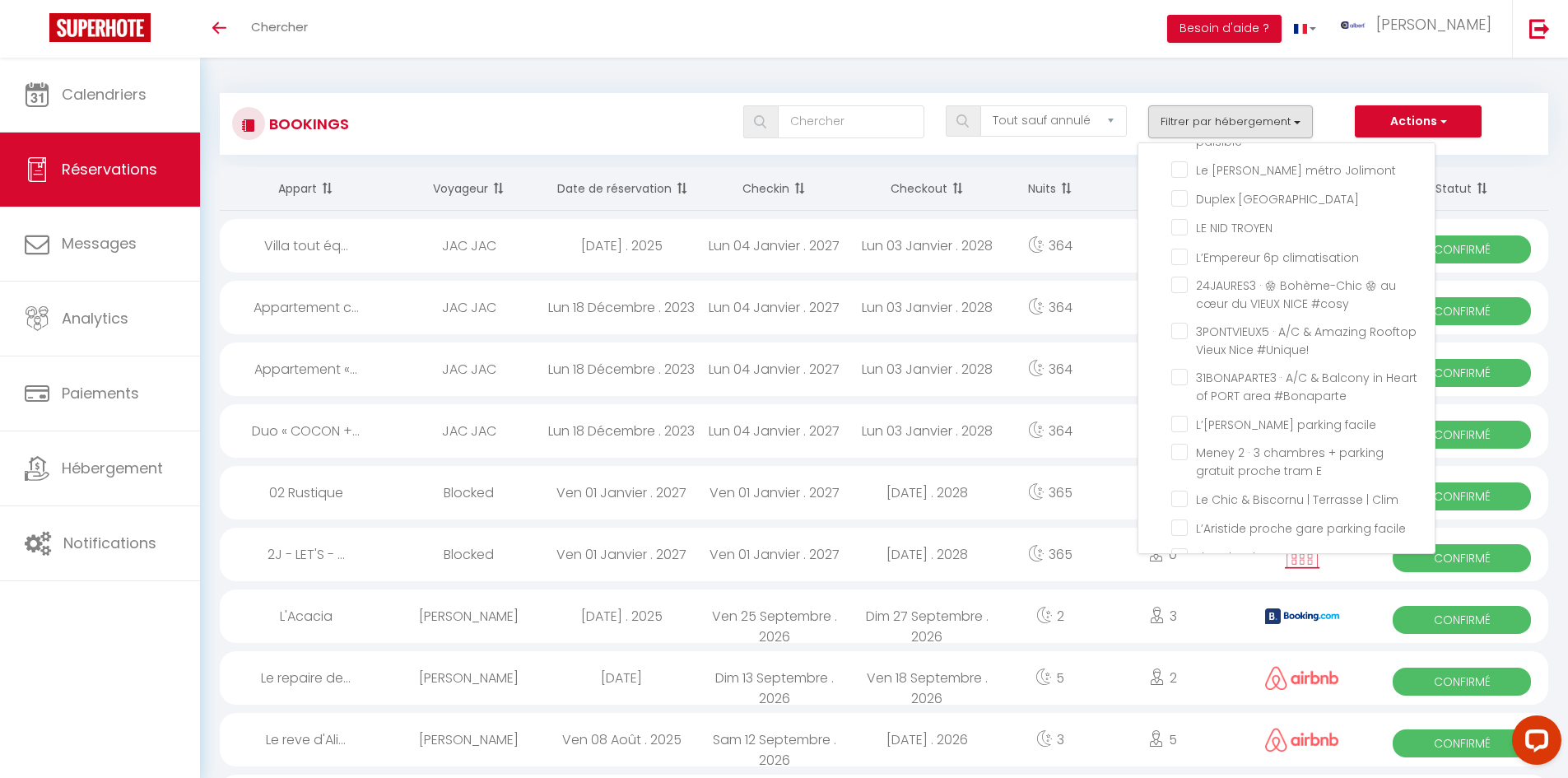
checkbox input "false"
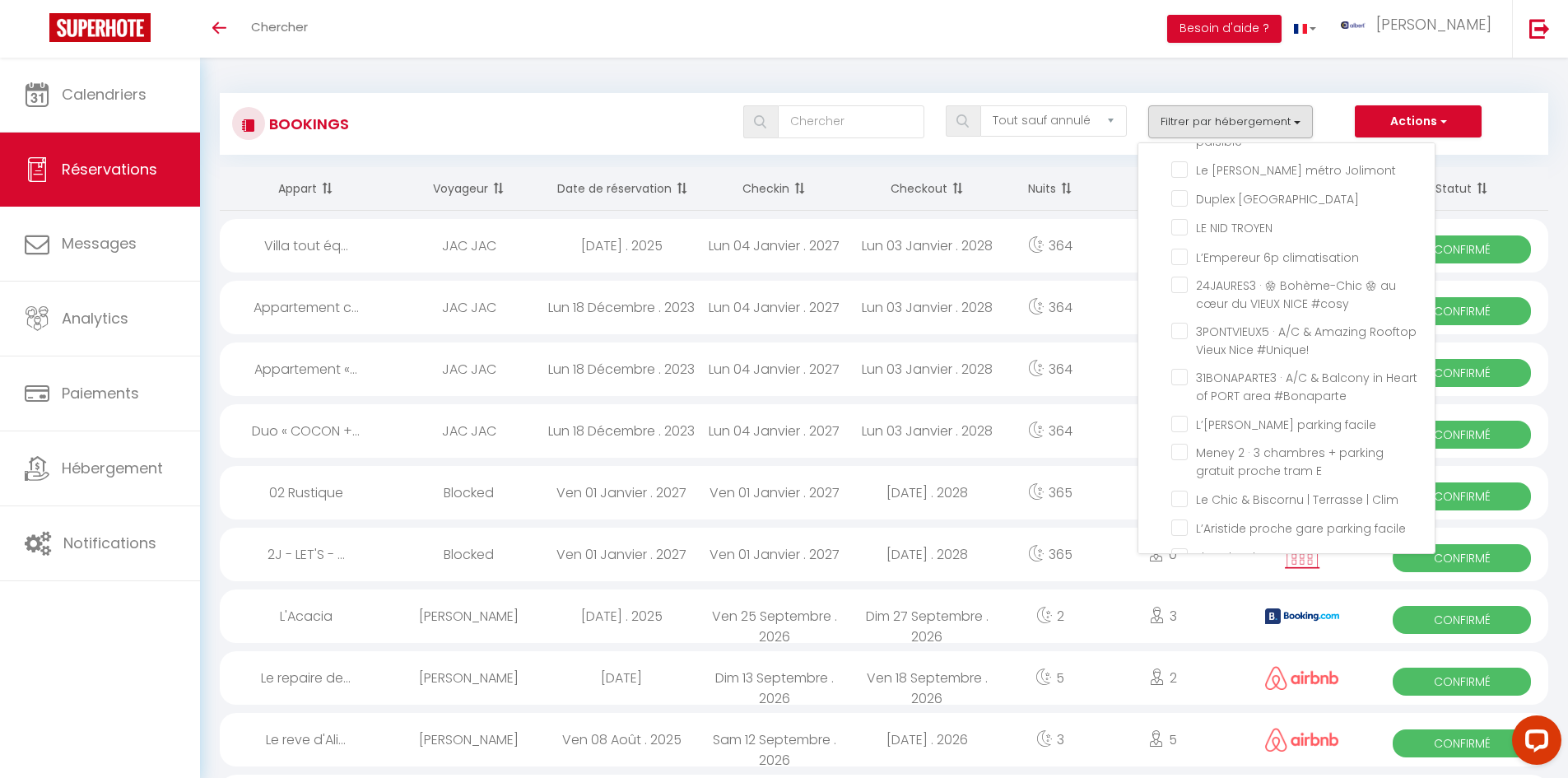
checkbox input "false"
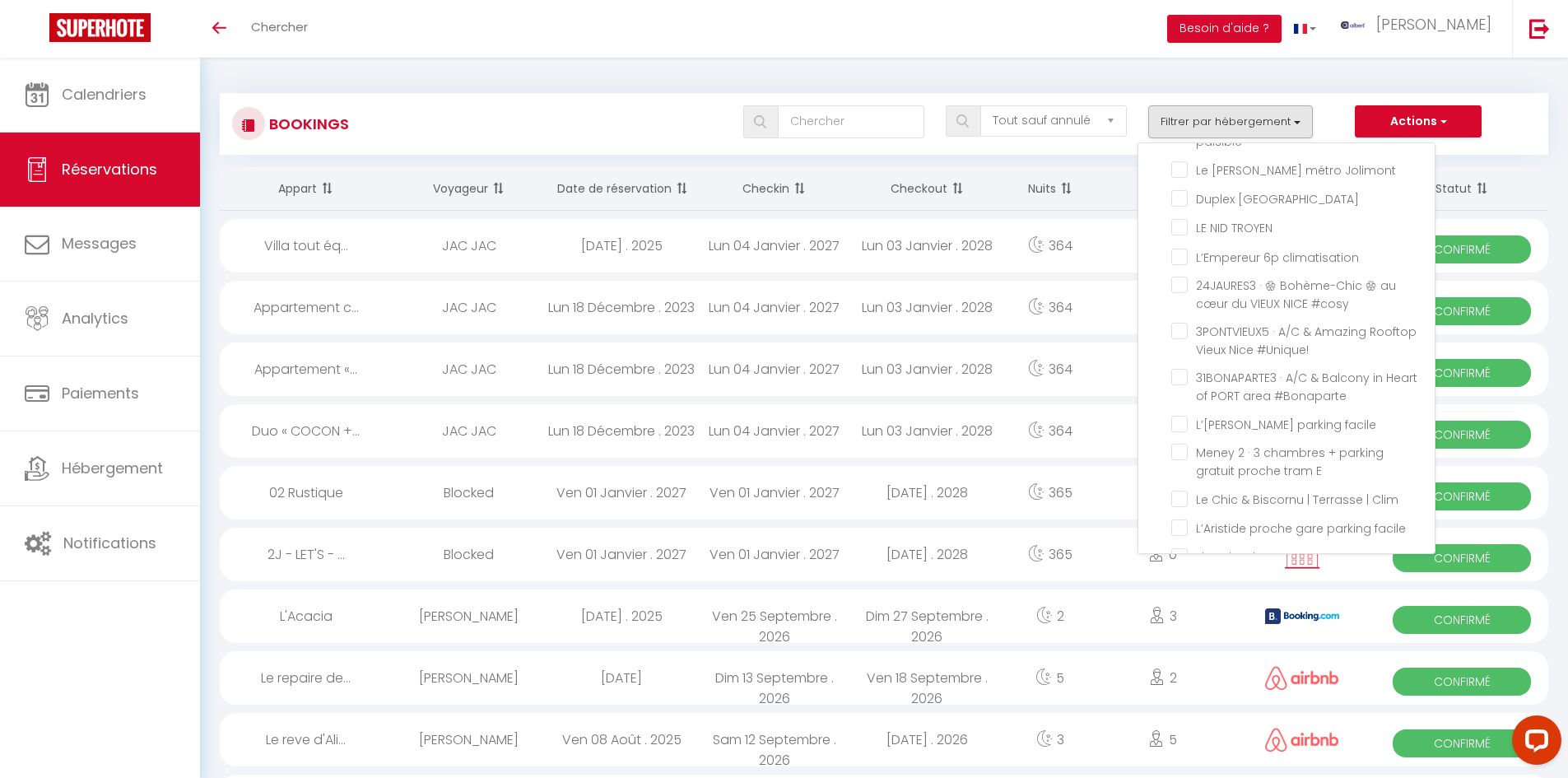
checkbox input "false"
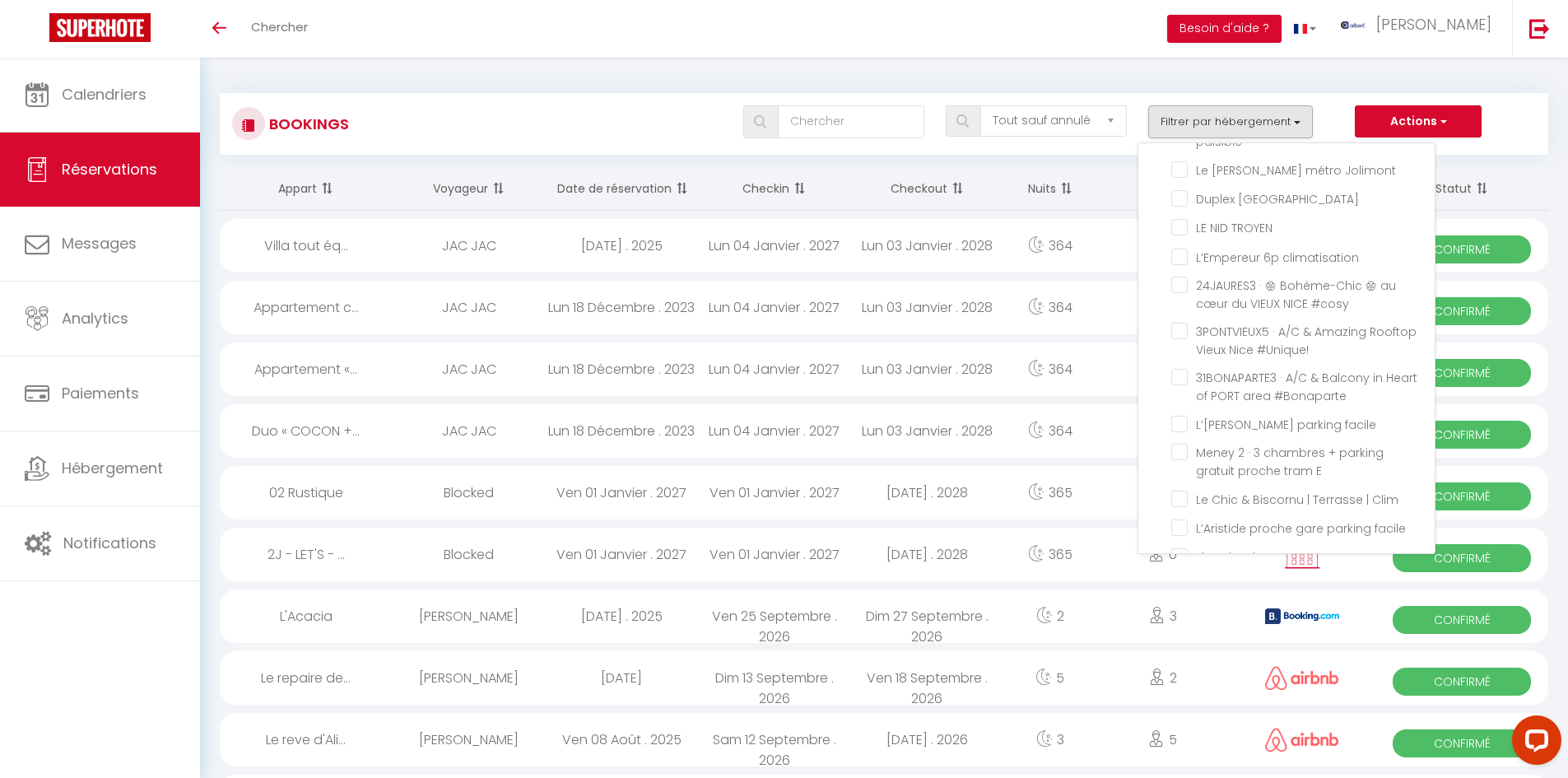
checkbox input "false"
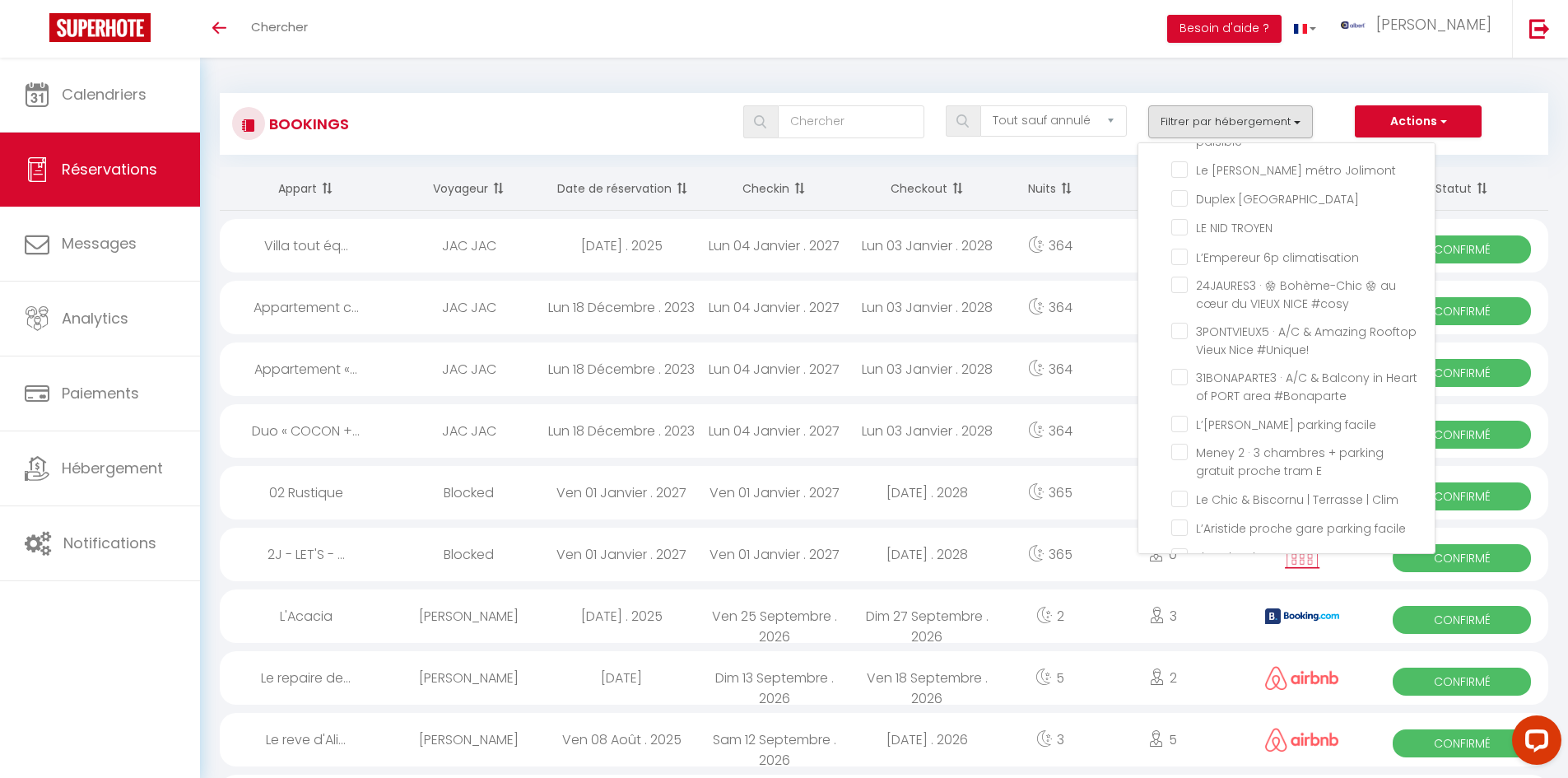
checkbox input "false"
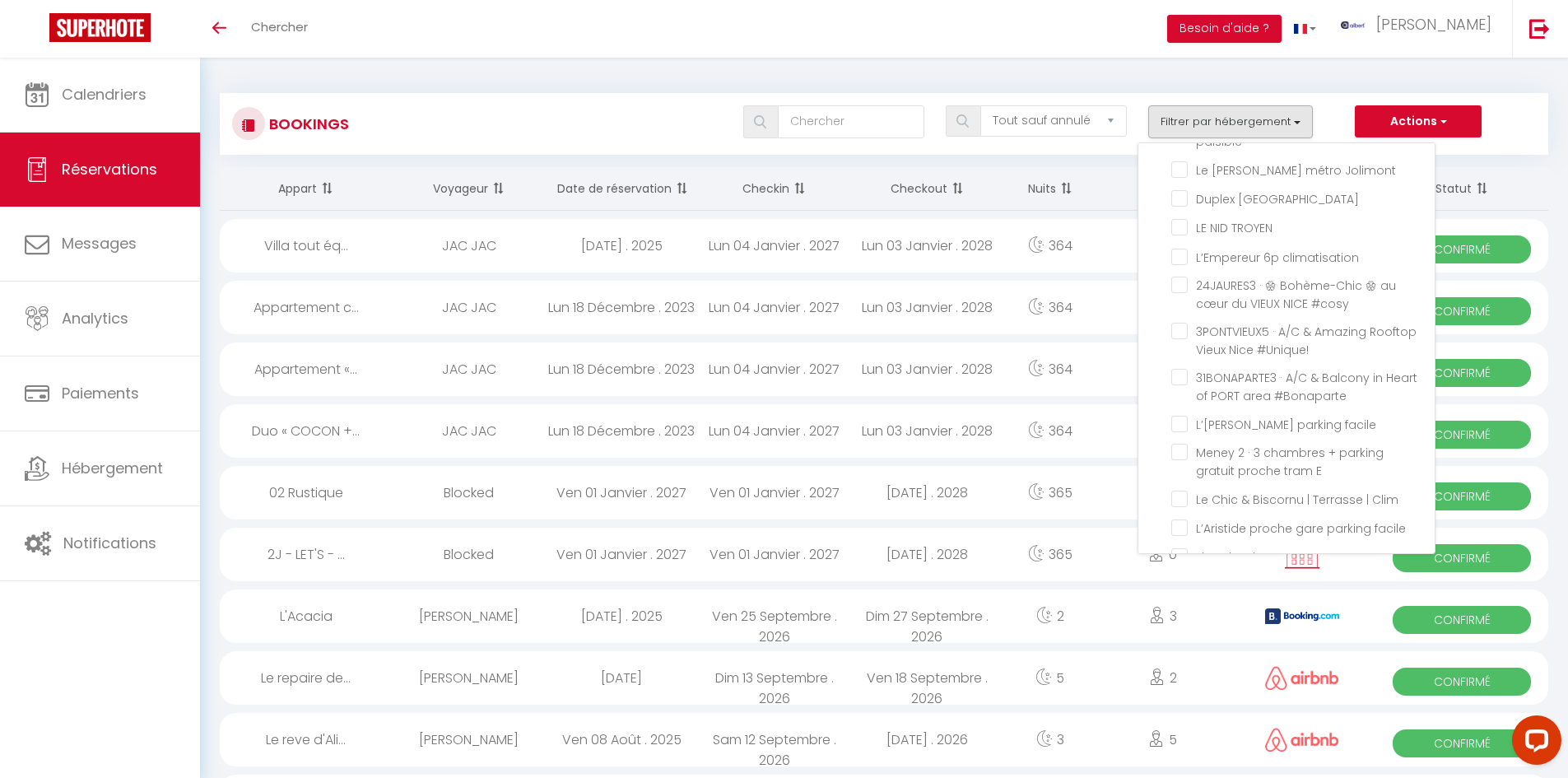
checkbox input "false"
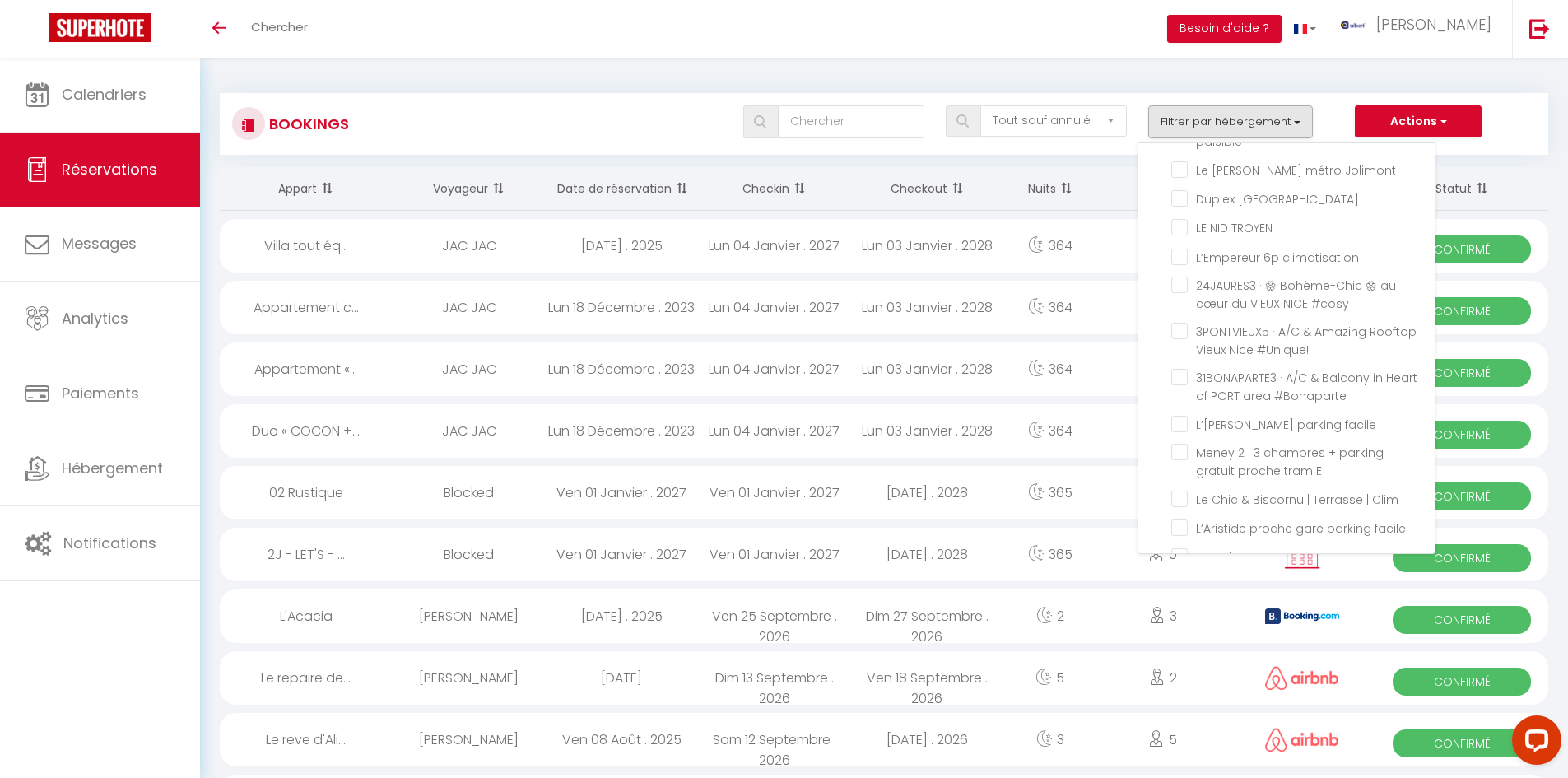
checkbox input "false"
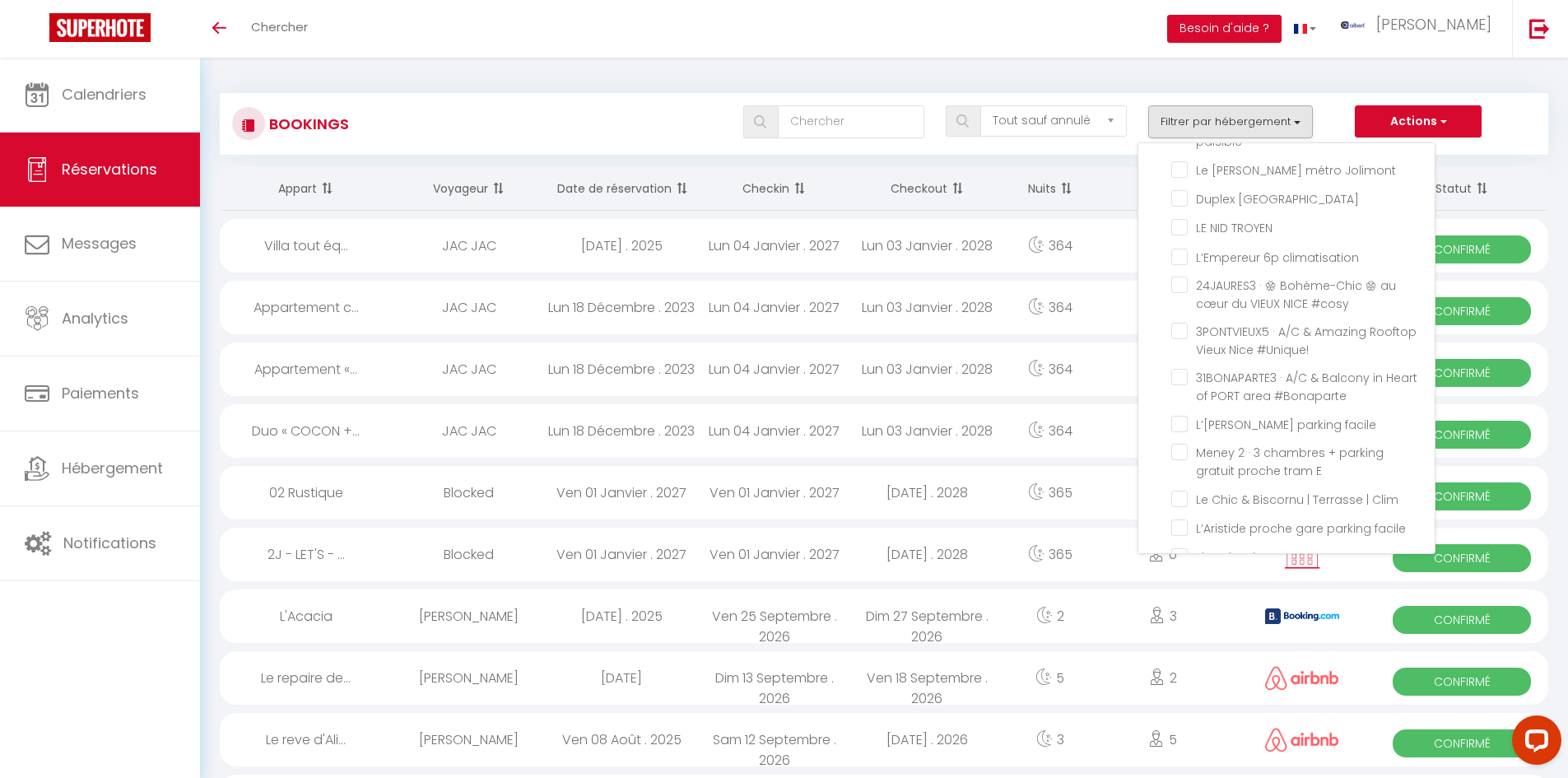
checkbox input "false"
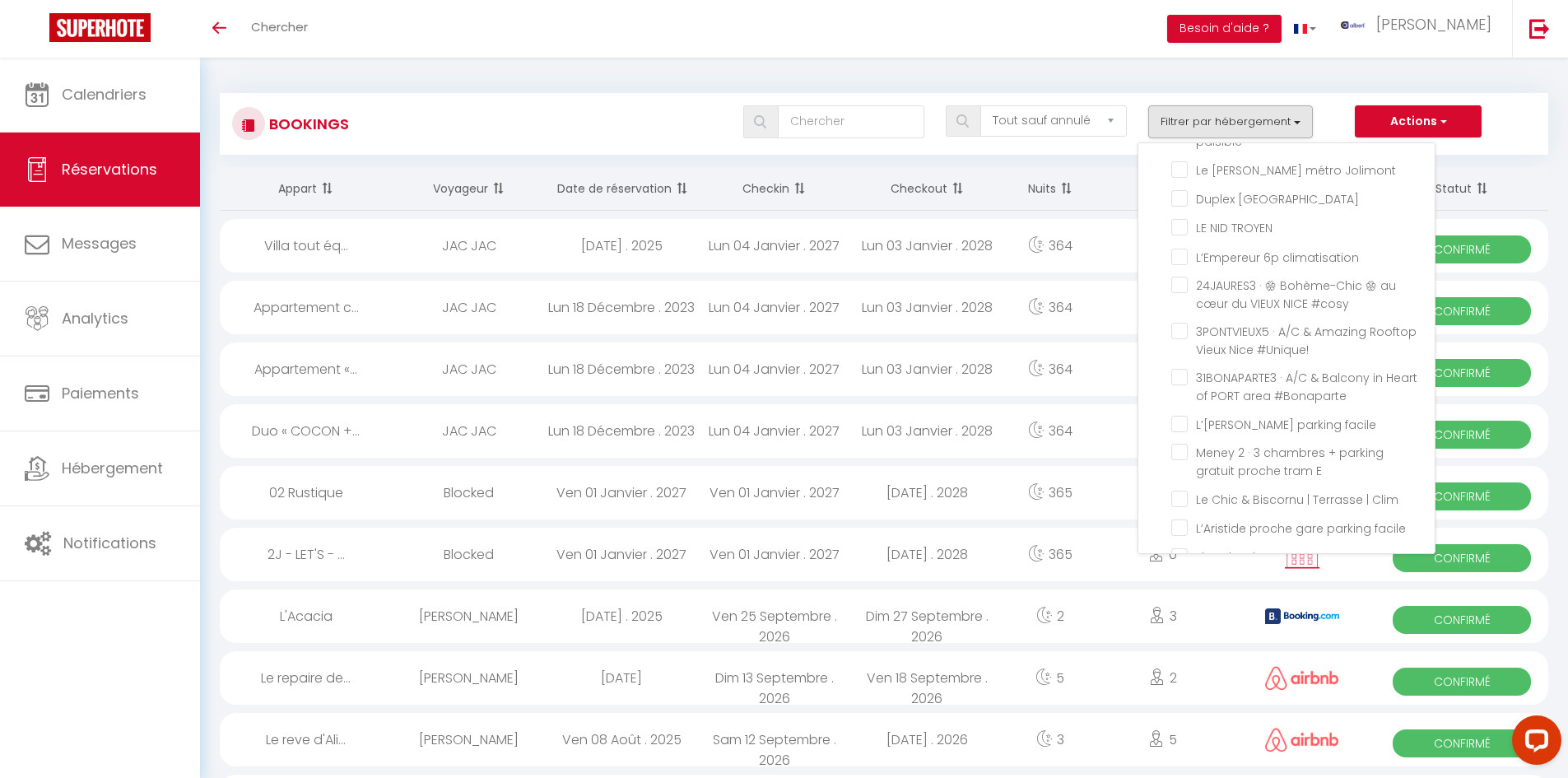
checkbox input "false"
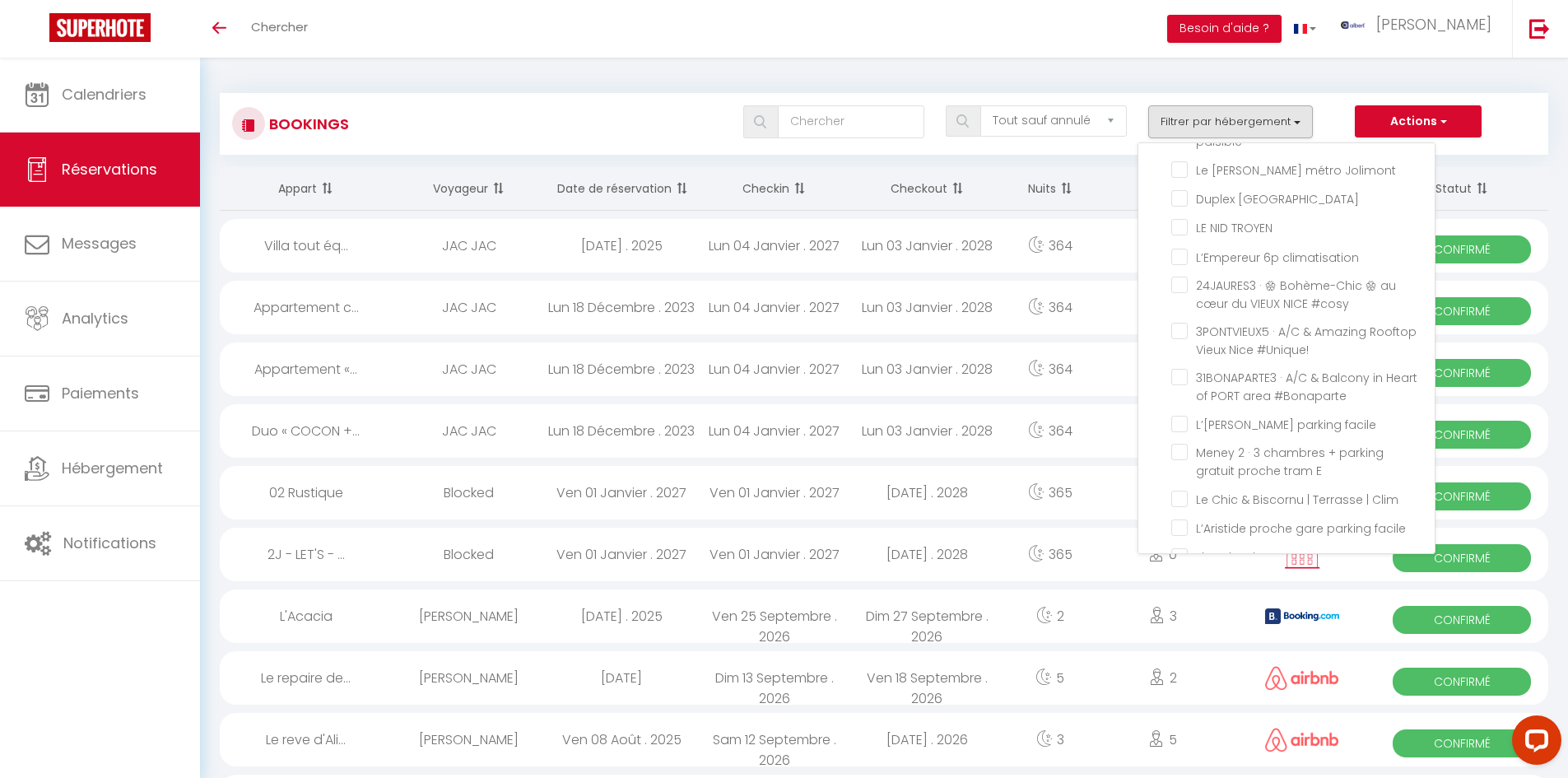
checkbox input "false"
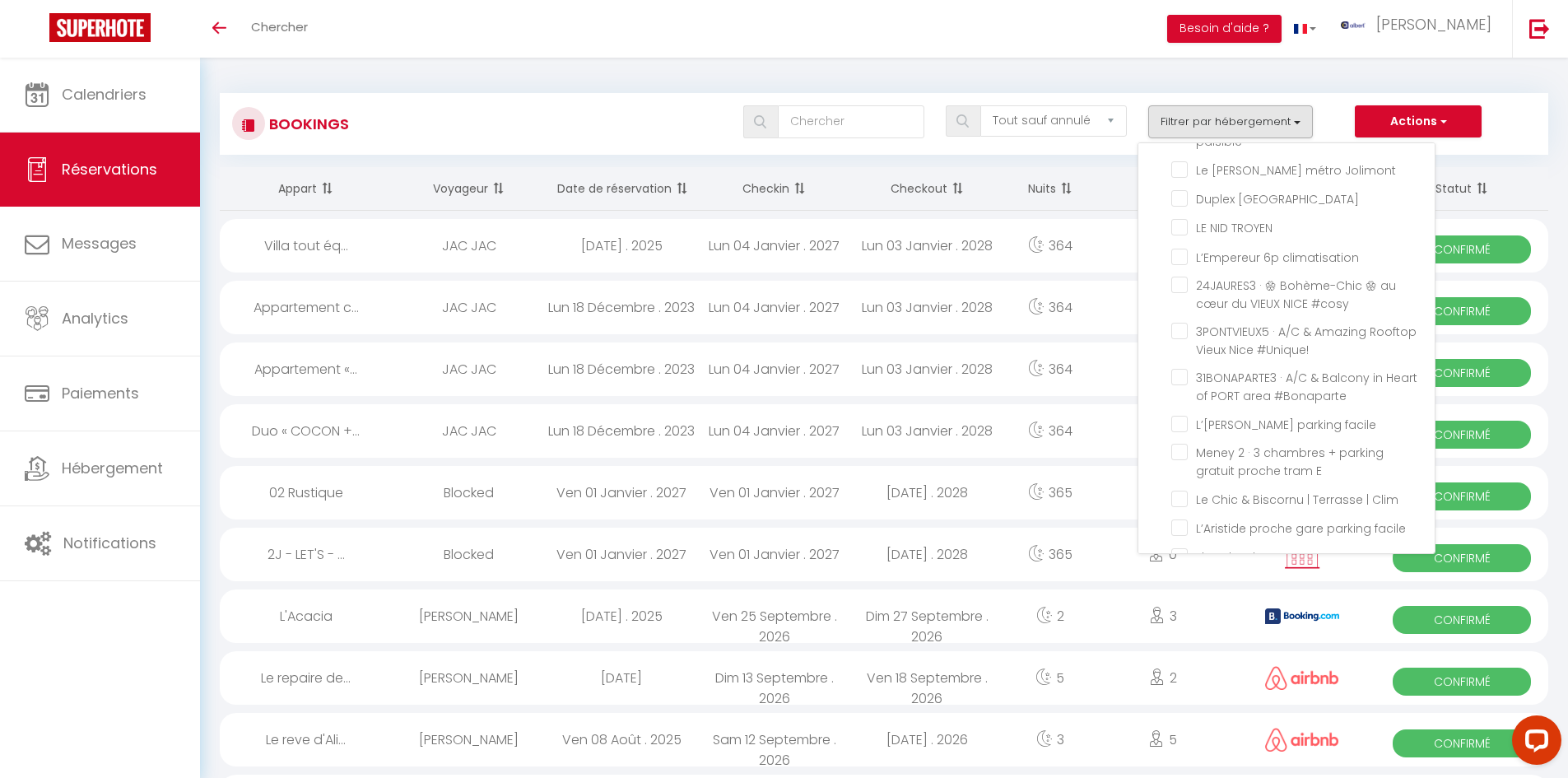
checkbox input "false"
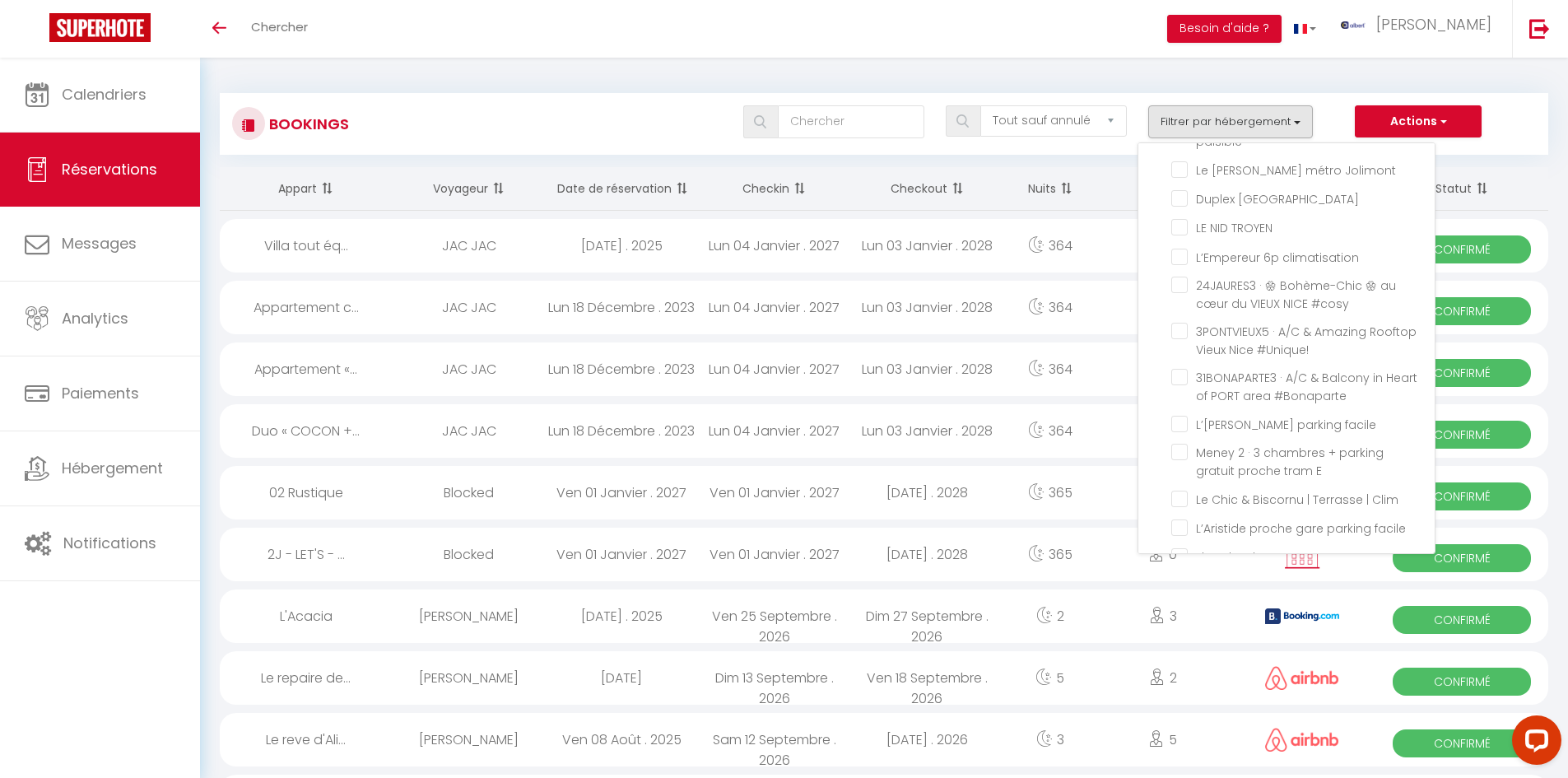
checkbox input "false"
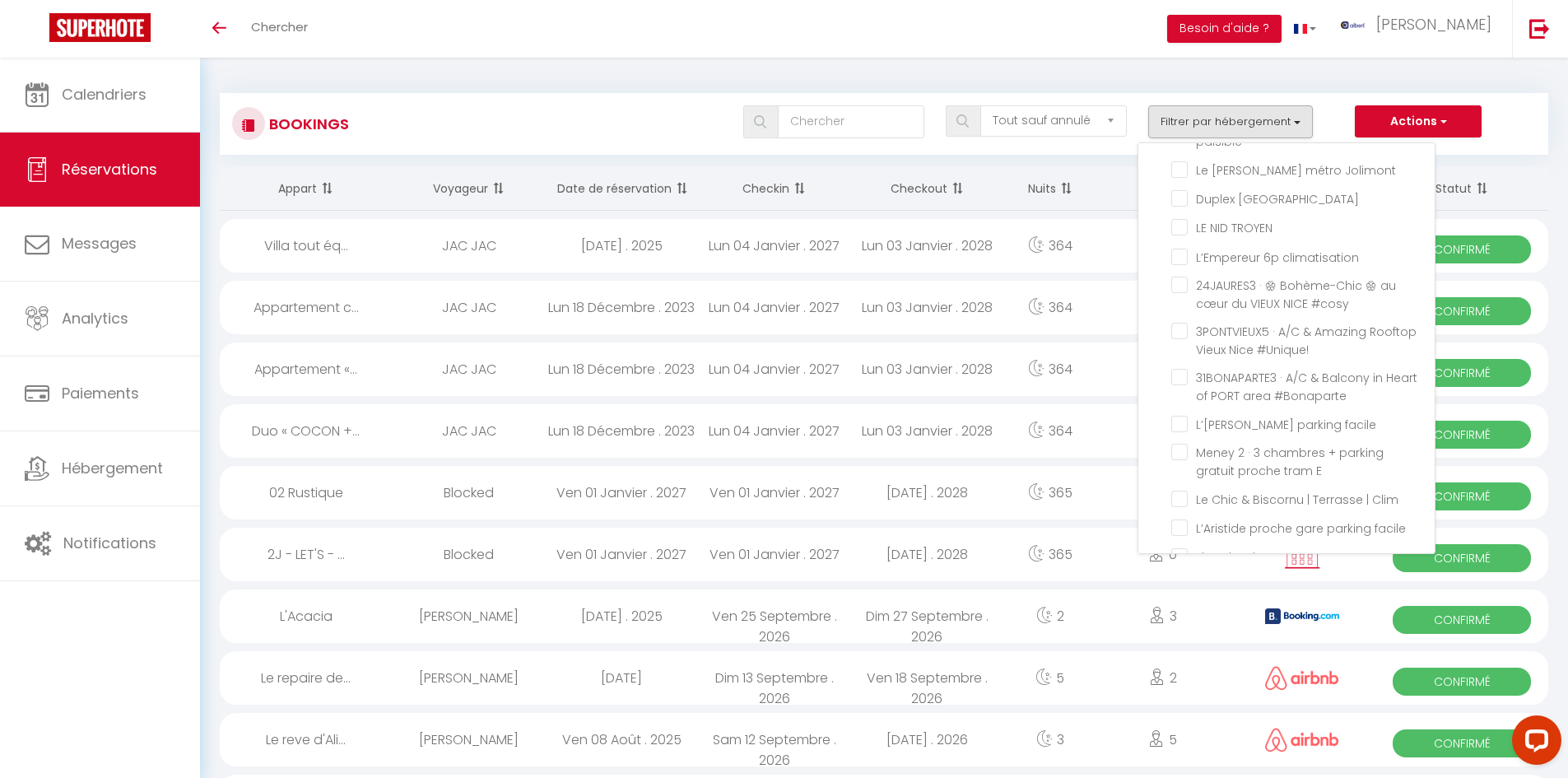
checkbox input "false"
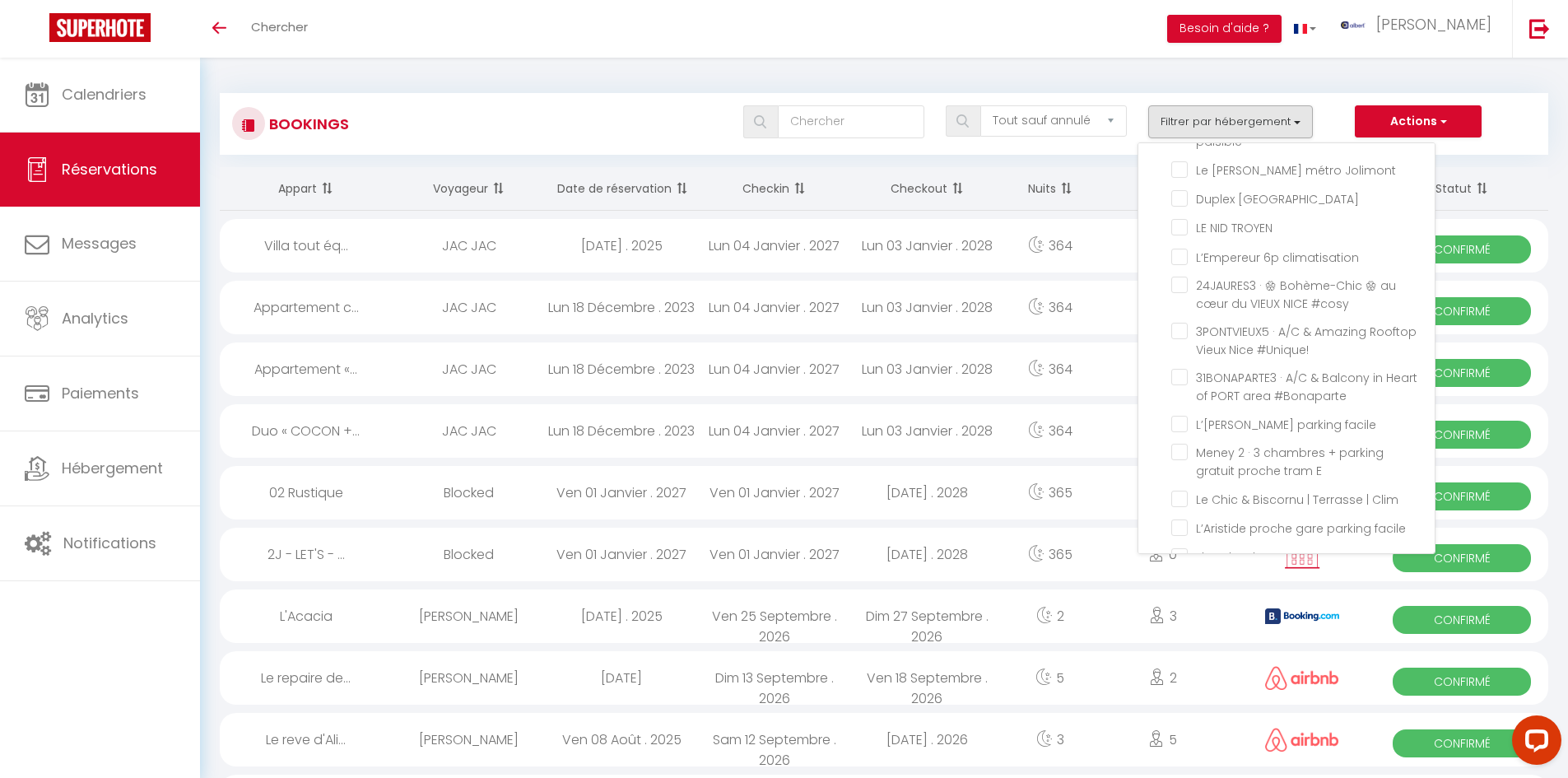
checkbox input "false"
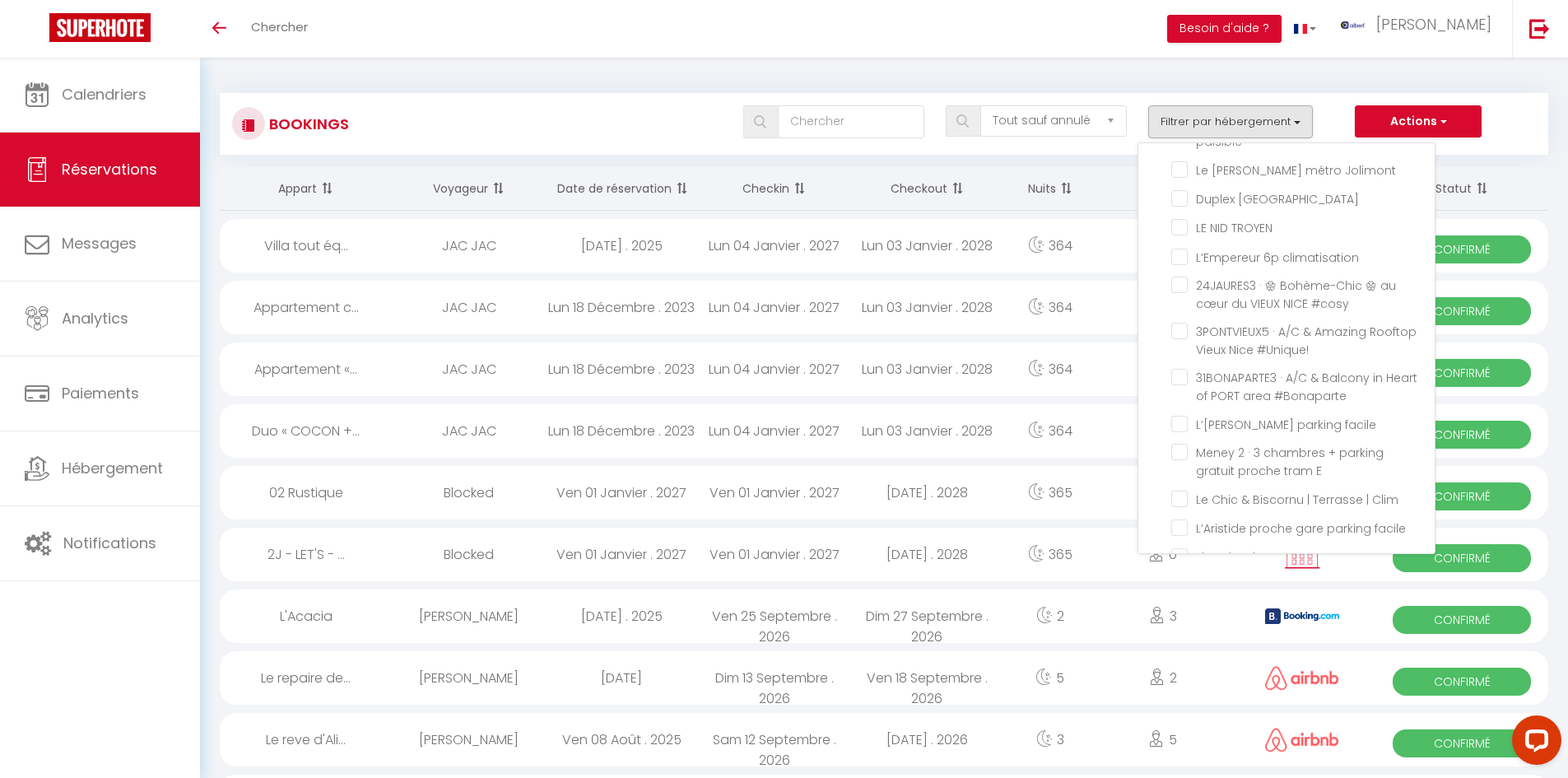
checkbox input "false"
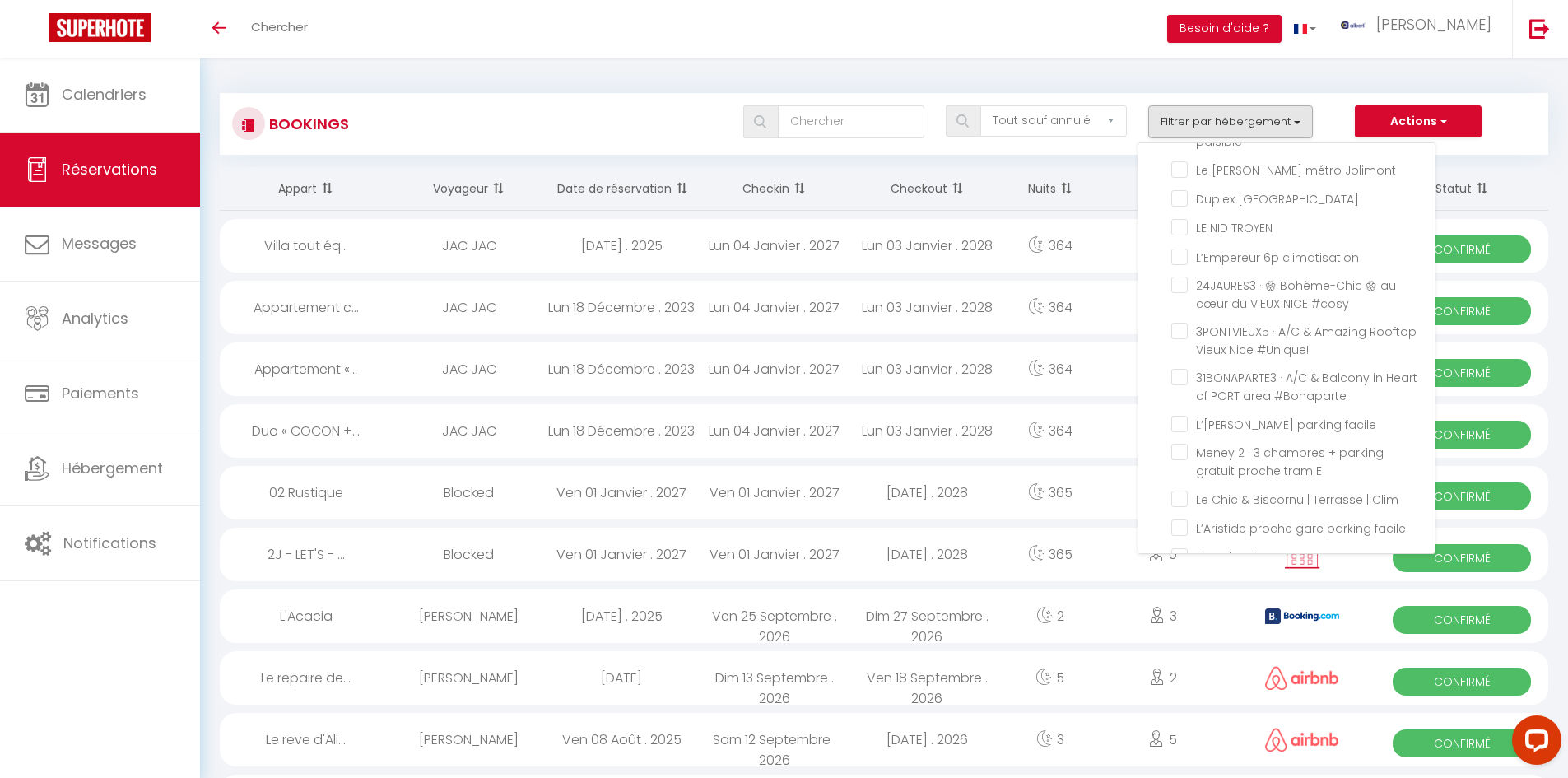
checkbox input "false"
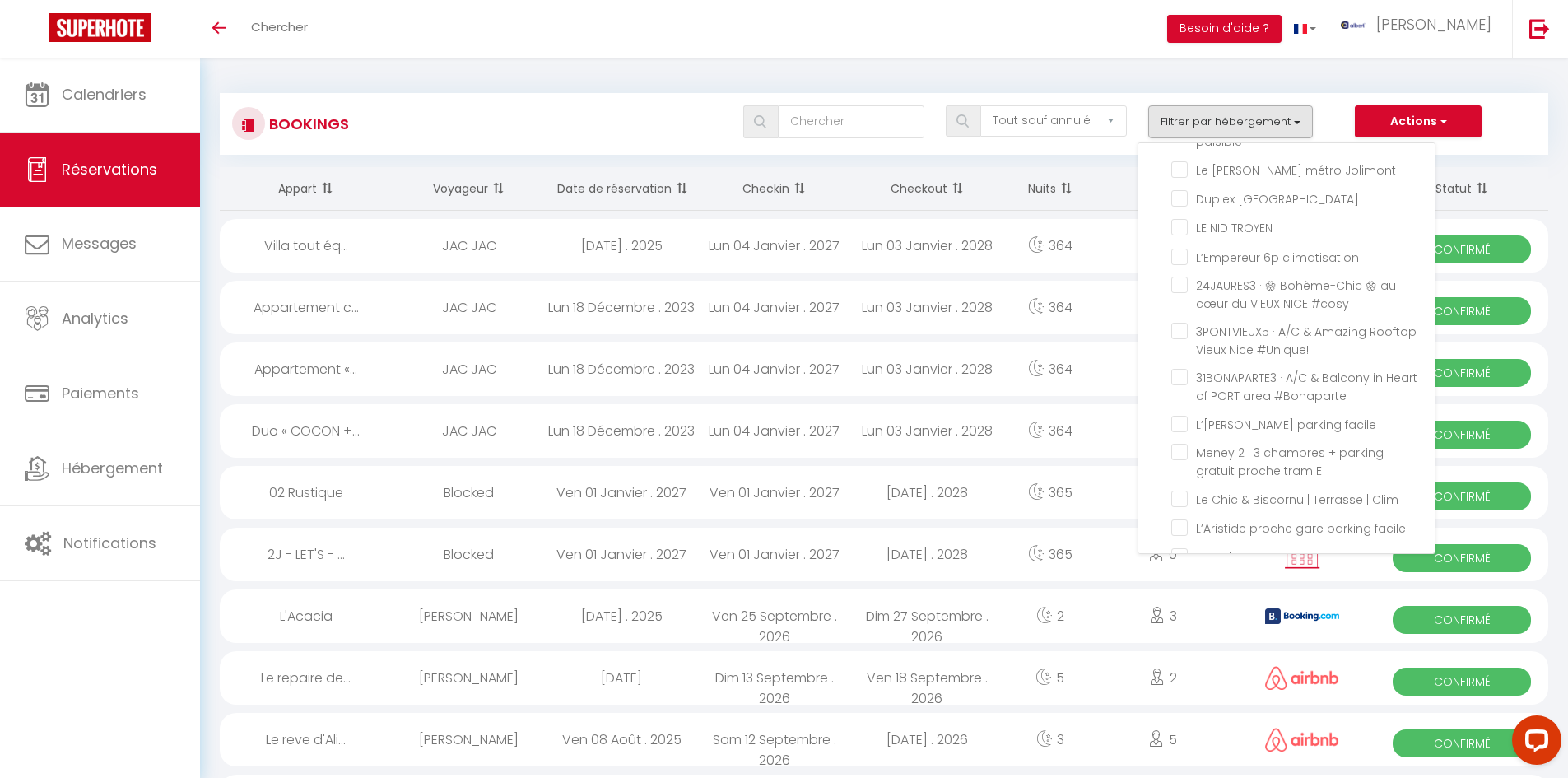
checkbox input "false"
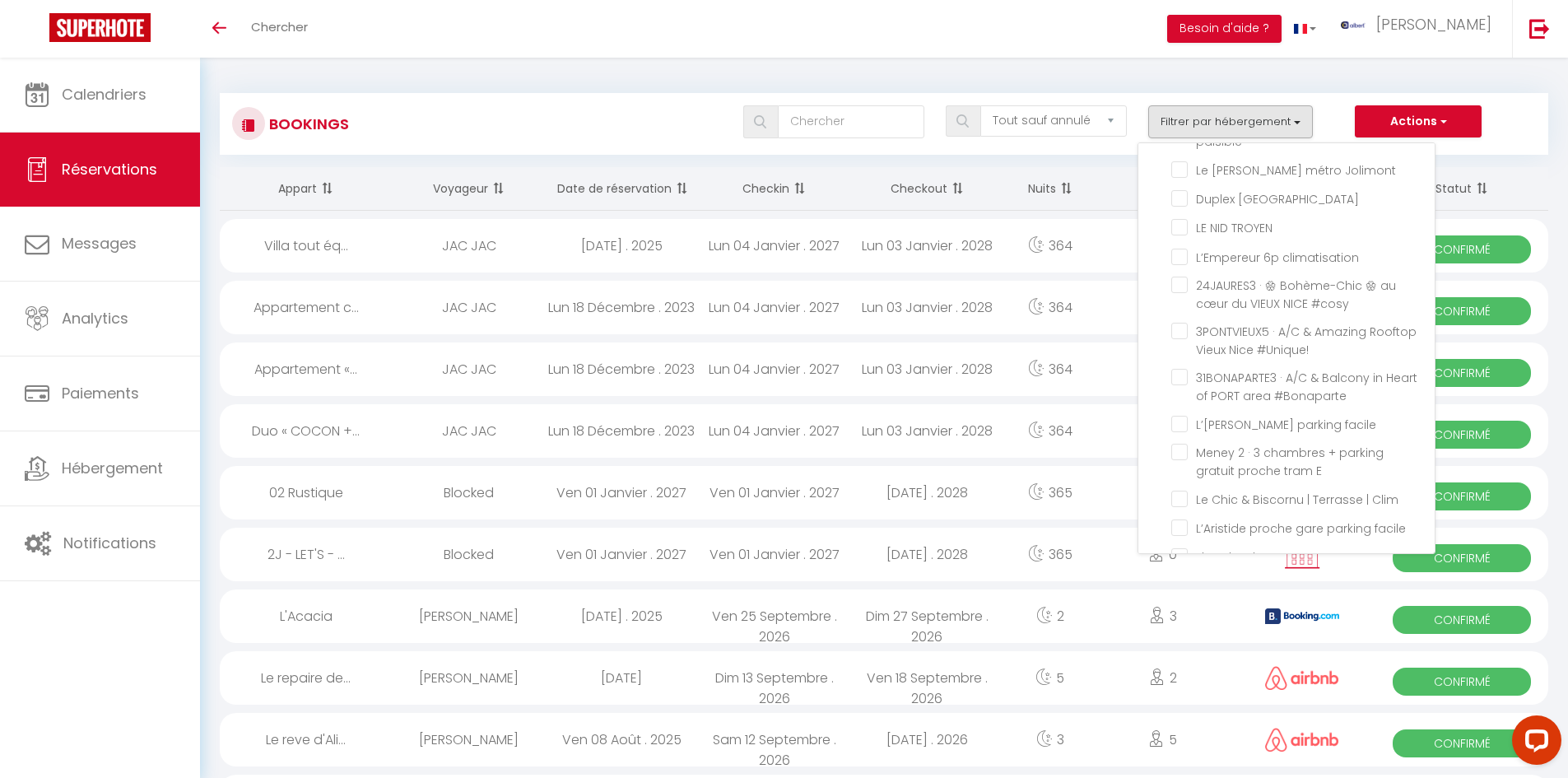
checkbox input "false"
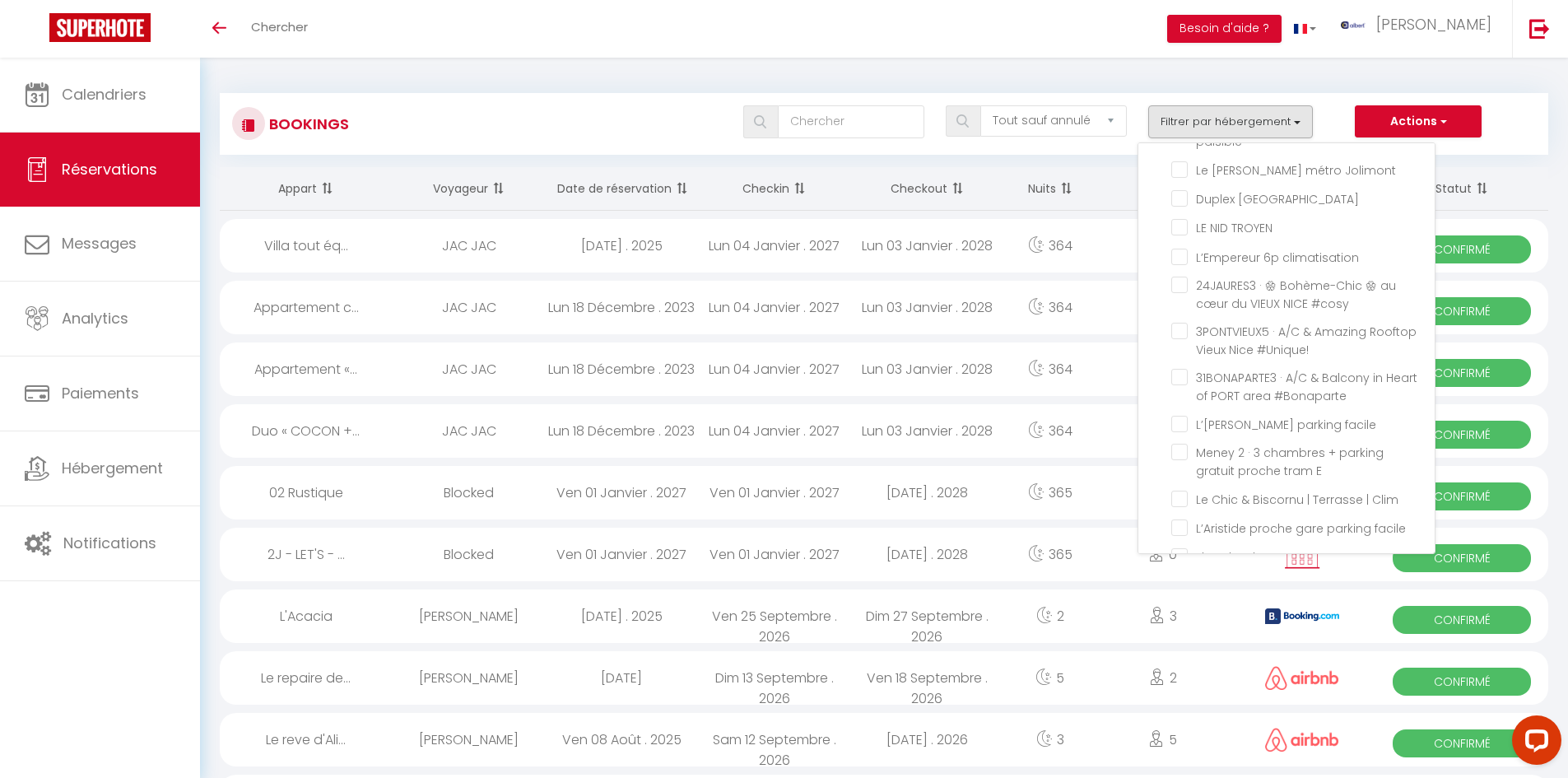
checkbox input "false"
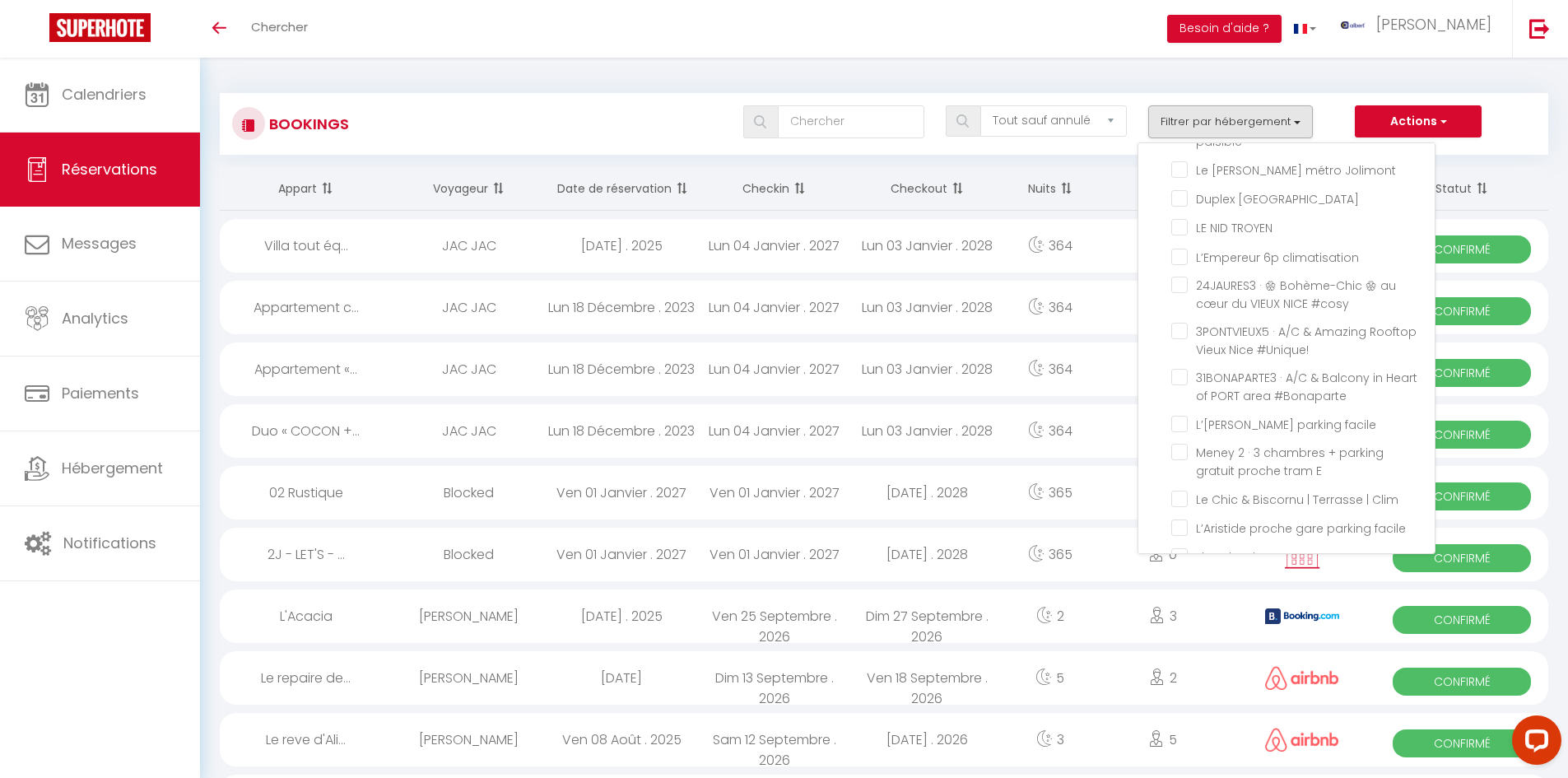
checkbox input "false"
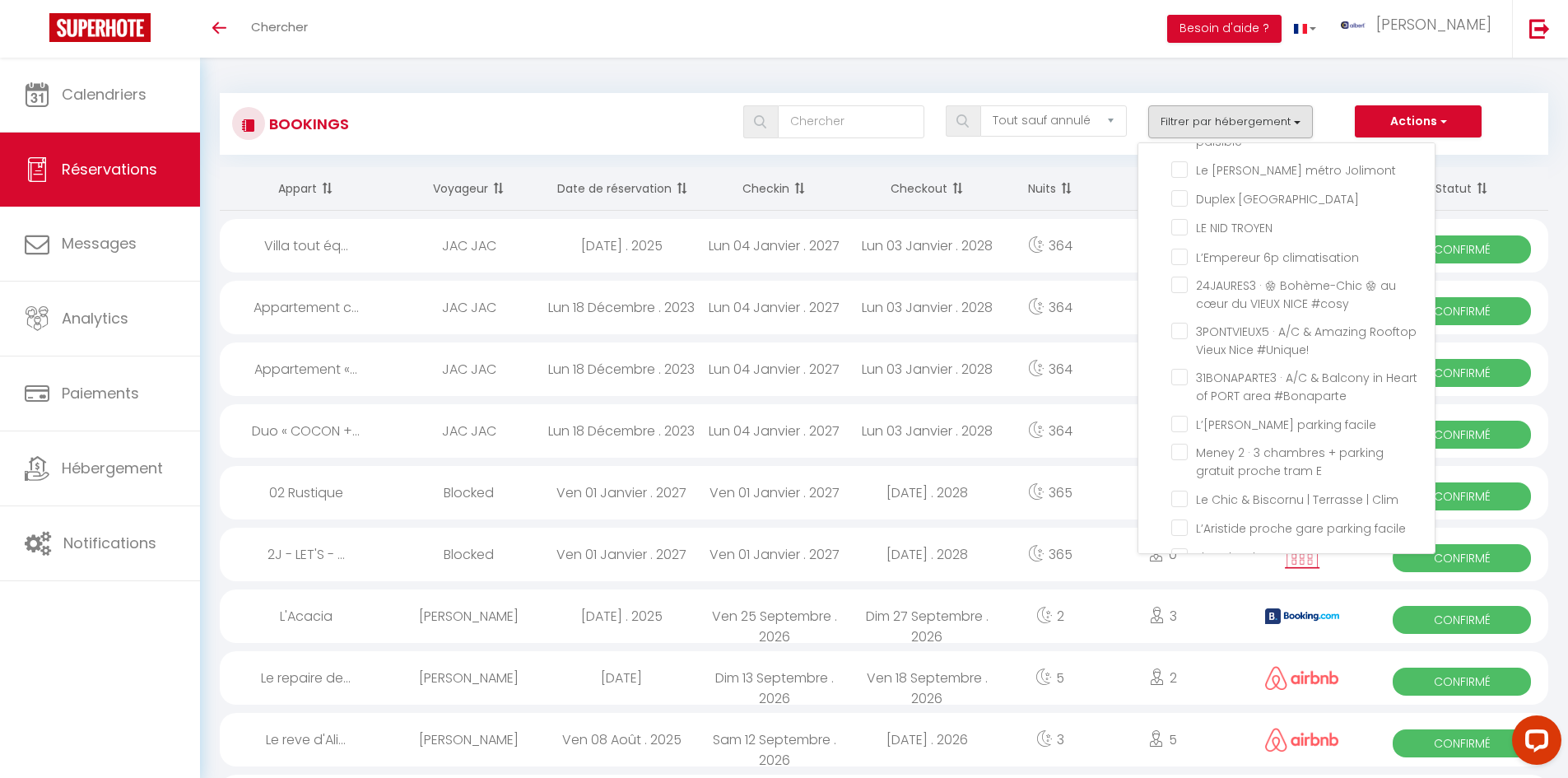
checkbox input "false"
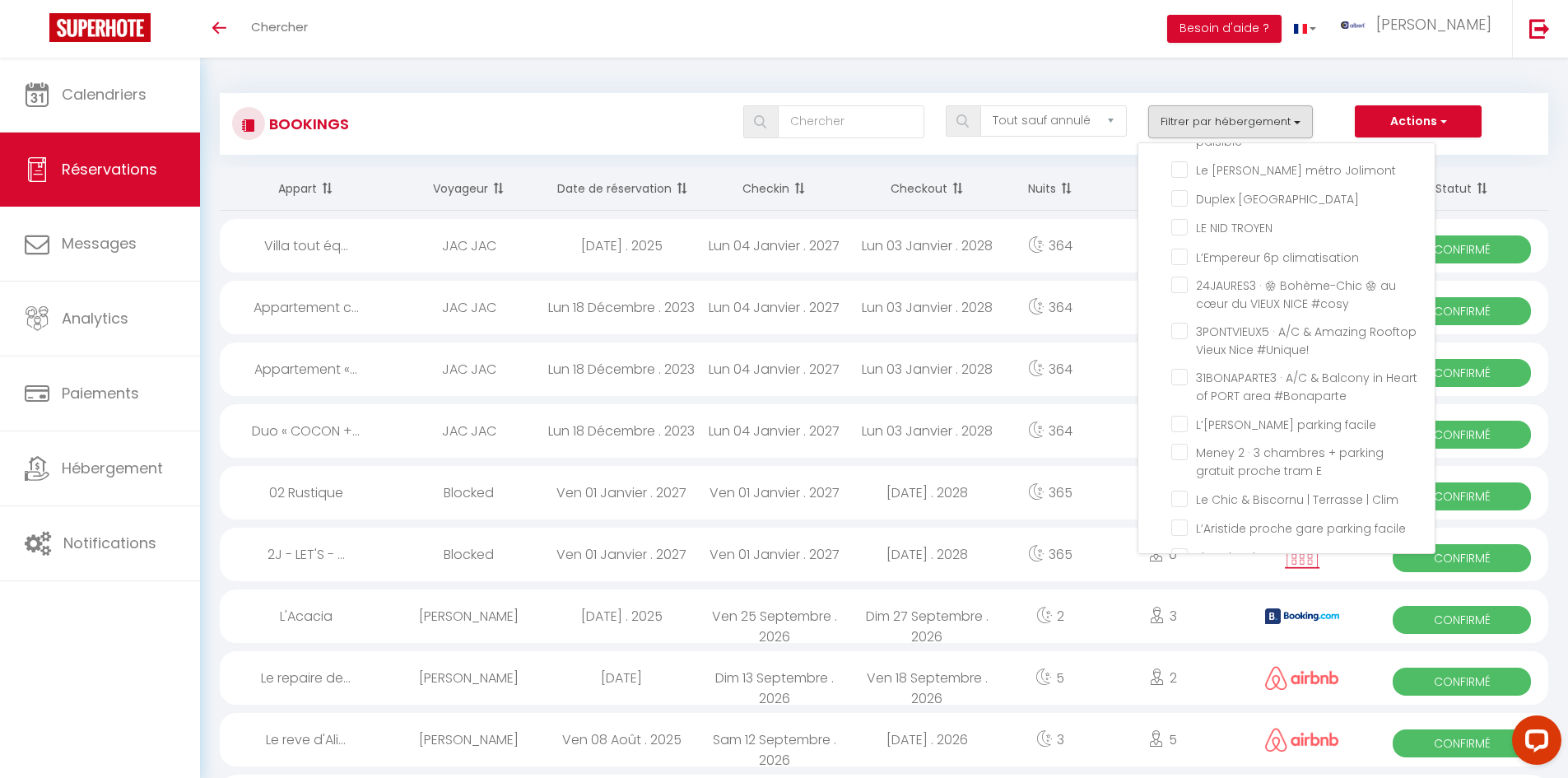
checkbox input "false"
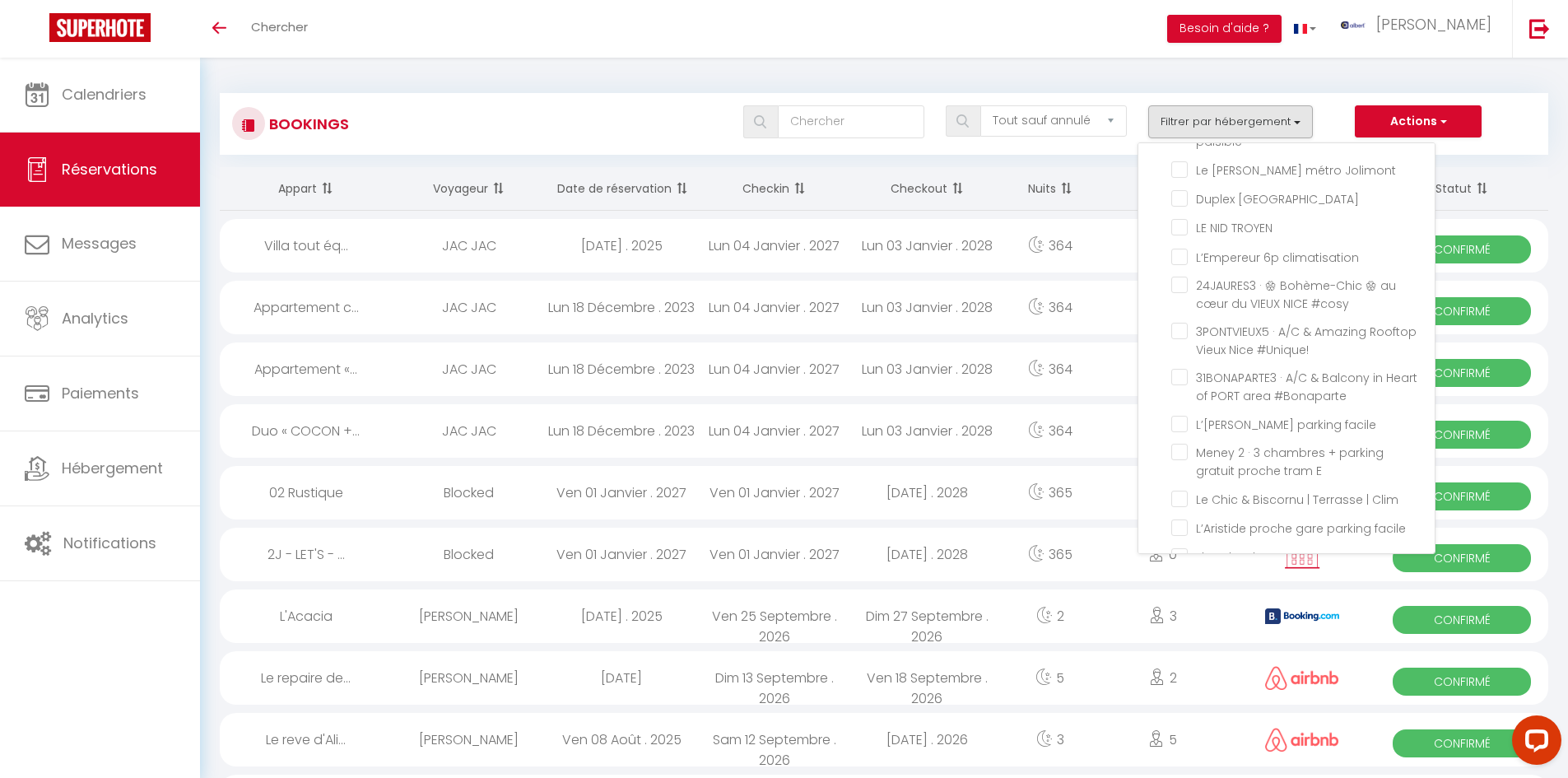
checkbox input "false"
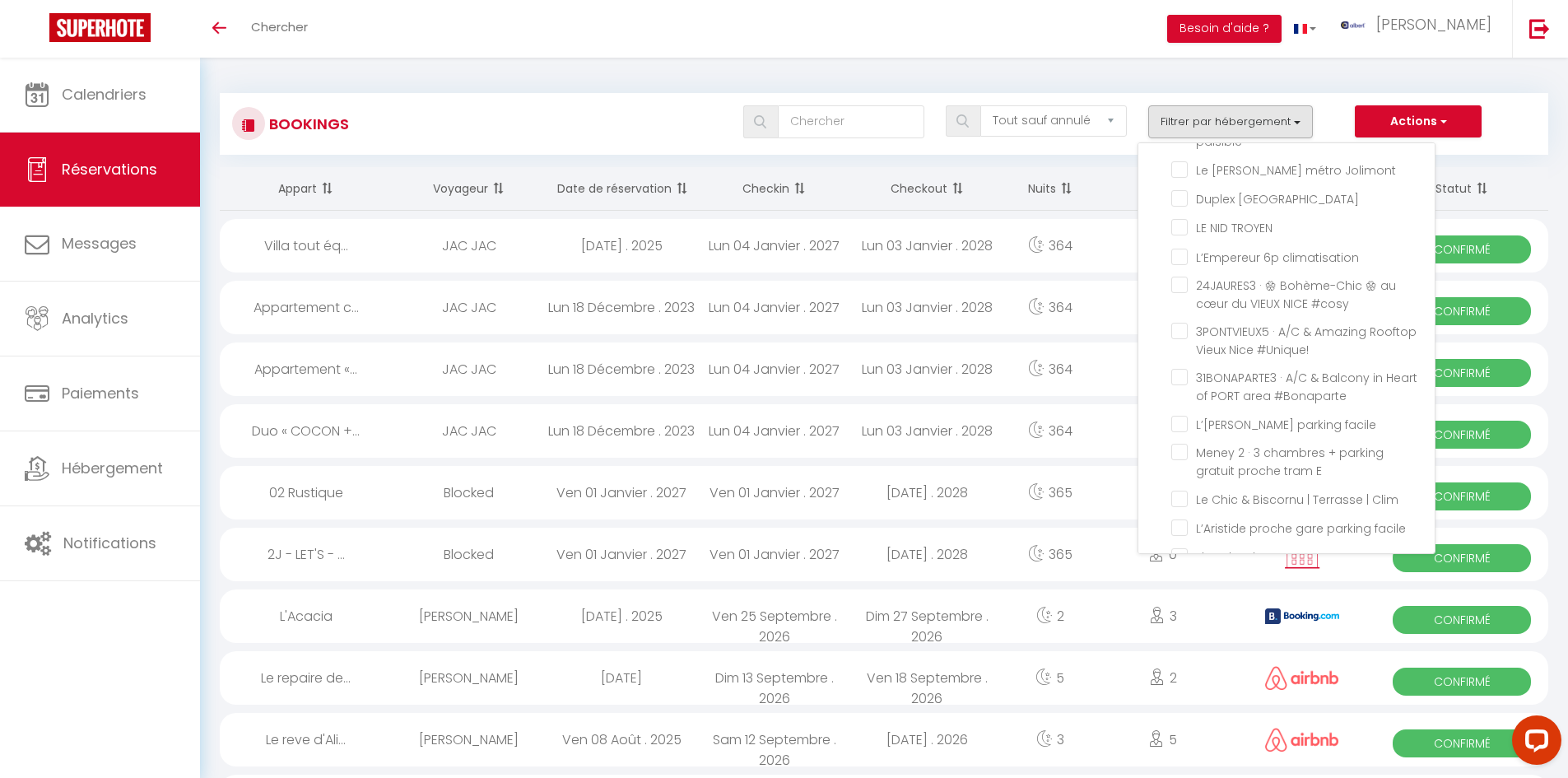
checkbox input "false"
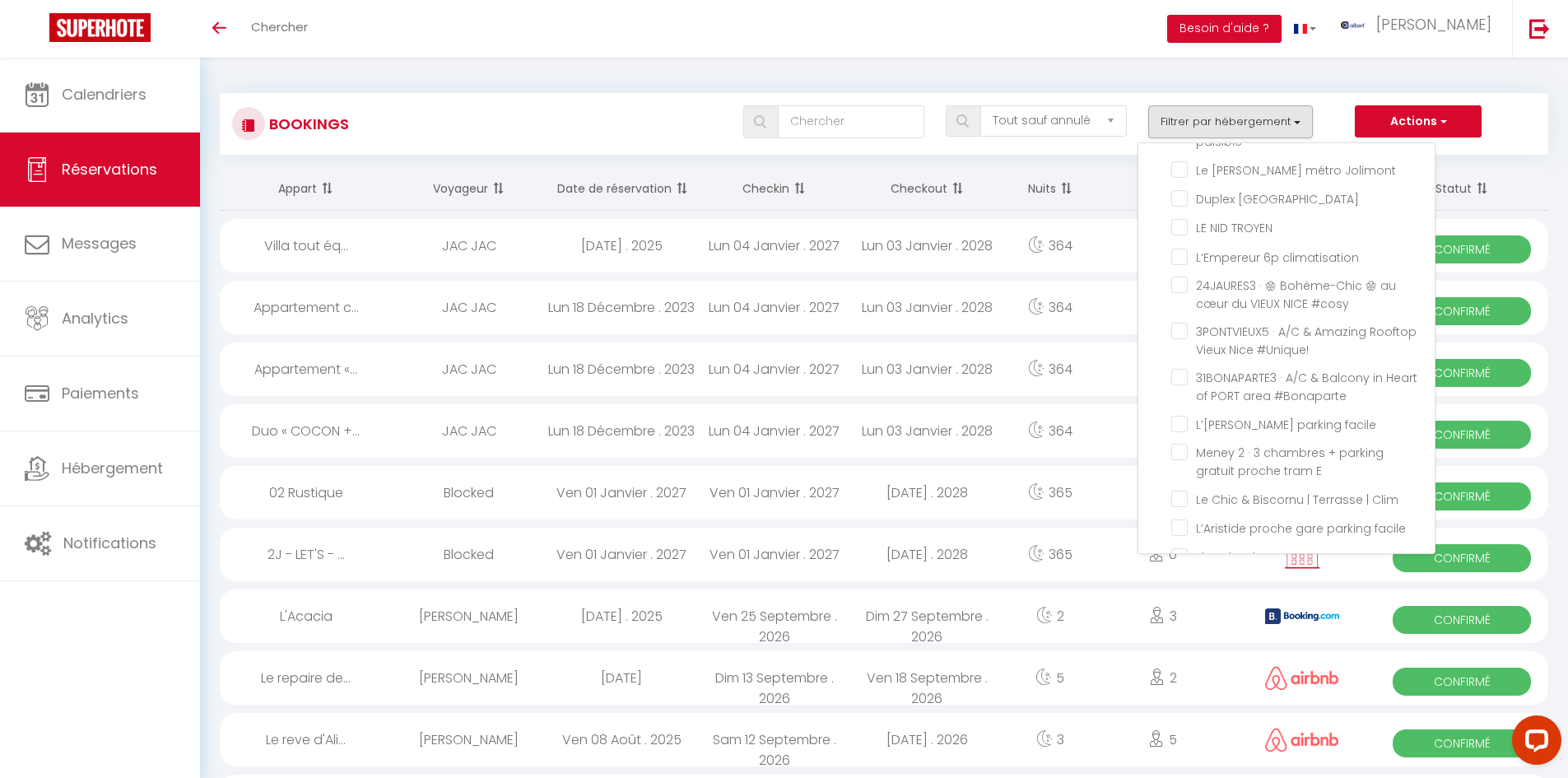
checkbox input "false"
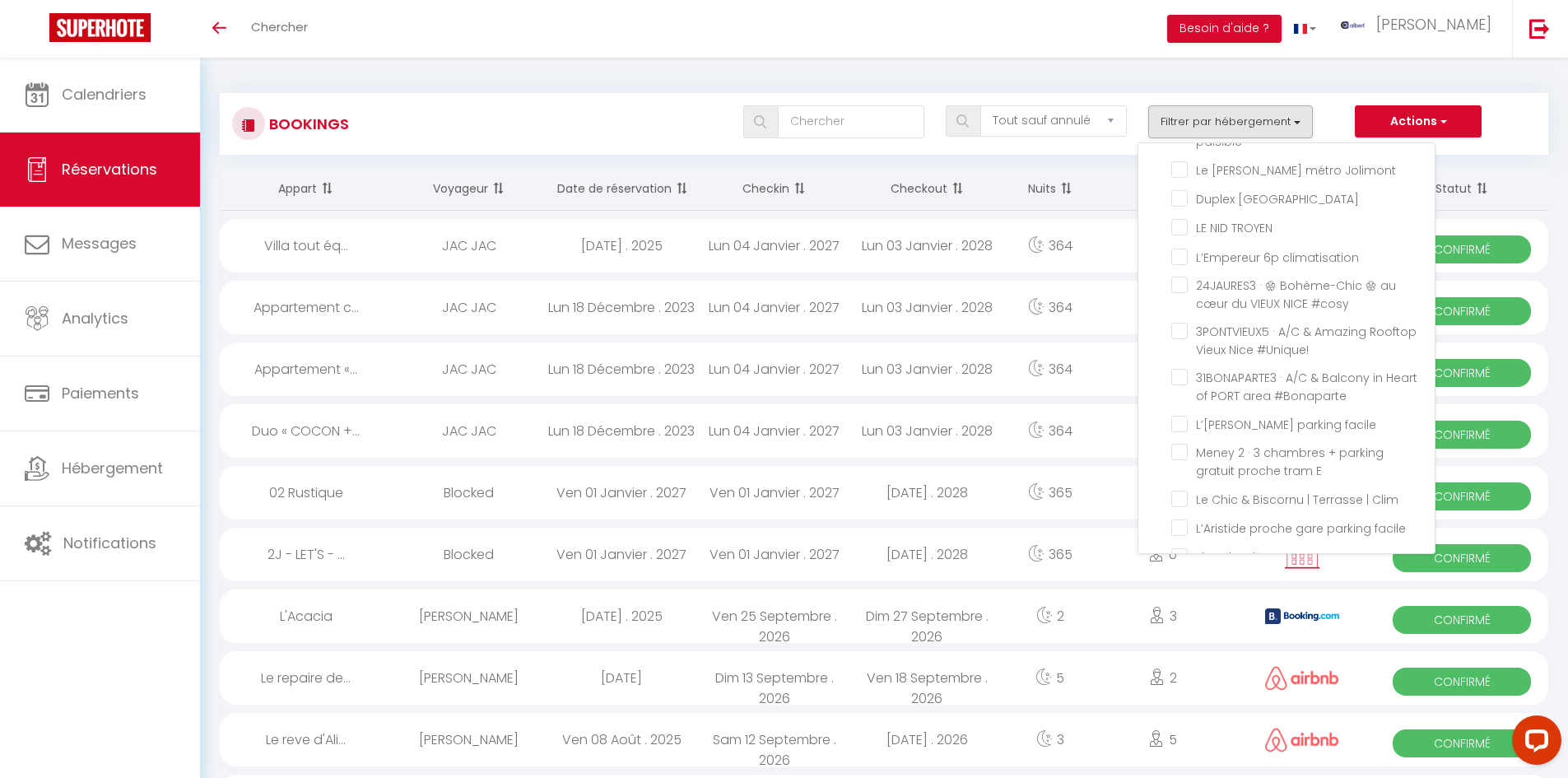
checkbox input "false"
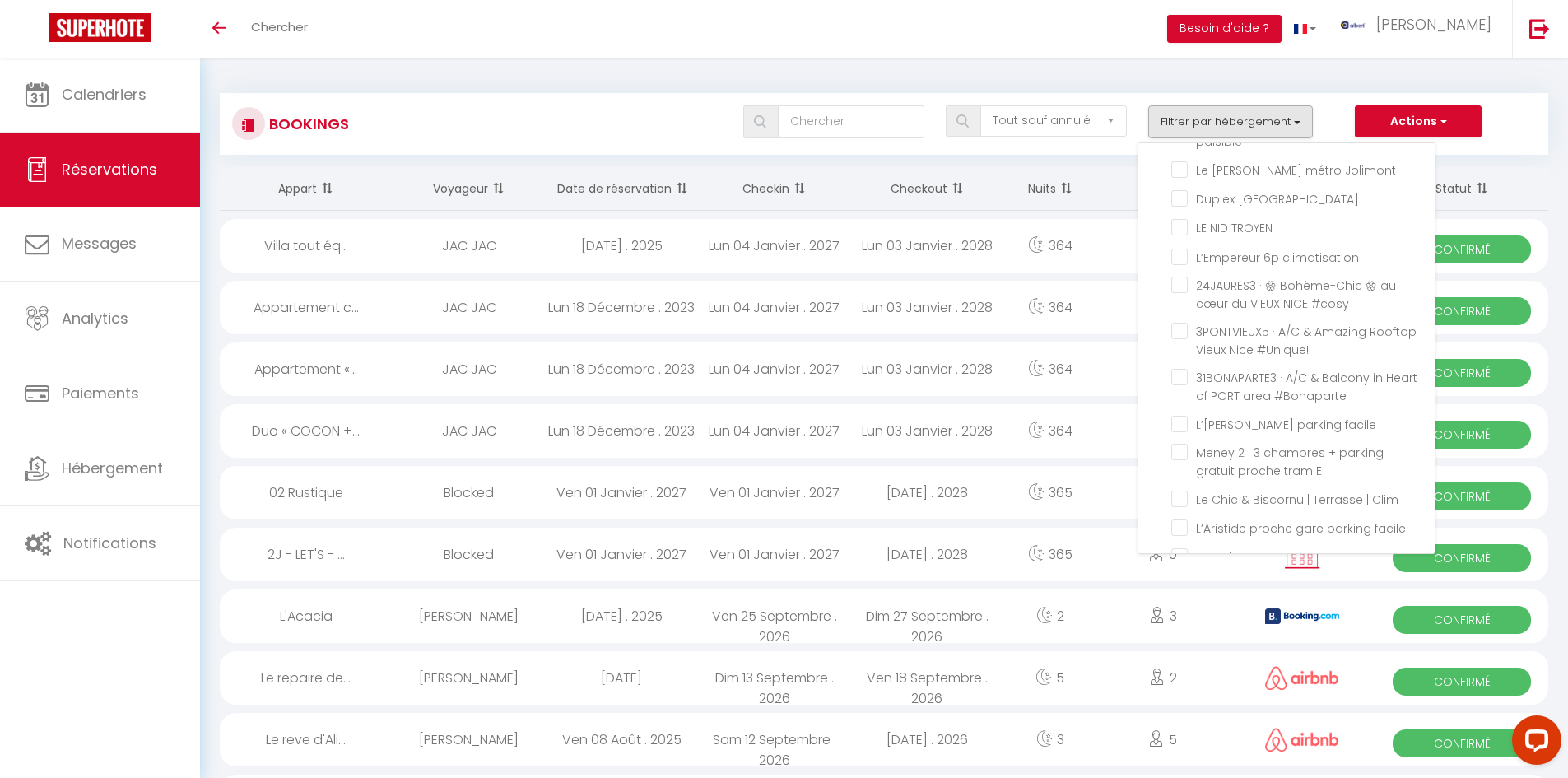
checkbox input "false"
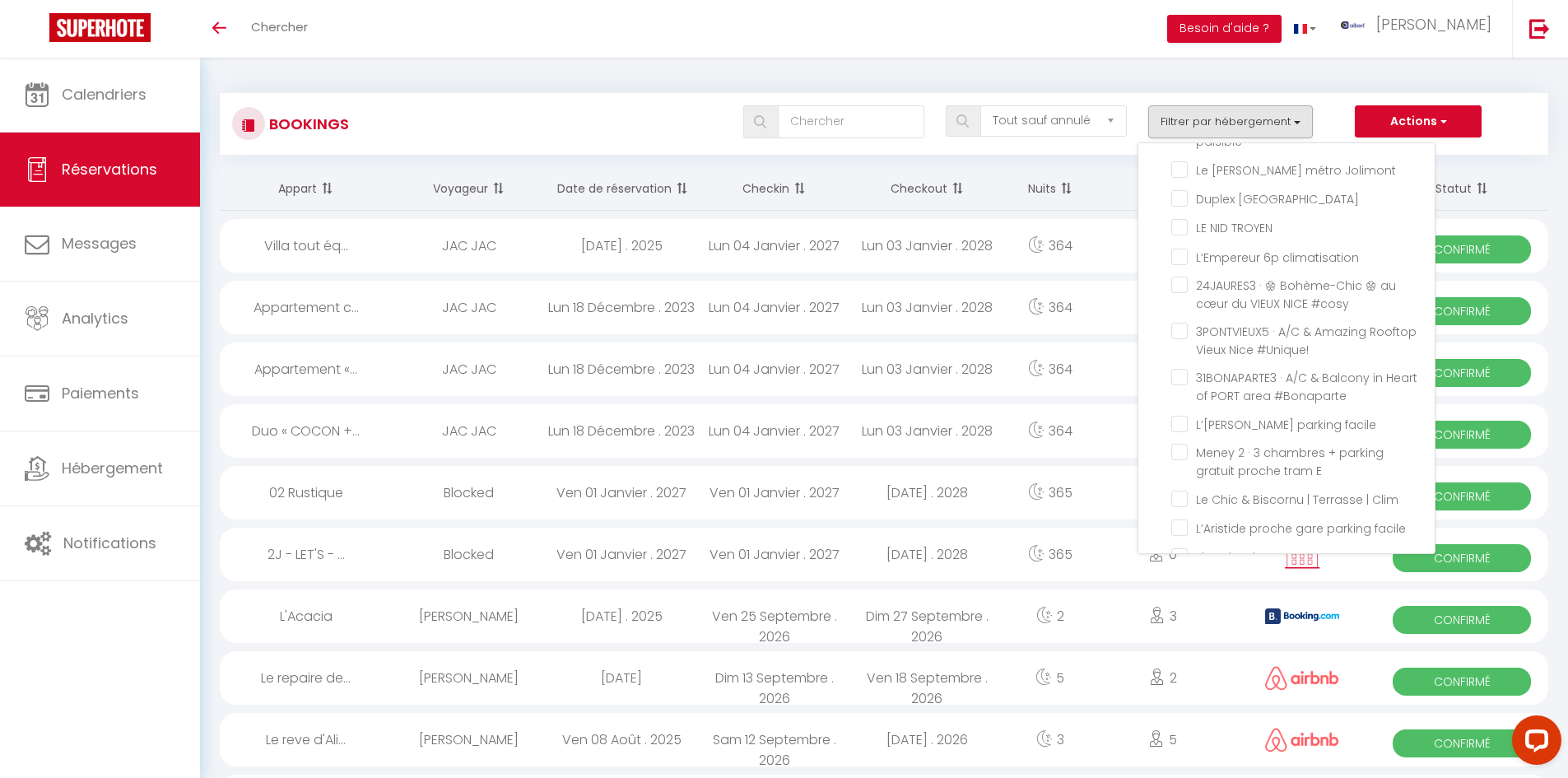
checkbox input "false"
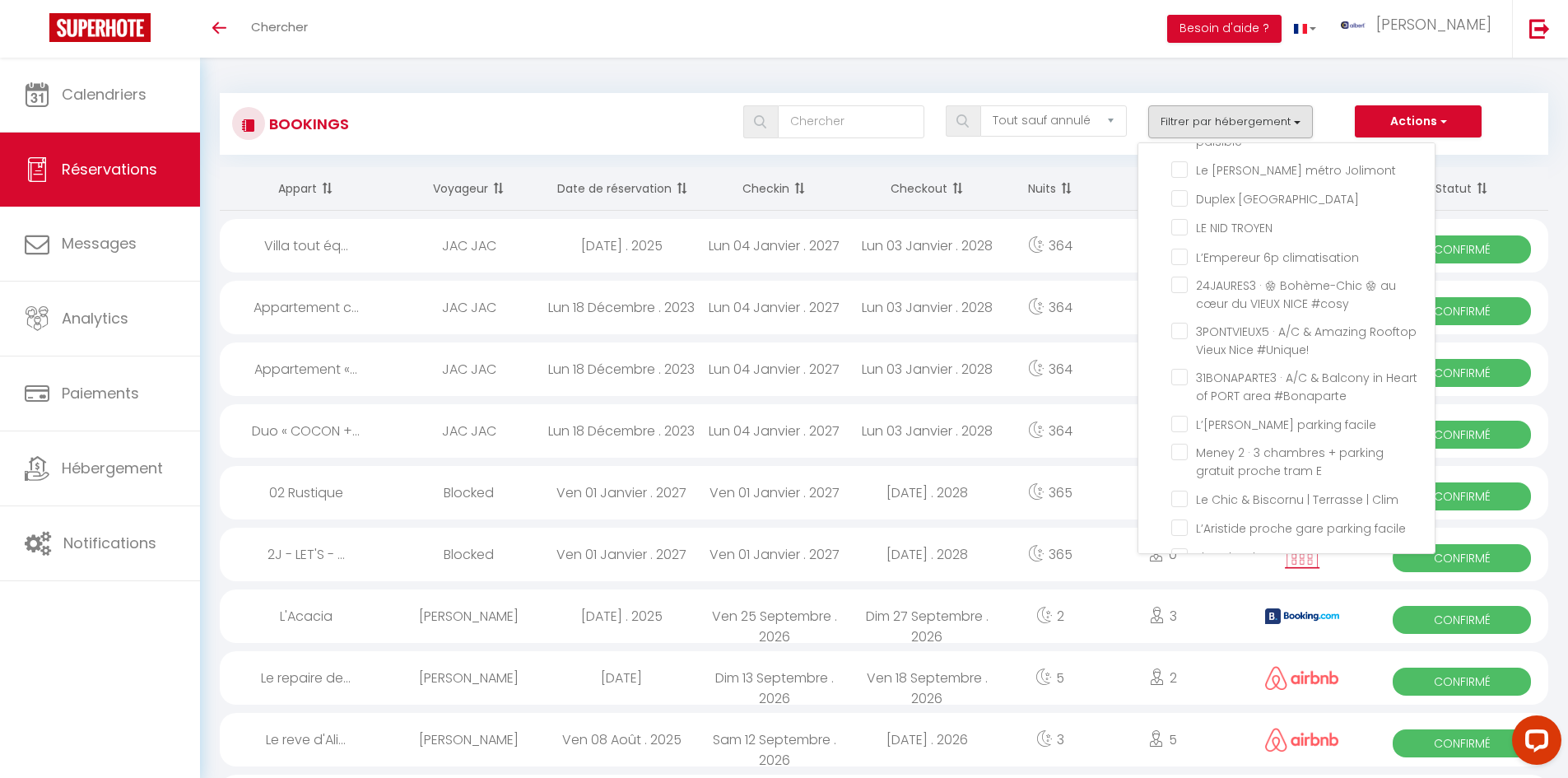
checkbox input "false"
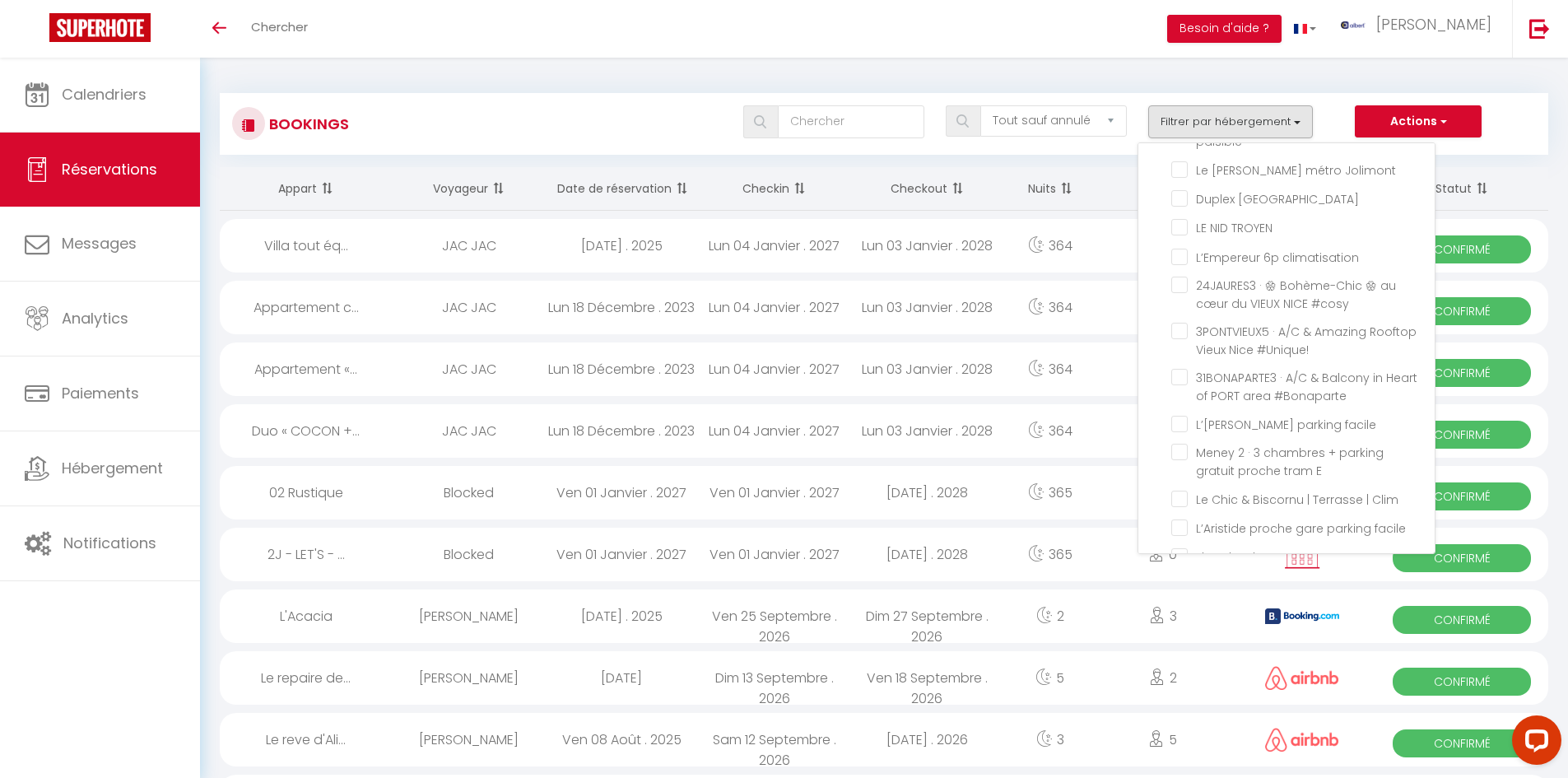
checkbox input "false"
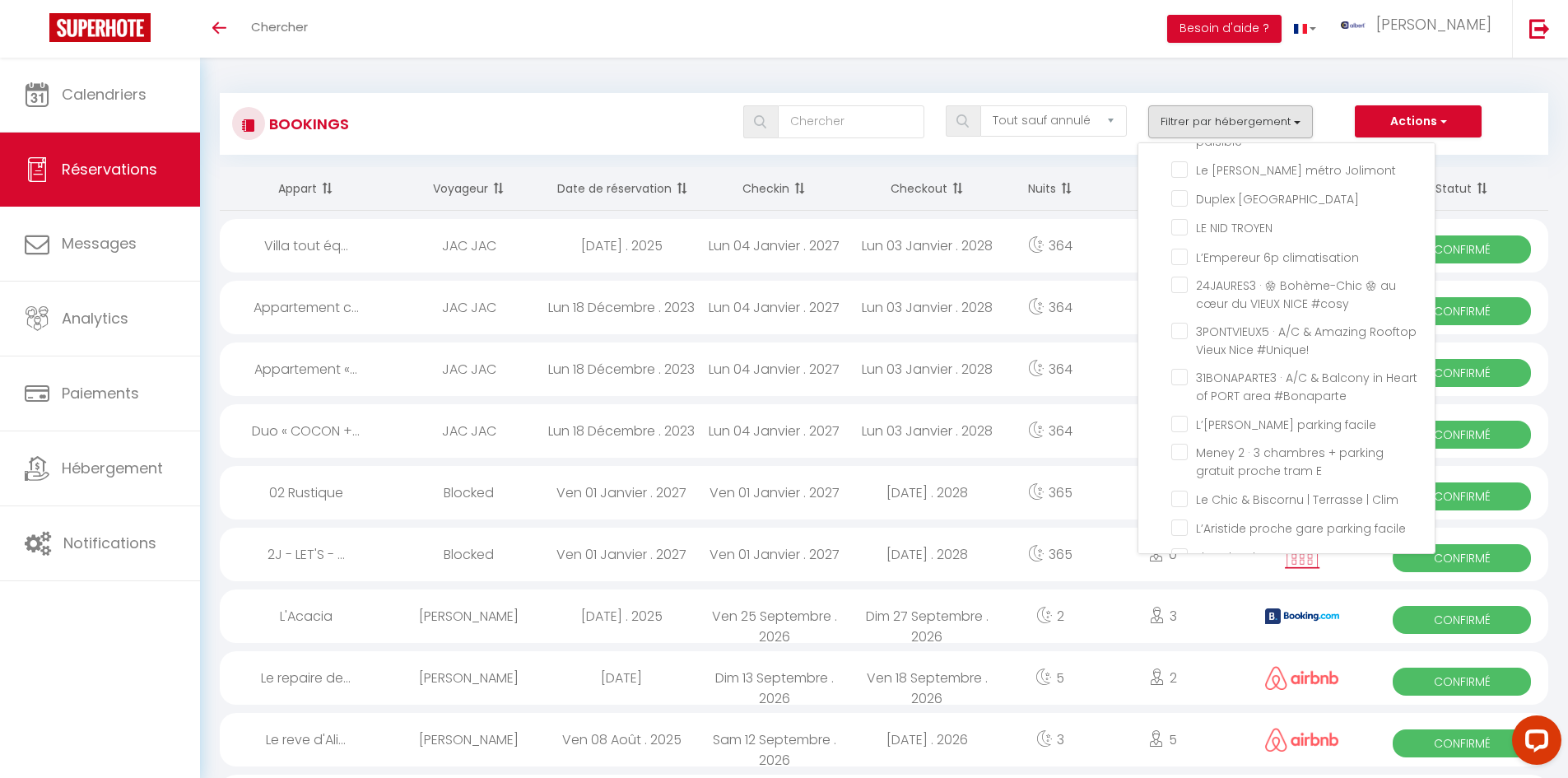
checkbox input "false"
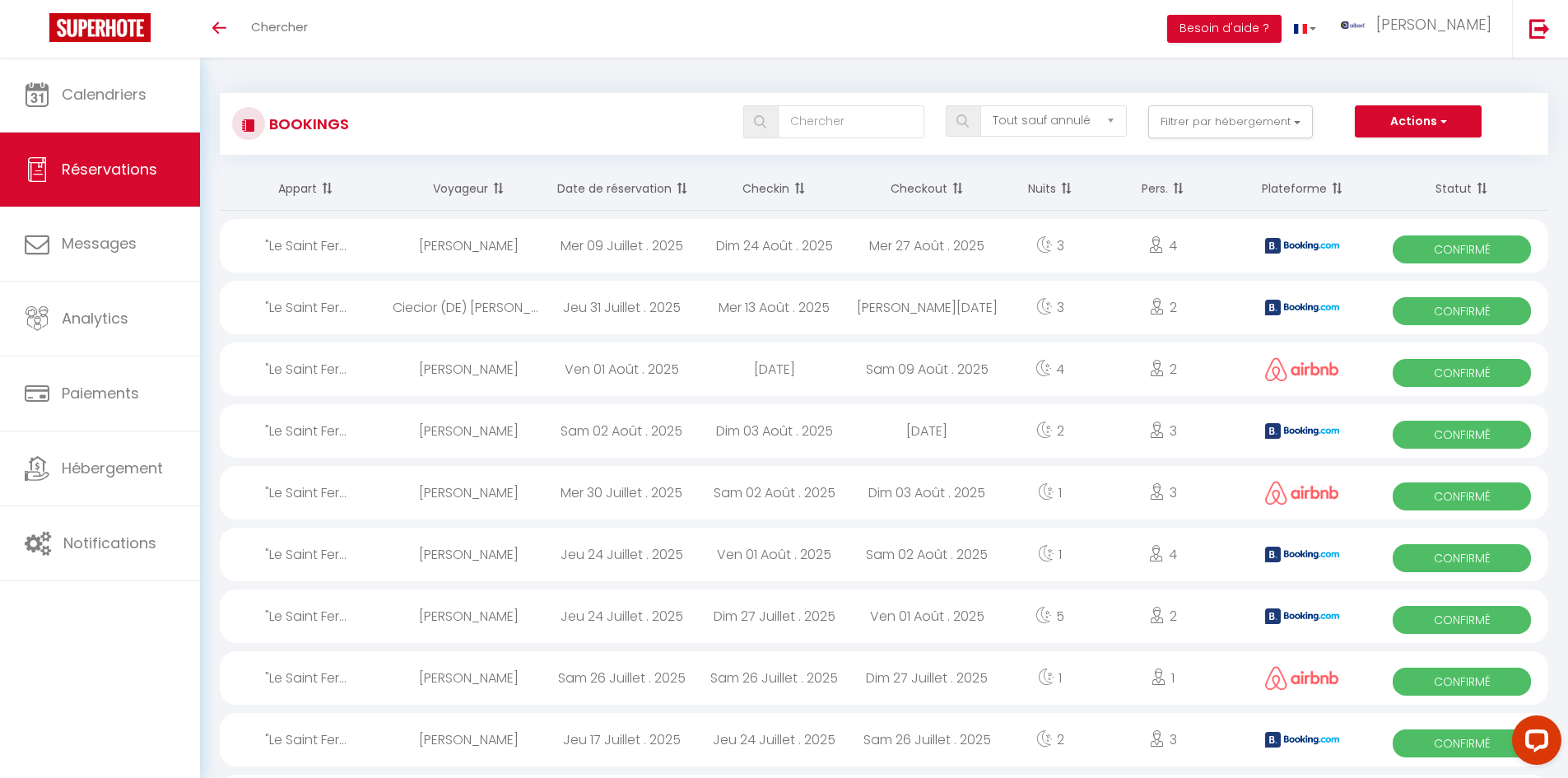
click at [673, 105] on div "Tous les statuts Annulé Confirmé Non Confirmé Tout sauf annulé No Show Request …" at bounding box center [939, 122] width 1215 height 33
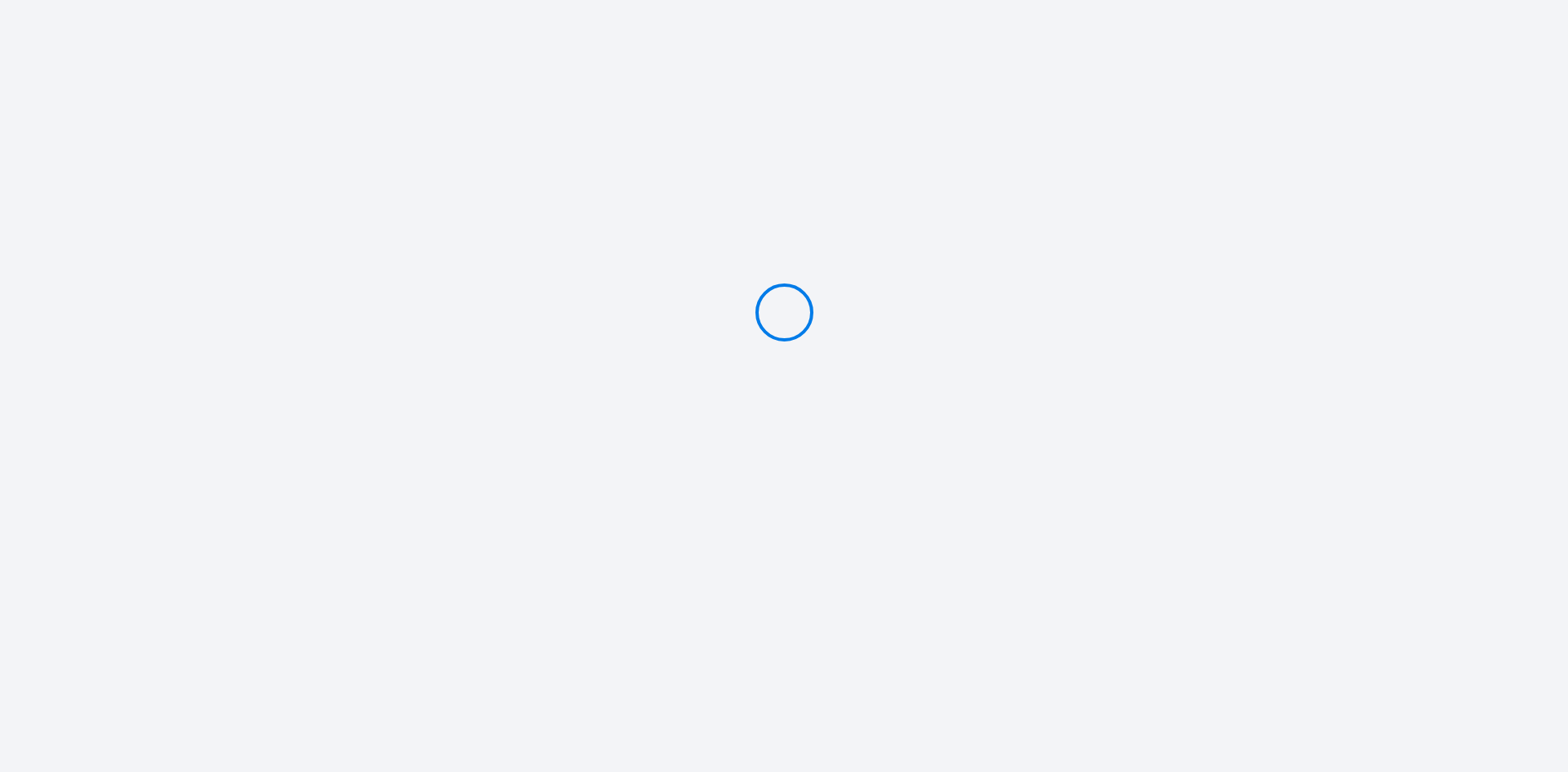
type input "Caution 200 €"
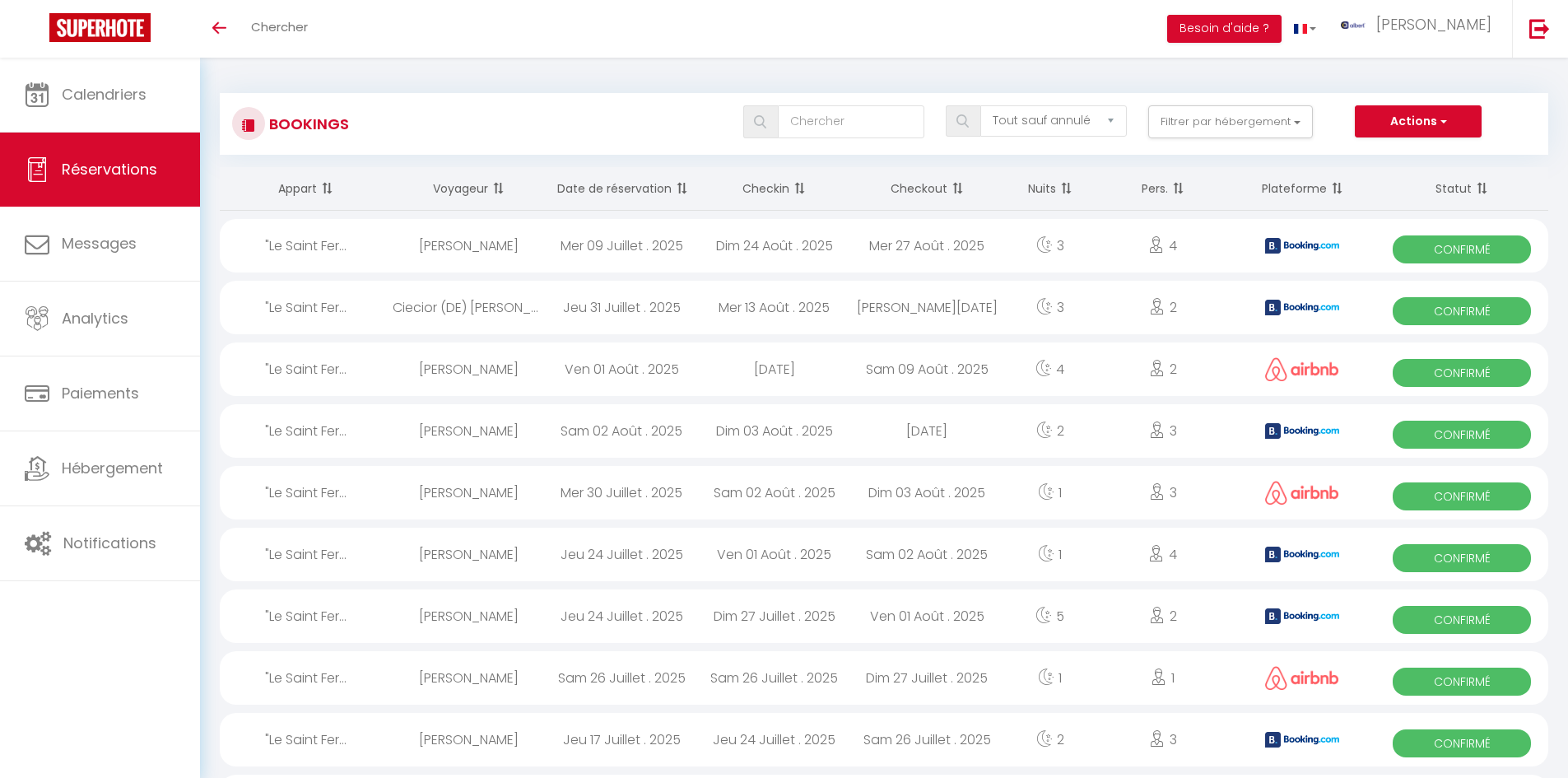
select select "not_cancelled"
drag, startPoint x: 0, startPoint y: 0, endPoint x: 1103, endPoint y: 298, distance: 1142.5
click at [1262, 122] on button "Filtrer par hébergement" at bounding box center [1231, 122] width 165 height 33
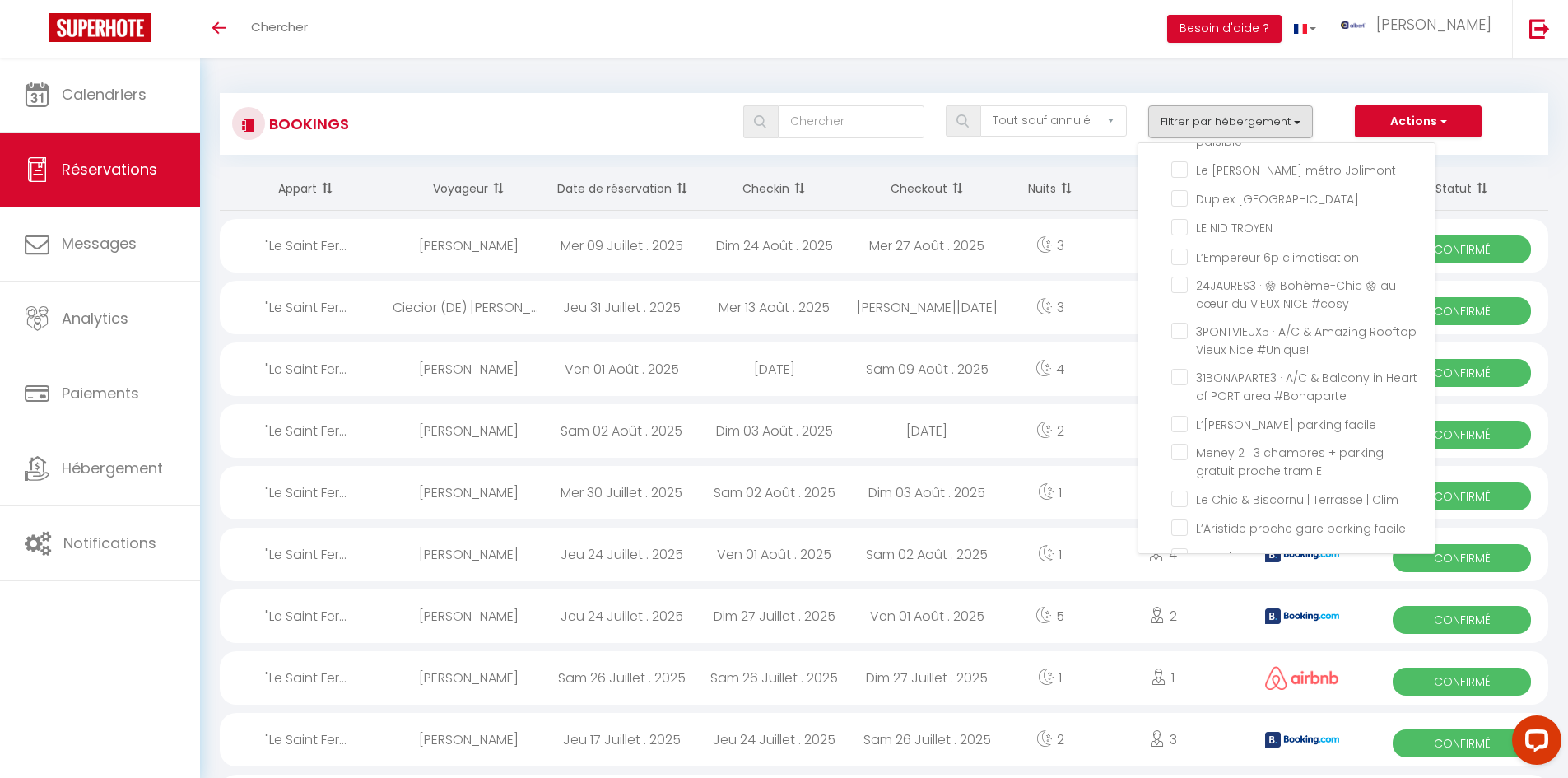
checkbox input "false"
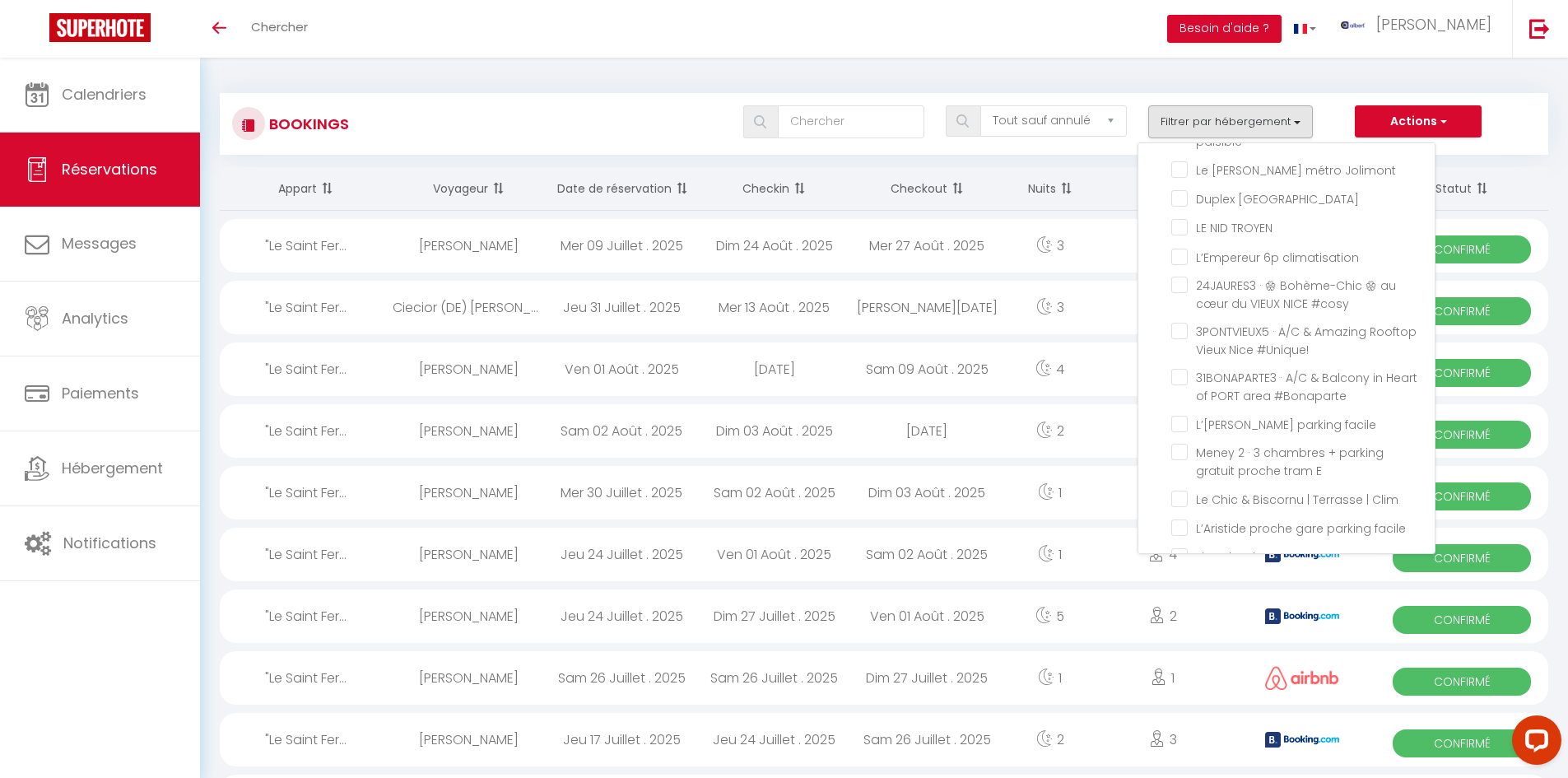
checkbox input "false"
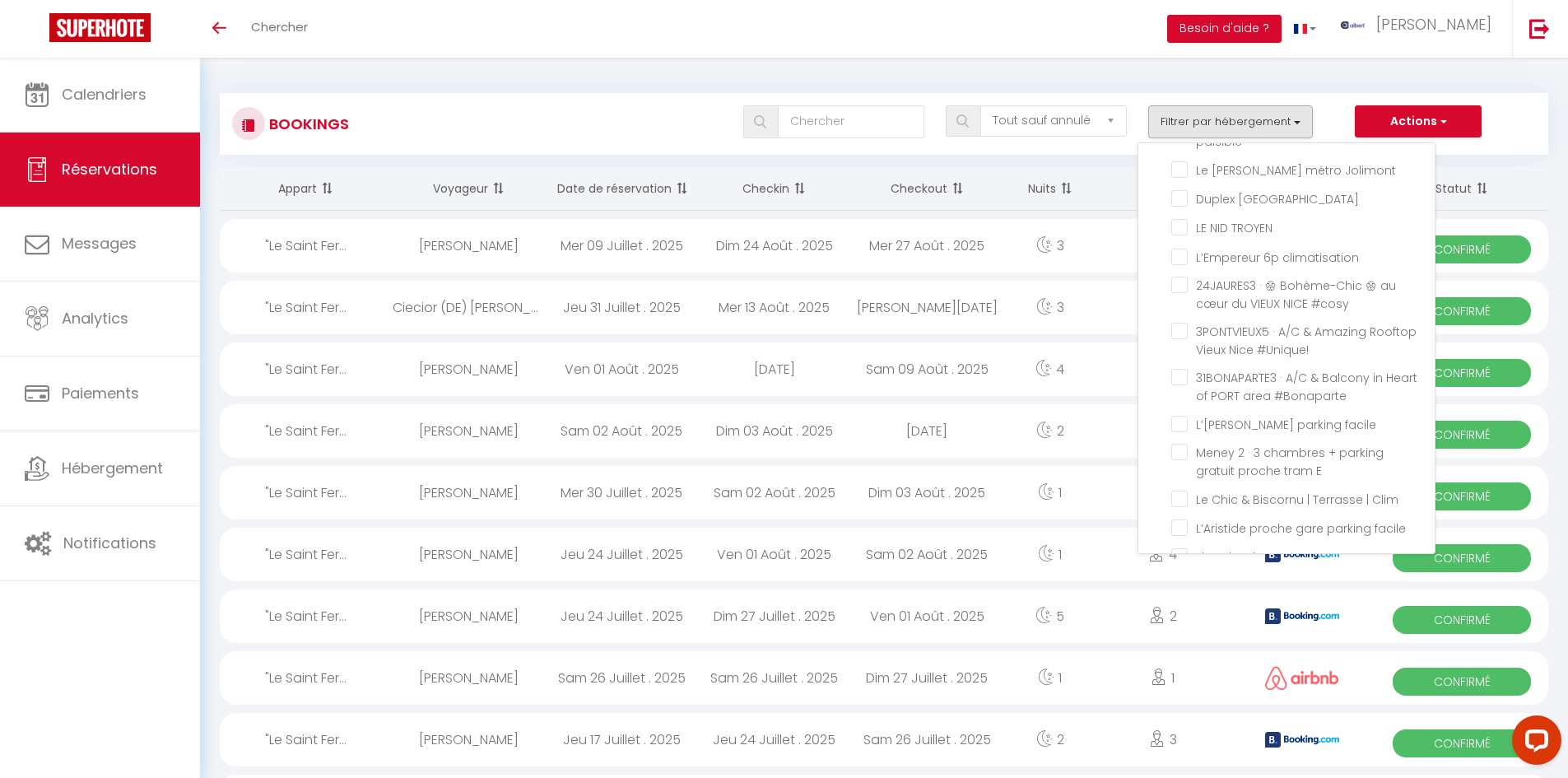
checkbox input "false"
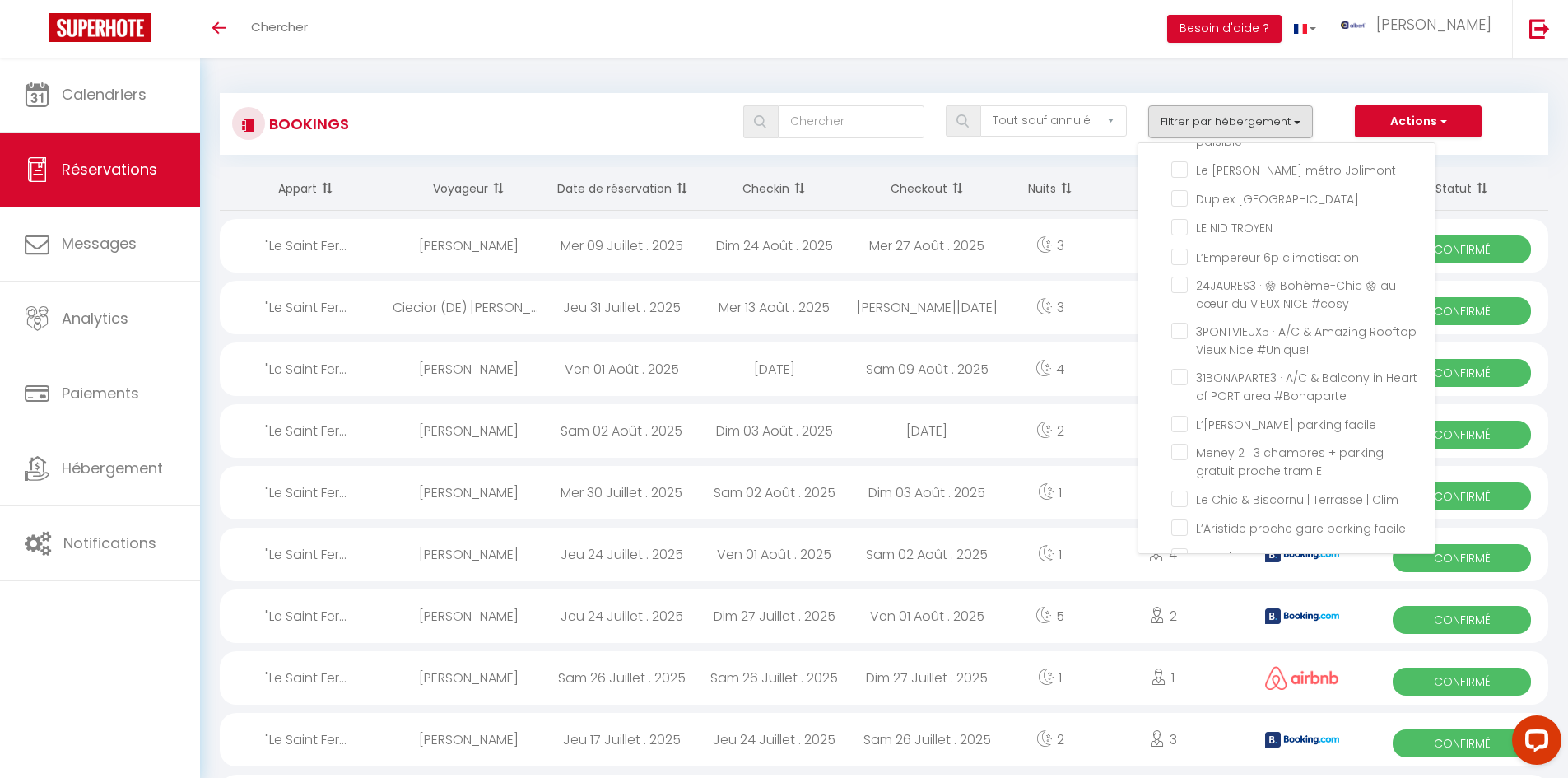
checkbox input "false"
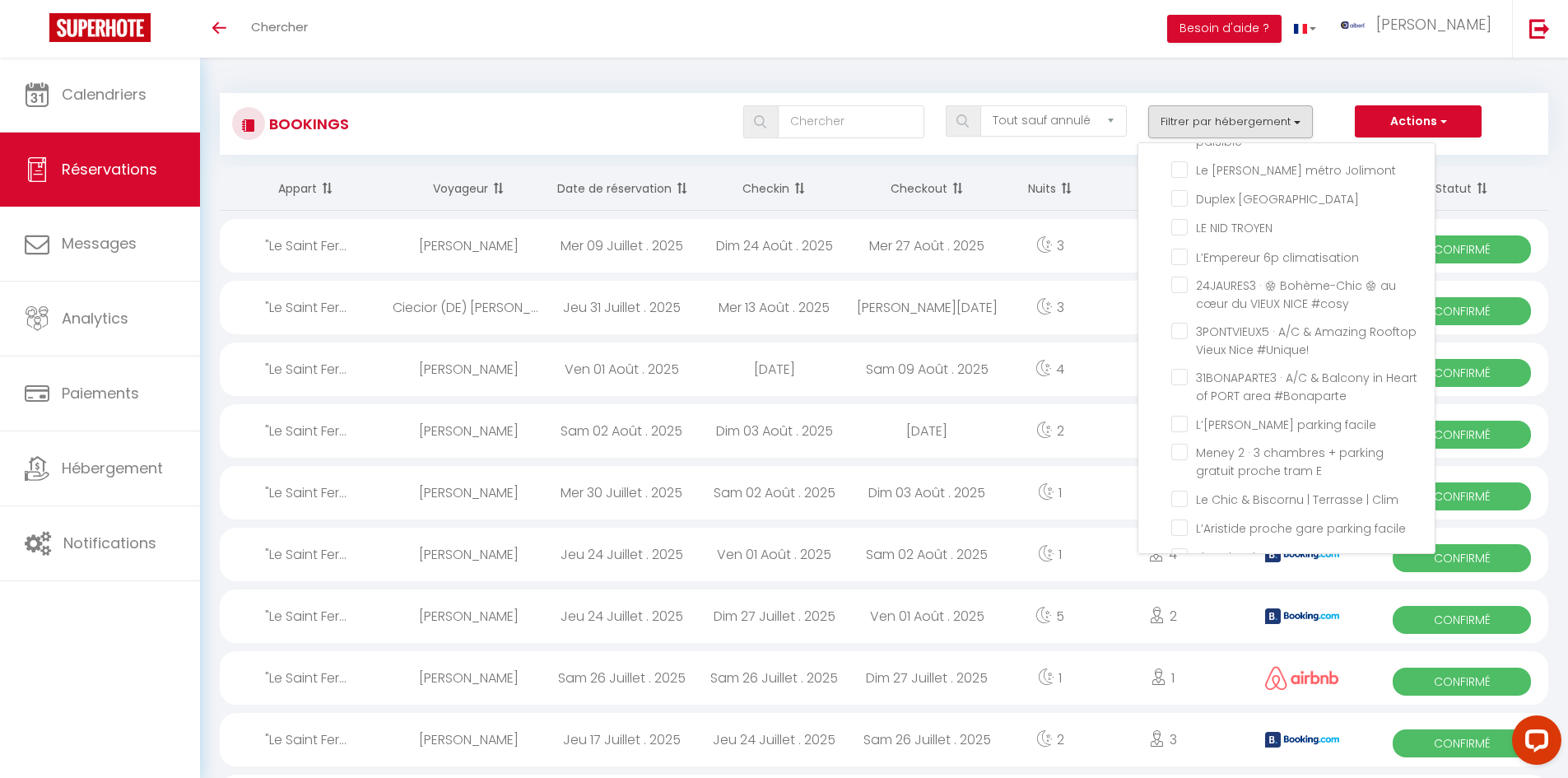
checkbox input "false"
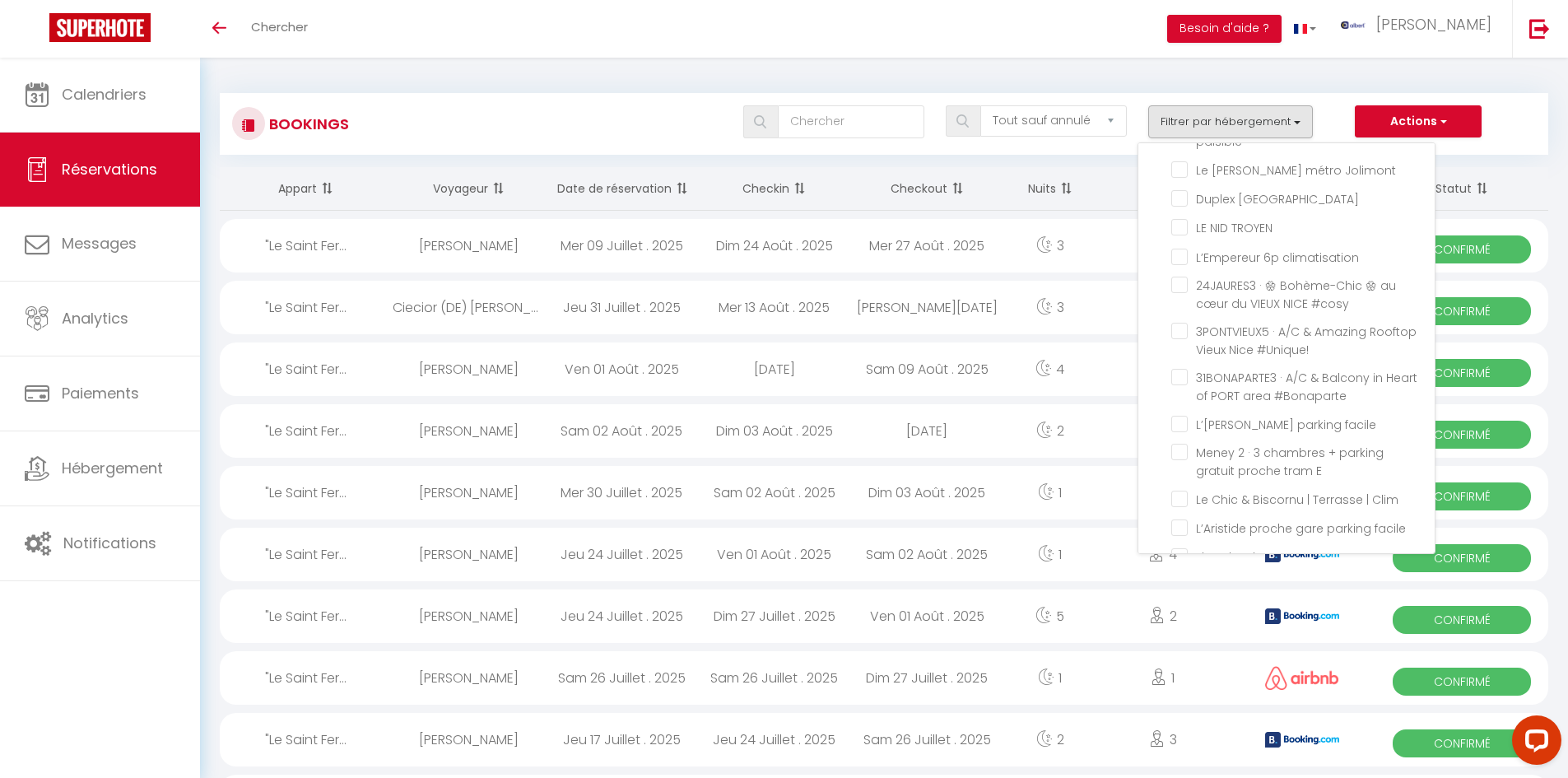
checkbox input "false"
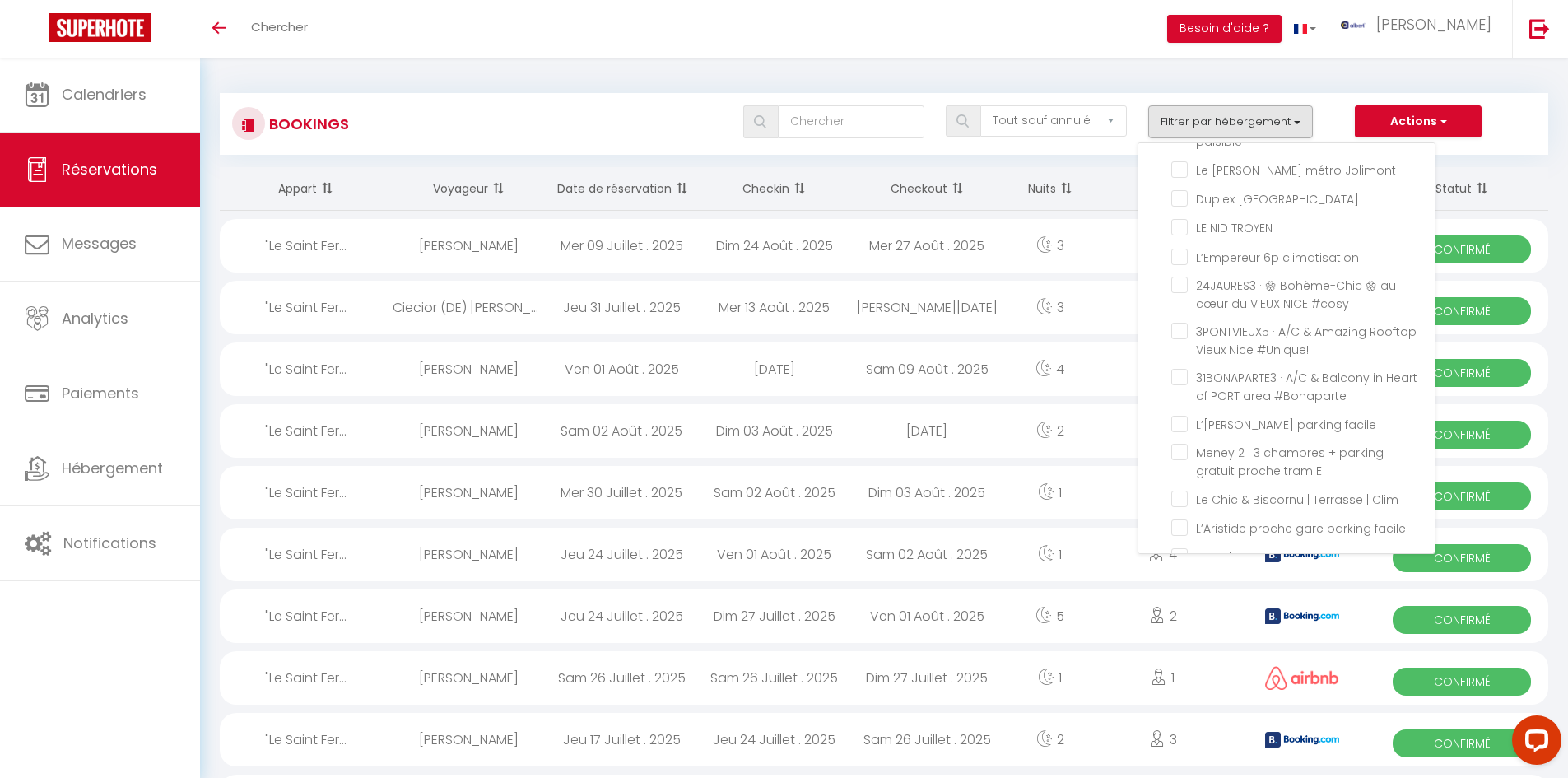
checkbox input "false"
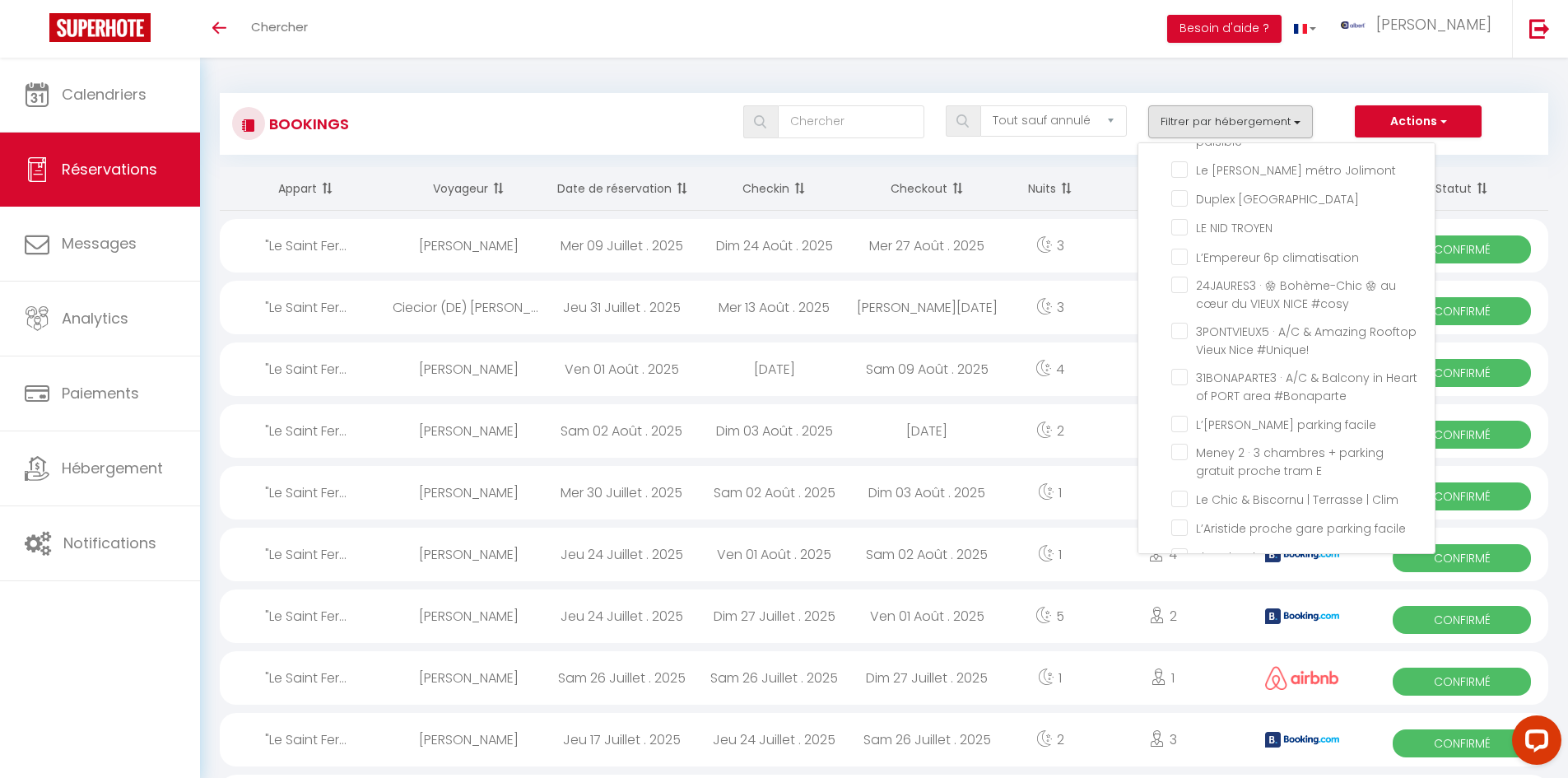
checkbox input "false"
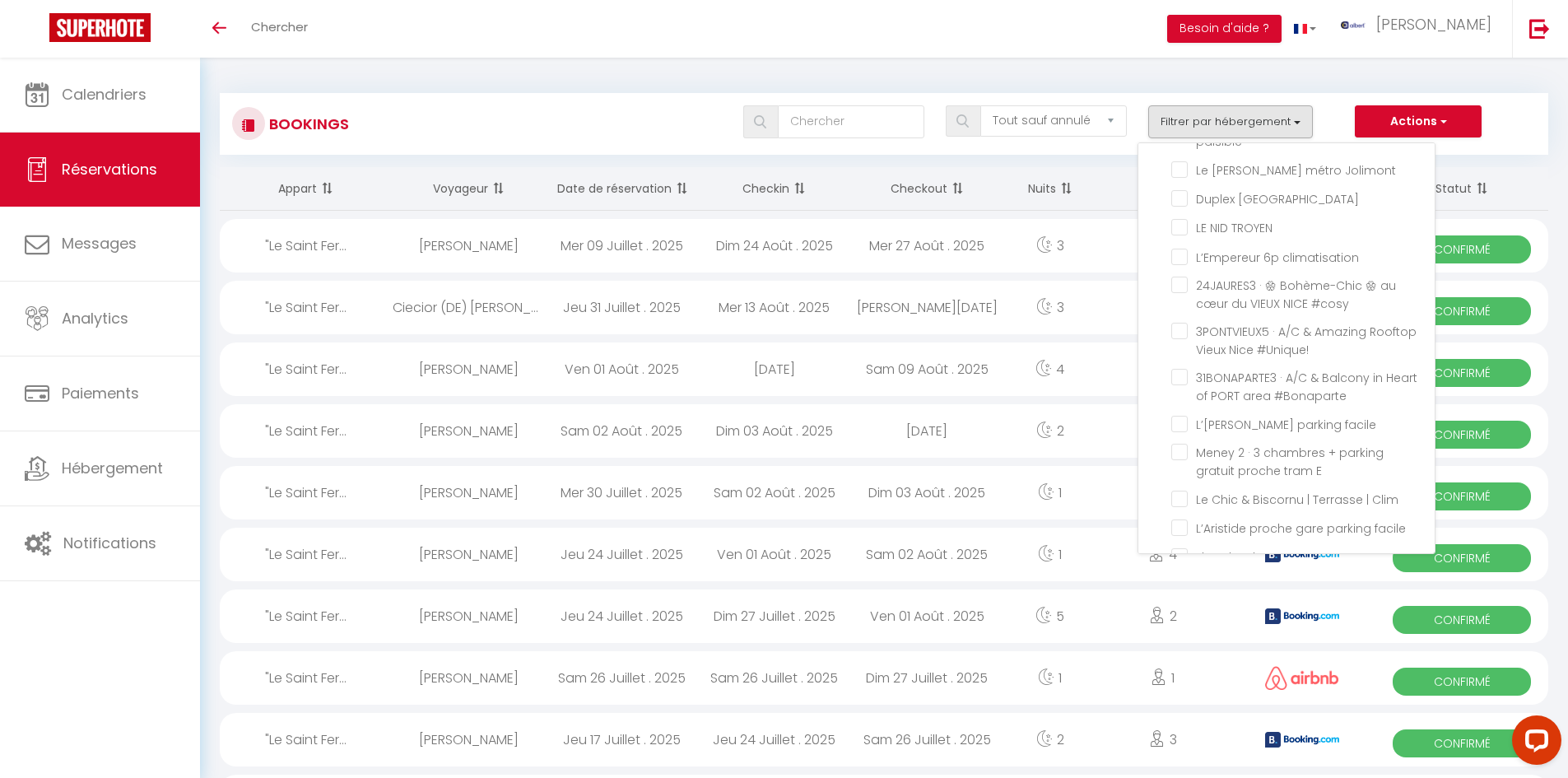
checkbox input "false"
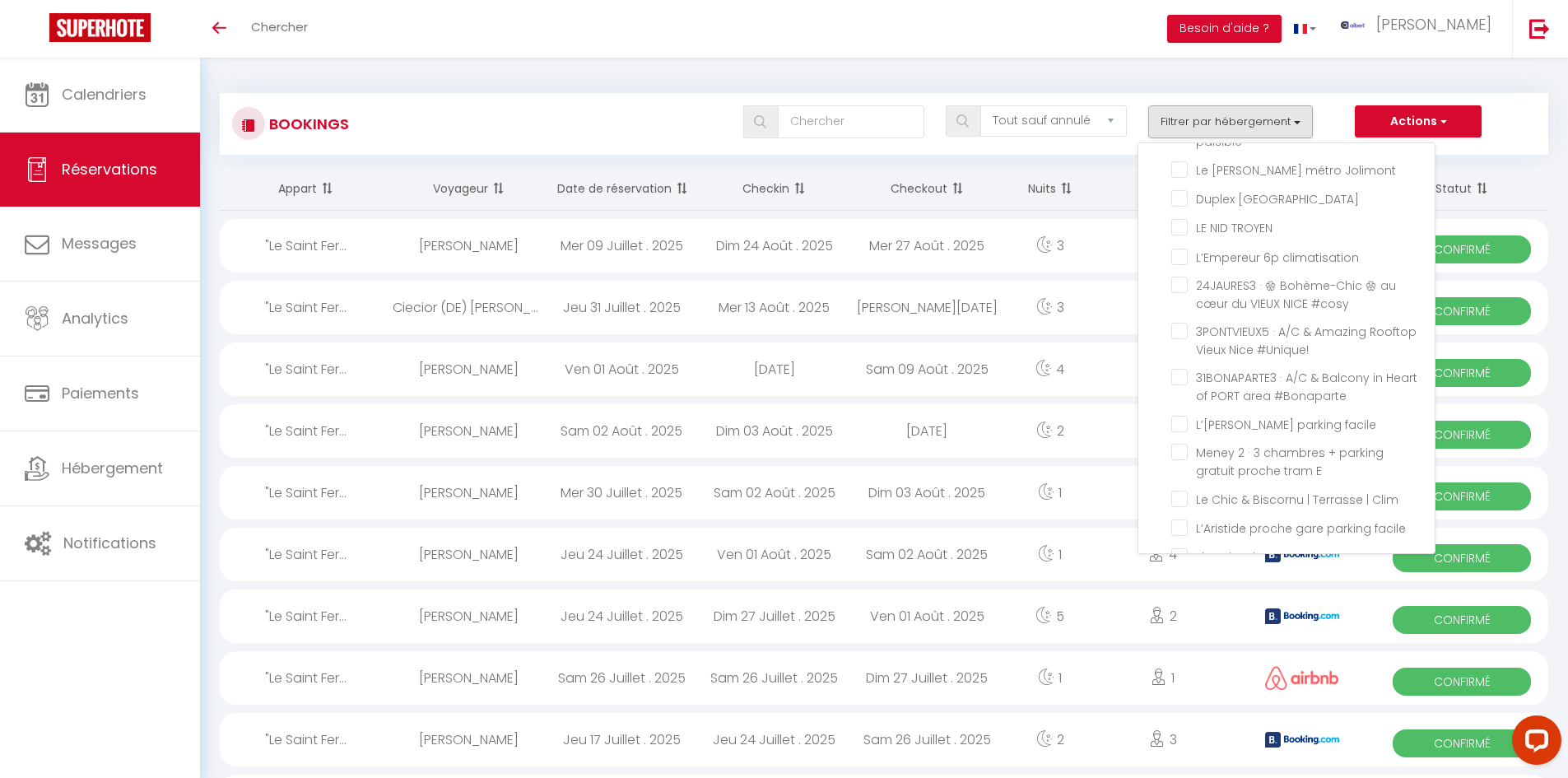
checkbox input "false"
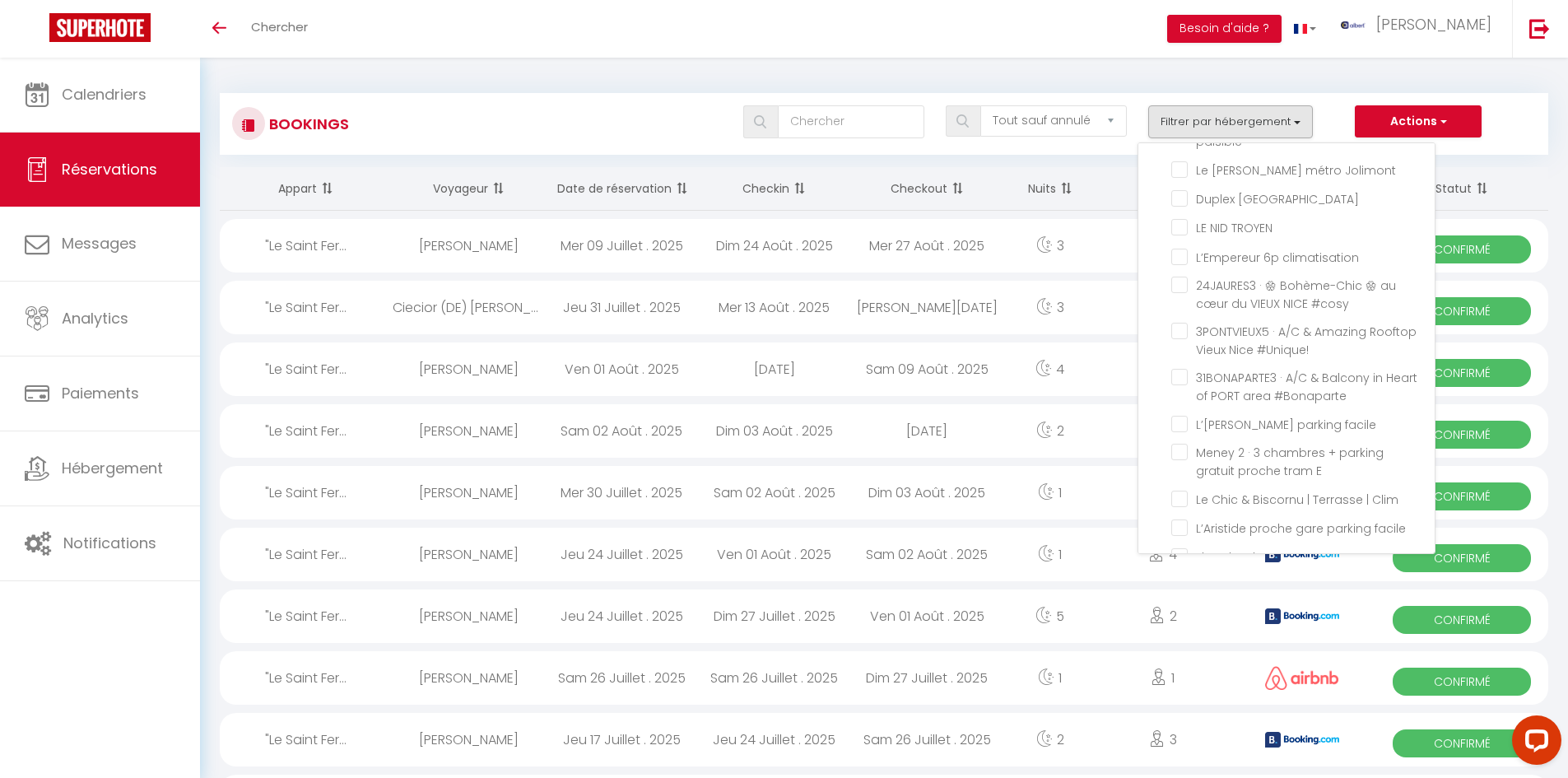
checkbox input "false"
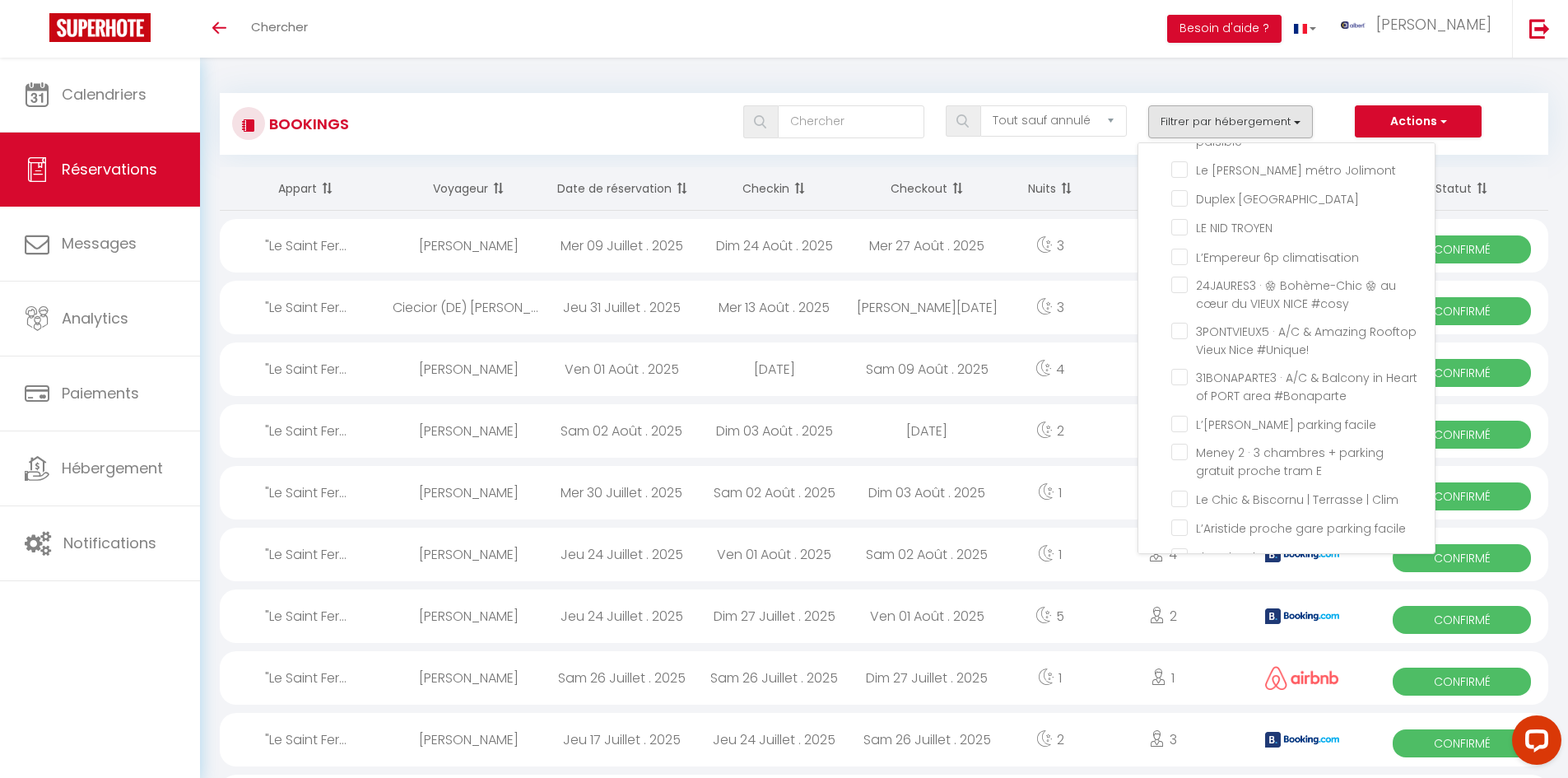
checkbox input "false"
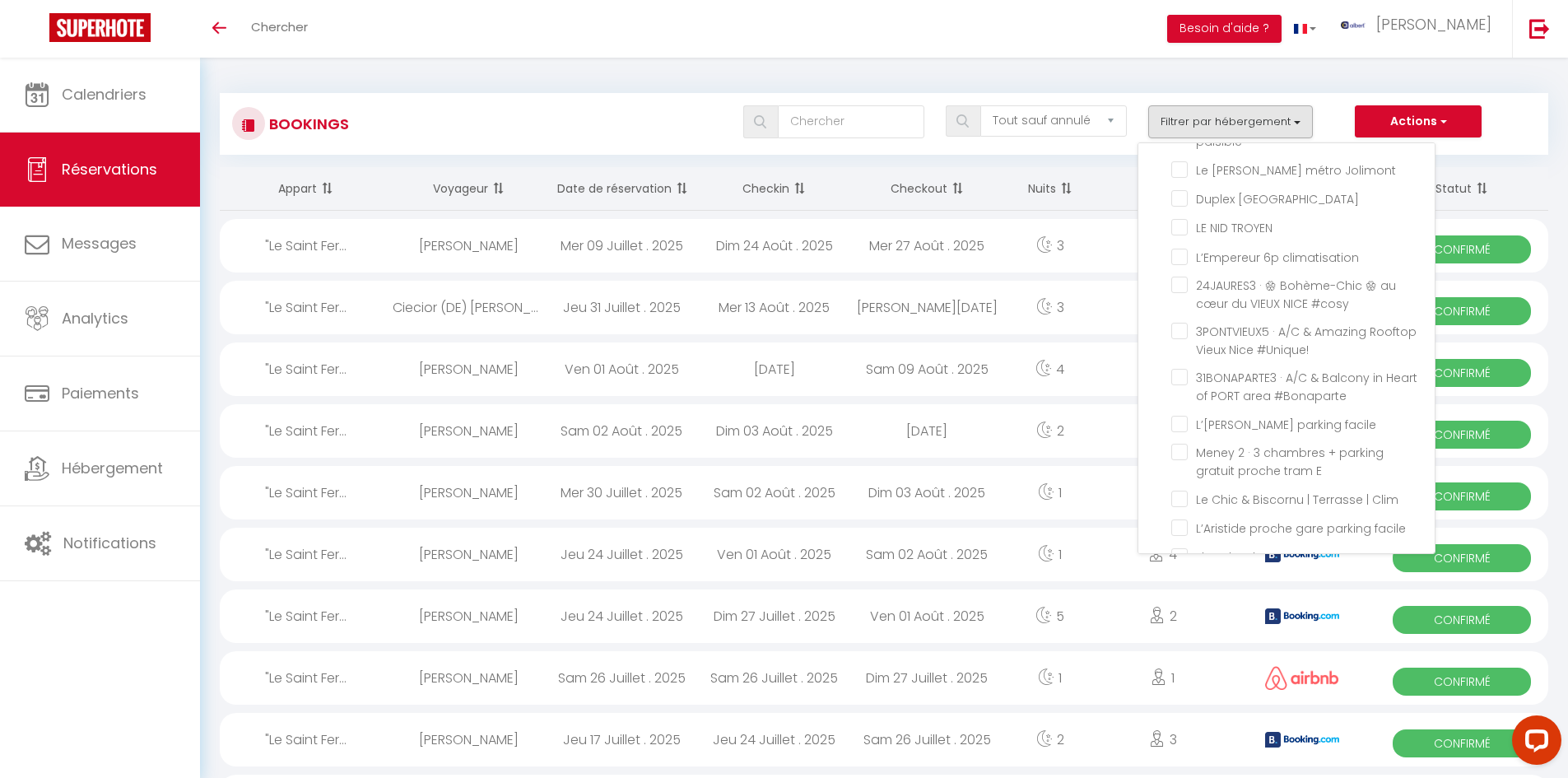
checkbox input "false"
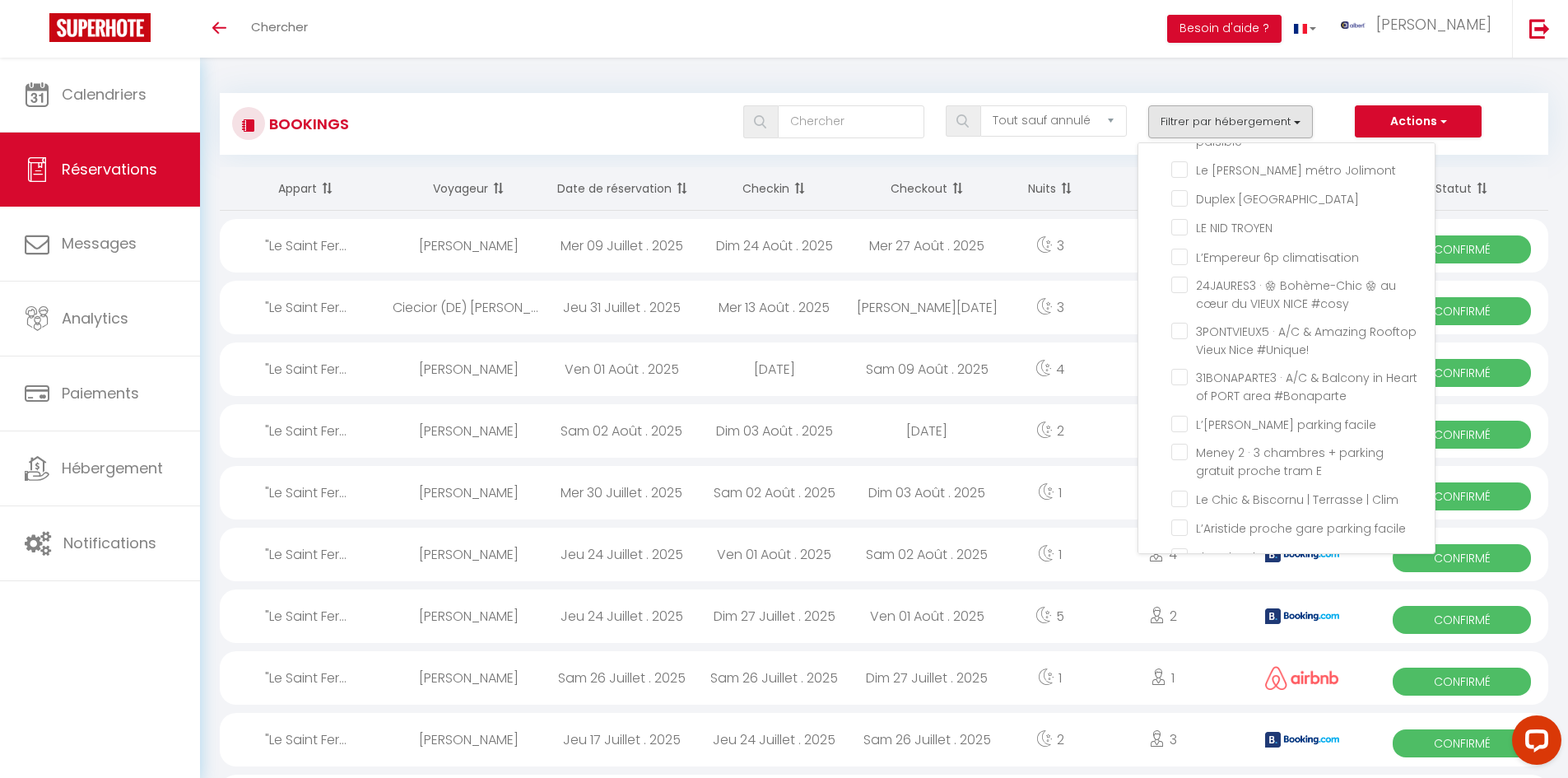
checkbox input "false"
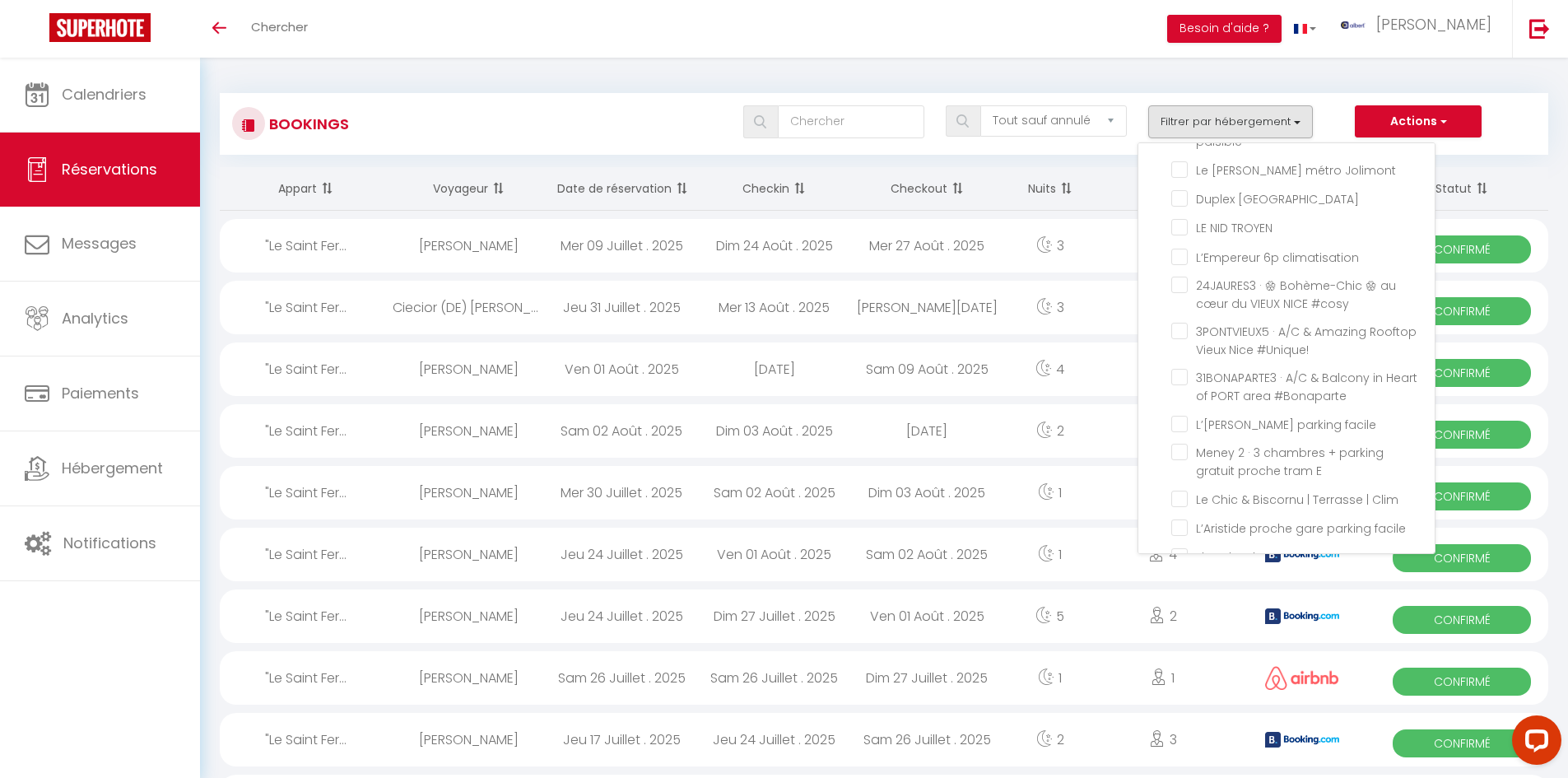
checkbox input "false"
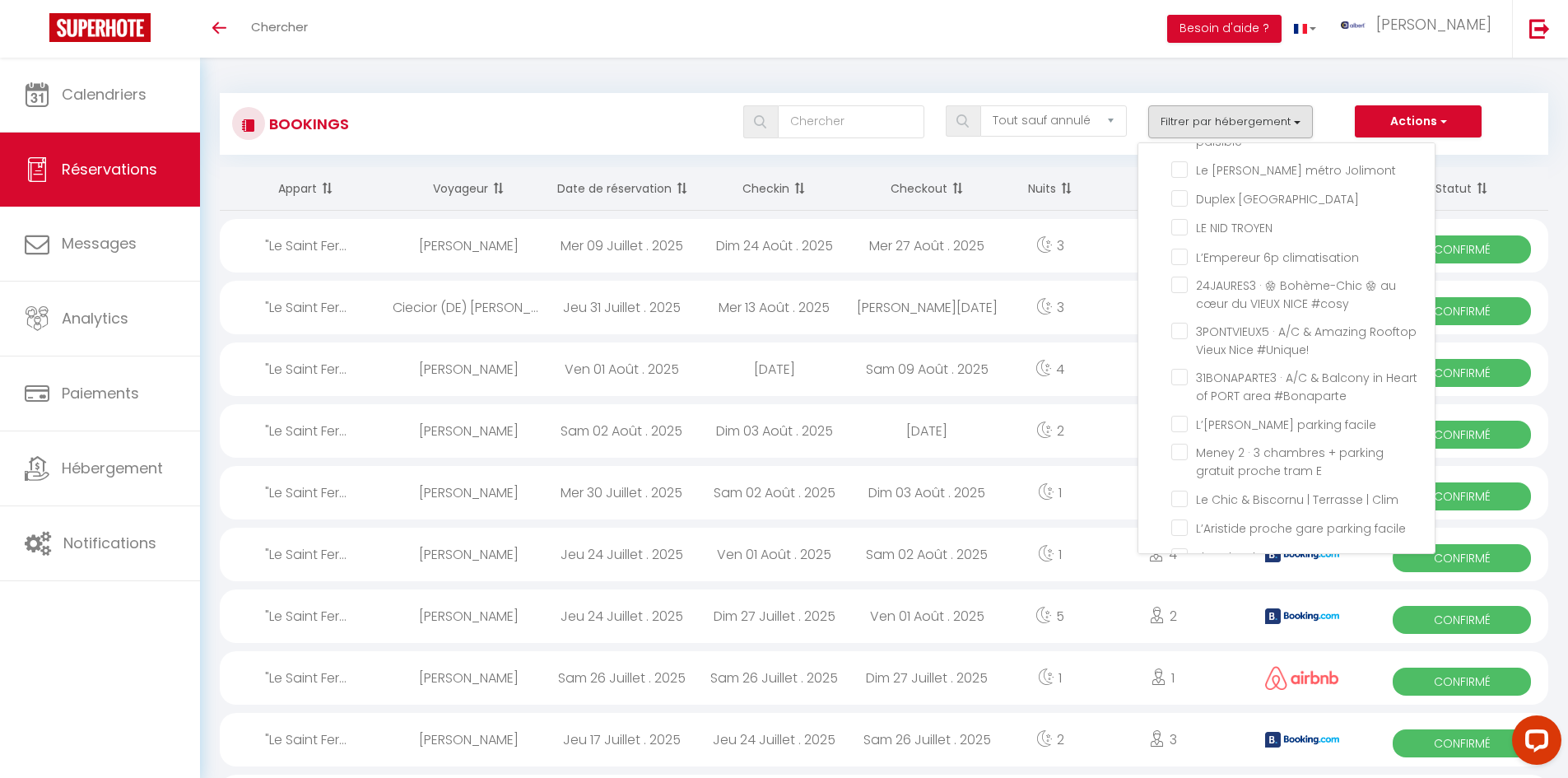
checkbox input "false"
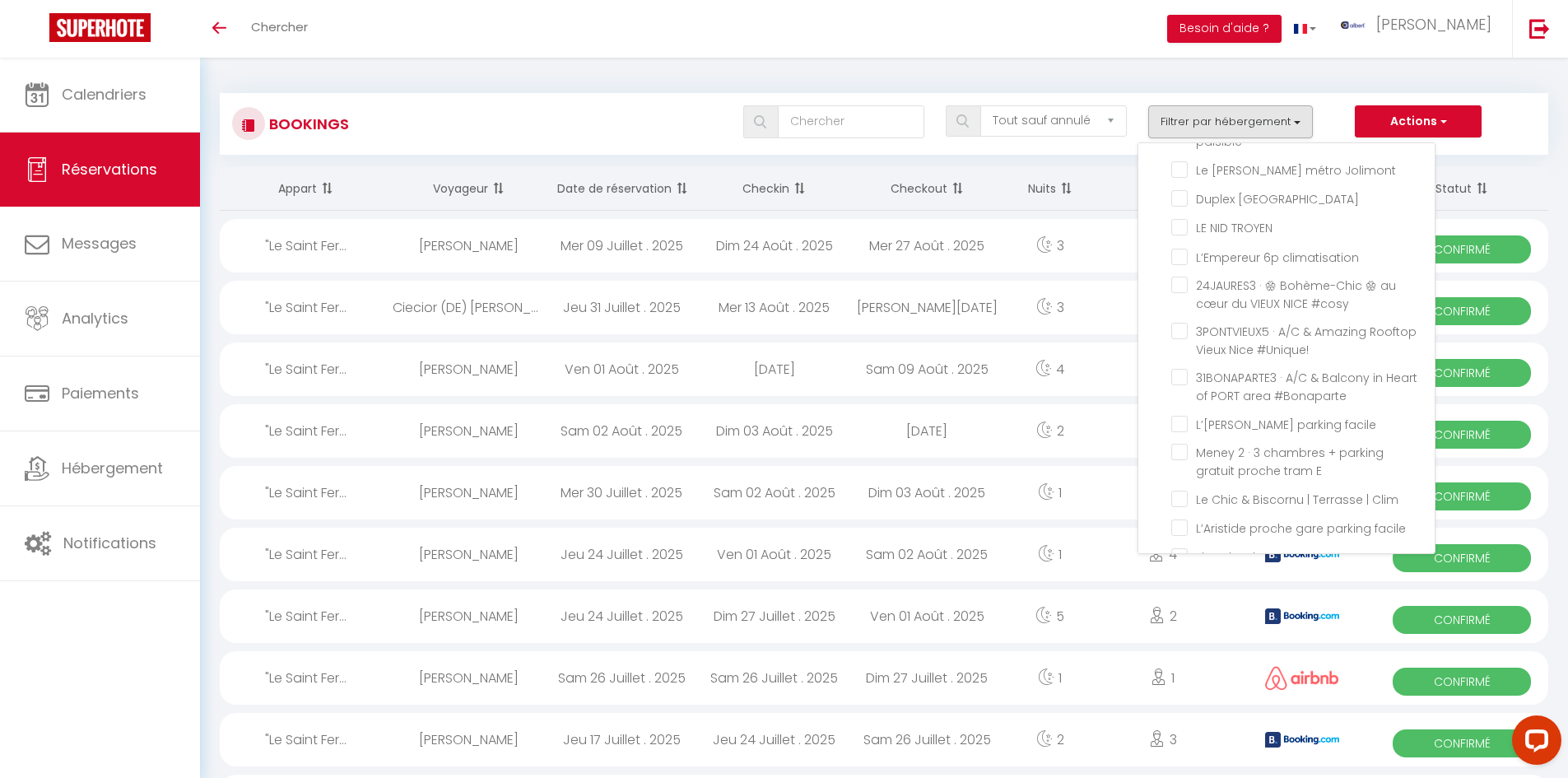
checkbox input "false"
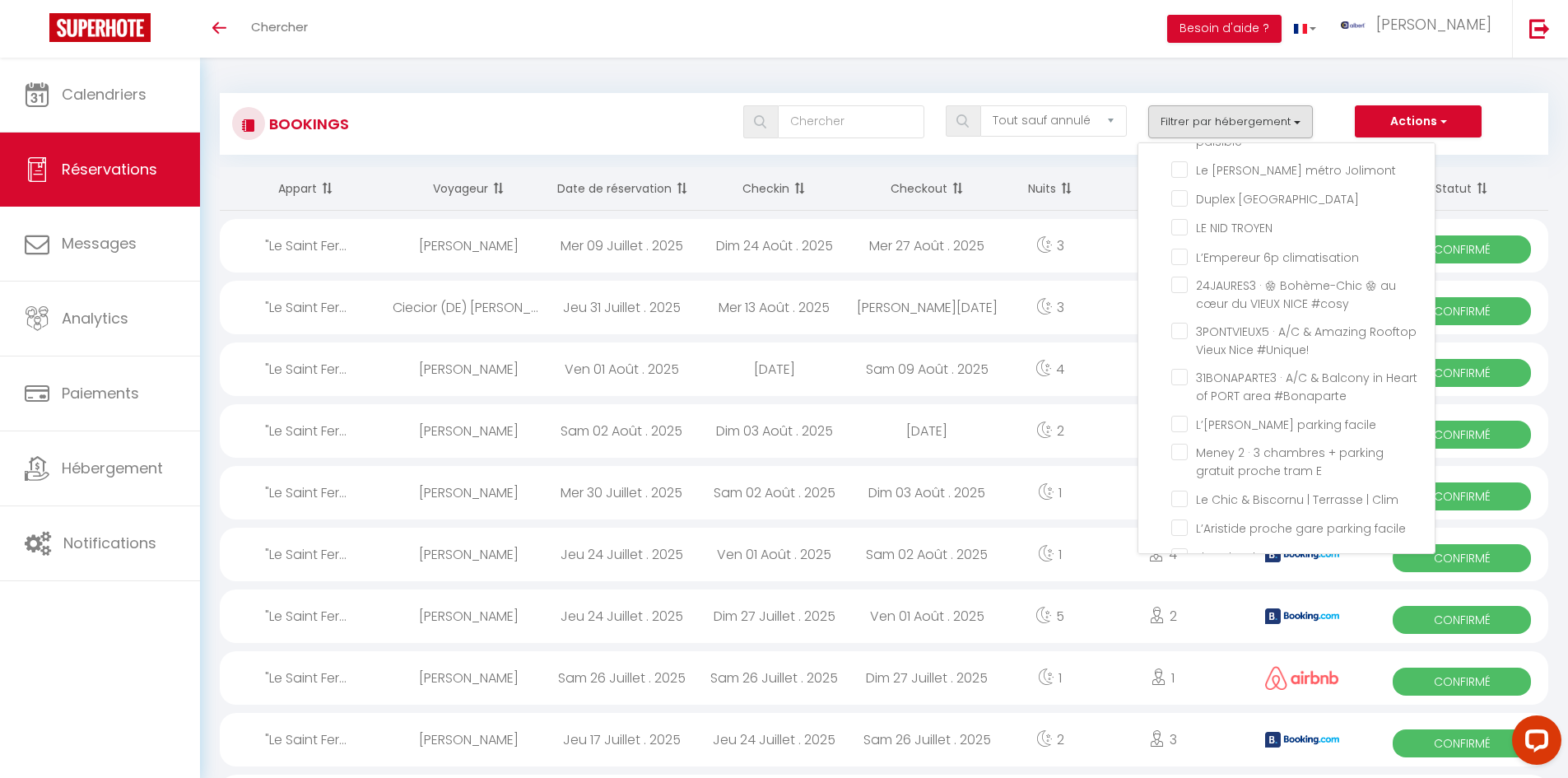
checkbox input "false"
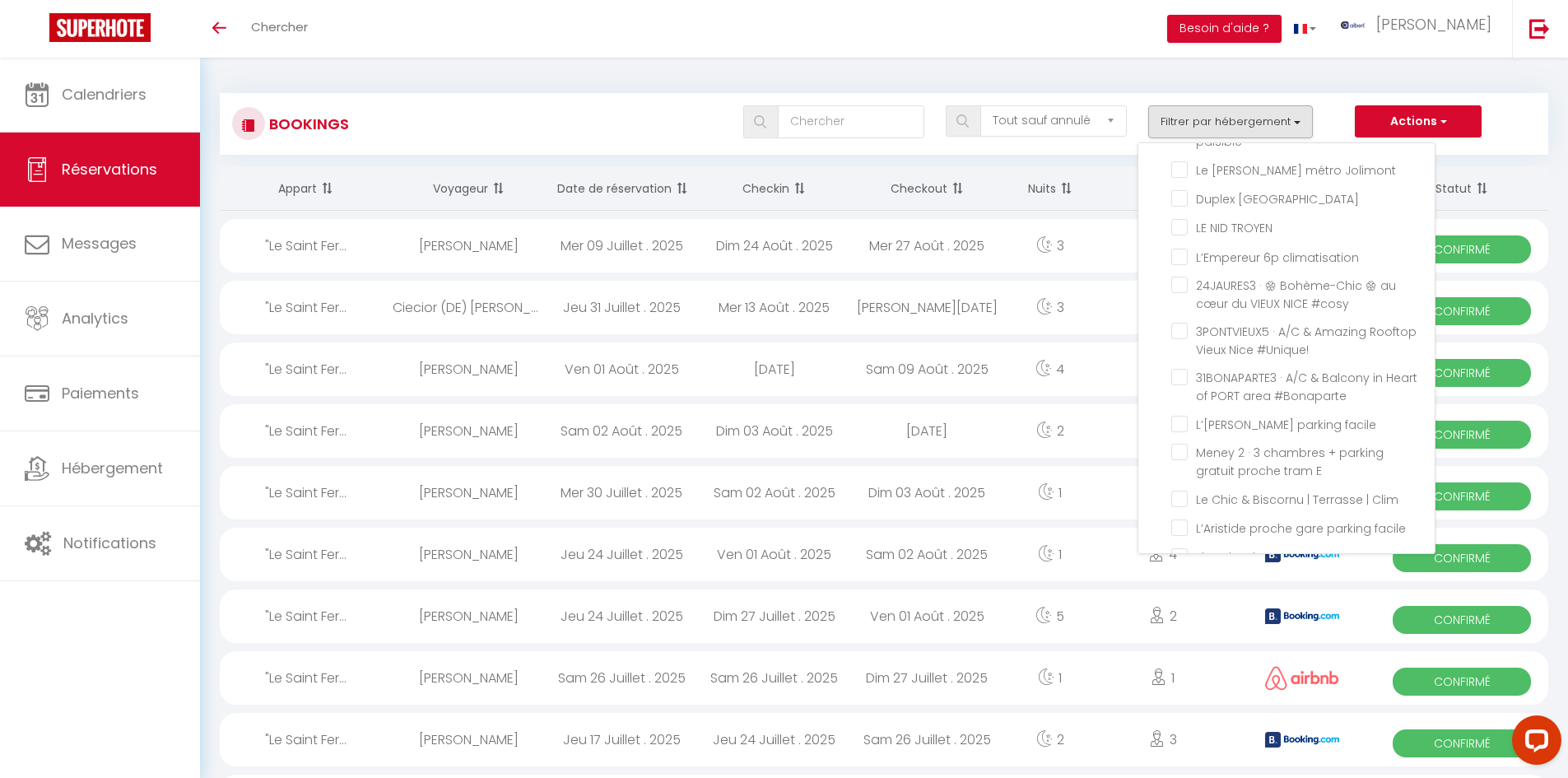
checkbox input "false"
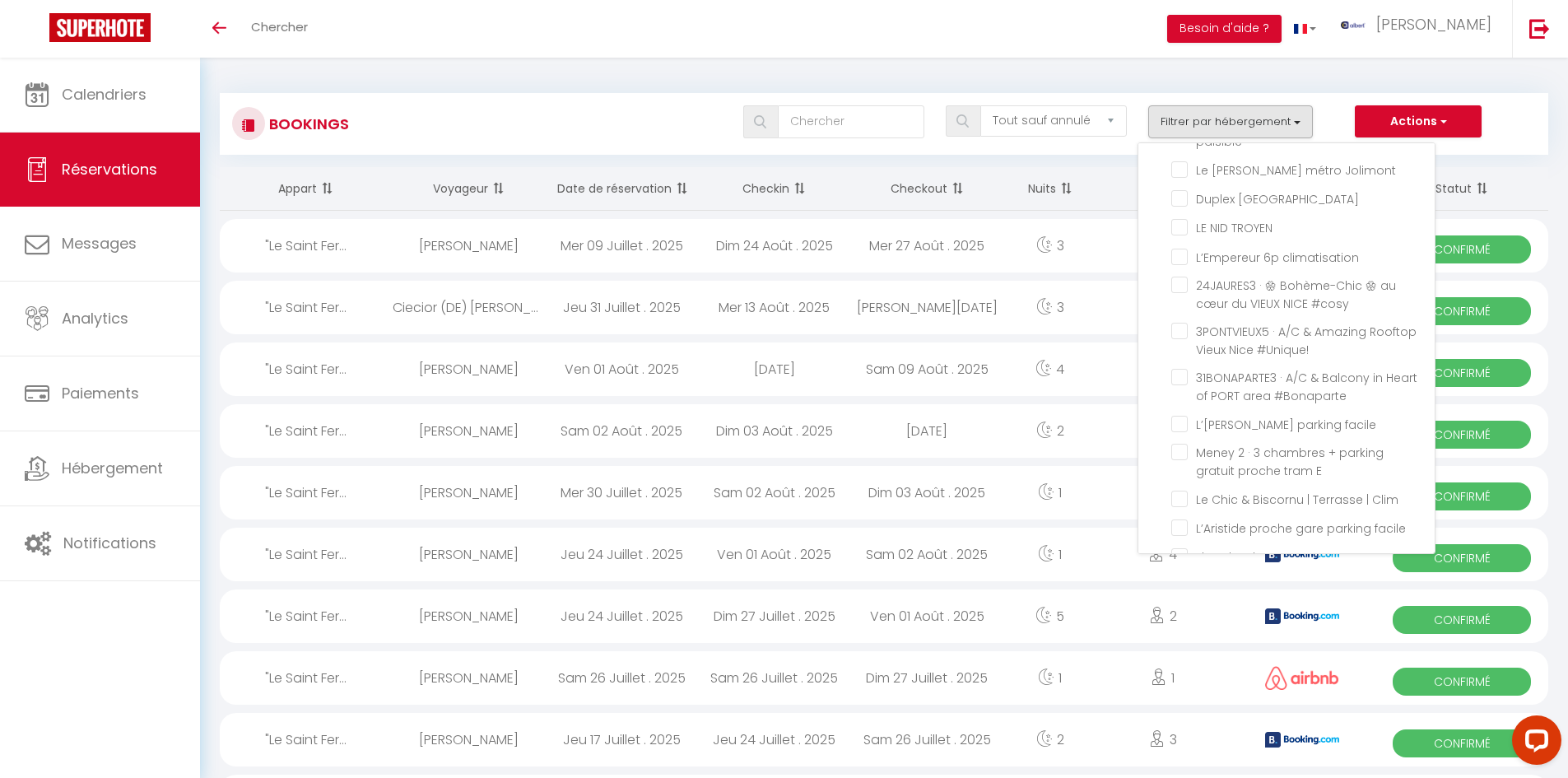
checkbox input "false"
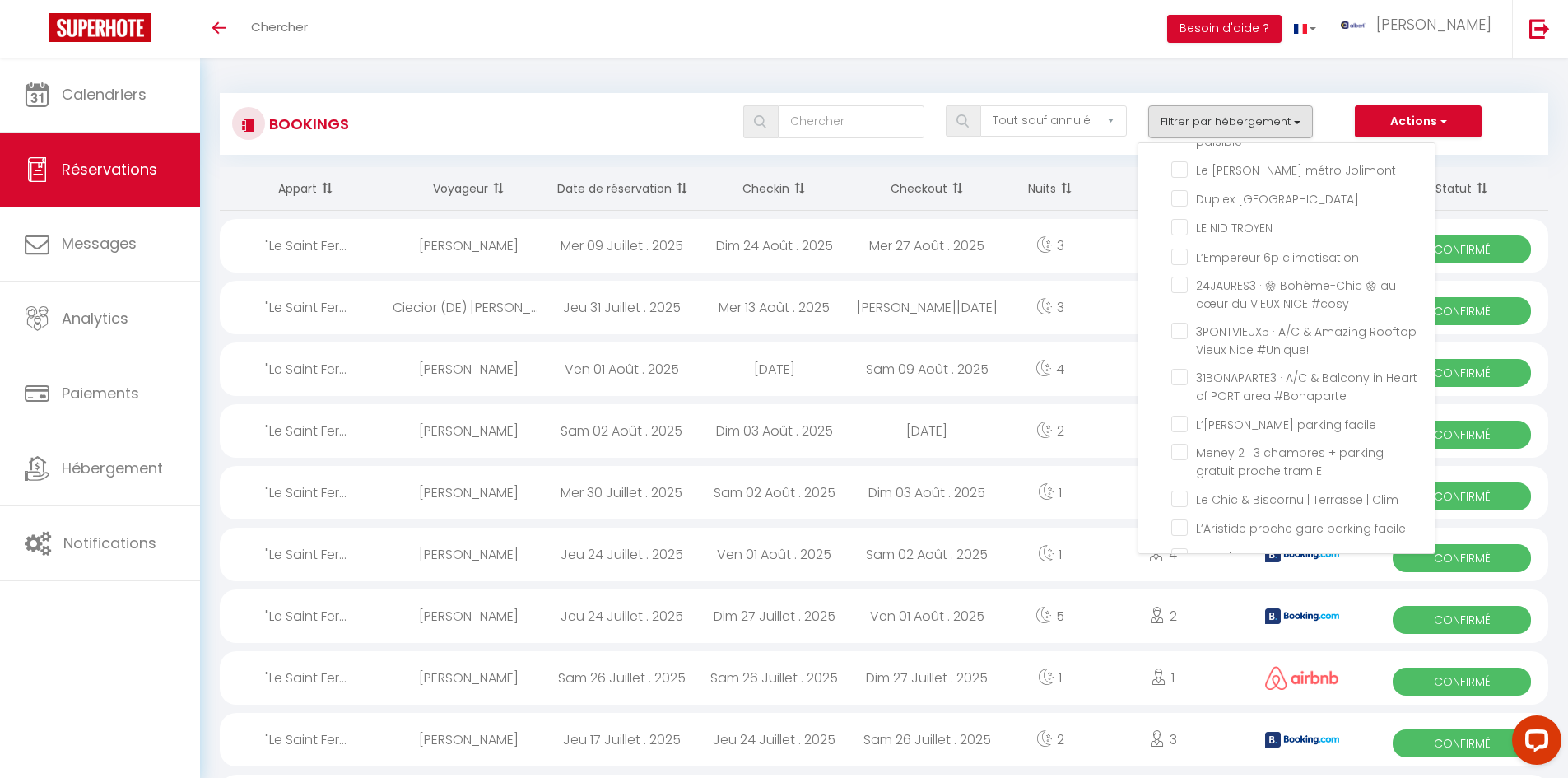
checkbox input "false"
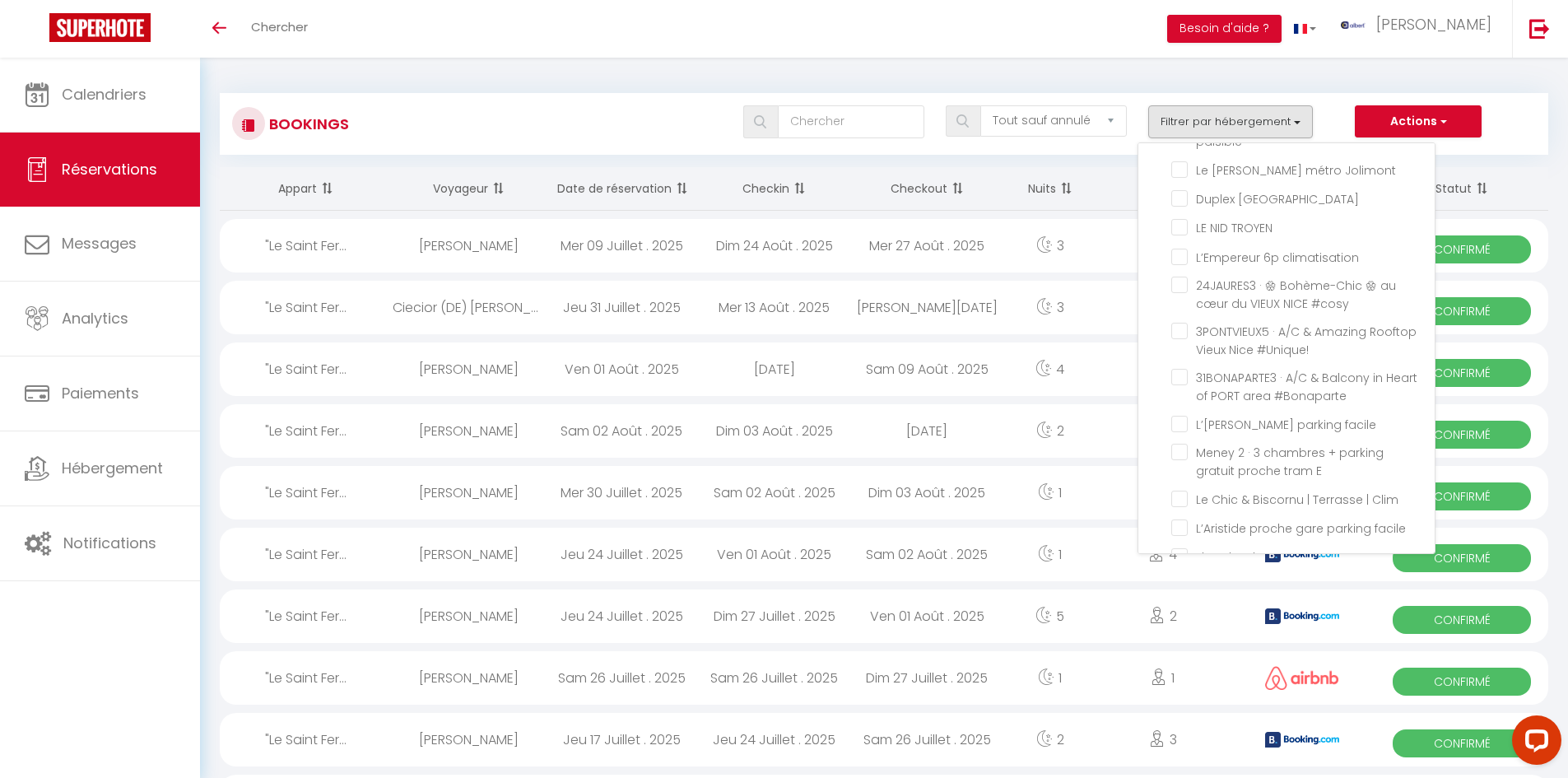
checkbox input "false"
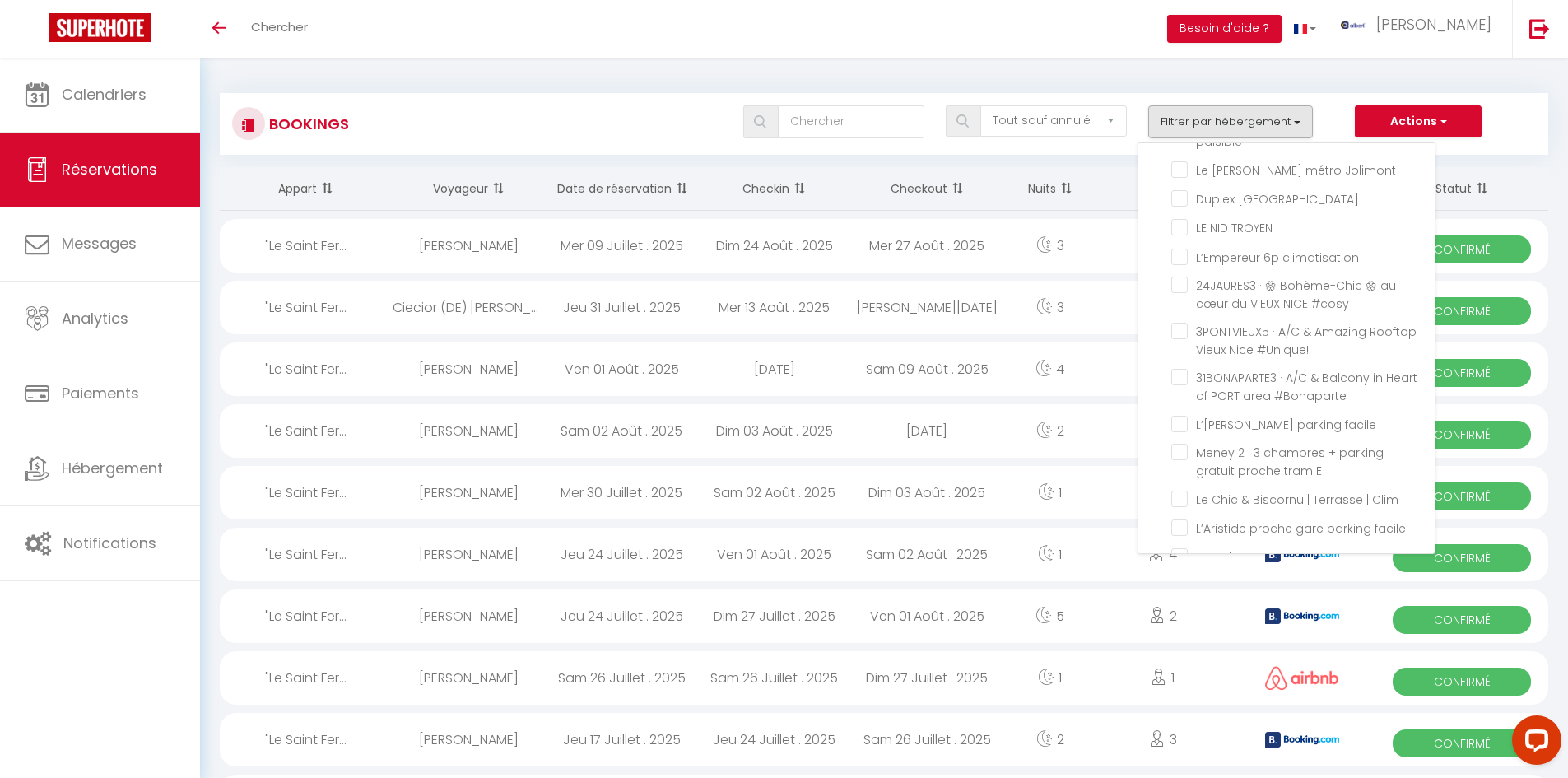
checkbox input "false"
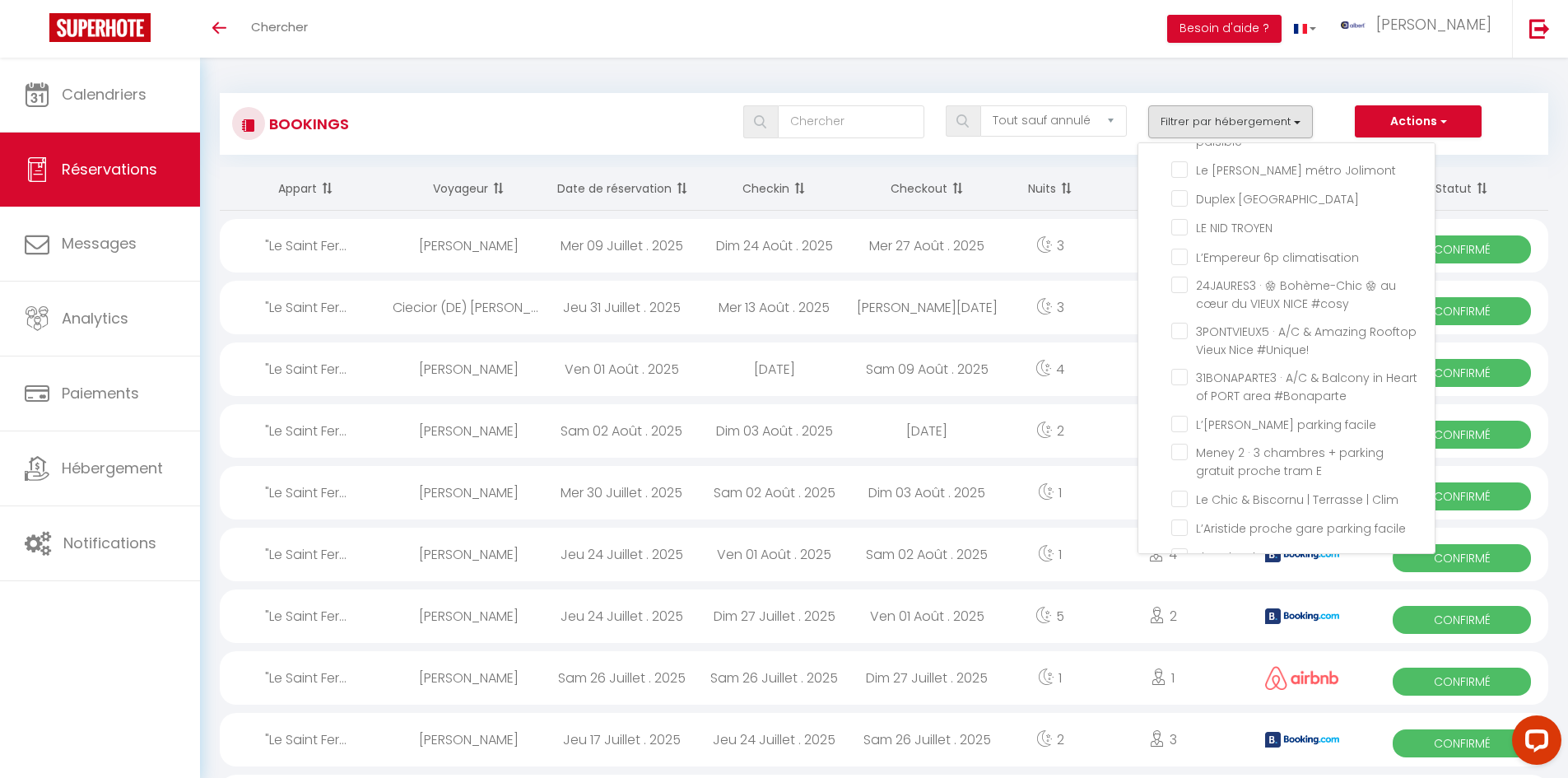
checkbox input "false"
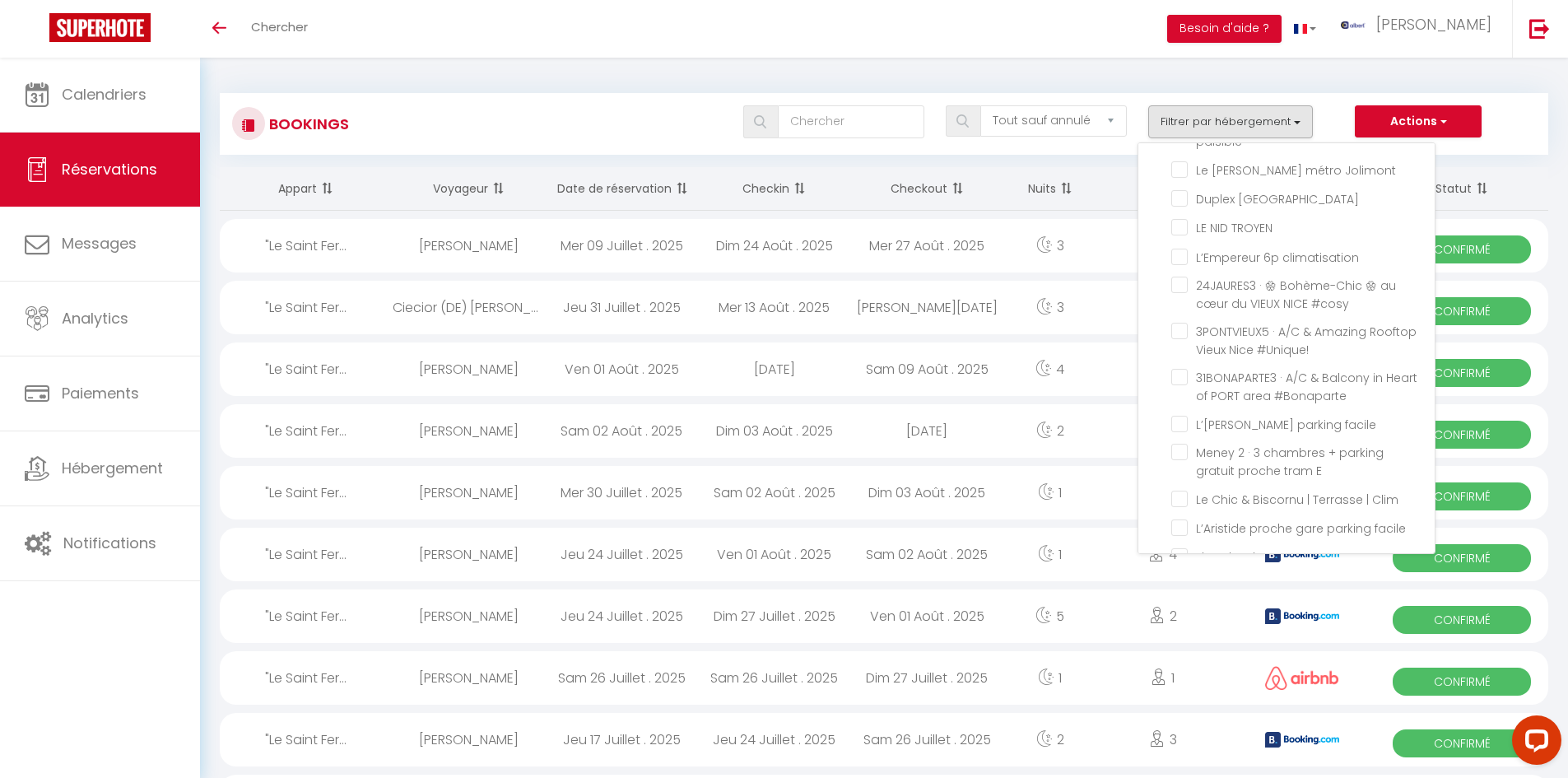
checkbox input "false"
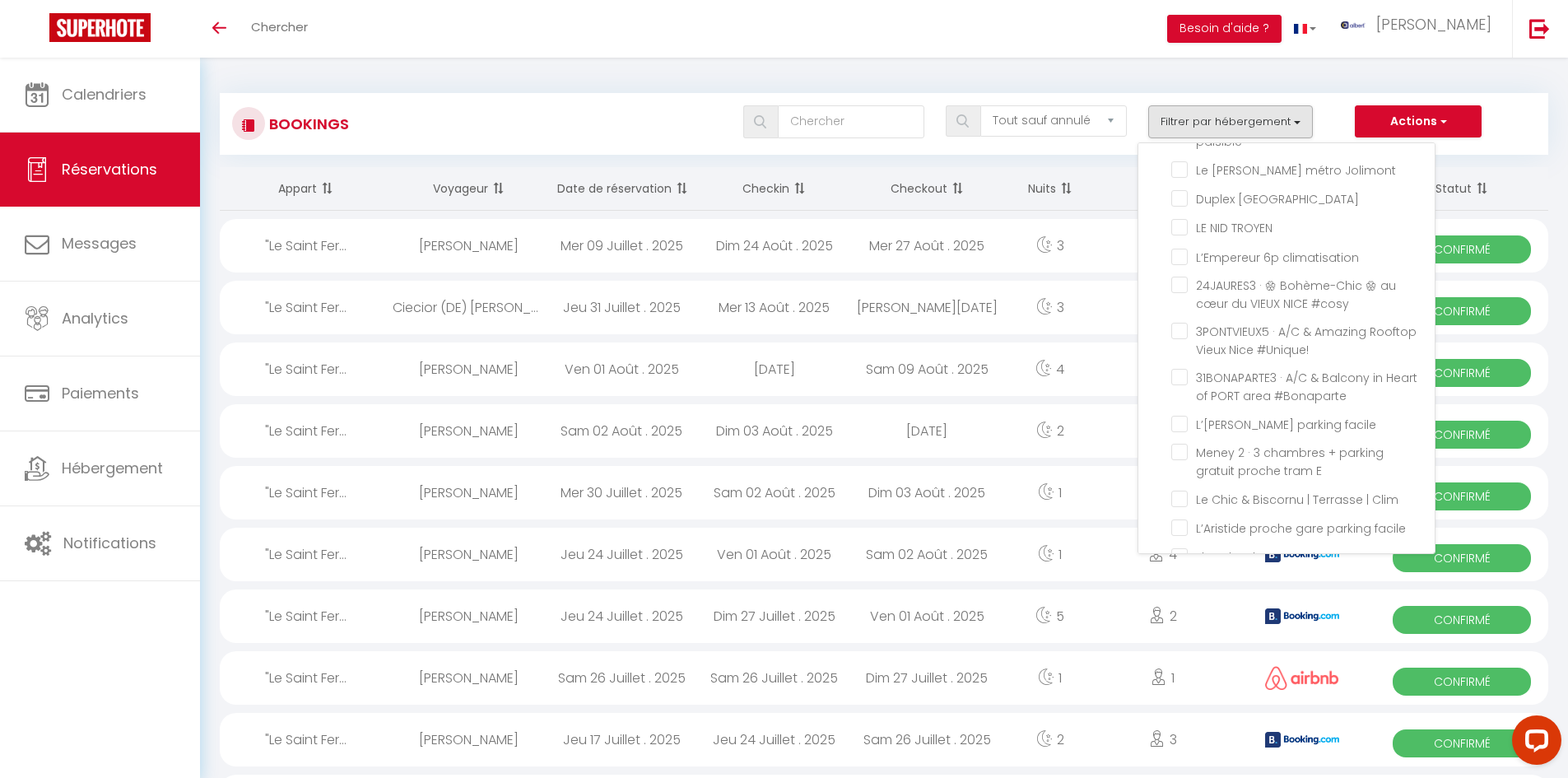
checkbox input "false"
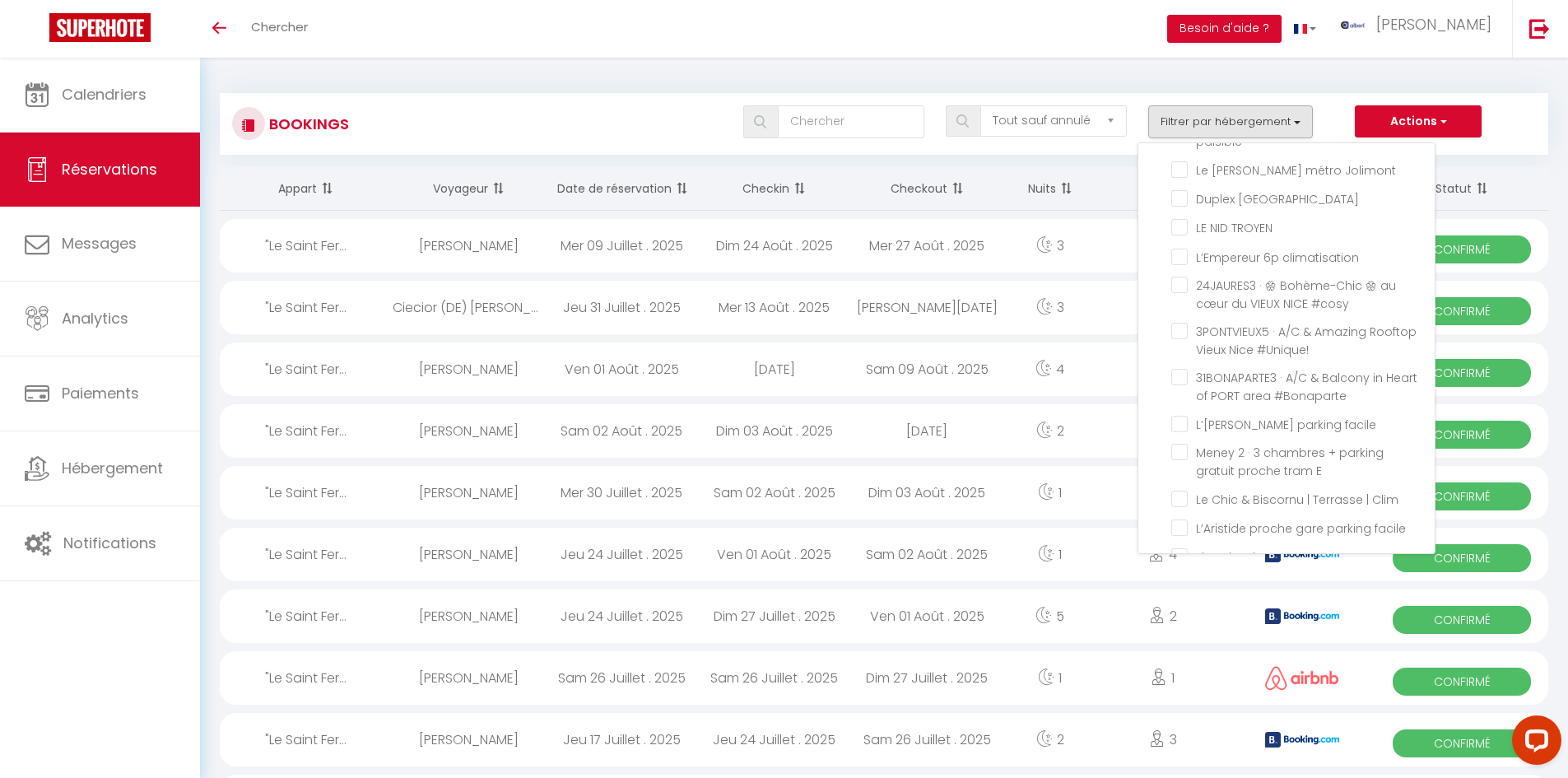
checkbox input "false"
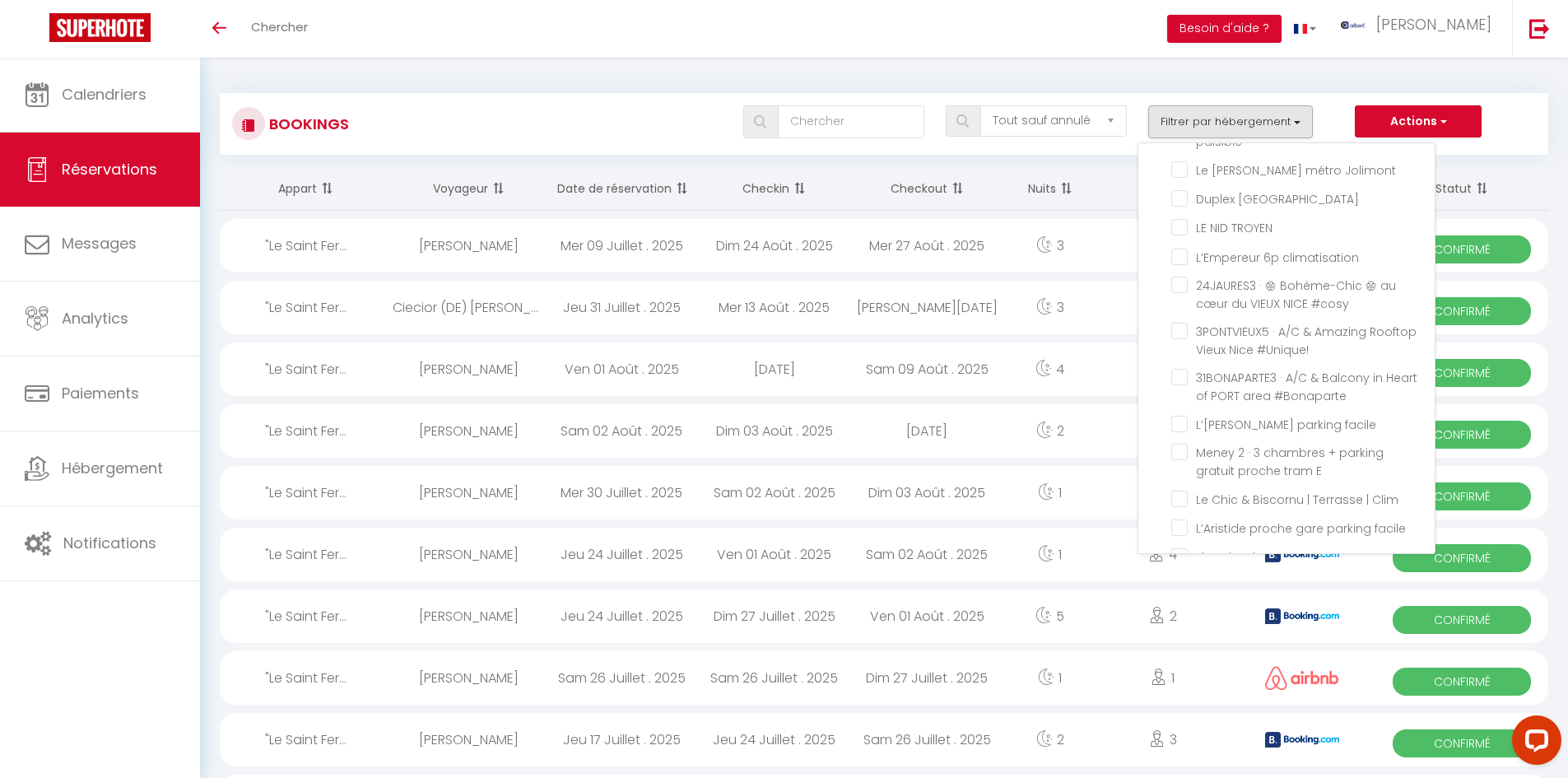
checkbox input "false"
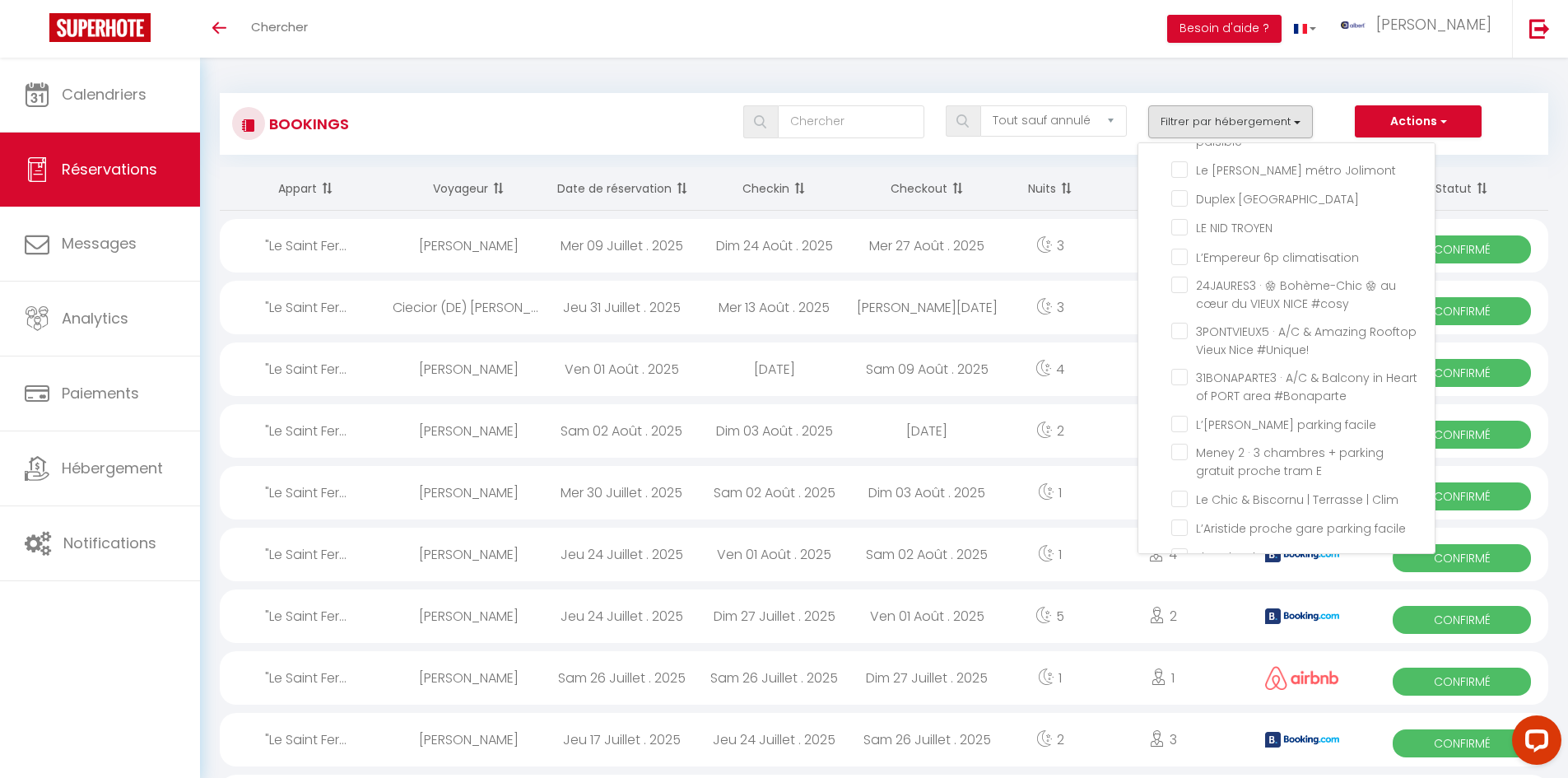
checkbox input "false"
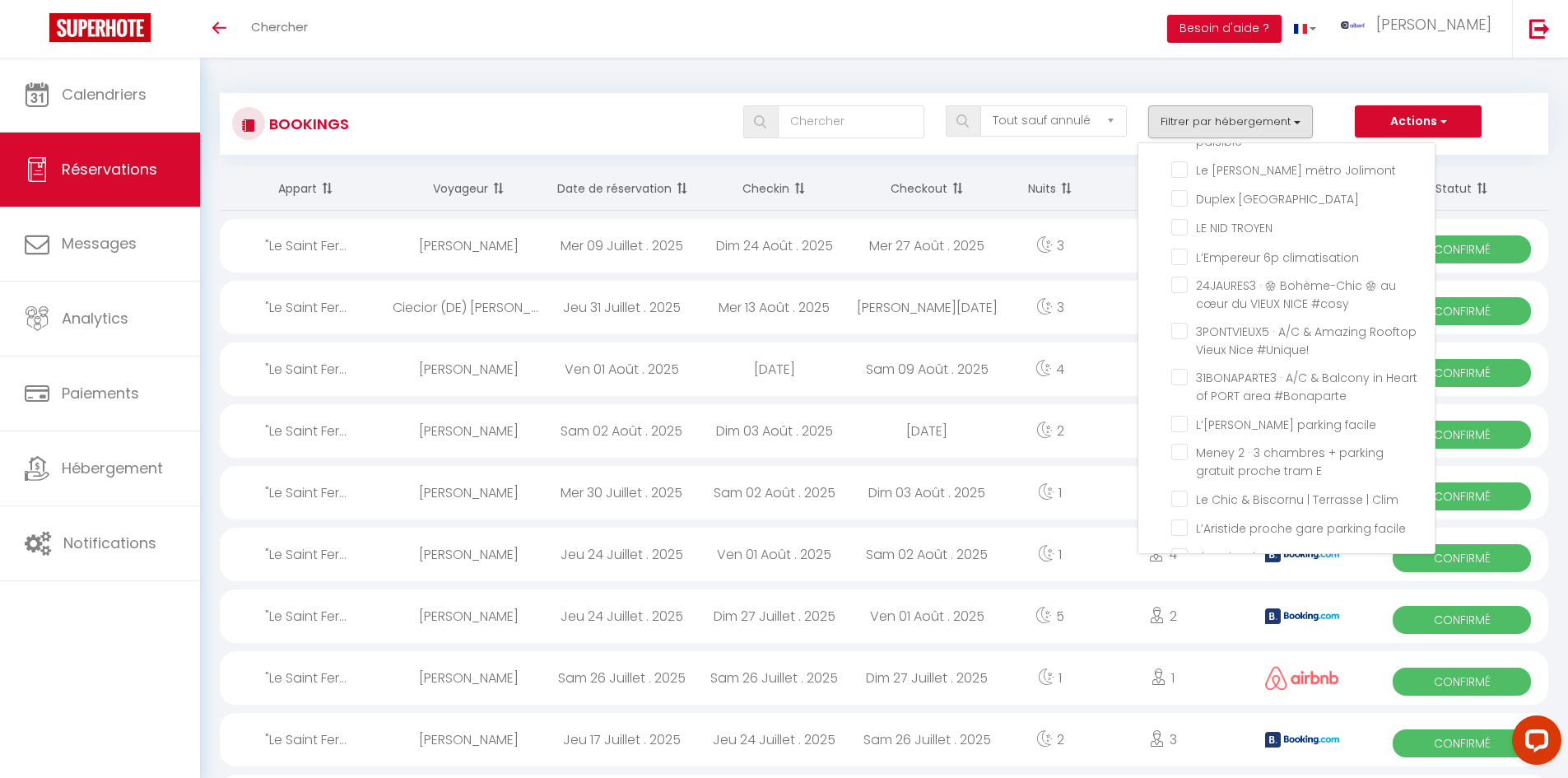
checkbox input "false"
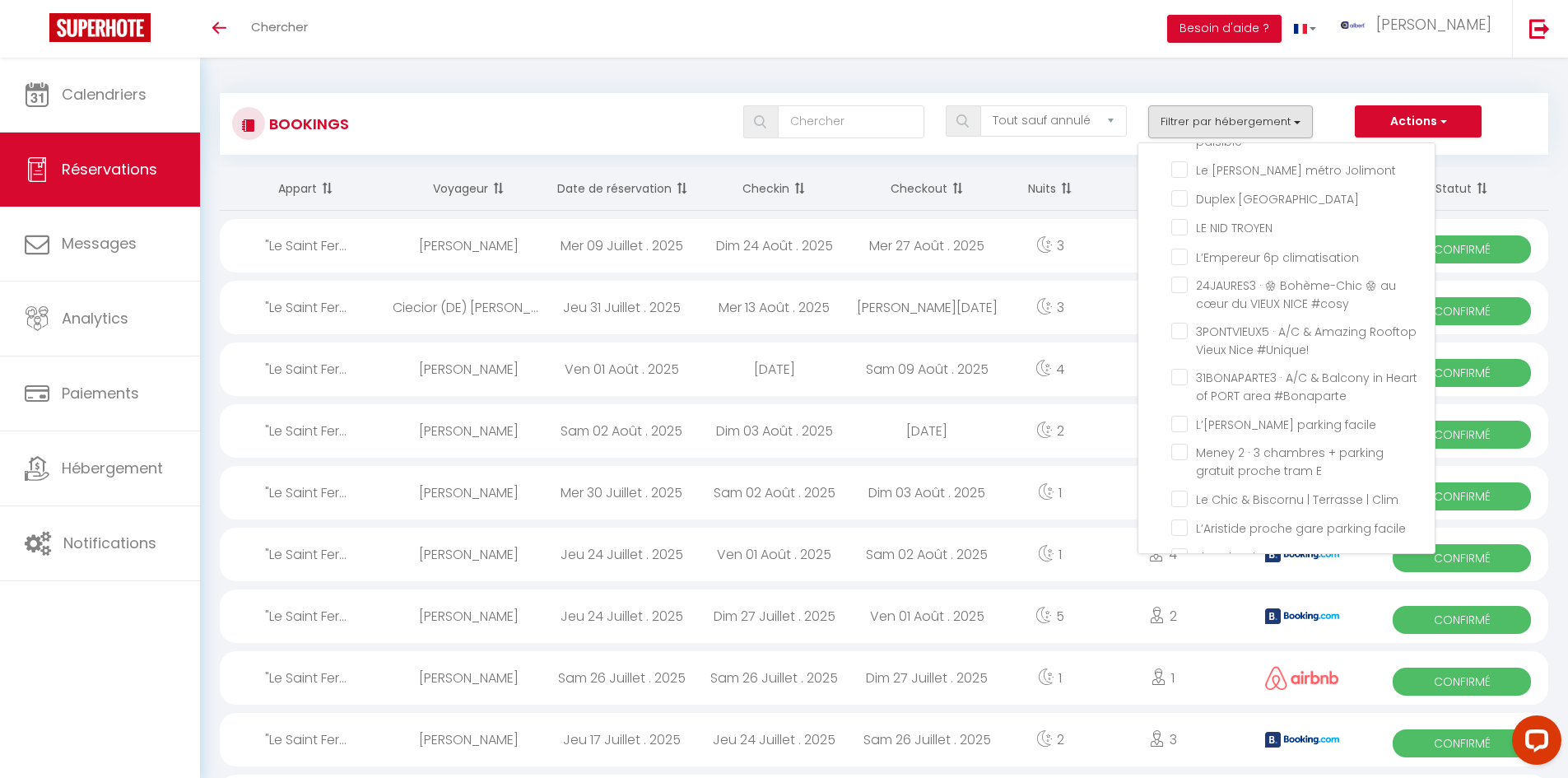
checkbox input "false"
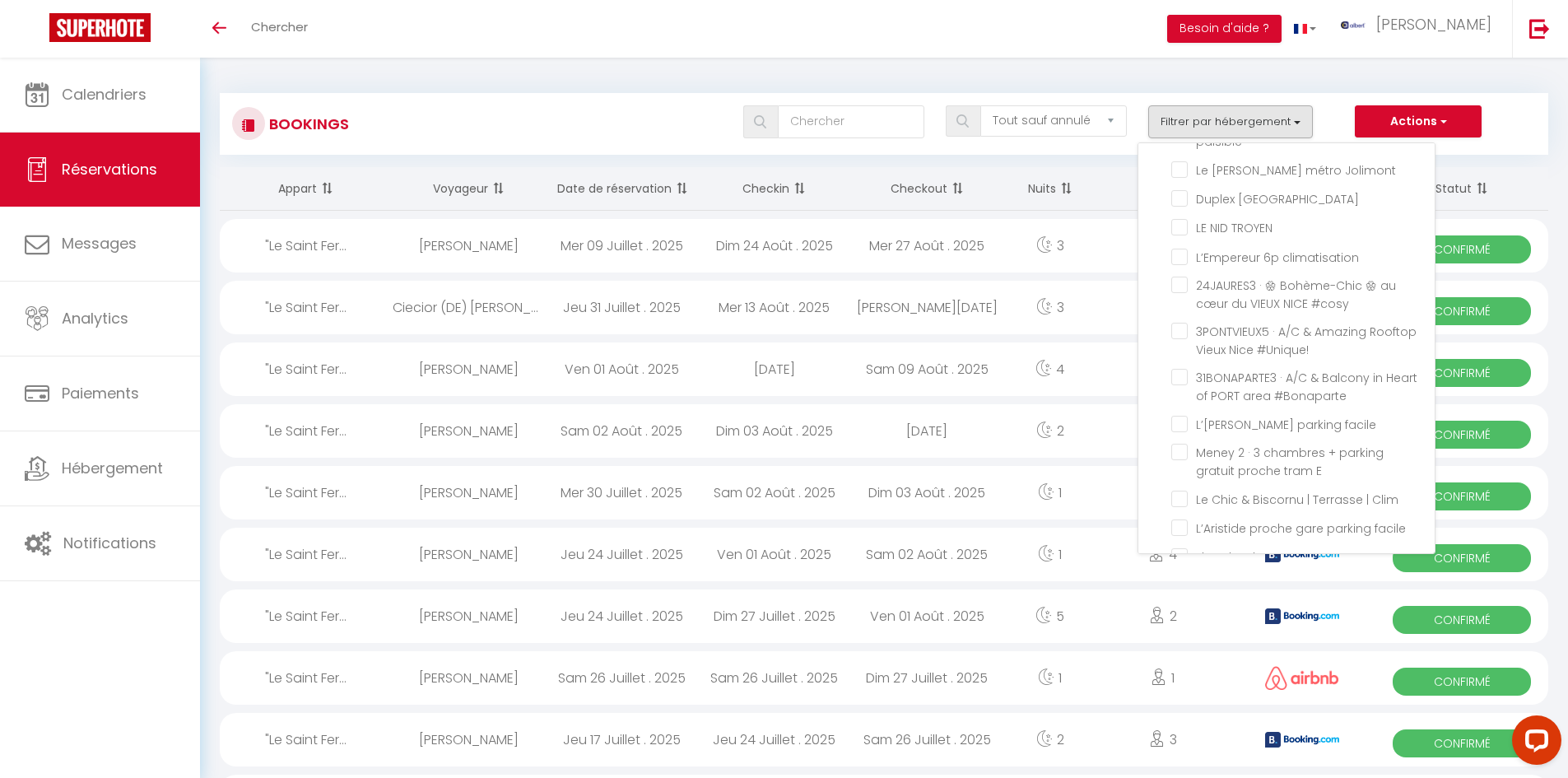
checkbox input "false"
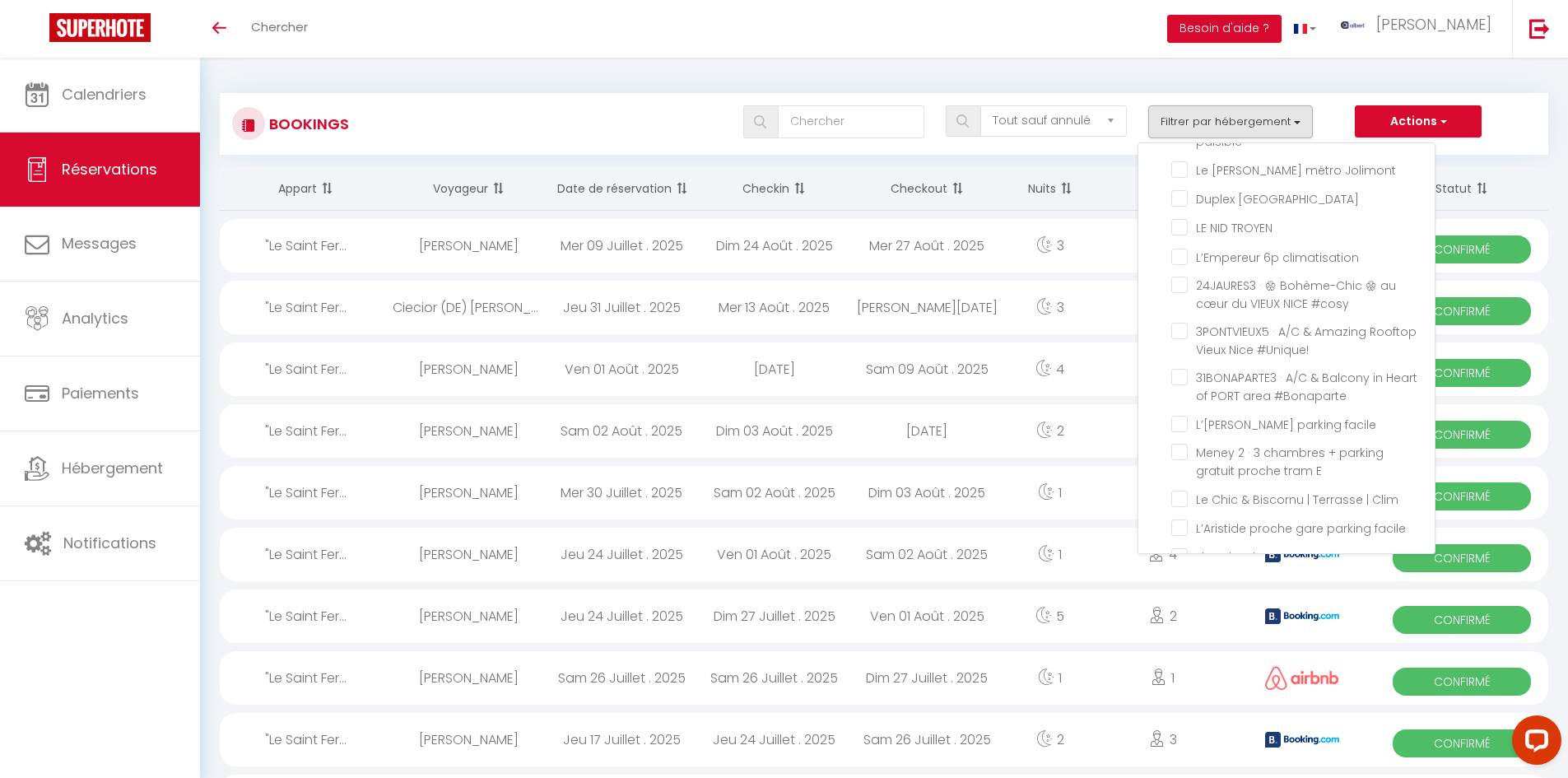
checkbox input "false"
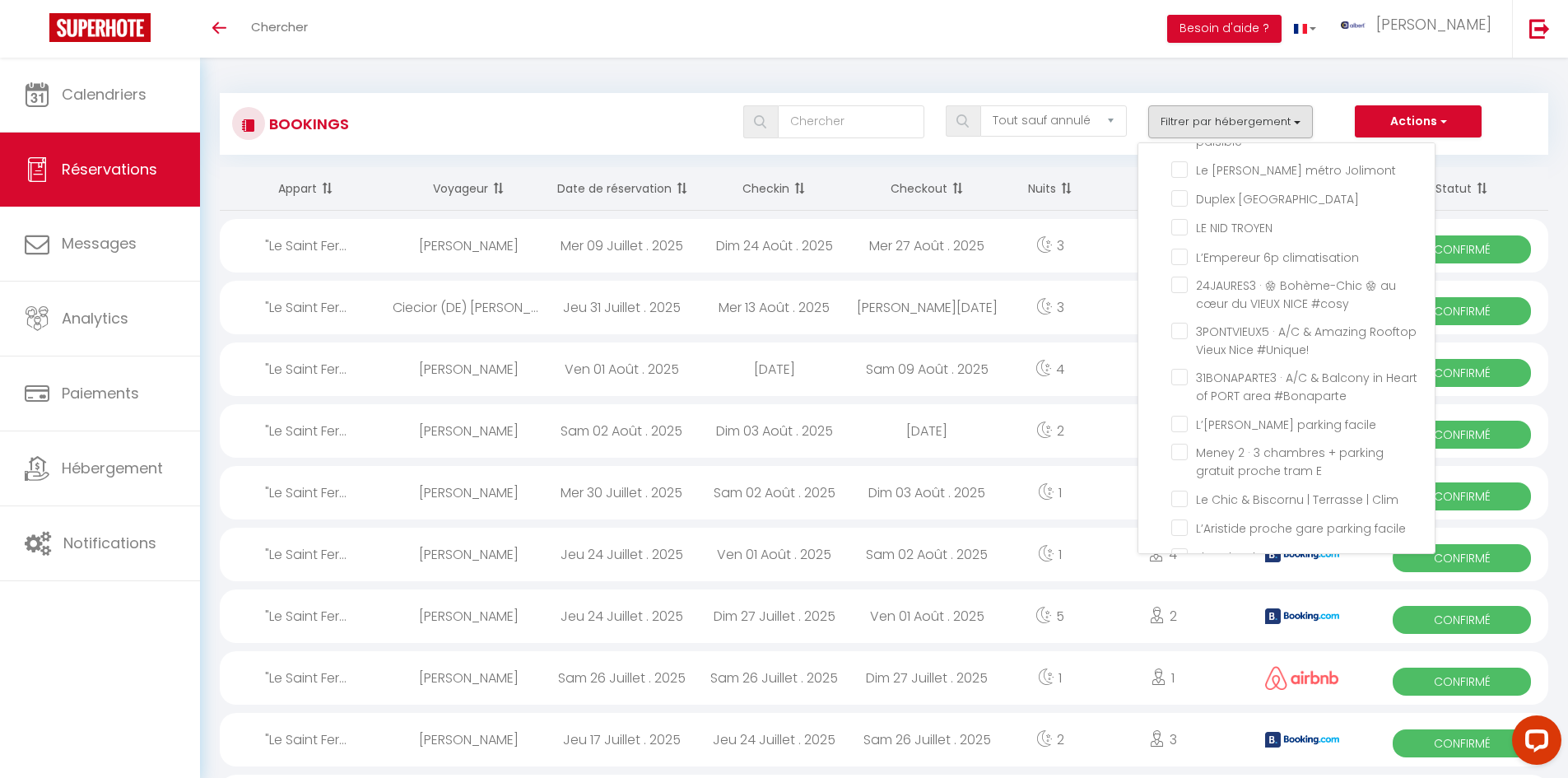
checkbox input "false"
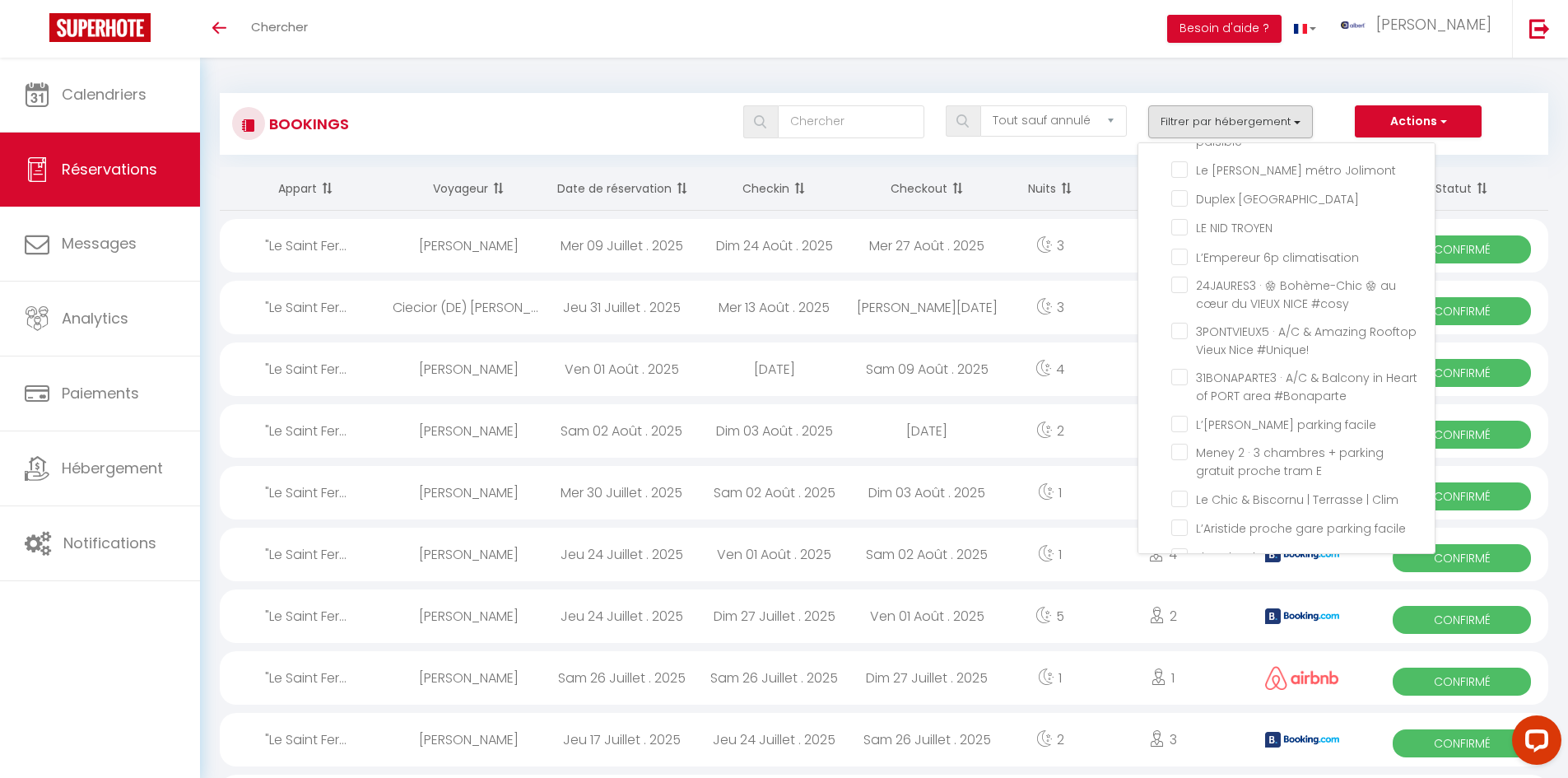
checkbox input "false"
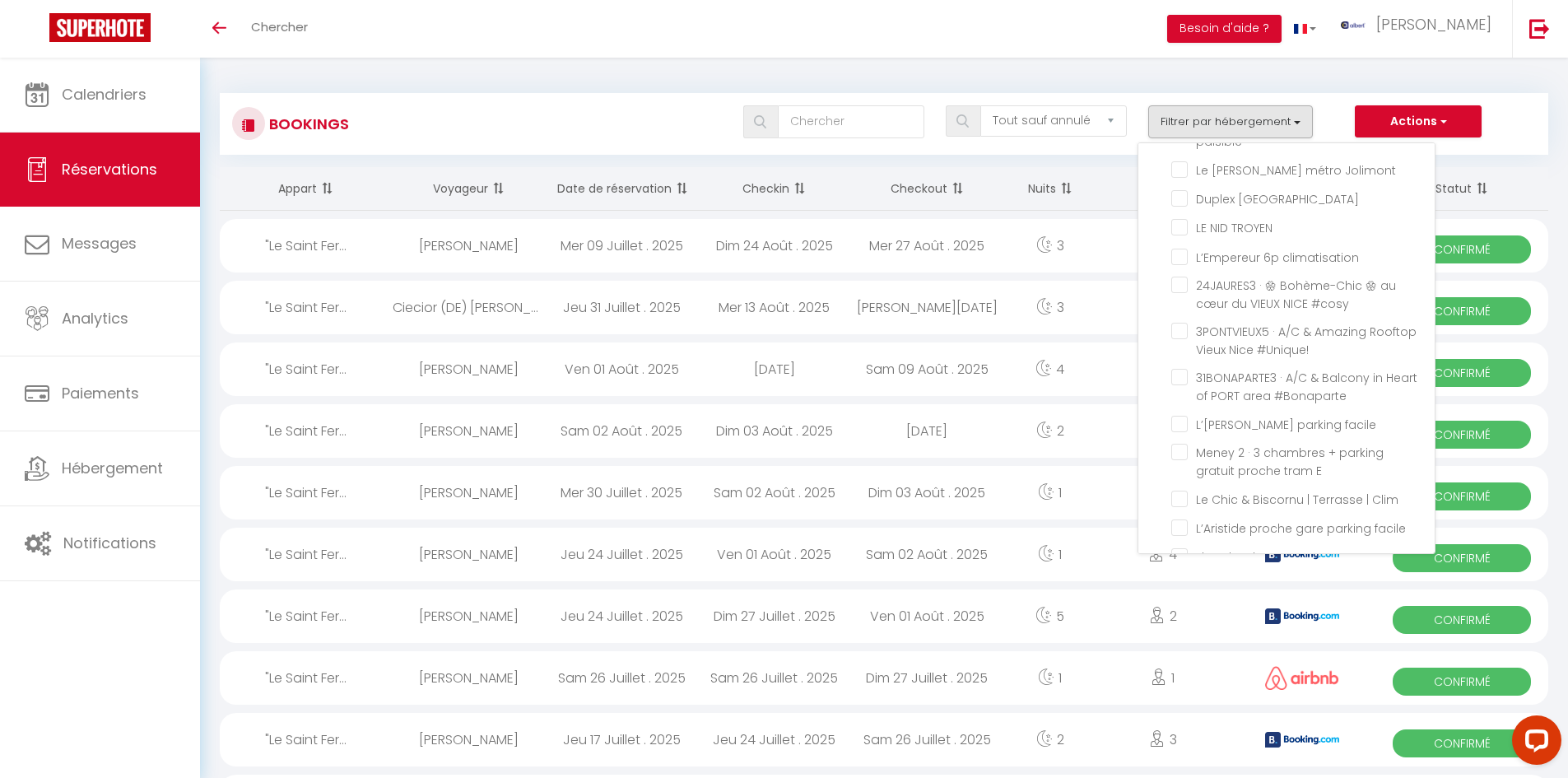
checkbox input "false"
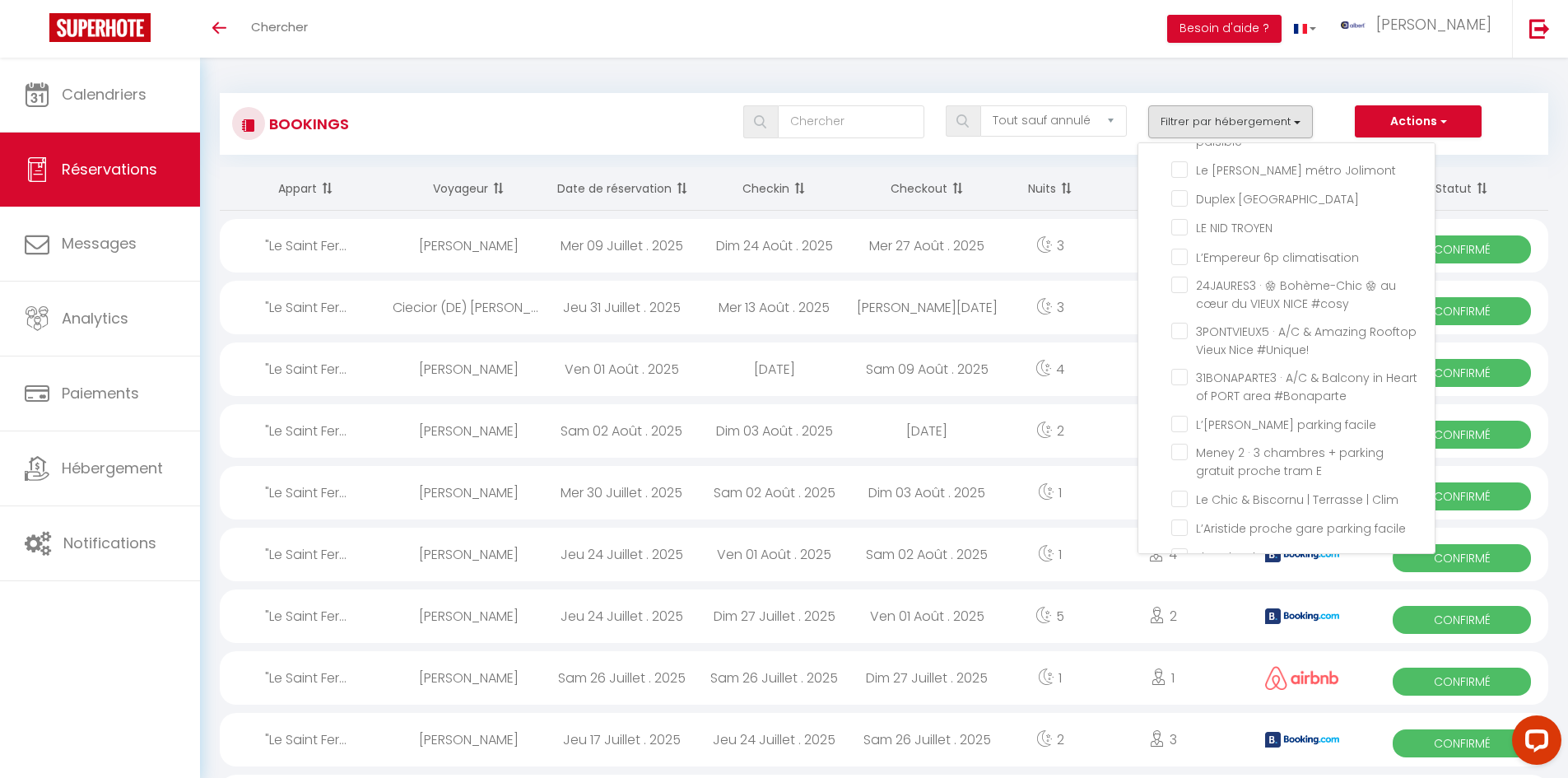
checkbox input "false"
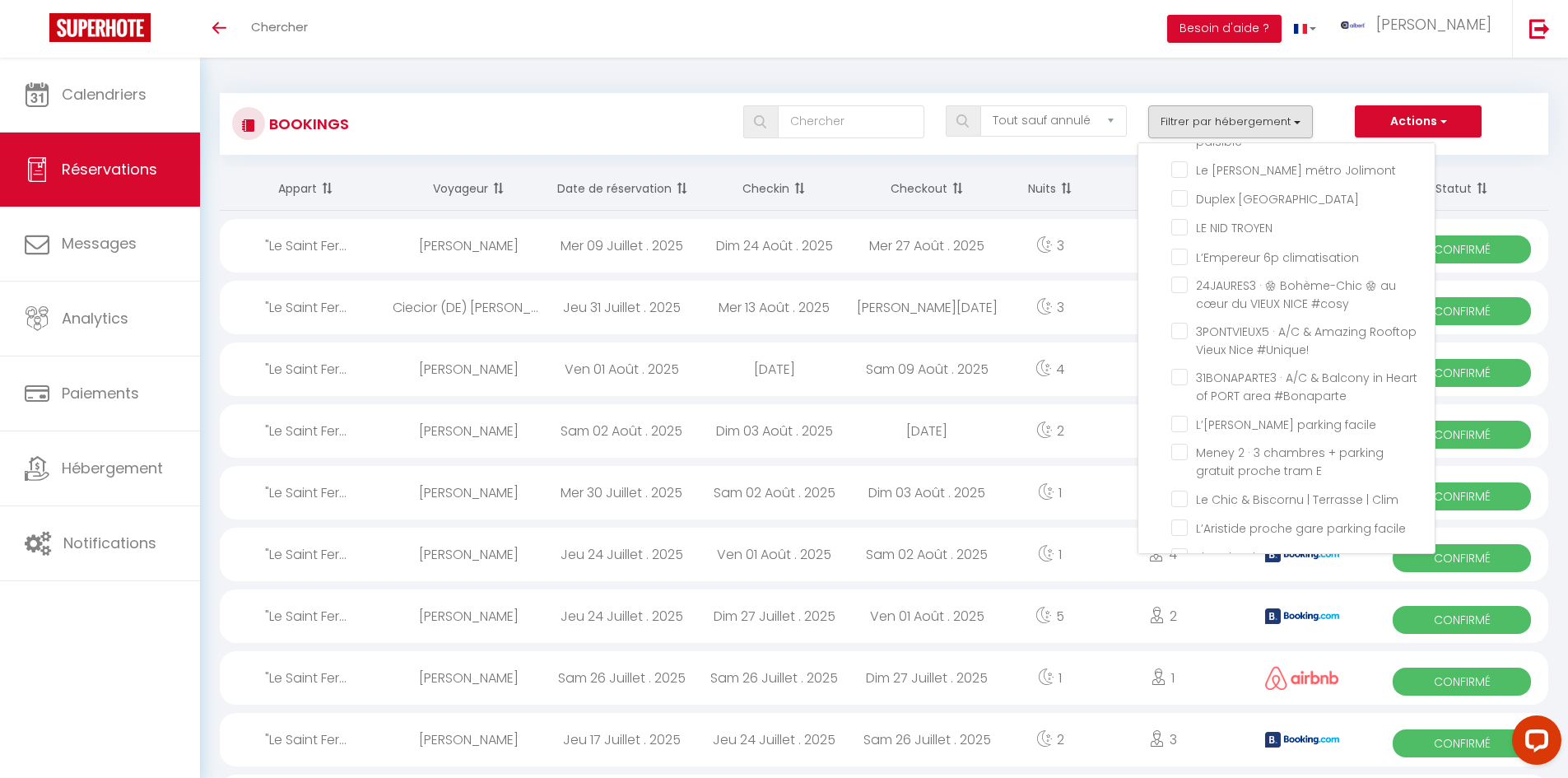
checkbox input "false"
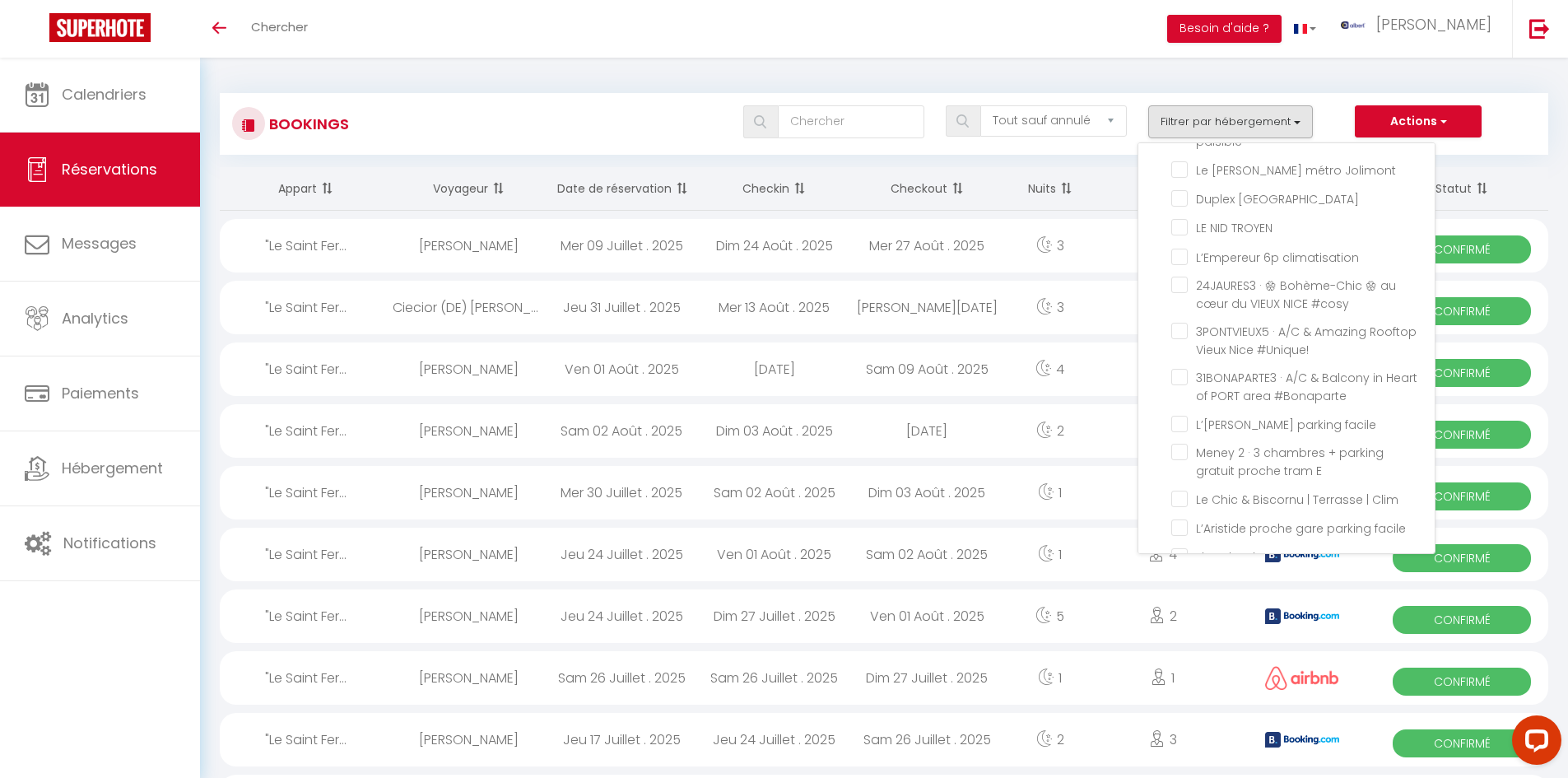
checkbox input "false"
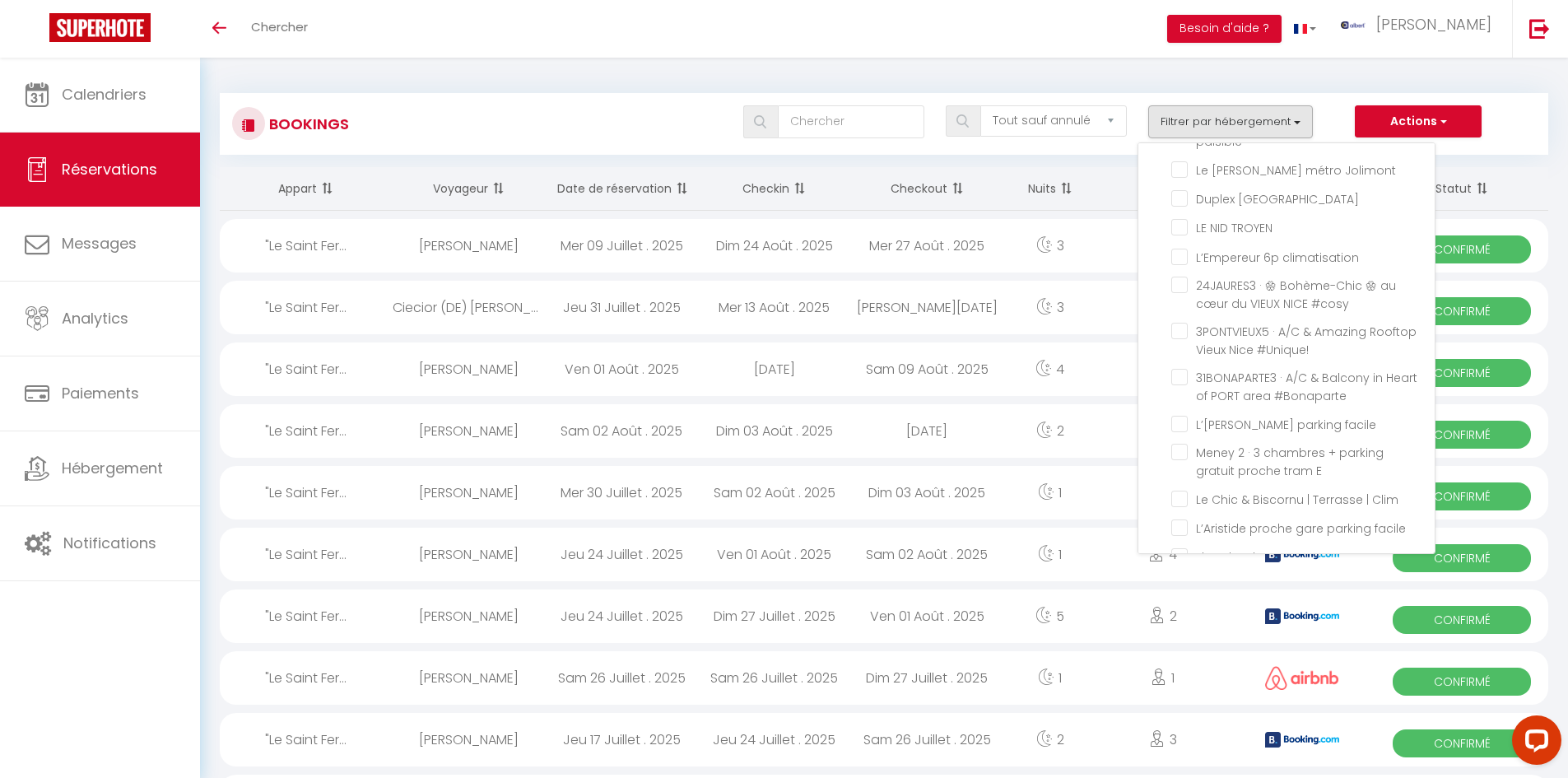
checkbox input "false"
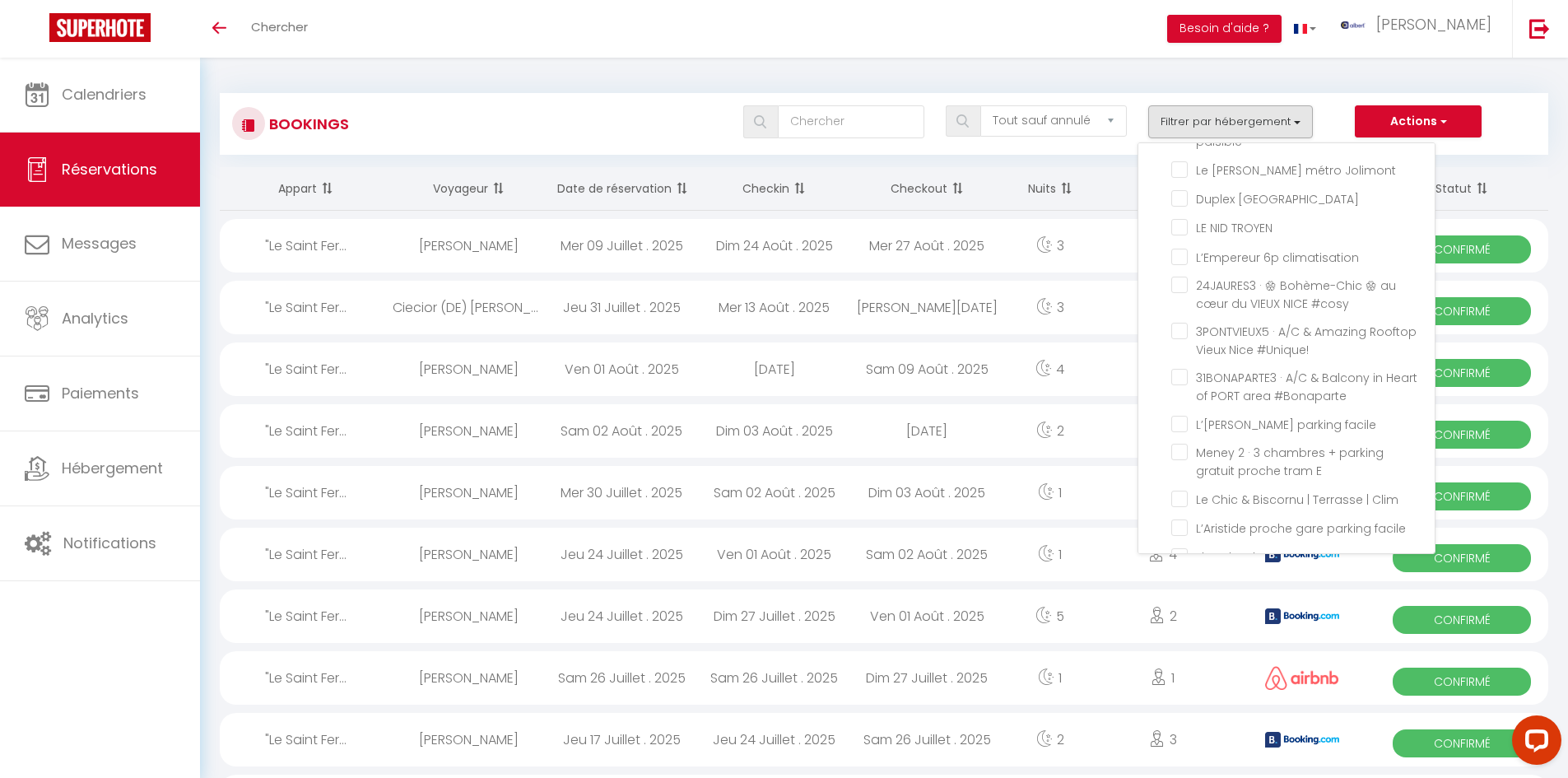
scroll to position [9454, 0]
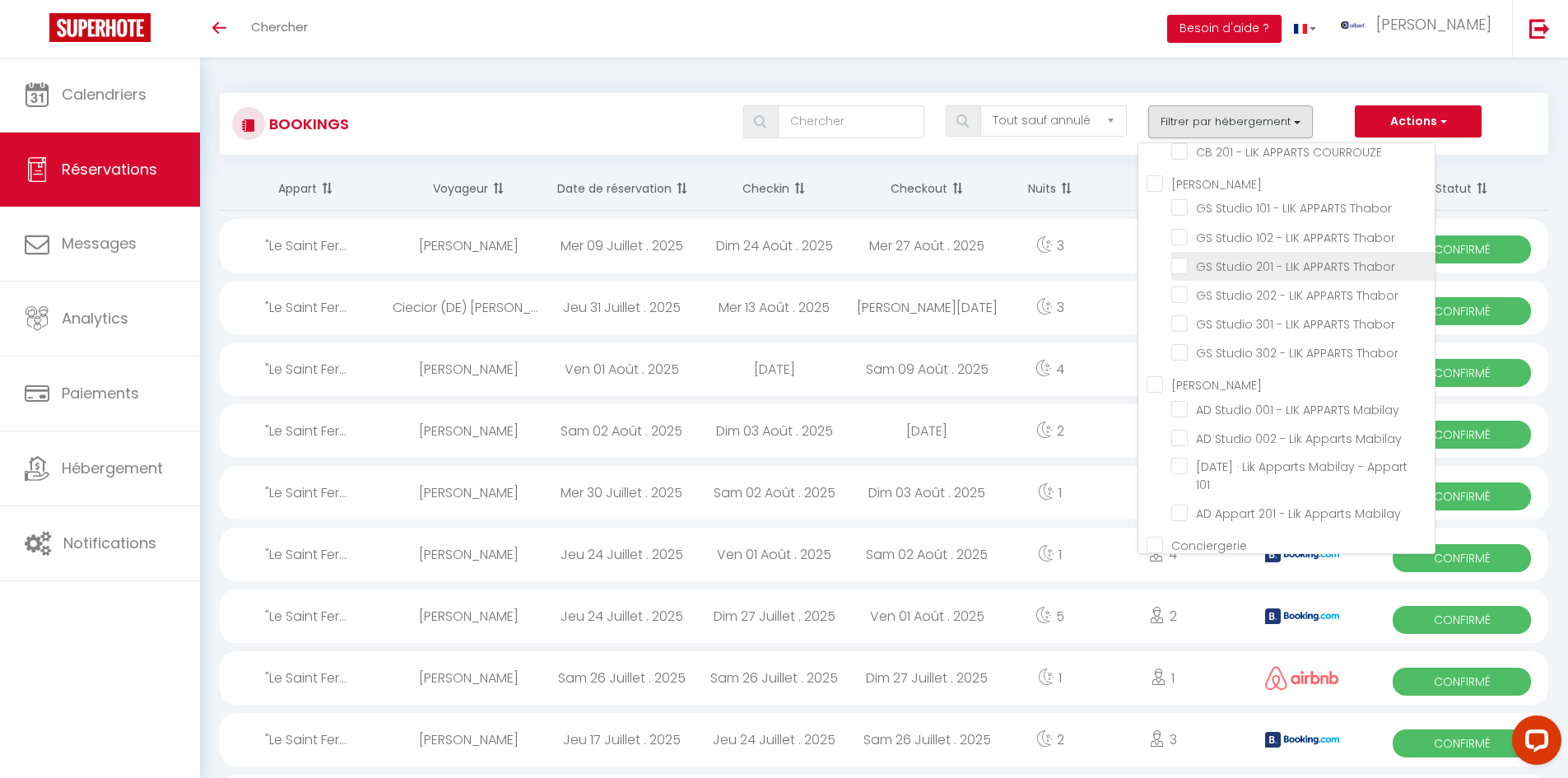
click at [1189, 274] on input "GS Studio 201 - LIK APPARTS Thabor" at bounding box center [1303, 264] width 263 height 16
click at [678, 52] on div "Toggle menubar Chercher BUTTON Besoin d'aide ? albert Paramètres" at bounding box center [838, 29] width 1437 height 57
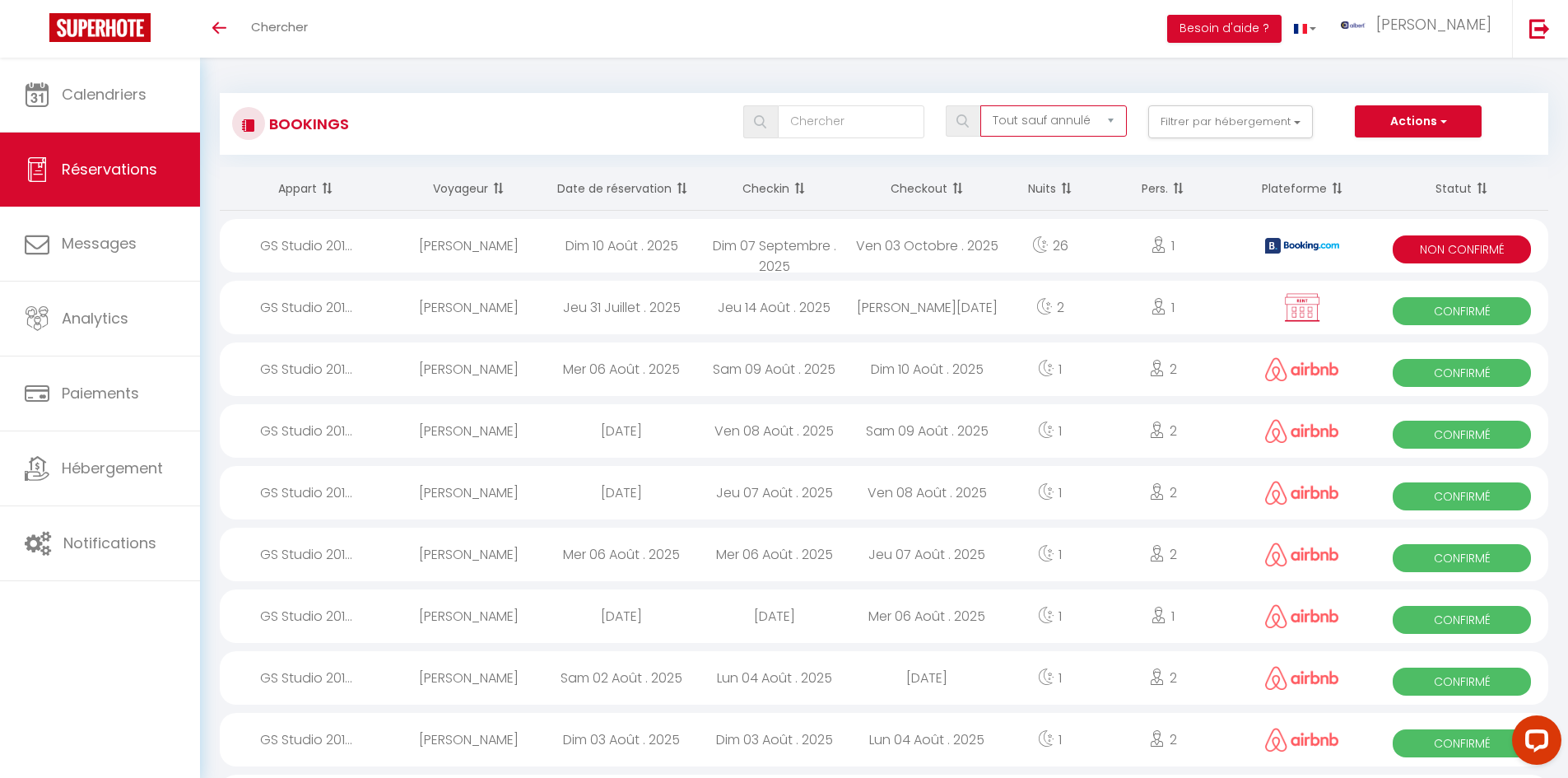
click at [1056, 114] on select "Tous les statuts Annulé Confirmé Non Confirmé Tout sauf annulé No Show Request" at bounding box center [1053, 121] width 146 height 32
click at [981, 105] on select "Tous les statuts Annulé Confirmé Non Confirmé Tout sauf annulé No Show Request" at bounding box center [1053, 121] width 146 height 32
click at [969, 121] on img at bounding box center [962, 122] width 12 height 13
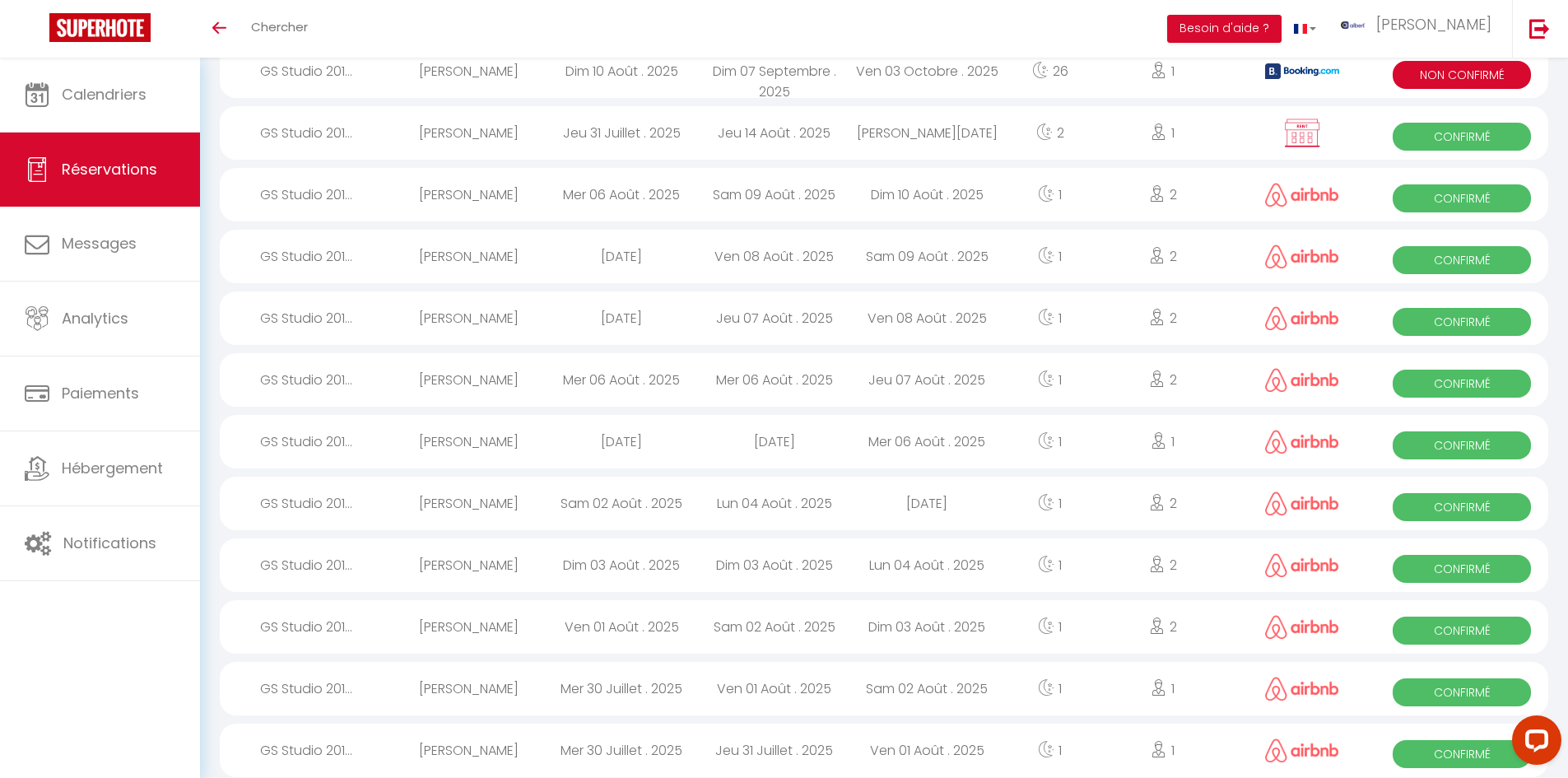
scroll to position [0, 0]
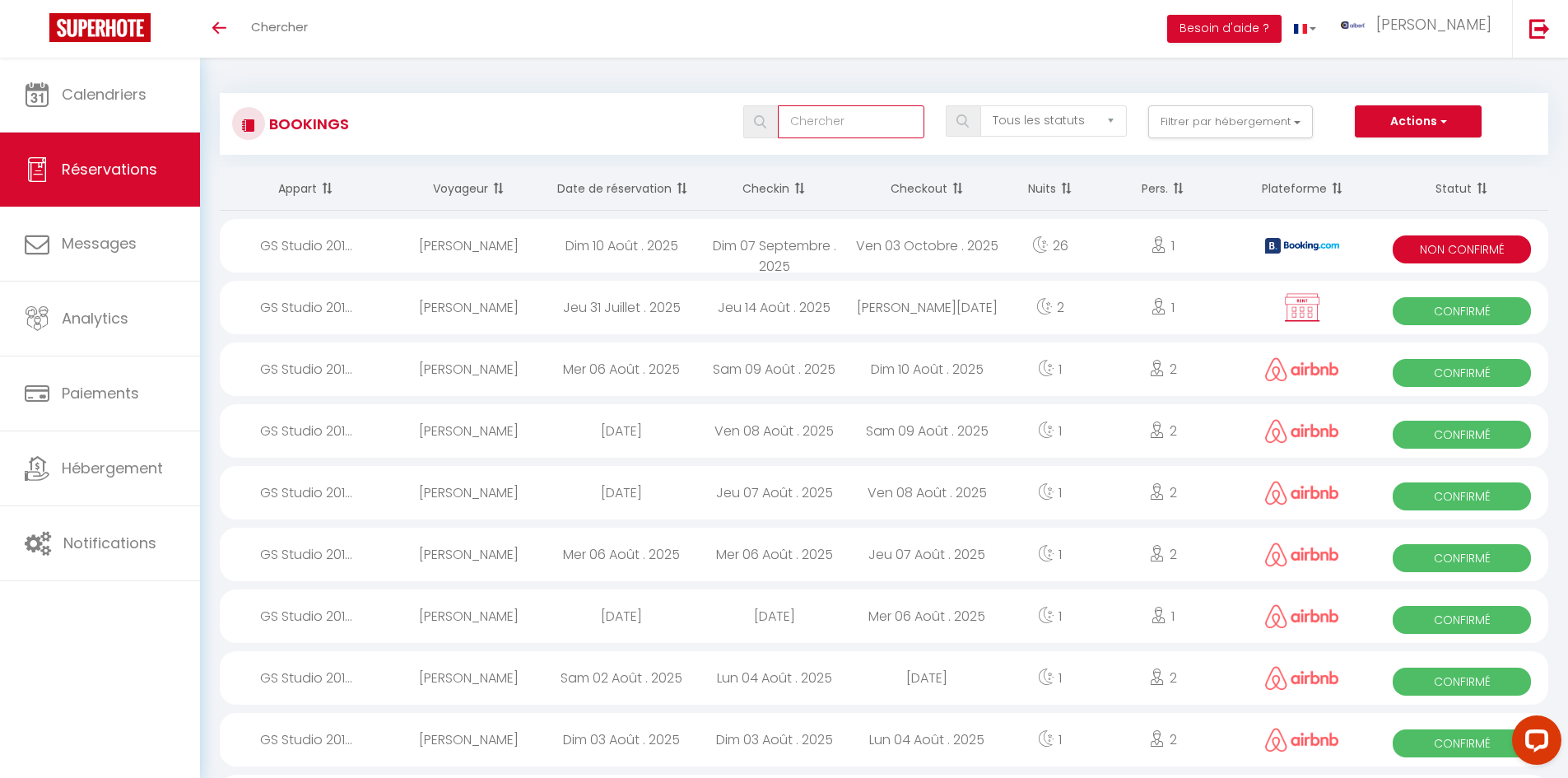
click at [840, 126] on input "text" at bounding box center [851, 122] width 146 height 33
click at [761, 122] on img at bounding box center [760, 122] width 12 height 13
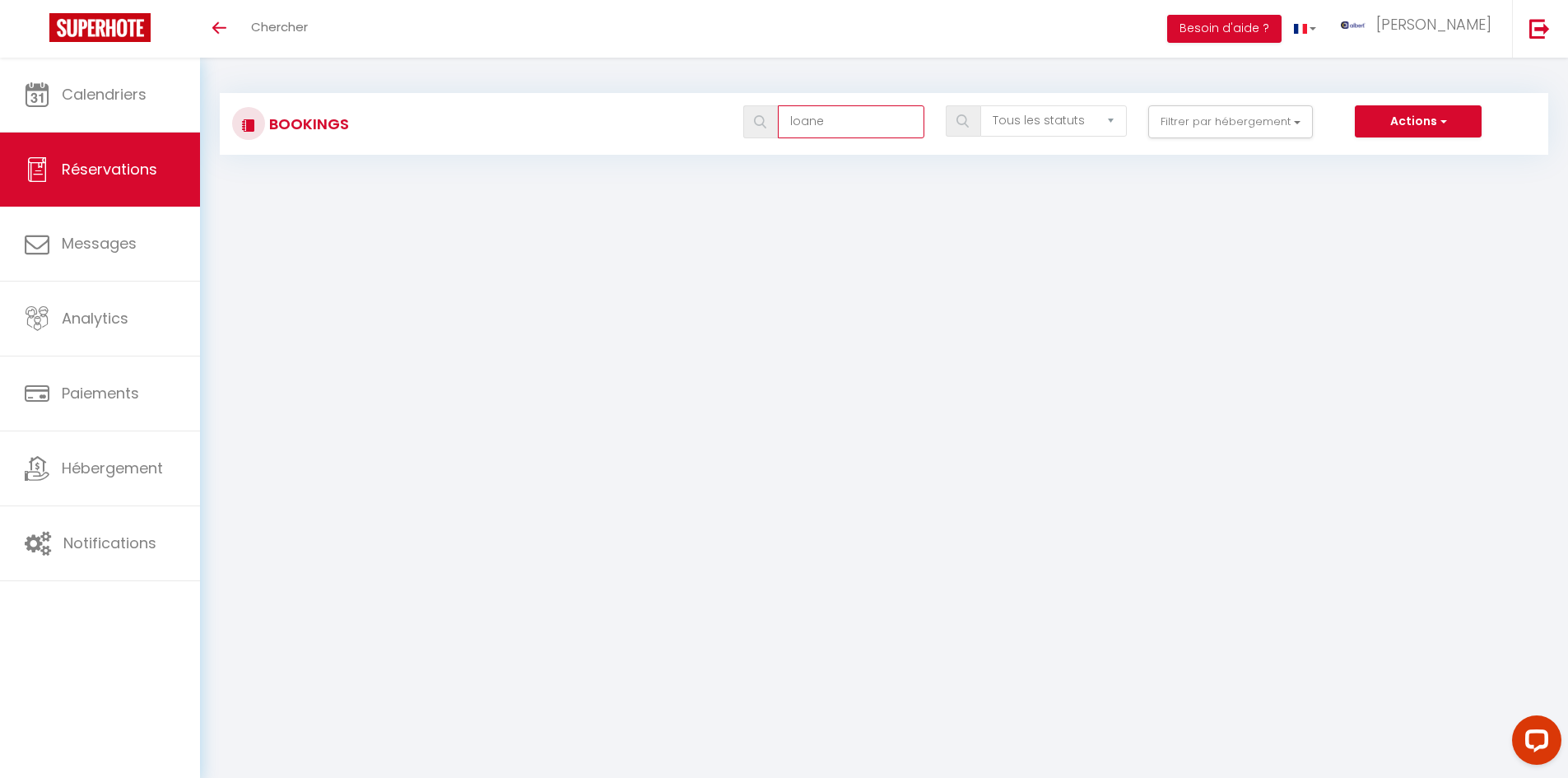
drag, startPoint x: 856, startPoint y: 130, endPoint x: 735, endPoint y: 152, distance: 123.0
click at [735, 152] on div "Bookings loane Tous les statuts Annulé Confirmé Non Confirmé Tout sauf annulé N…" at bounding box center [885, 123] width 1329 height 62
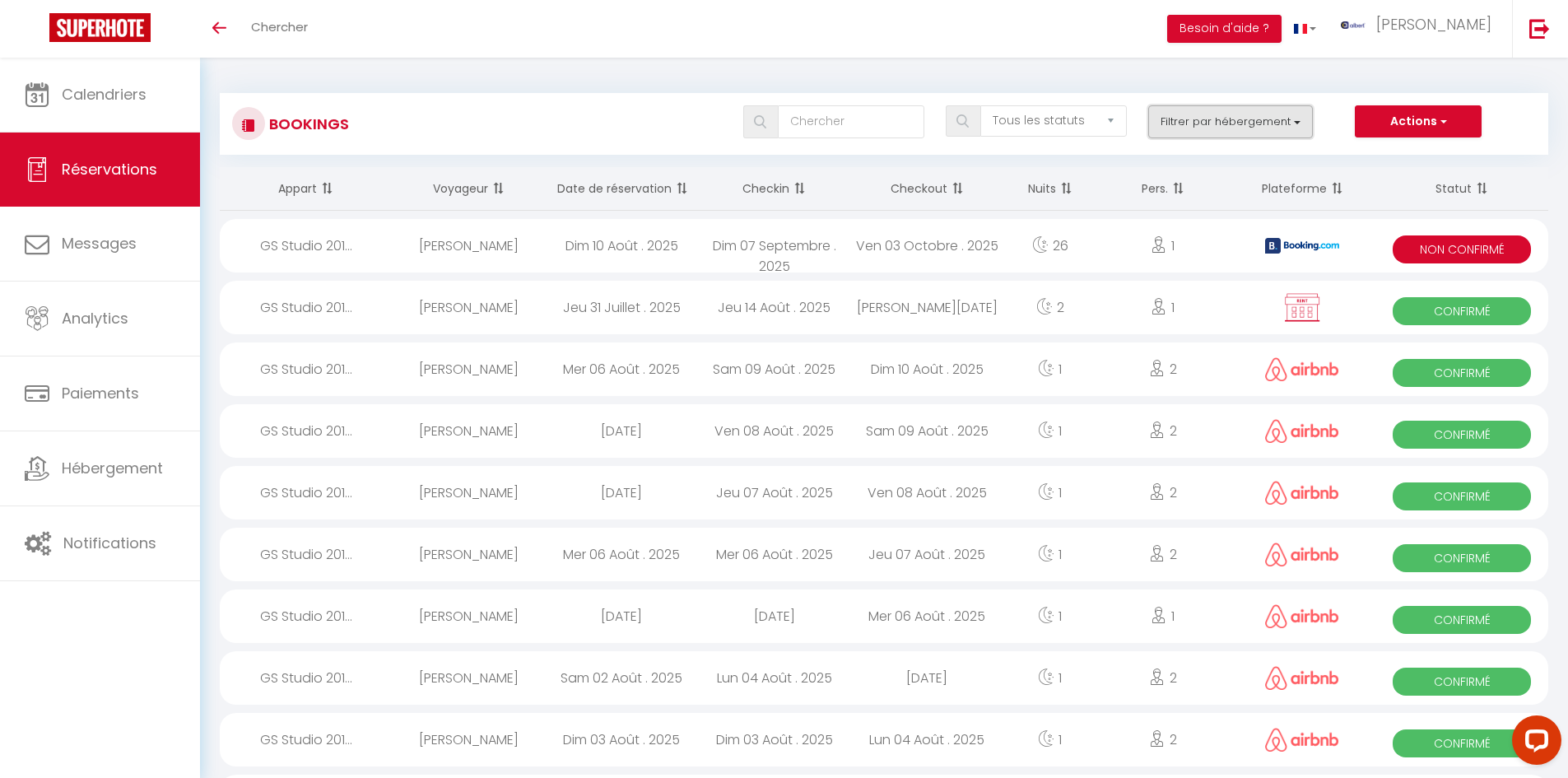
click at [1244, 119] on button "Filtrer par hébergement" at bounding box center [1231, 122] width 165 height 33
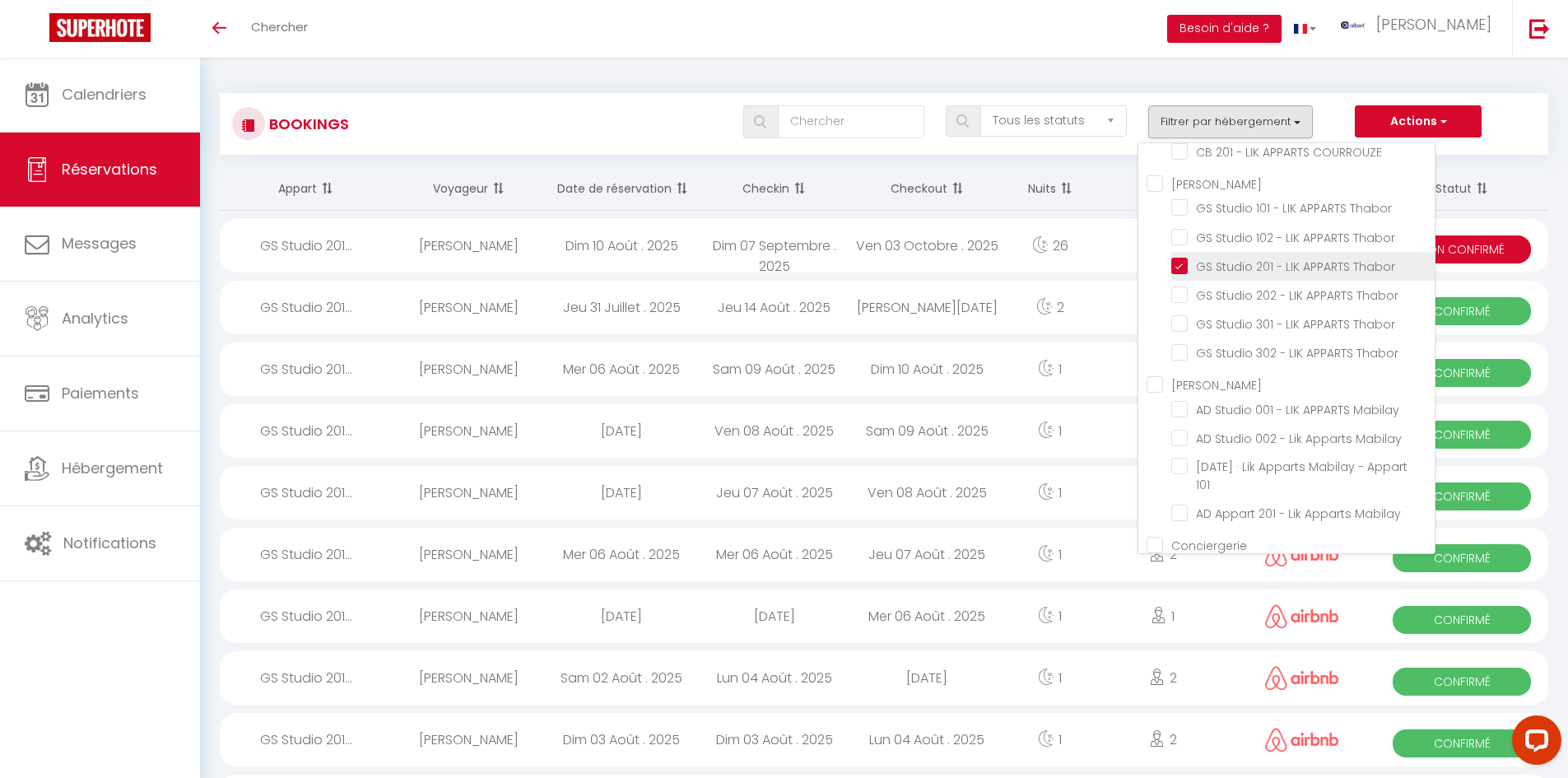
click at [1185, 274] on input "GS Studio 201 - LIK APPARTS Thabor" at bounding box center [1303, 264] width 263 height 16
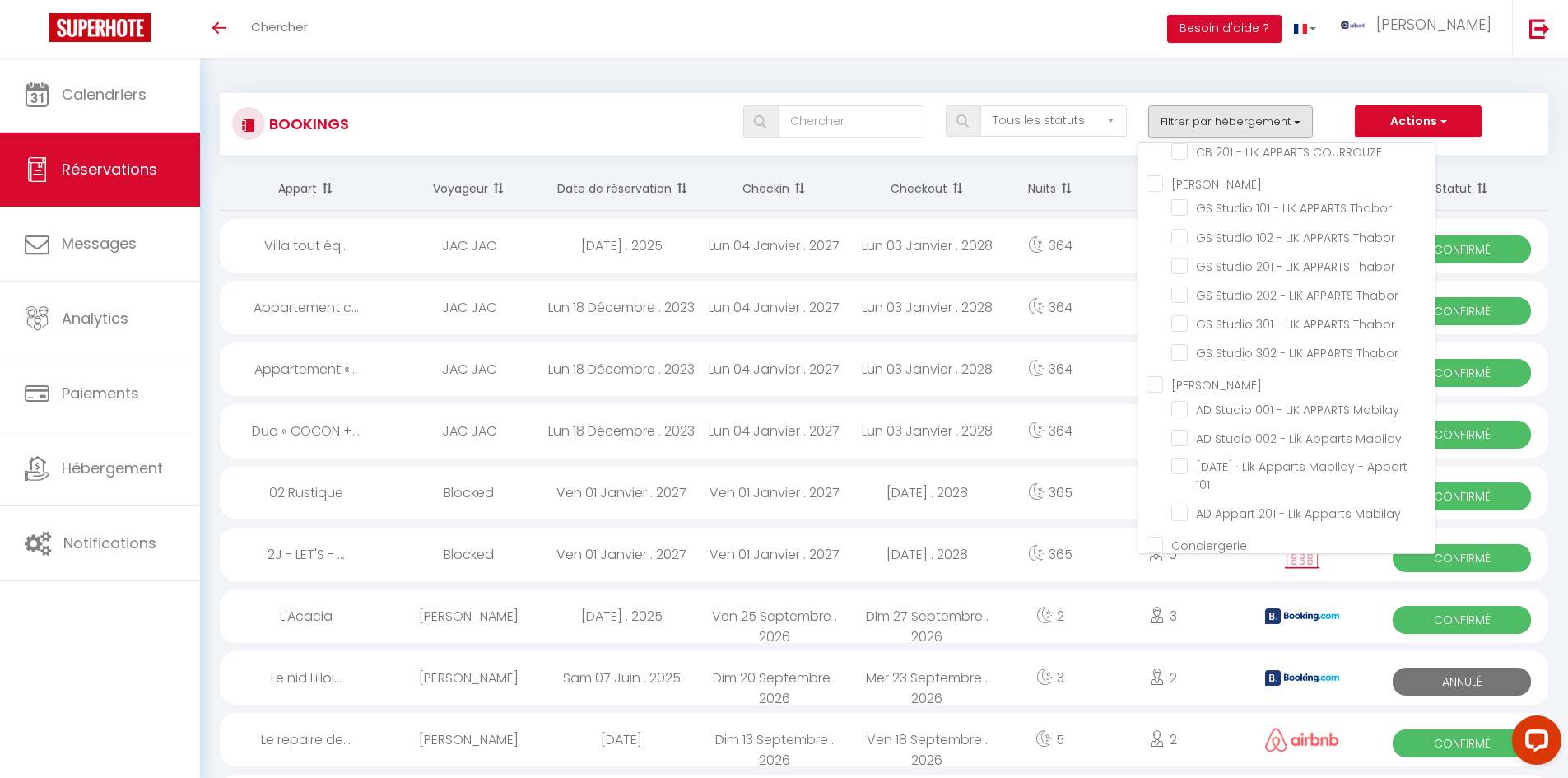
scroll to position [1964, 0]
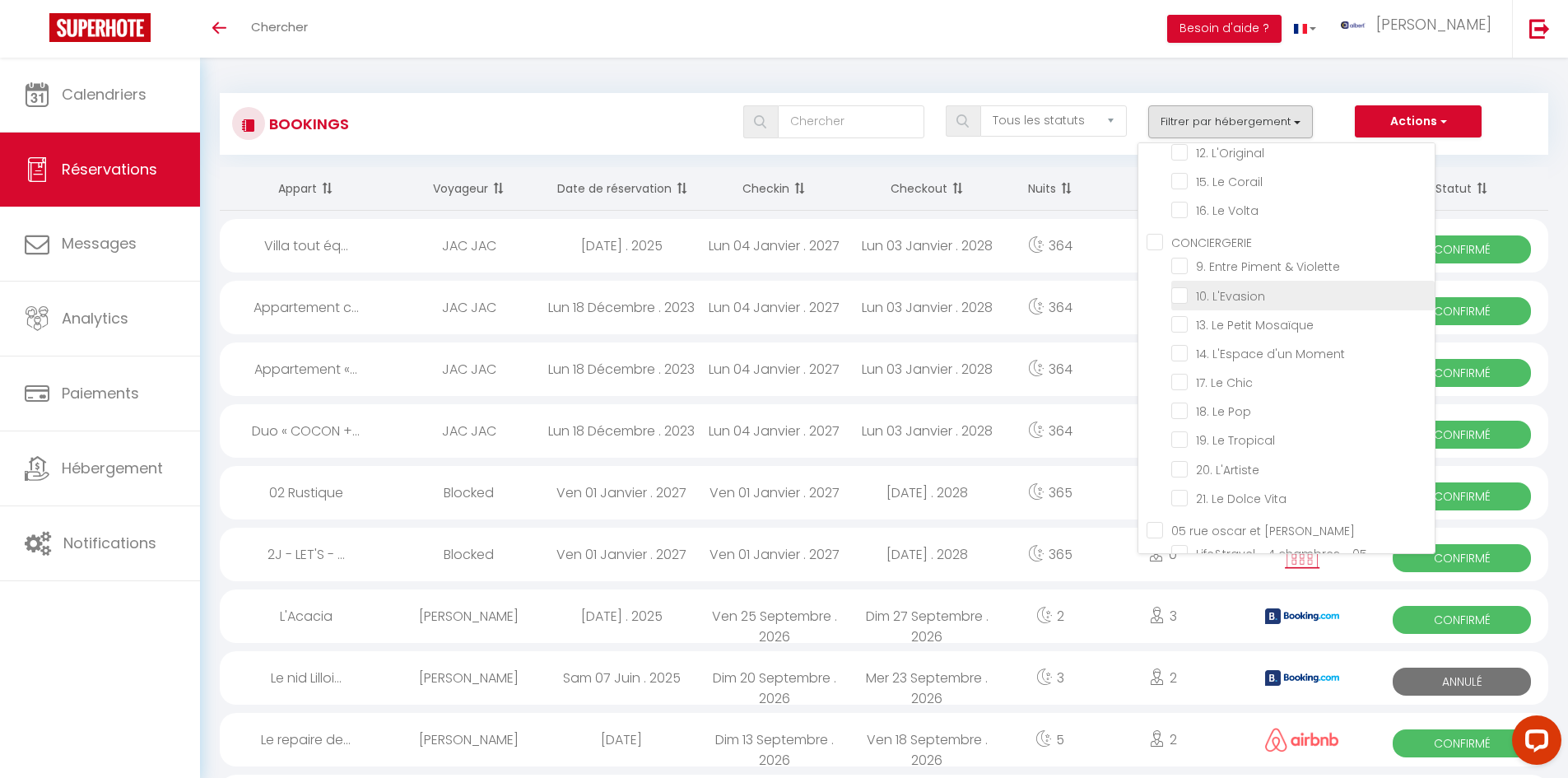
click at [1184, 302] on input "10. L'Evasion" at bounding box center [1303, 293] width 263 height 16
click at [668, 106] on div "Tous les statuts Annulé Confirmé Non Confirmé Tout sauf annulé No Show Request …" at bounding box center [939, 122] width 1215 height 33
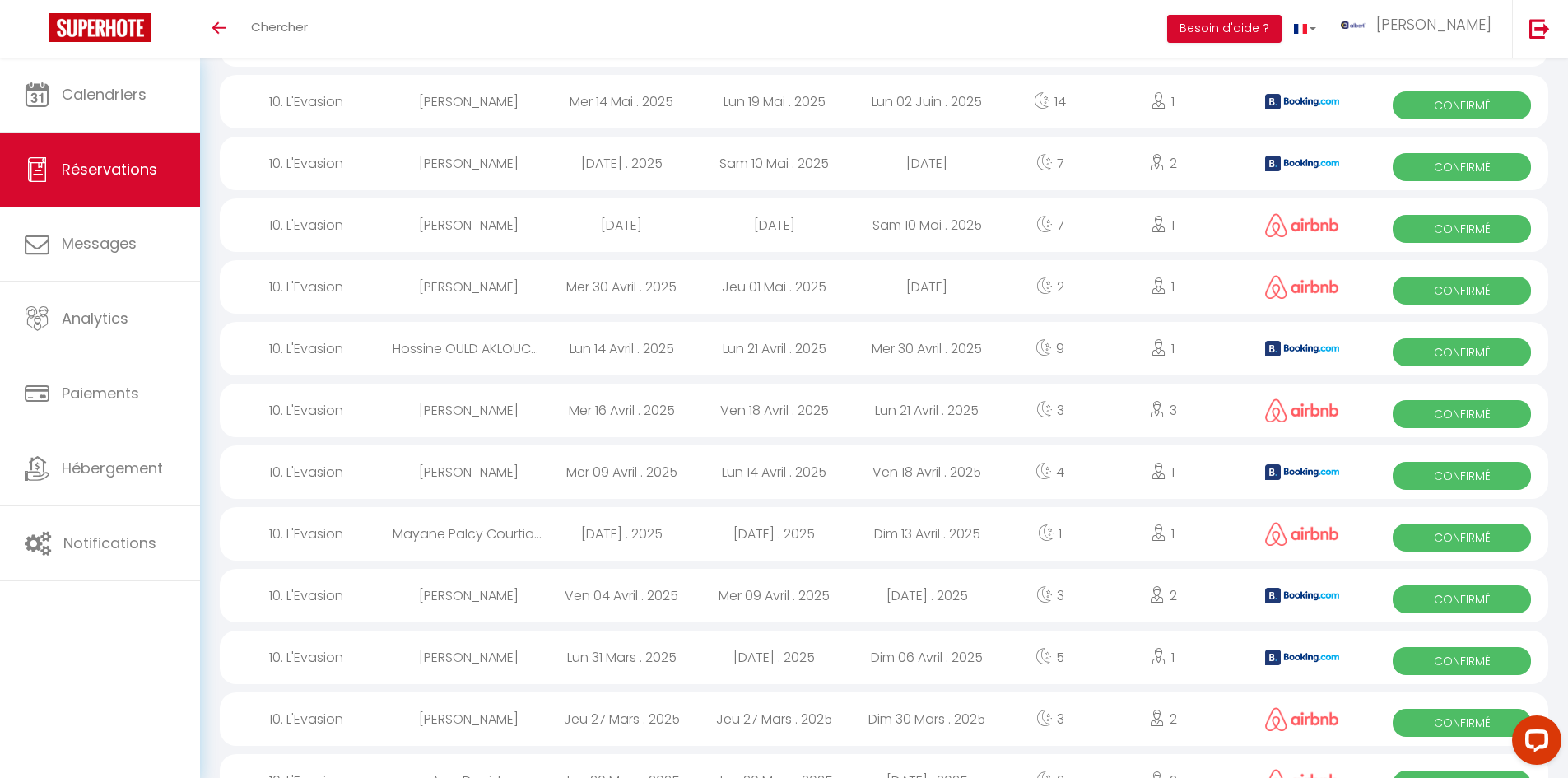
scroll to position [0, 0]
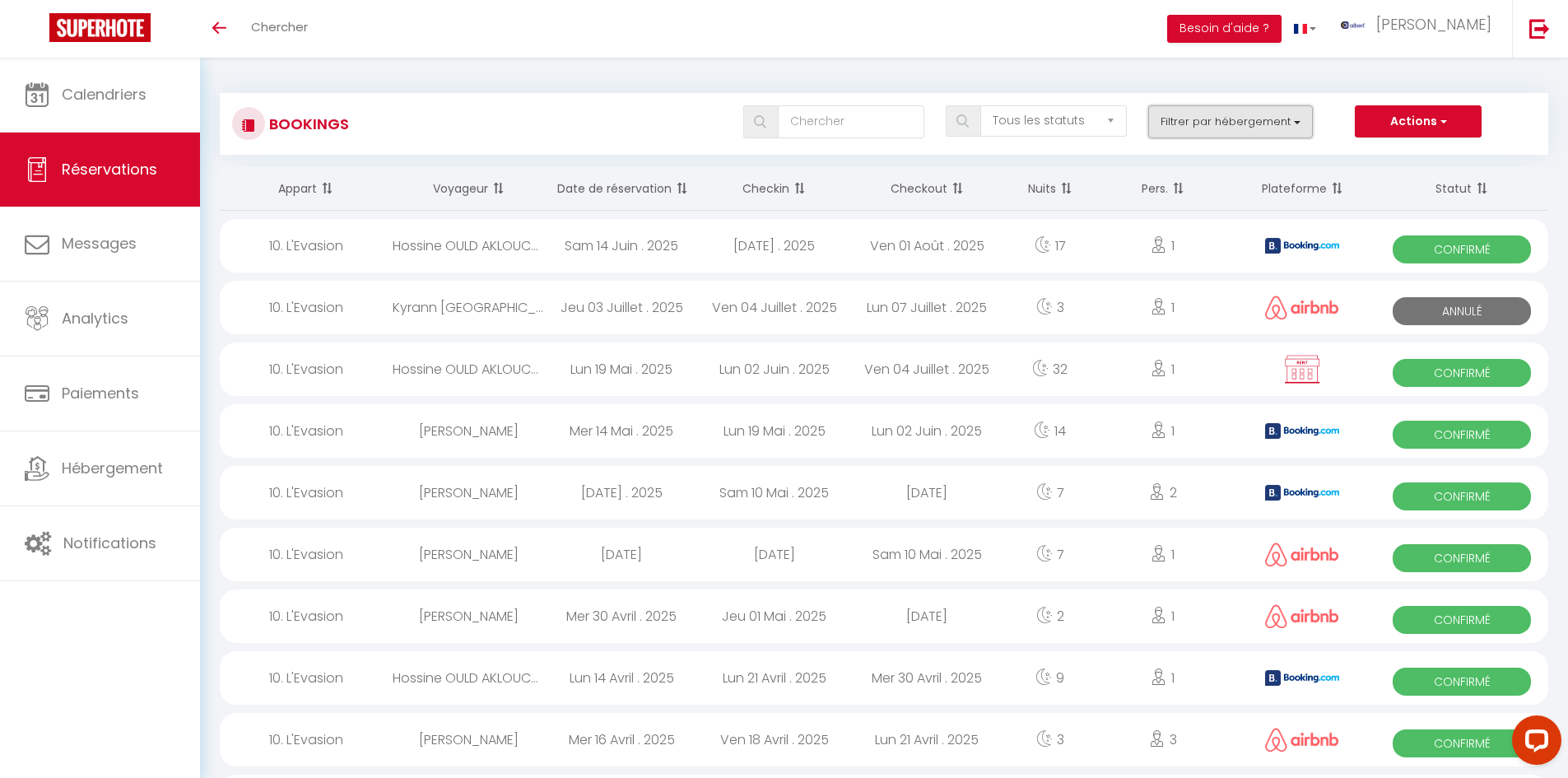
click at [1199, 132] on button "Filtrer par hébergement" at bounding box center [1231, 122] width 165 height 33
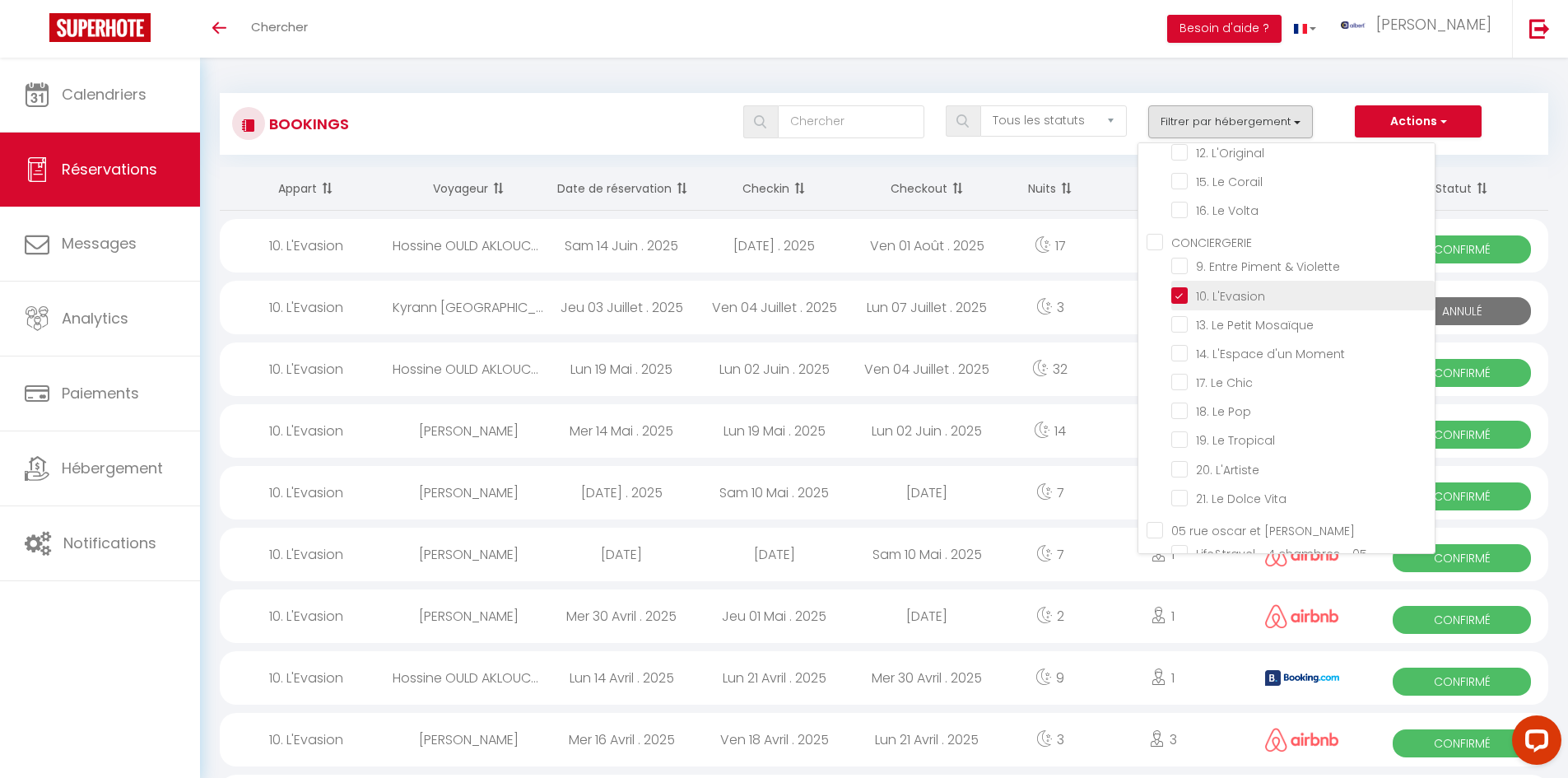
click at [1181, 302] on input "10. L'Evasion" at bounding box center [1303, 293] width 263 height 16
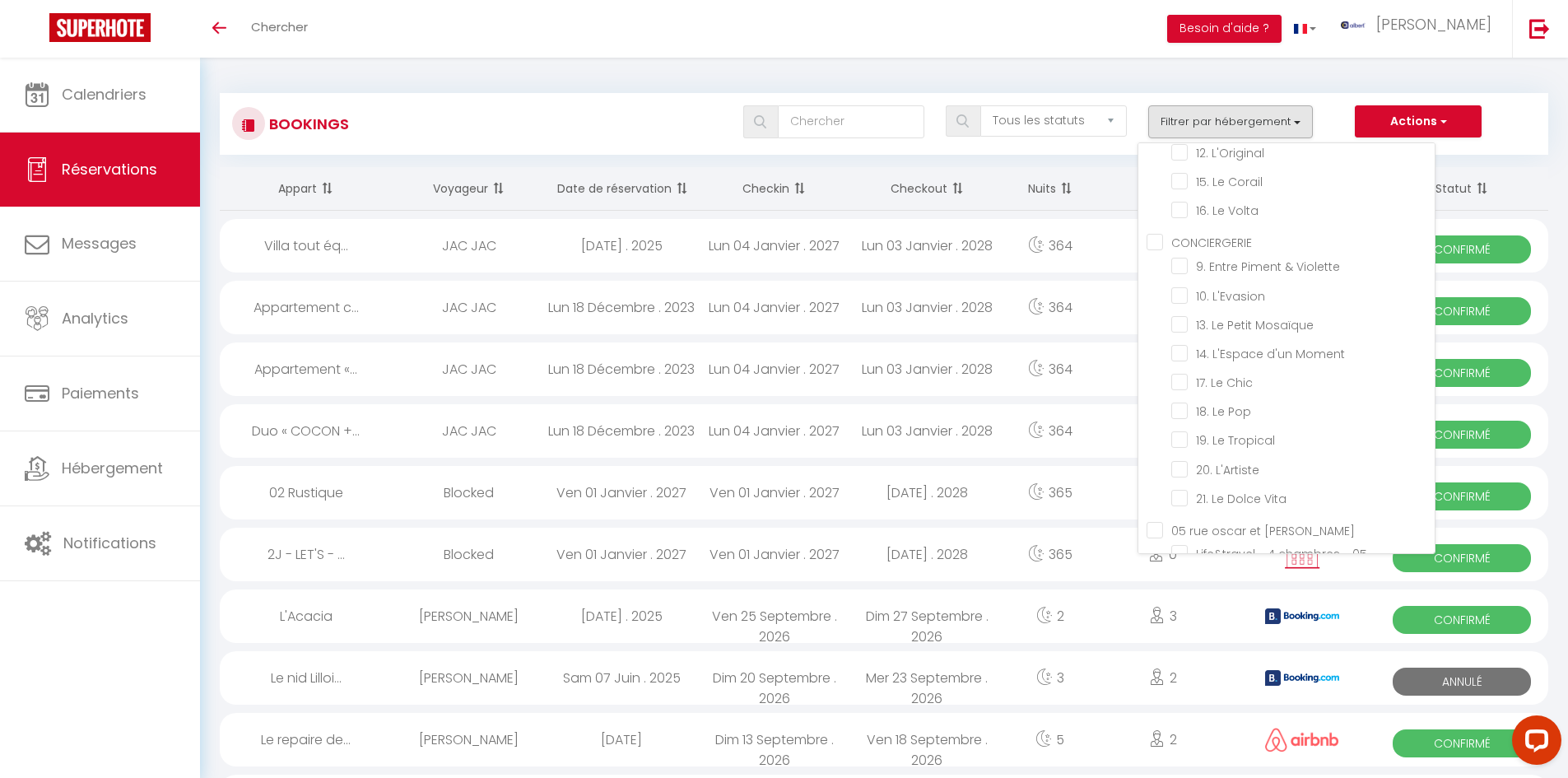
scroll to position [16527, 0]
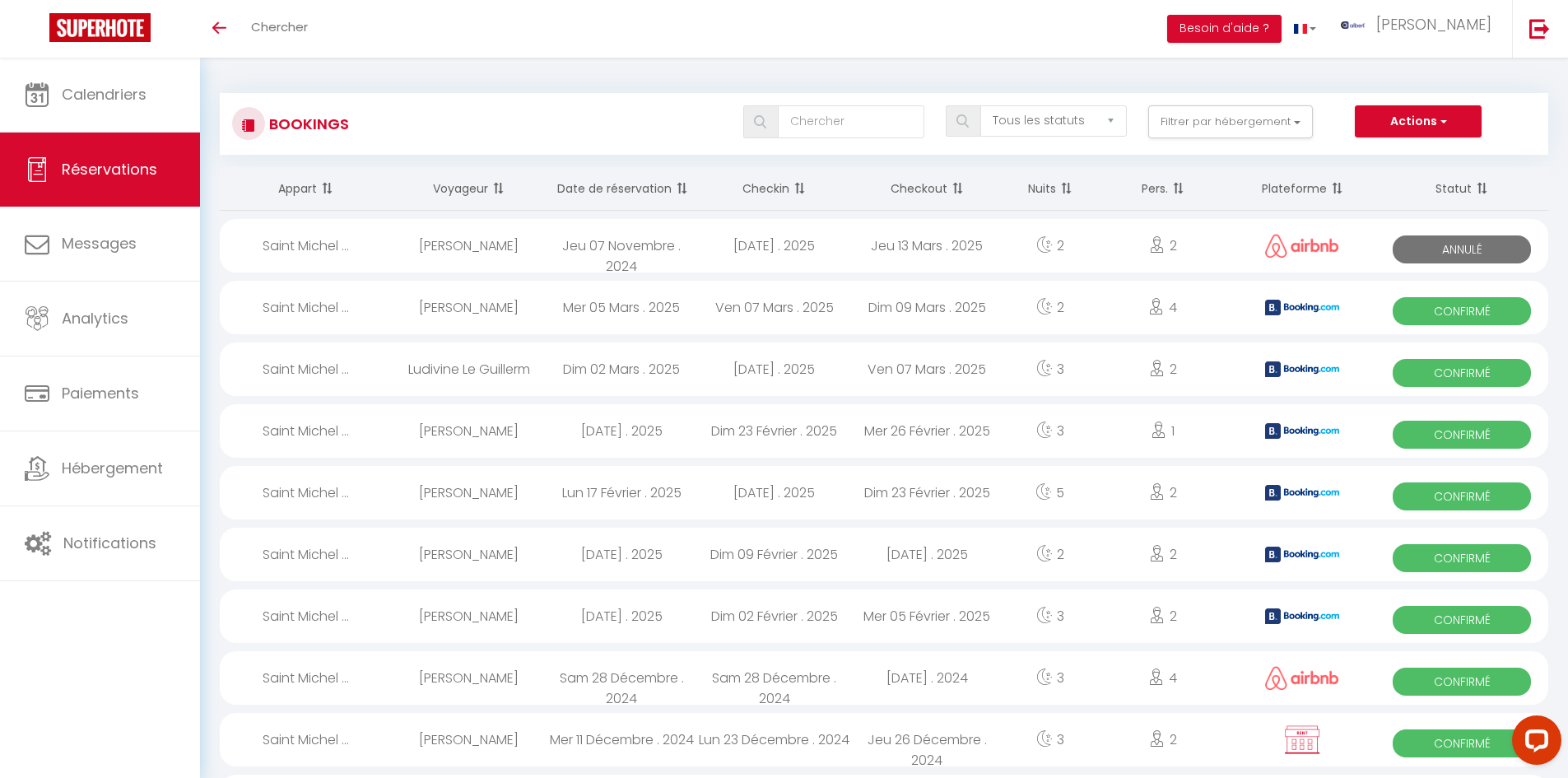
click at [772, 46] on div "Toggle menubar Chercher BUTTON Besoin d'aide ? albert Paramètres" at bounding box center [838, 29] width 1437 height 57
click at [1273, 132] on button "Filtrer par hébergement" at bounding box center [1231, 122] width 165 height 33
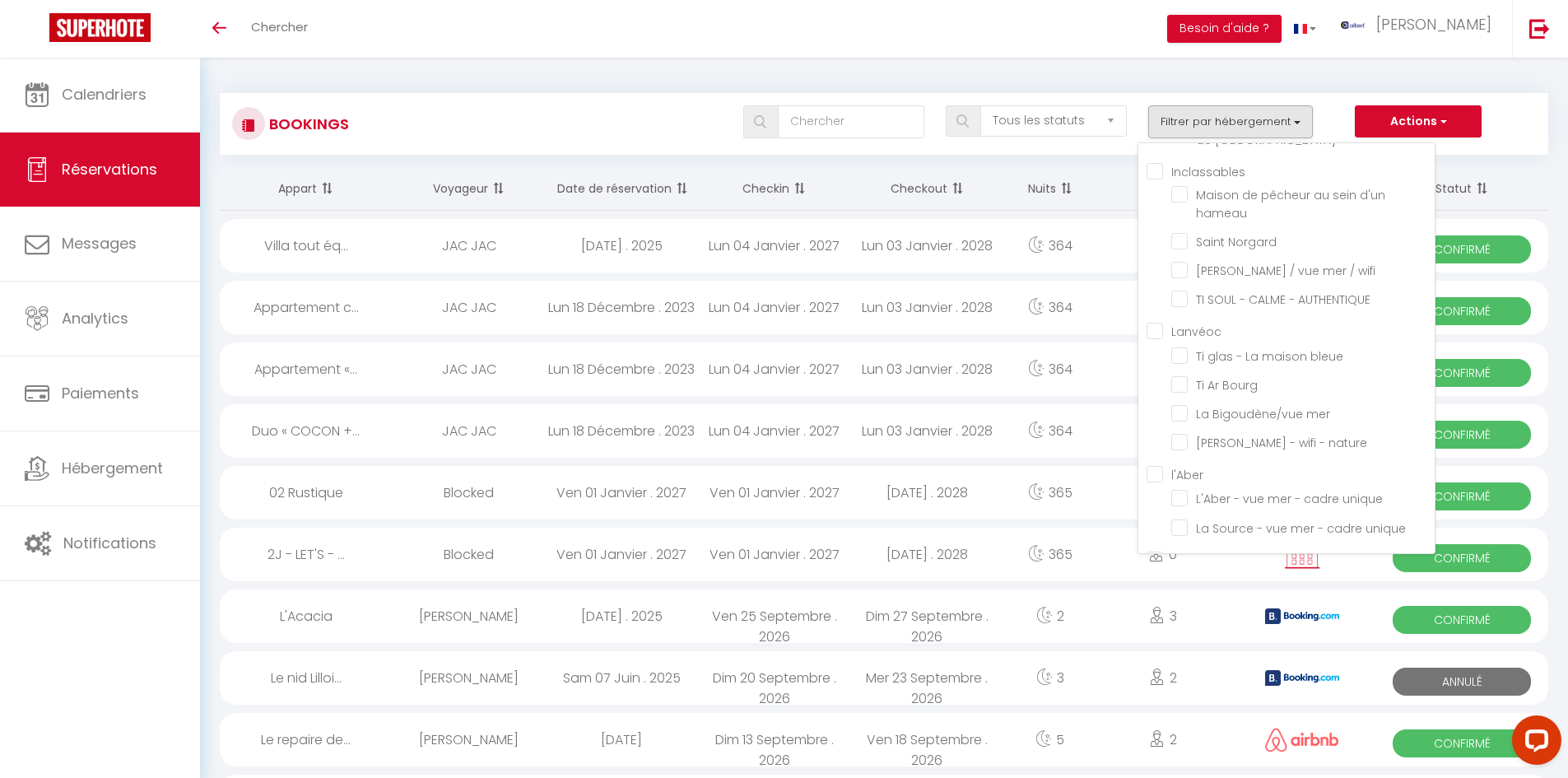
scroll to position [13763, 0]
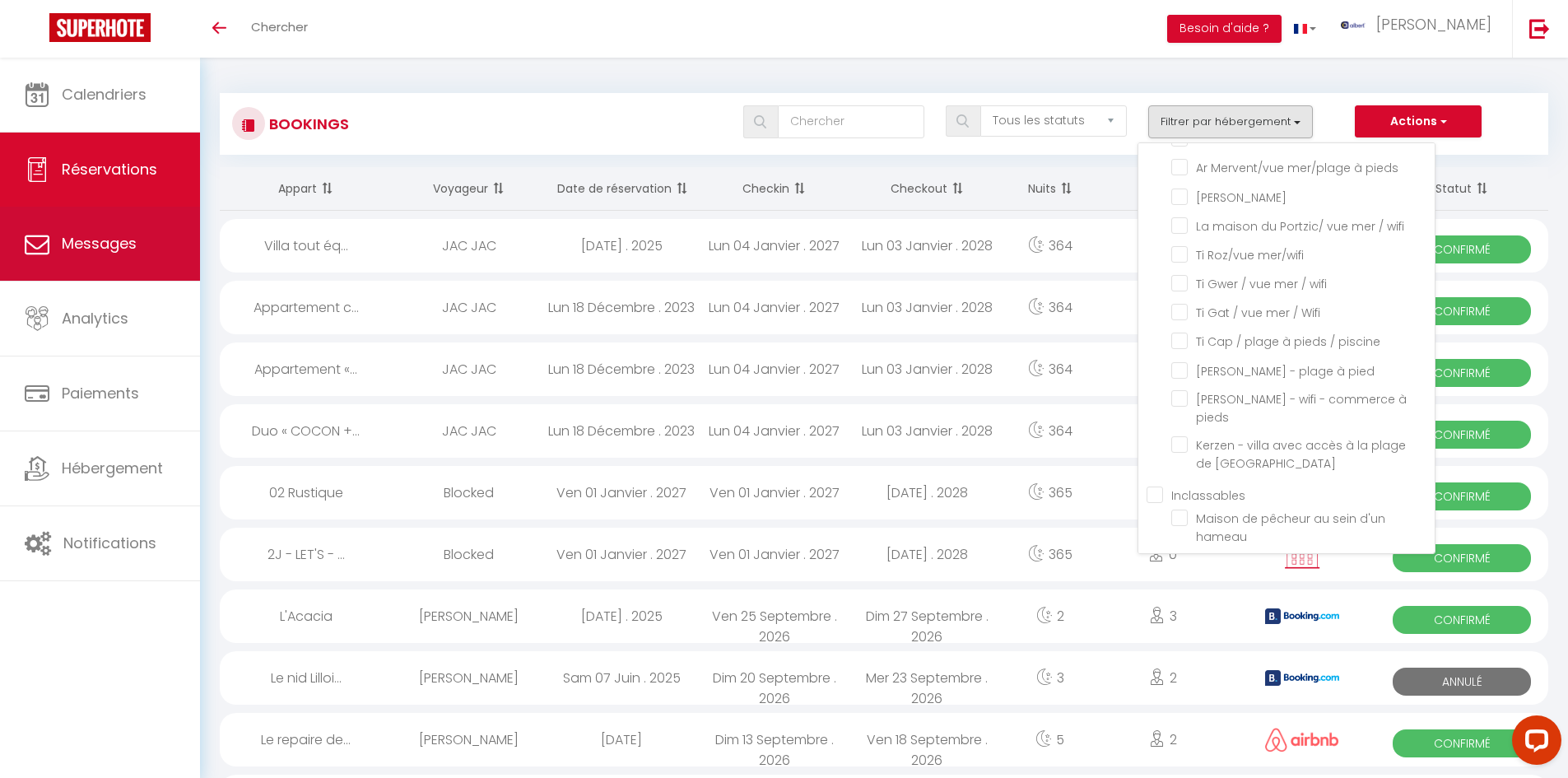
click at [91, 241] on span "Messages" at bounding box center [100, 243] width 75 height 21
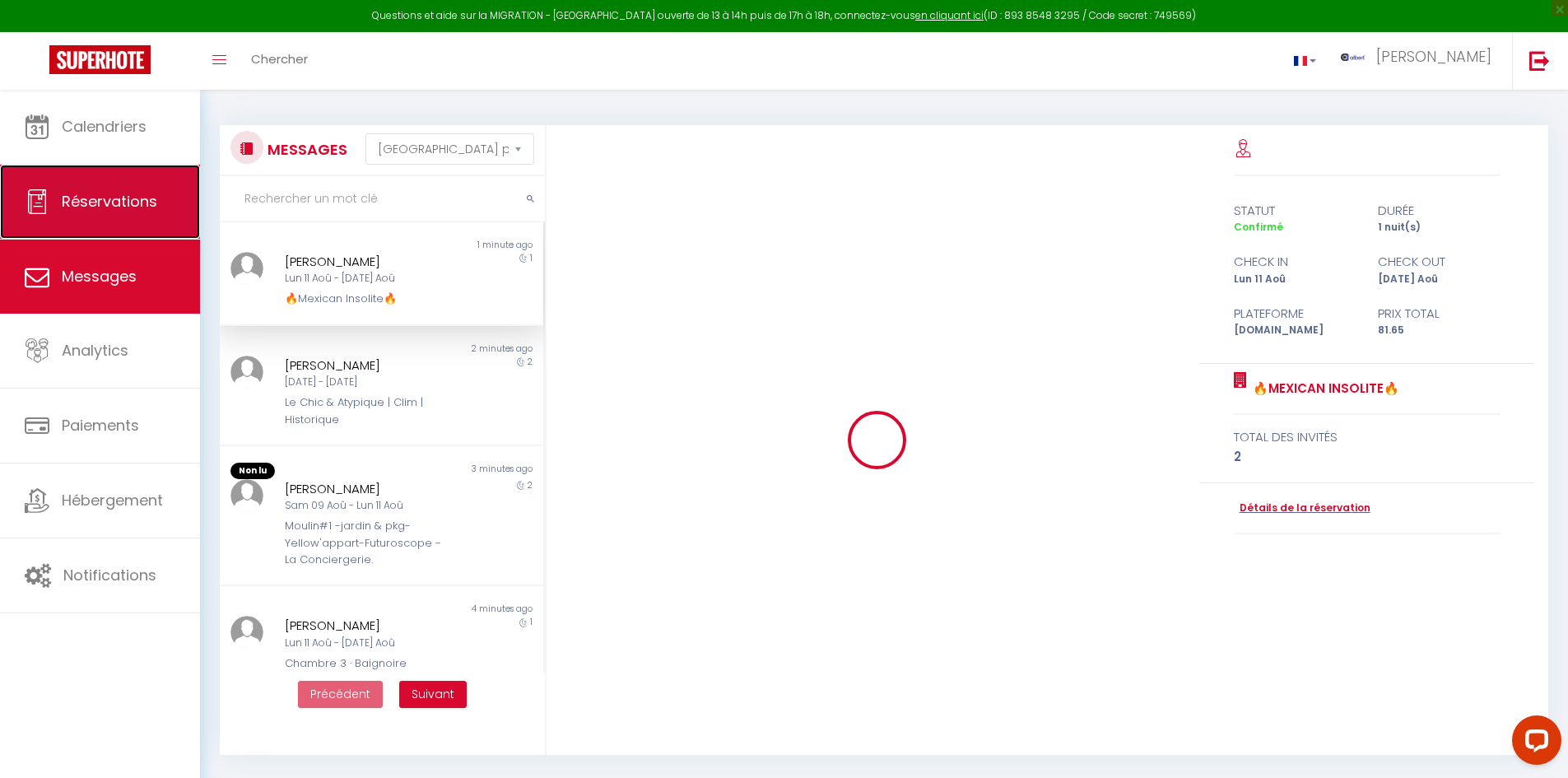
click at [112, 213] on link "Réservations" at bounding box center [100, 201] width 200 height 74
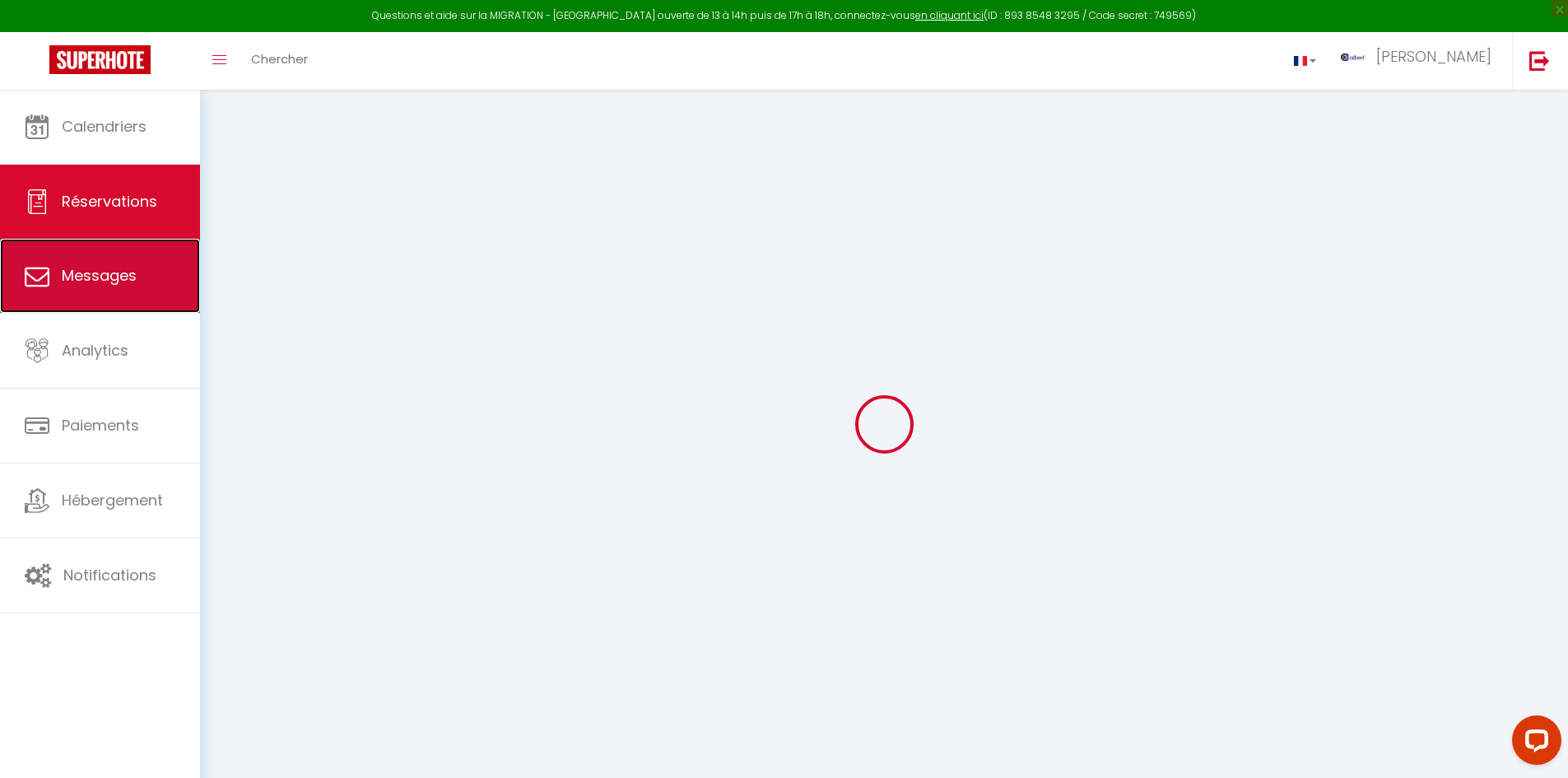
click at [108, 247] on link "Messages" at bounding box center [100, 275] width 200 height 74
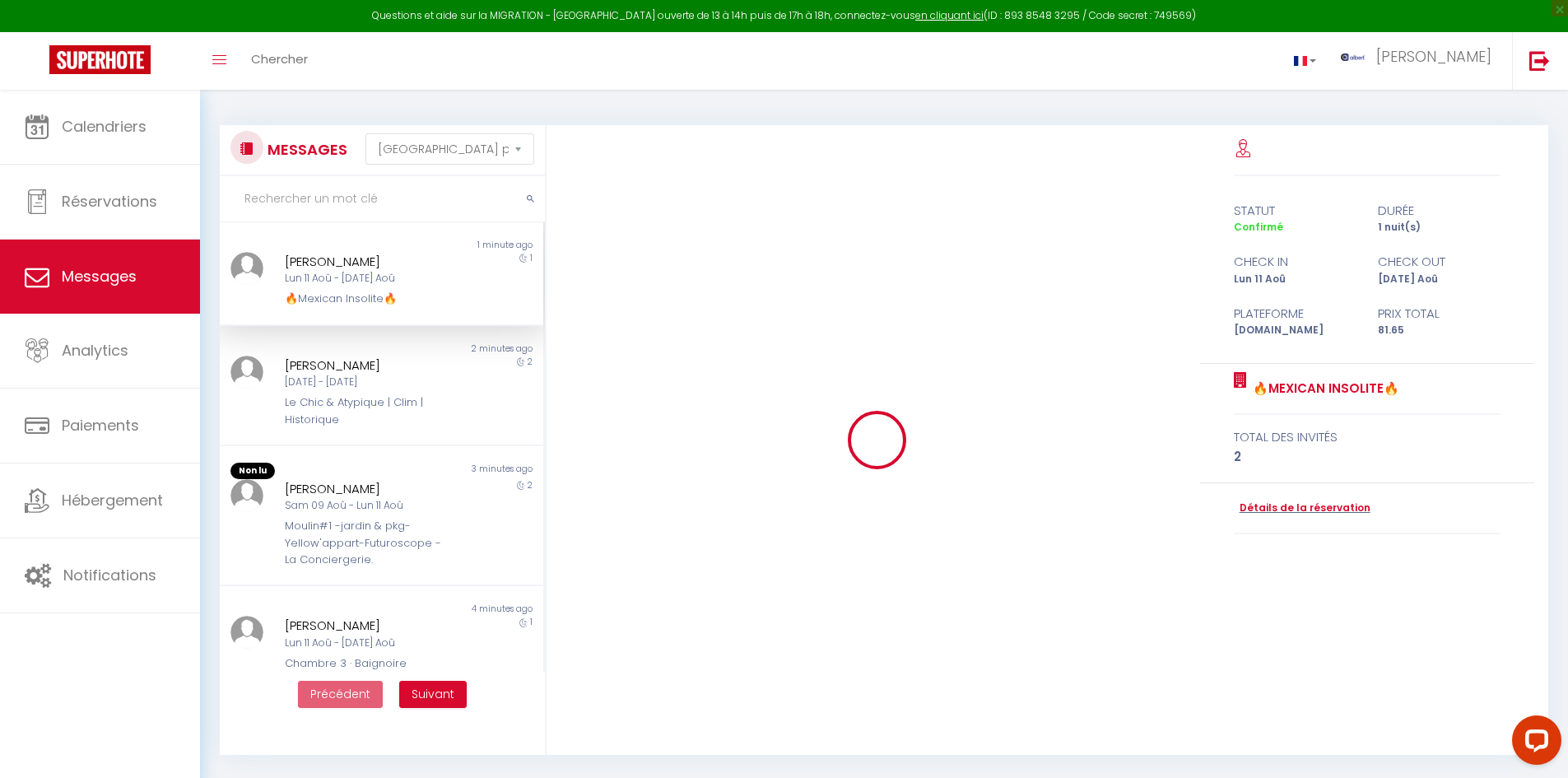
click at [319, 186] on input "text" at bounding box center [383, 199] width 325 height 46
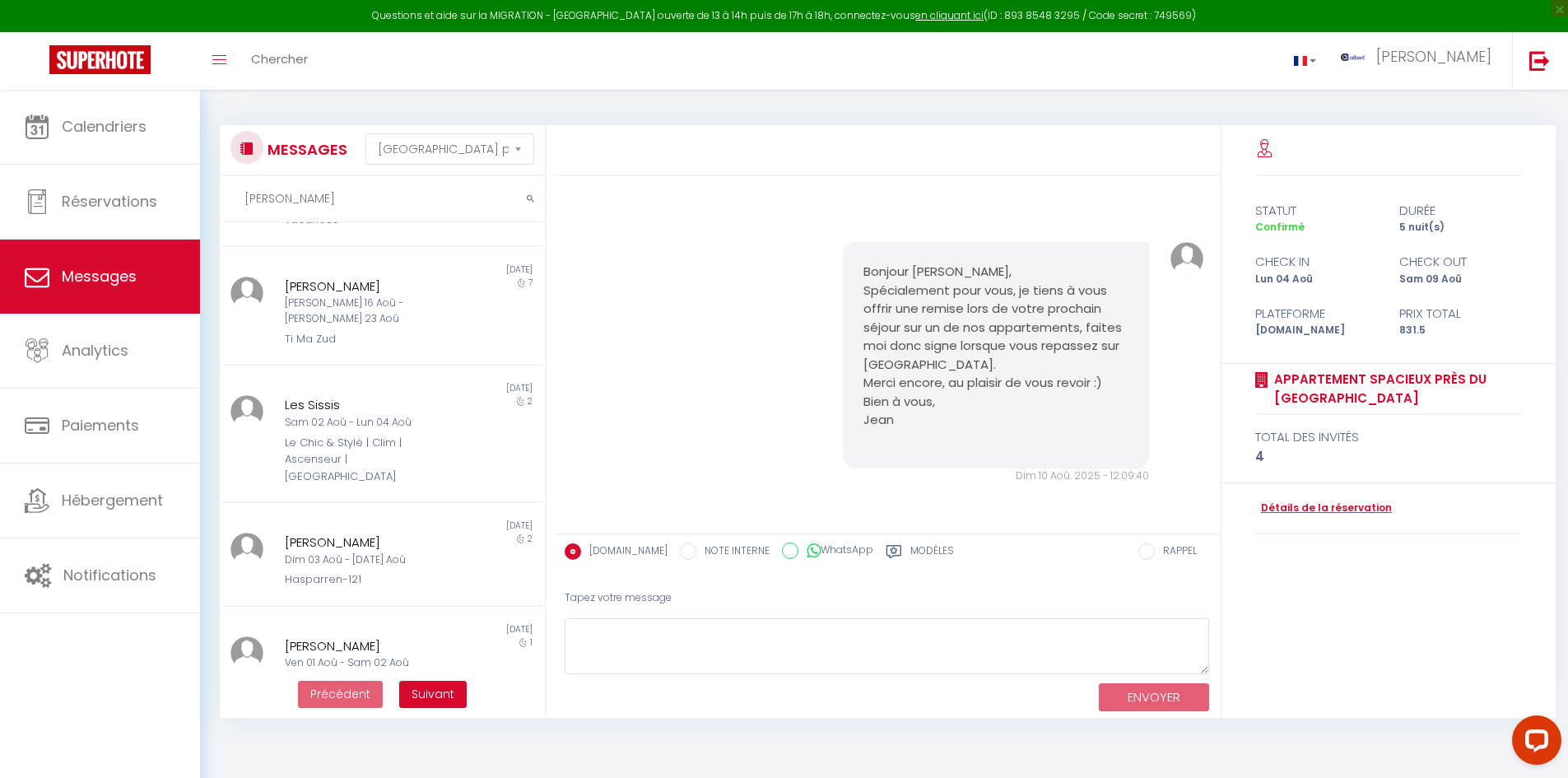
scroll to position [657, 0]
drag, startPoint x: 315, startPoint y: 211, endPoint x: 220, endPoint y: 207, distance: 95.1
click at [220, 207] on input "simon" at bounding box center [383, 199] width 325 height 46
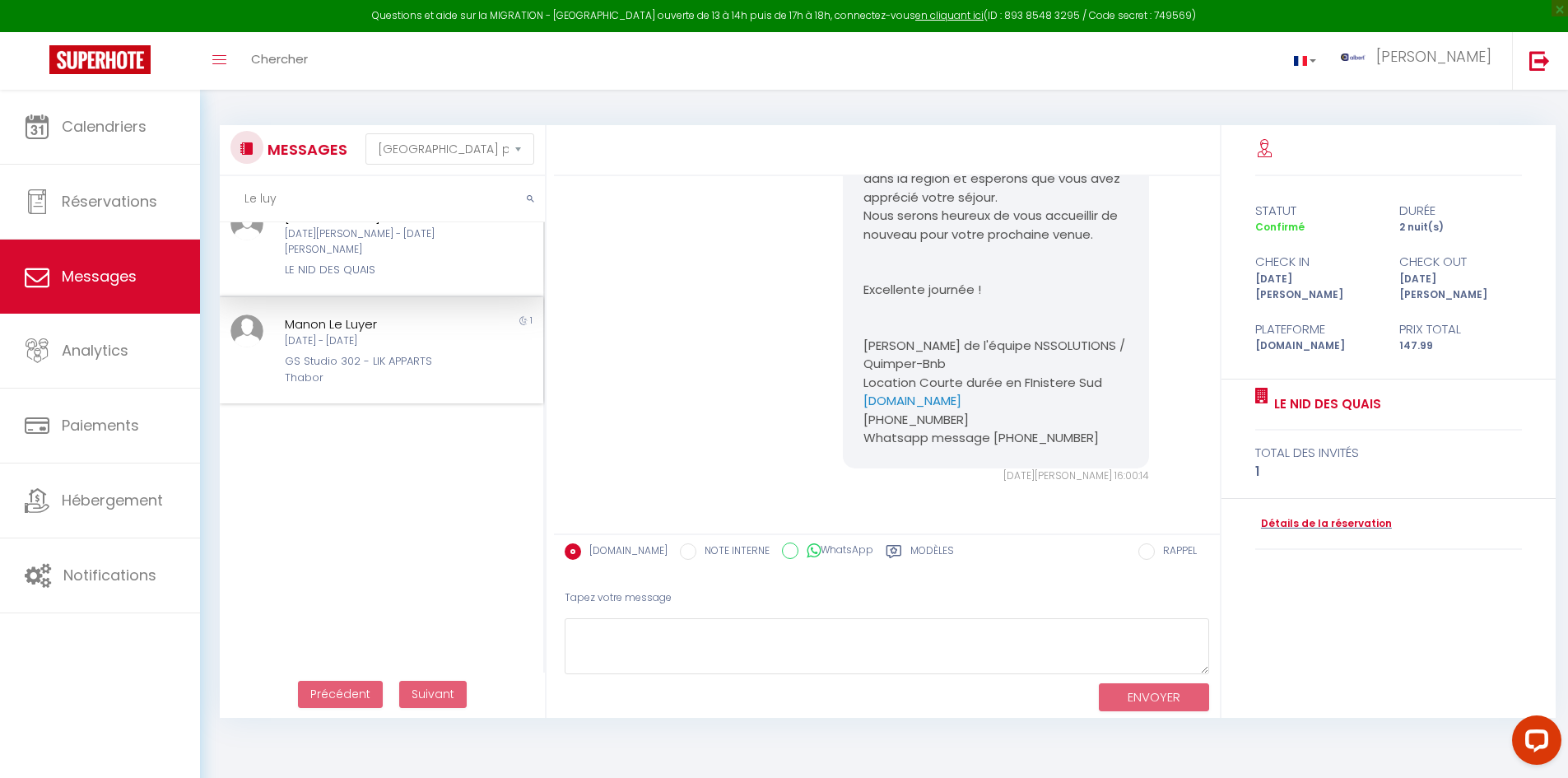
scroll to position [0, 0]
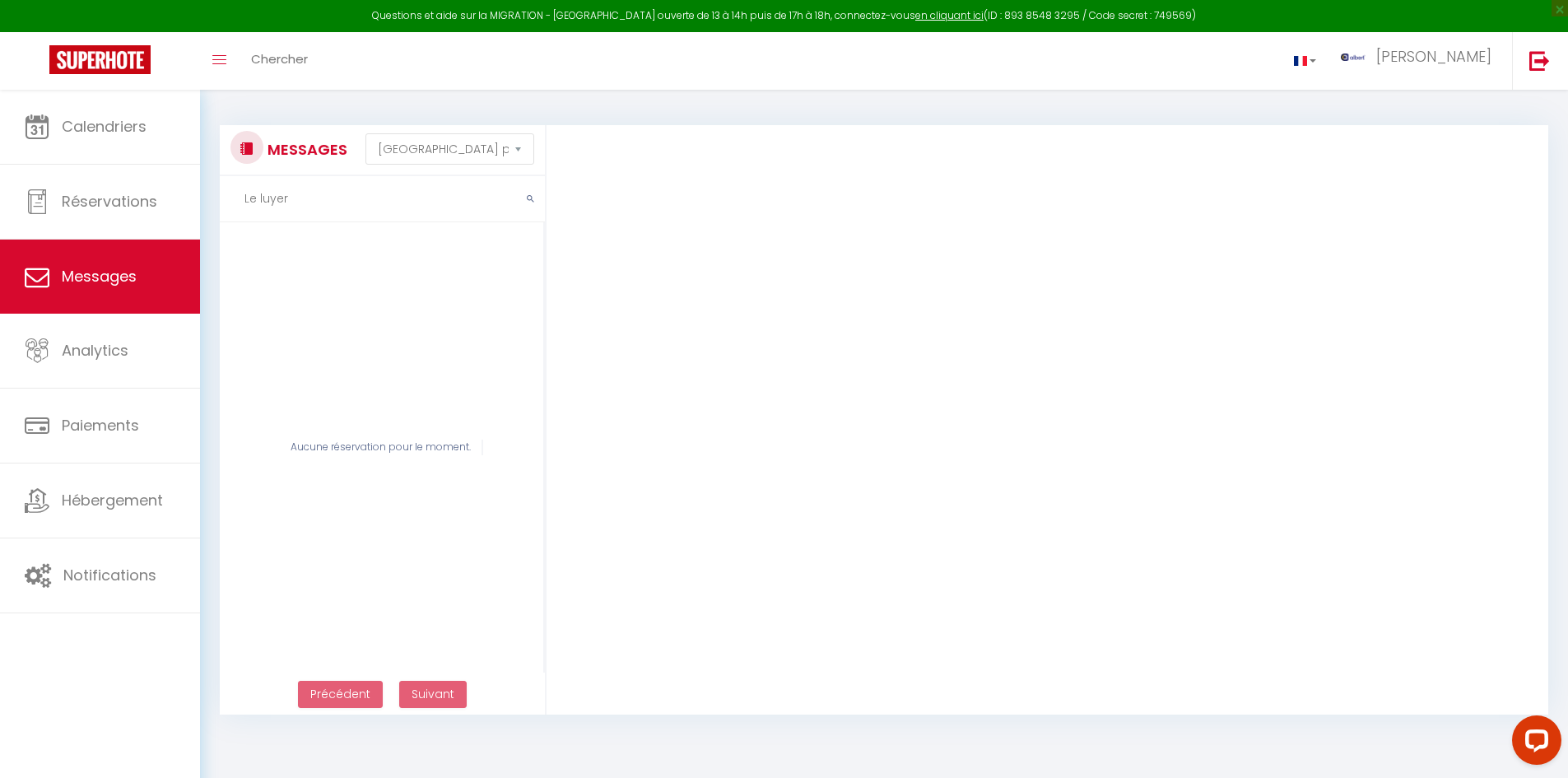
drag, startPoint x: 279, startPoint y: 203, endPoint x: 209, endPoint y: 204, distance: 70.0
click at [209, 204] on div "MESSAGES Trier par date de réservation Trier par date de message Le luyer Aucun…" at bounding box center [377, 420] width 338 height 590
paste input "expat"
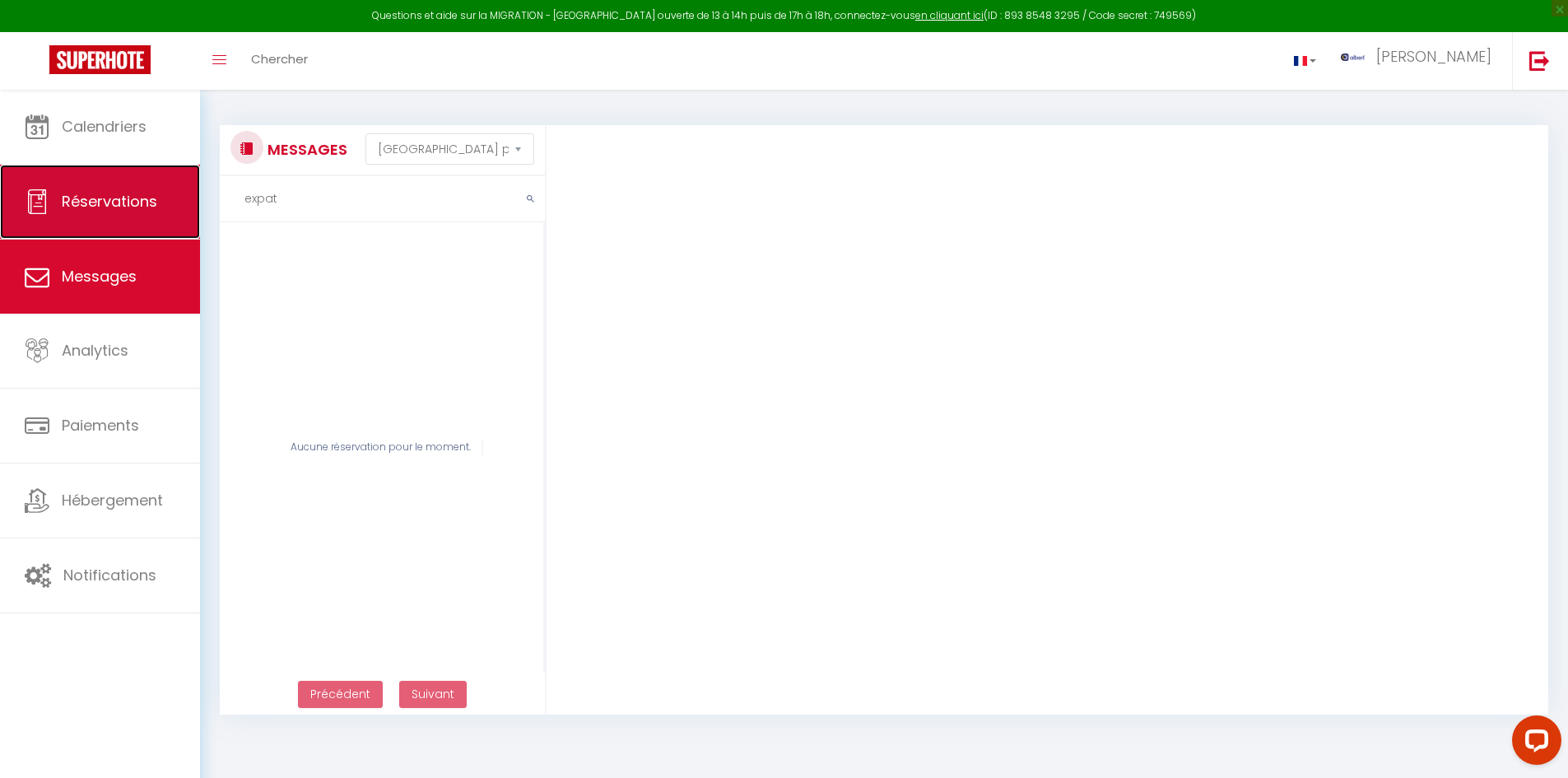
click at [134, 217] on link "Réservations" at bounding box center [100, 201] width 200 height 74
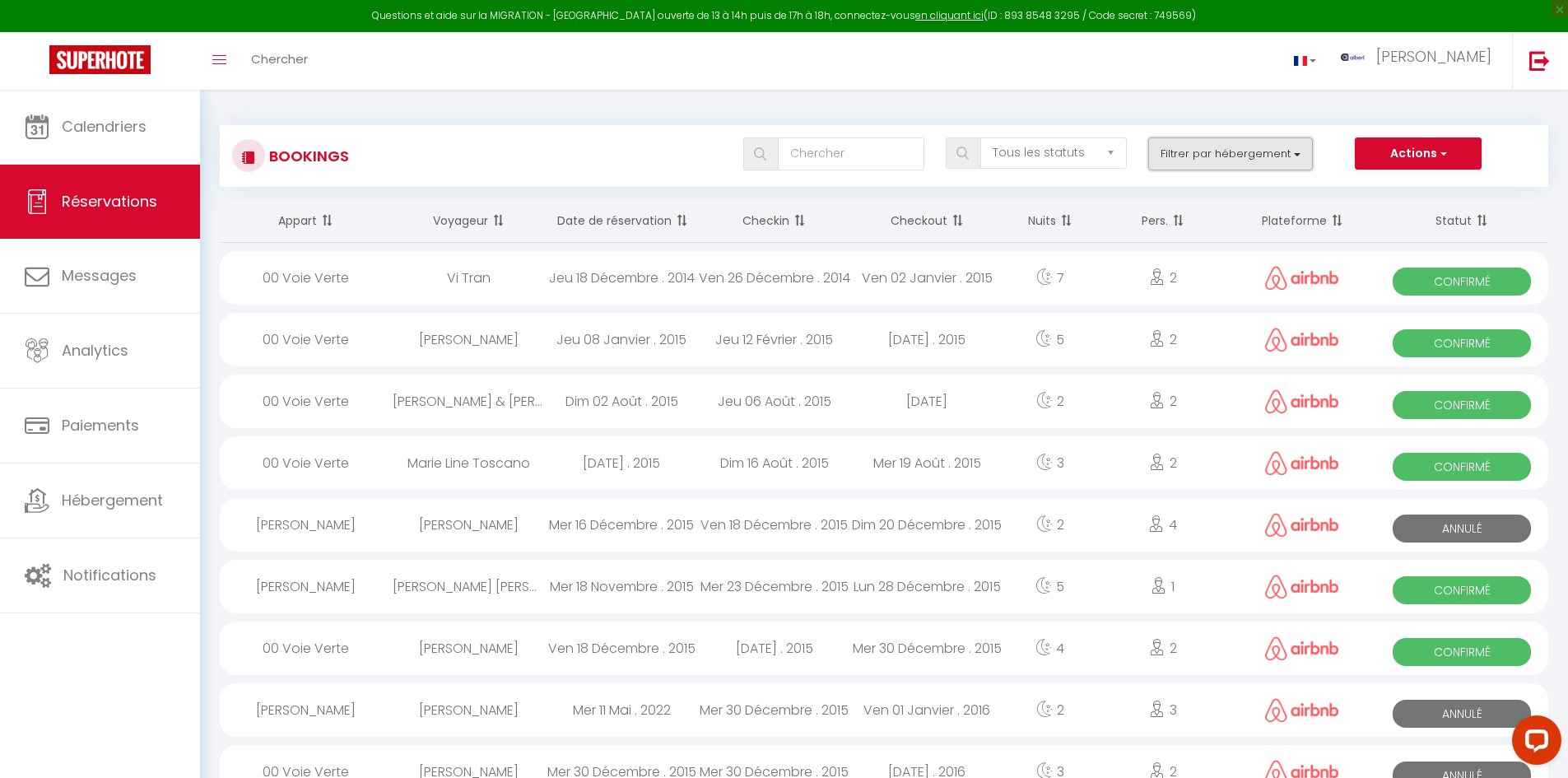
click at [1192, 144] on button "Filtrer par hébergement" at bounding box center [1231, 154] width 165 height 33
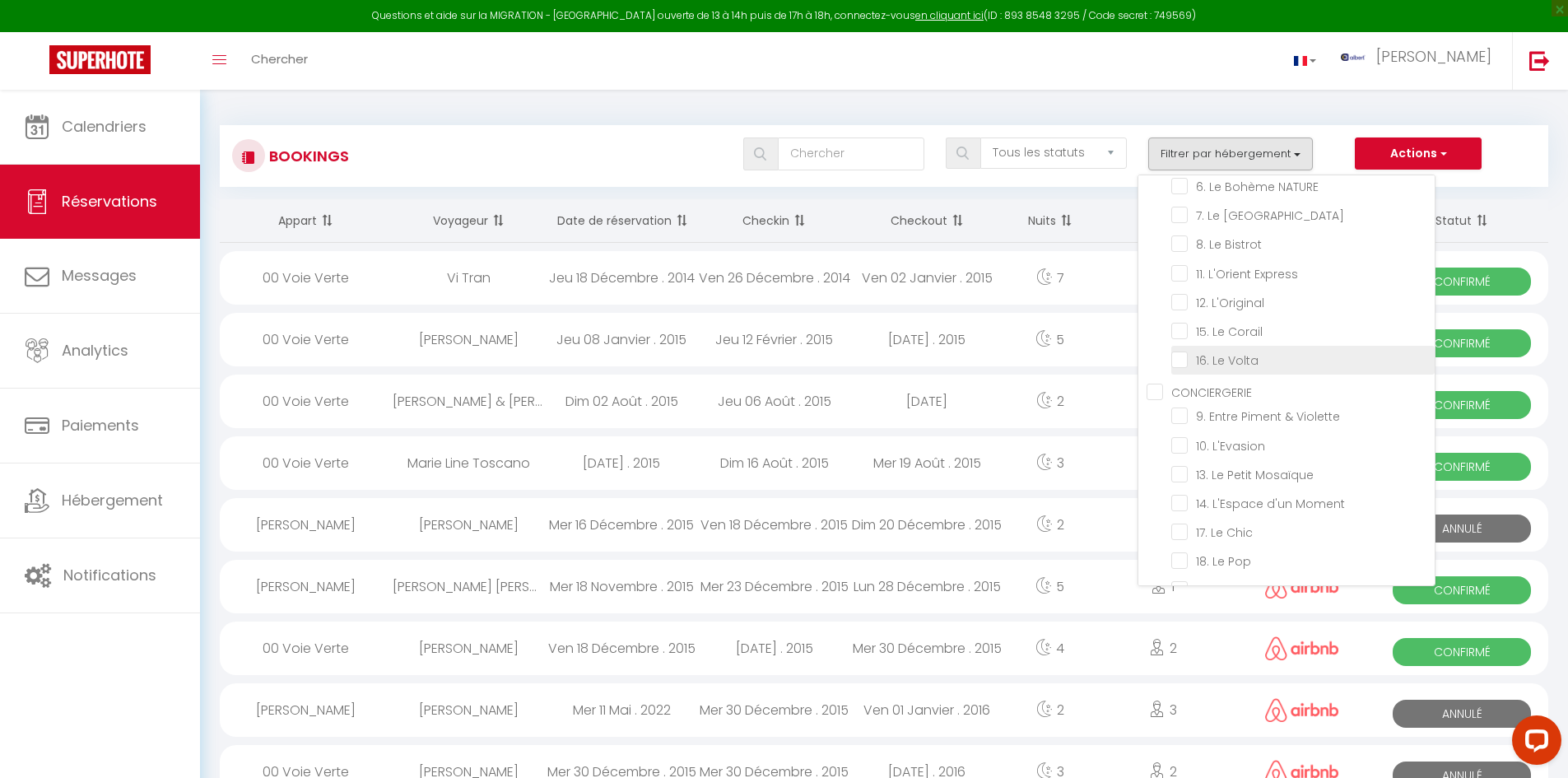
scroll to position [1955, 0]
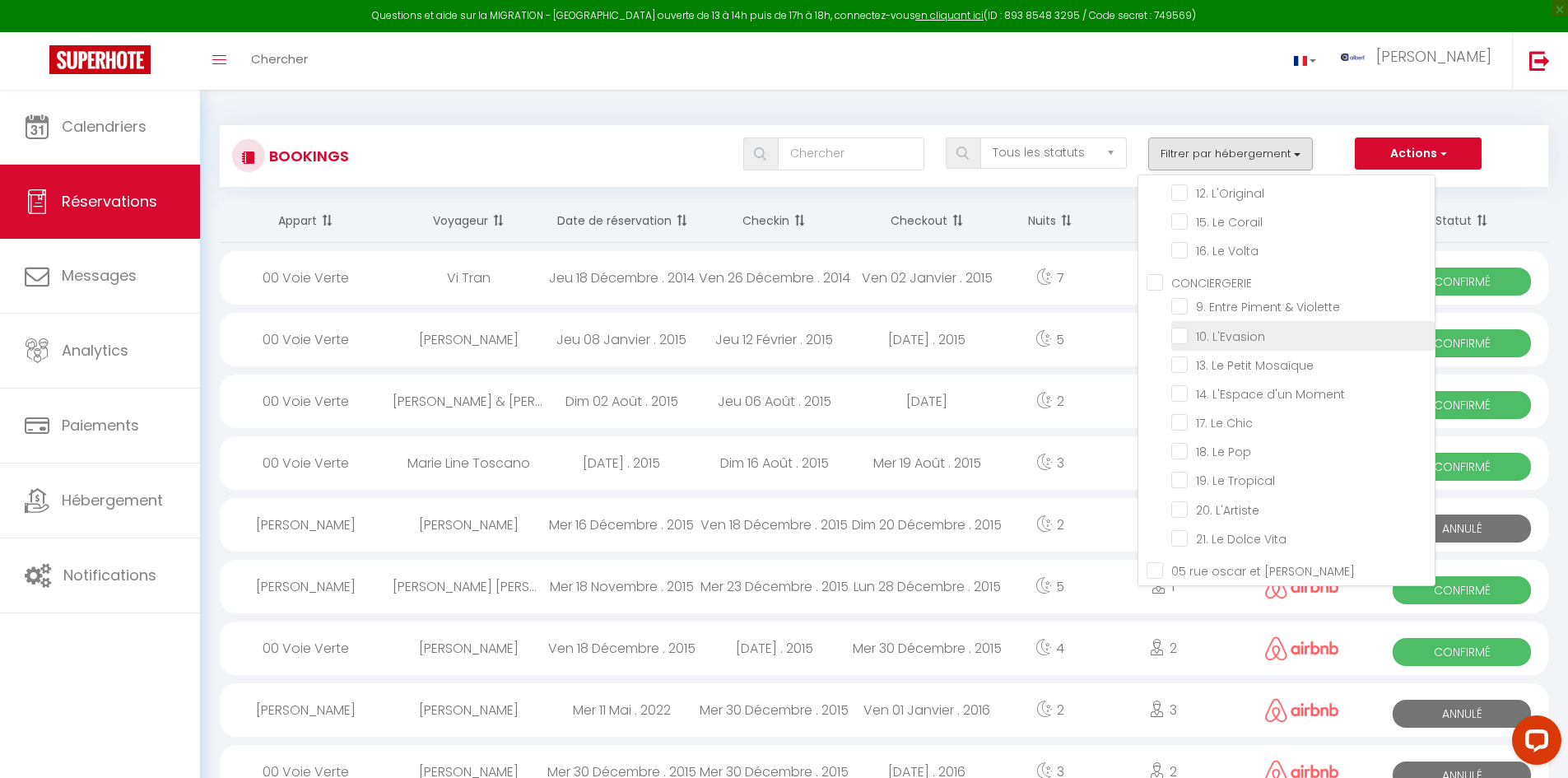
click at [1183, 343] on input "10. L'Evasion" at bounding box center [1303, 334] width 263 height 16
click at [666, 125] on div "Bookings Tous les statuts Annulé Confirmé Non Confirmé Tout sauf annulé No Show…" at bounding box center [885, 156] width 1329 height 62
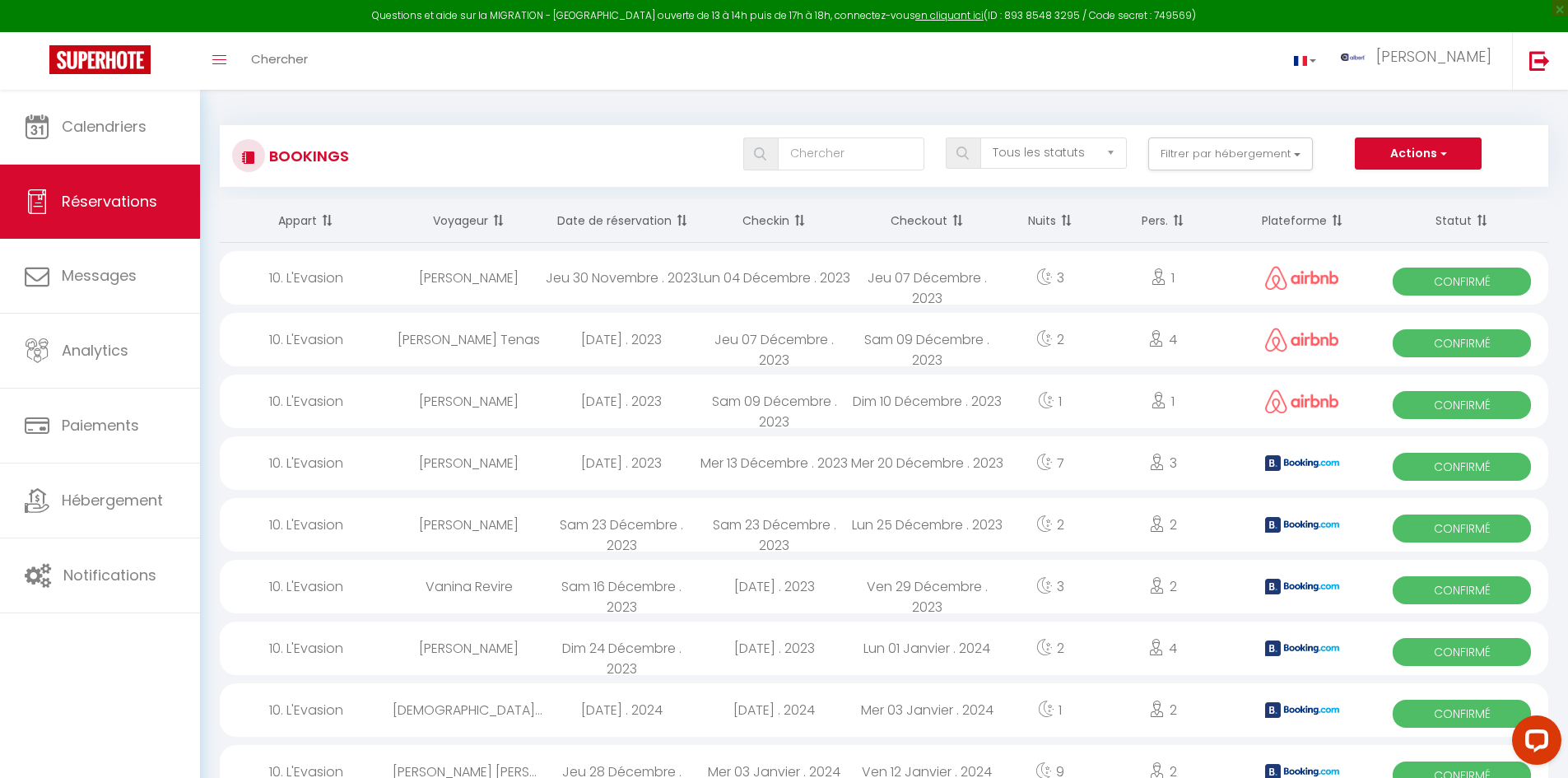
click at [797, 214] on span at bounding box center [797, 220] width 16 height 33
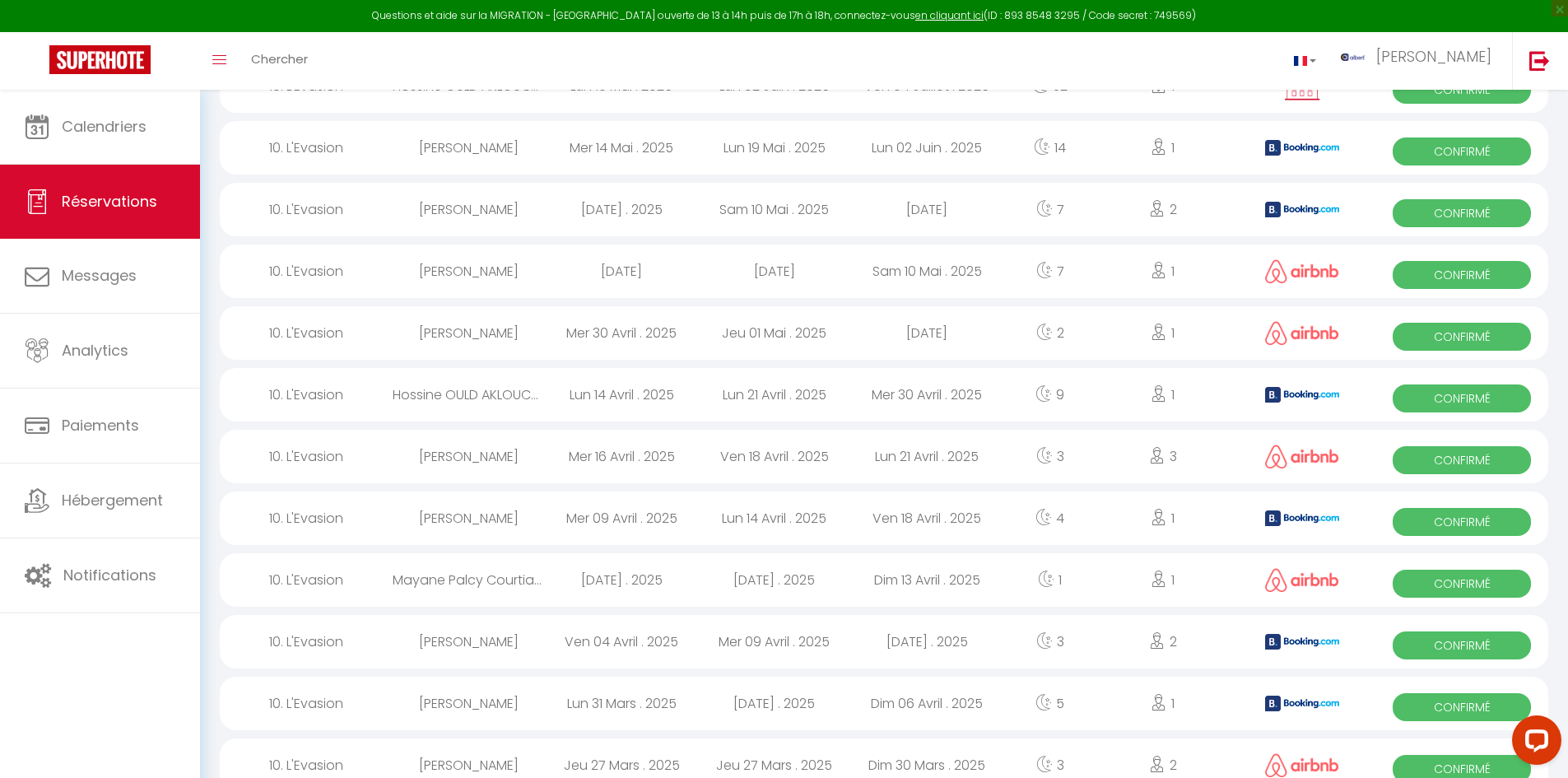
scroll to position [329, 0]
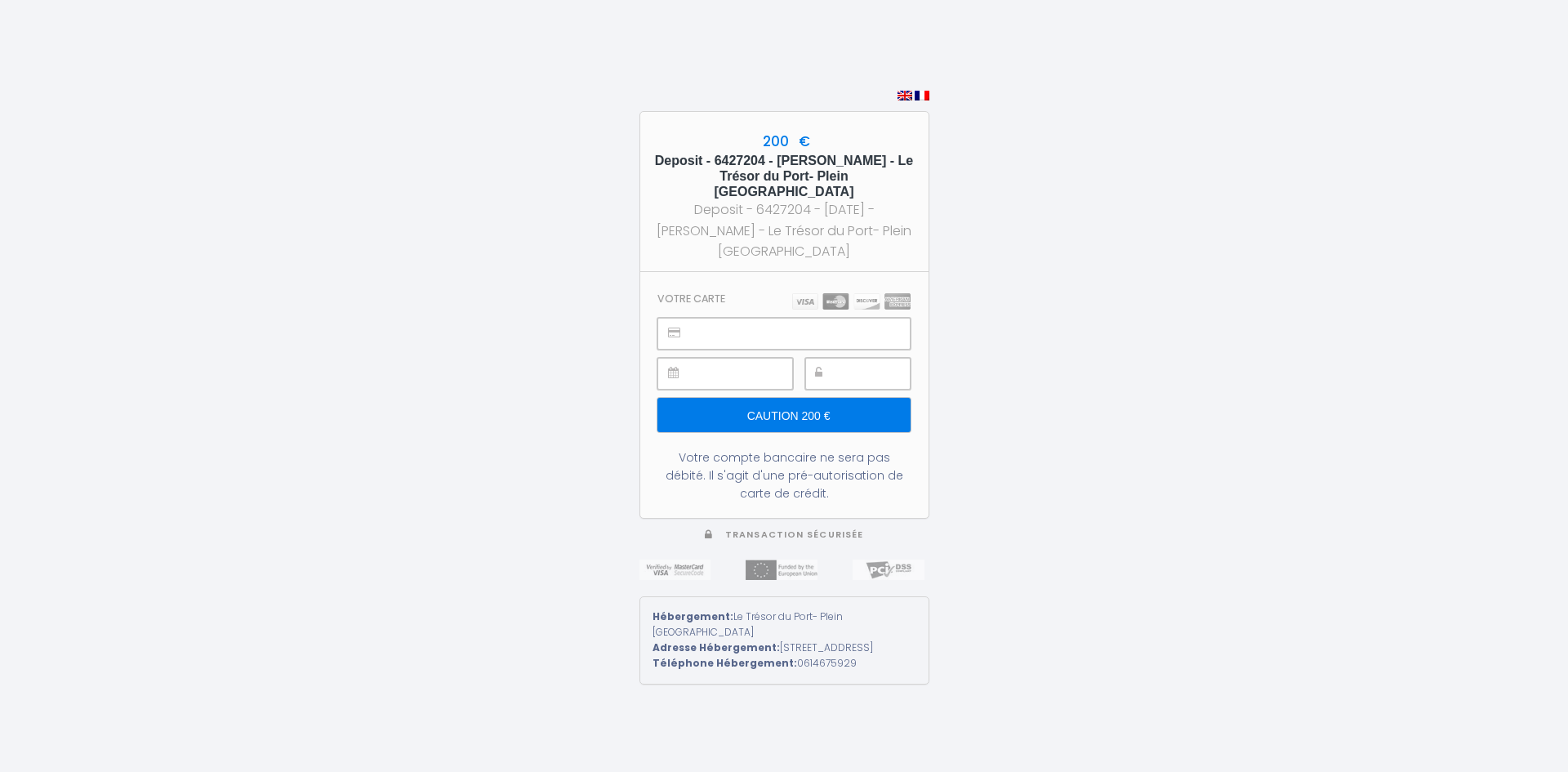
drag, startPoint x: 242, startPoint y: 67, endPoint x: 236, endPoint y: 78, distance: 12.5
click at [242, 67] on div "200 € Deposit - 6427204 - [PERSON_NAME] - Le Trésor du Port- Plein [GEOGRAPHIC_…" at bounding box center [784, 386] width 1568 height 772
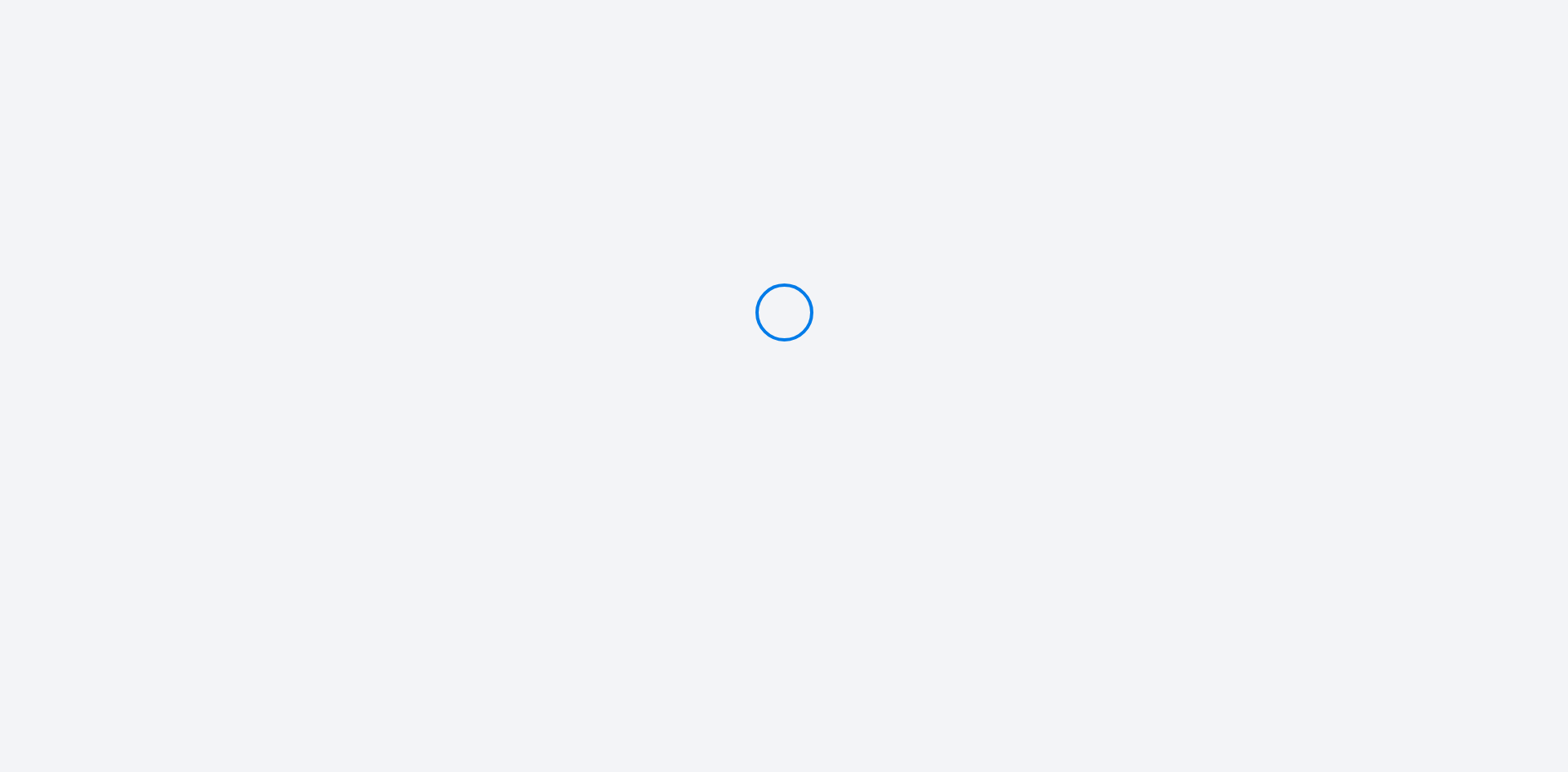
type input "Caution 200 €"
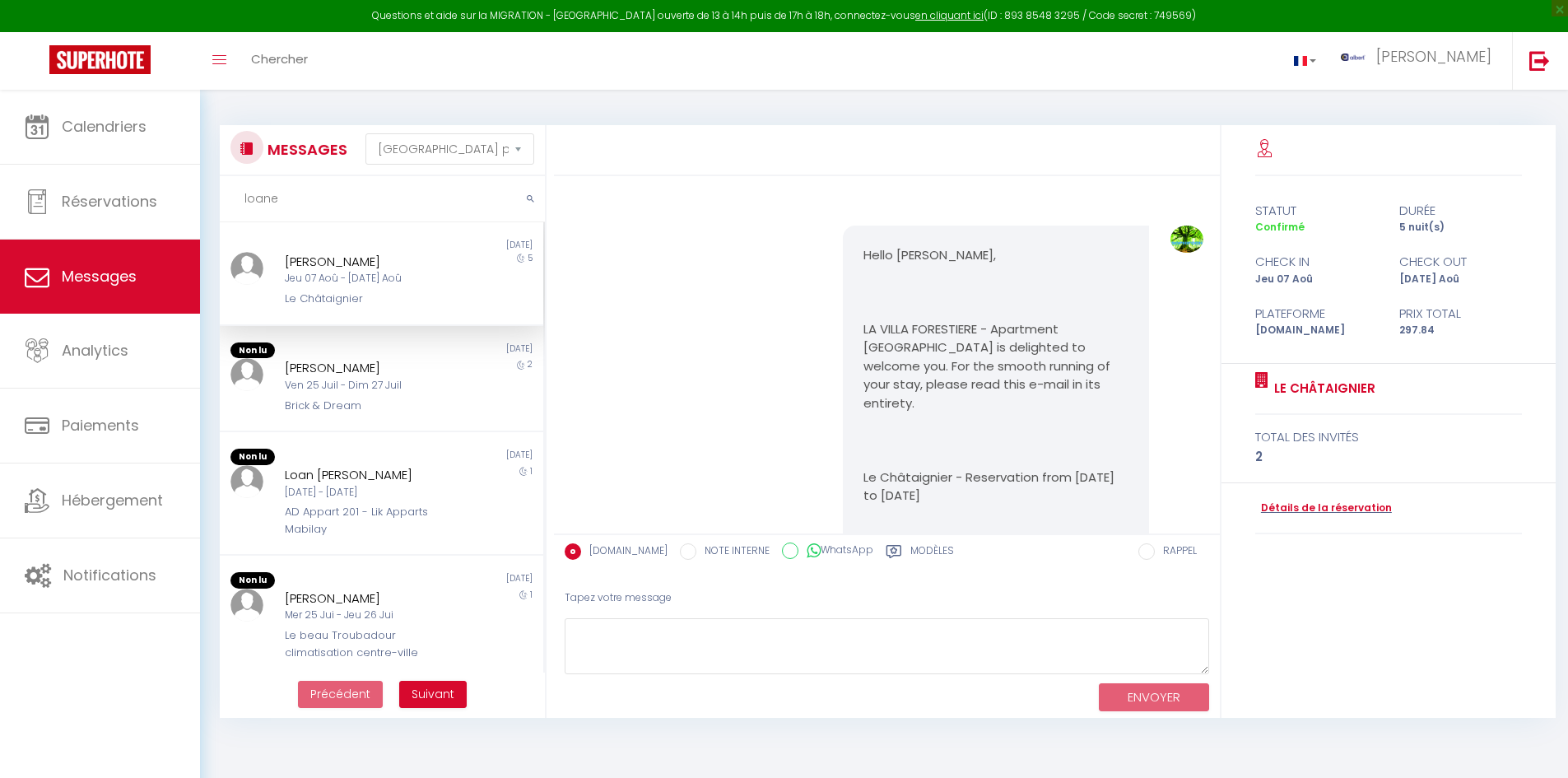
select select "message"
click at [207, 205] on div "MESSAGES Trier par date de réservation [GEOGRAPHIC_DATA] par date de message lo…" at bounding box center [884, 413] width 1368 height 648
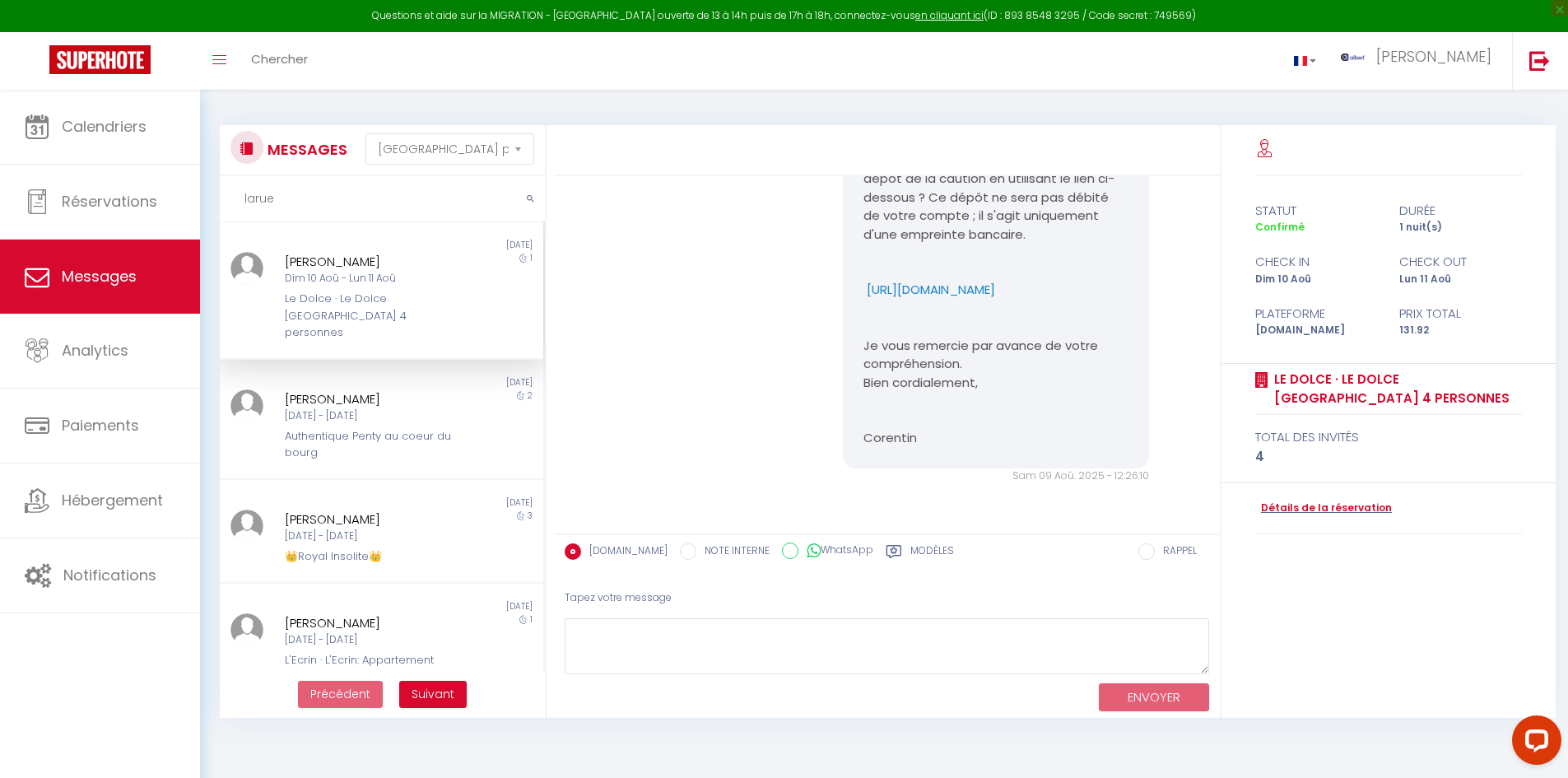
scroll to position [1506, 0]
click at [462, 292] on div "1" at bounding box center [503, 297] width 80 height 90
drag, startPoint x: 848, startPoint y: 261, endPoint x: 922, endPoint y: 285, distance: 77.8
click at [922, 285] on div "Bonjour [PERSON_NAME], Je vous contacte au sujet de la caution pour votre réser…" at bounding box center [997, 262] width 306 height 411
copy p "[URL][DOMAIN_NAME]"
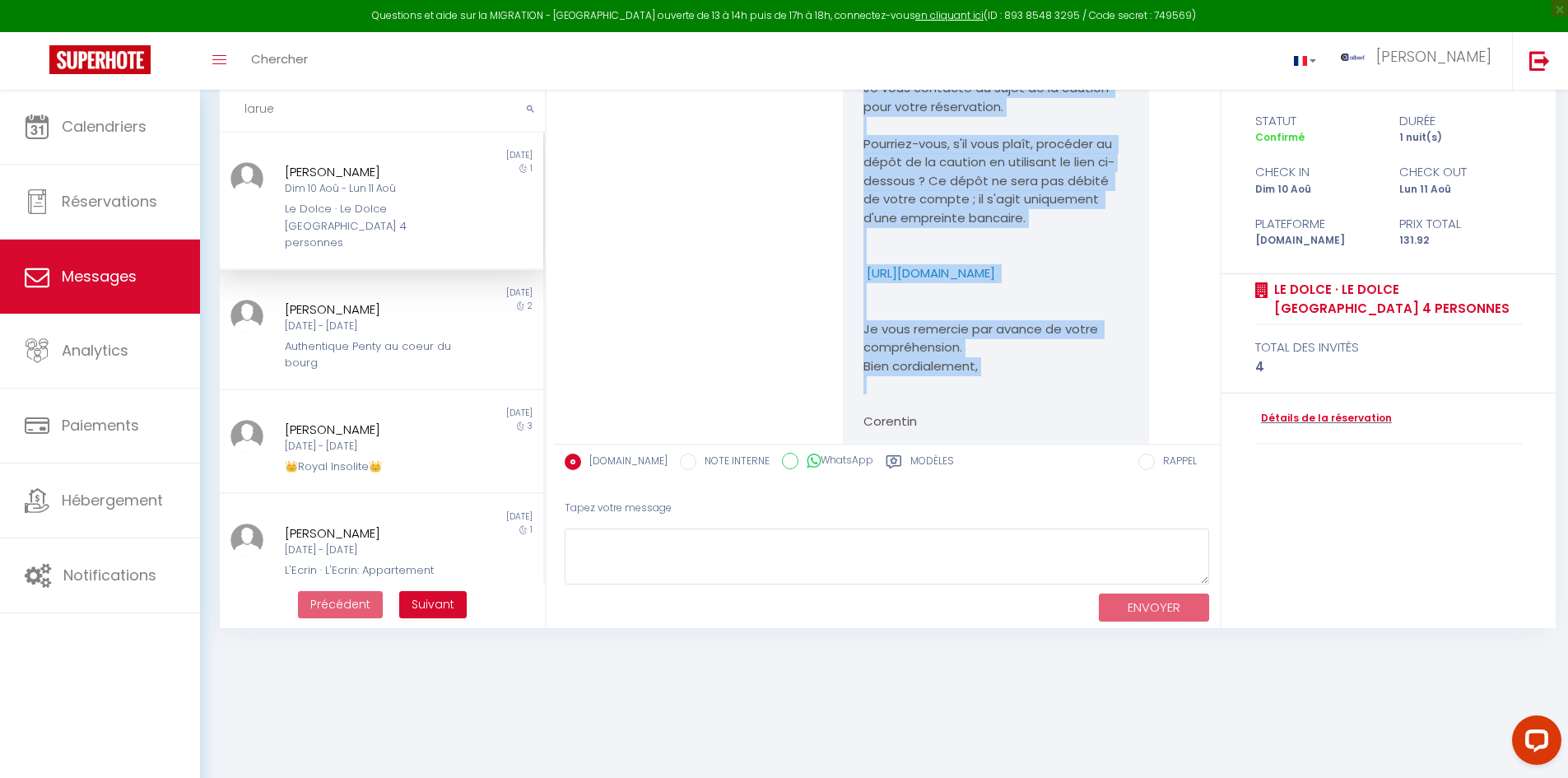
scroll to position [1443, 0]
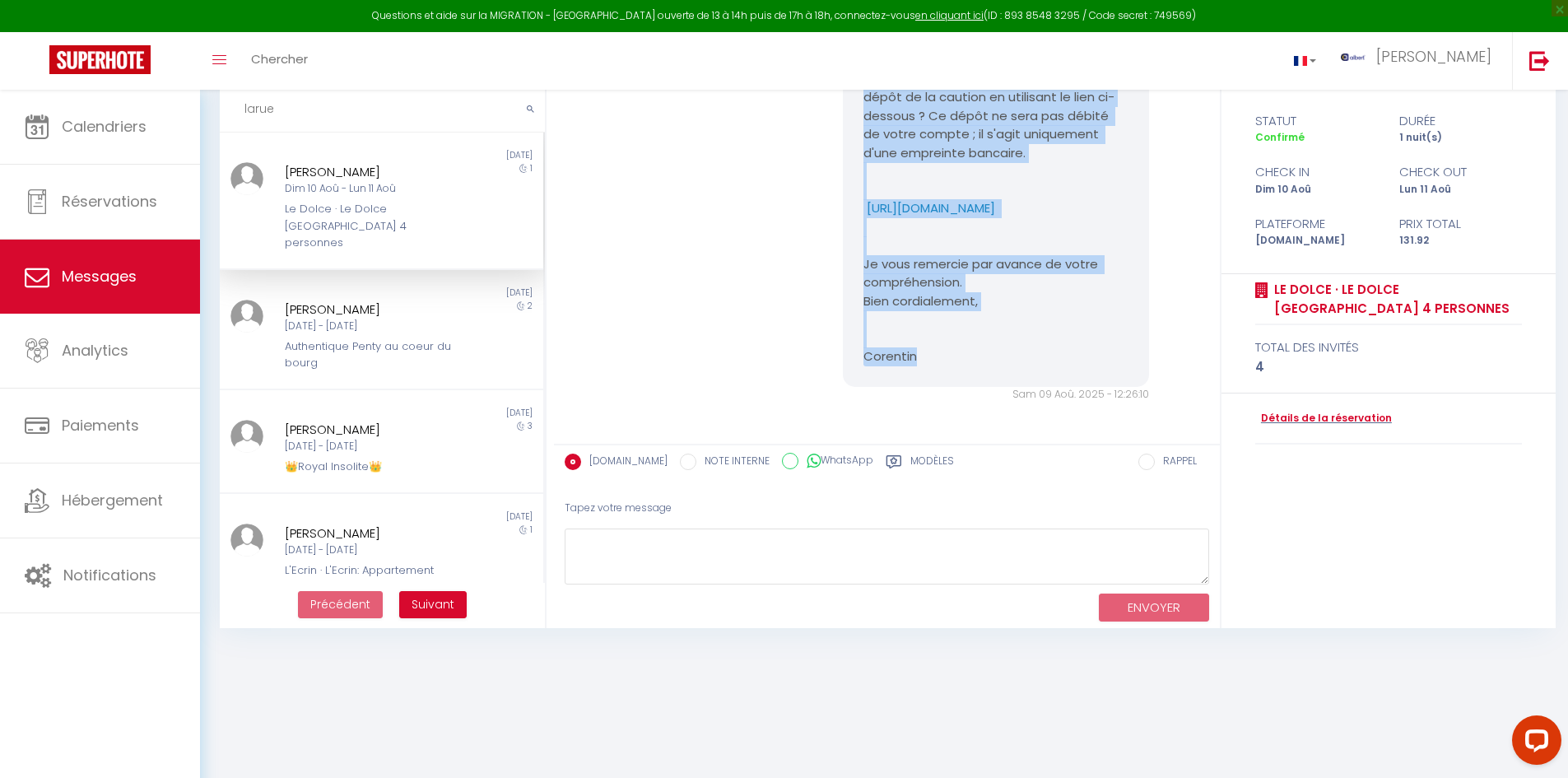
drag, startPoint x: 858, startPoint y: 202, endPoint x: 1101, endPoint y: 403, distance: 315.4
click at [1101, 387] on div "Bonjour [PERSON_NAME], Je vous contacte au sujet de la caution pour votre réser…" at bounding box center [997, 181] width 306 height 411
copy pre "Bonjour [PERSON_NAME], Je vous contacte au sujet de la caution pour votre réser…"
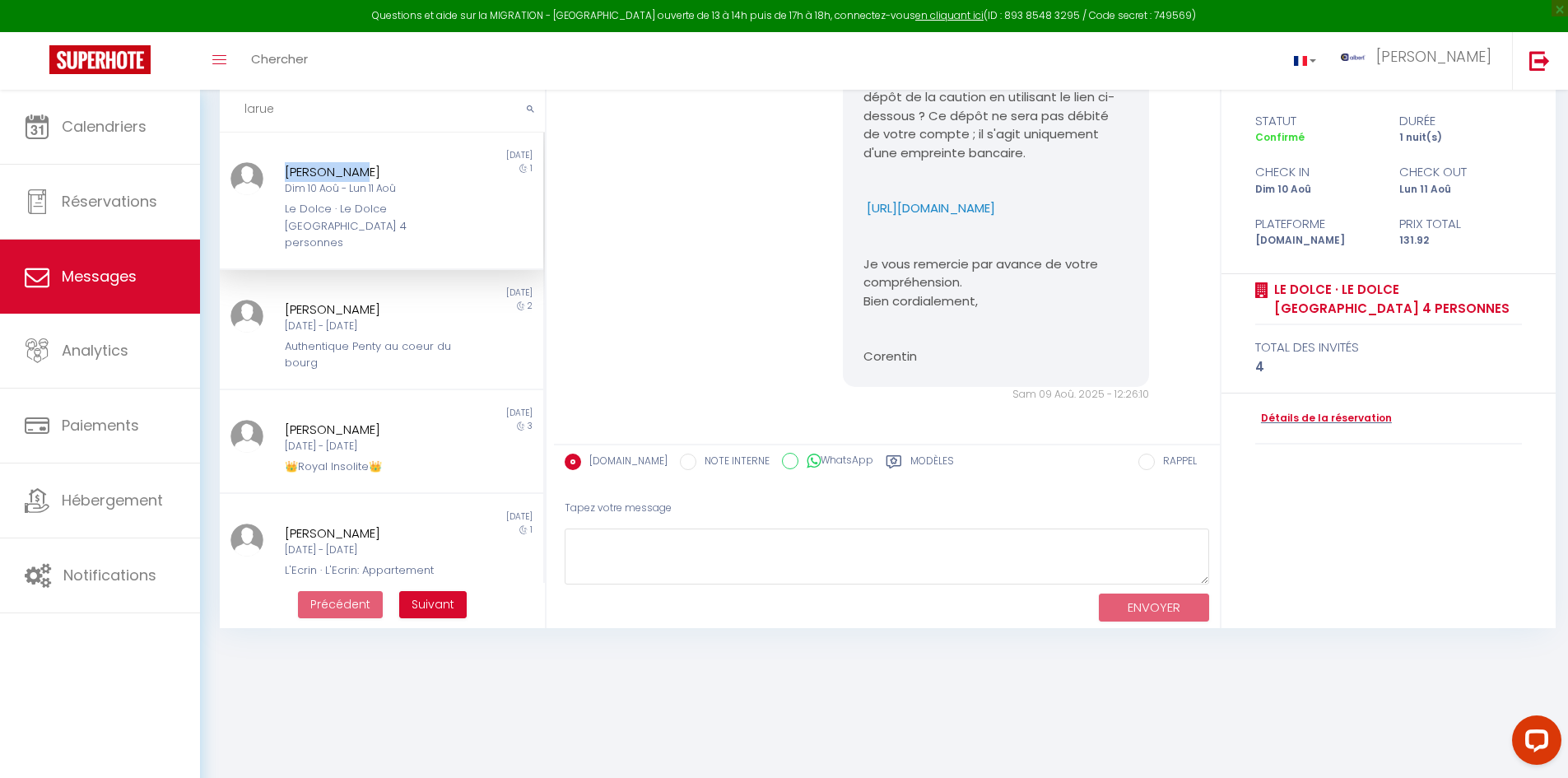
drag, startPoint x: 281, startPoint y: 162, endPoint x: 368, endPoint y: 167, distance: 87.1
click at [368, 167] on div "[PERSON_NAME] Dim 10 Aoû - Lun 11 Aoû Le Dolce · Le Dolce [GEOGRAPHIC_DATA] 4 p…" at bounding box center [368, 207] width 189 height 90
copy div "[PERSON_NAME]"
drag, startPoint x: 312, startPoint y: 107, endPoint x: 227, endPoint y: 110, distance: 85.1
click at [227, 110] on input "larue" at bounding box center [383, 109] width 325 height 46
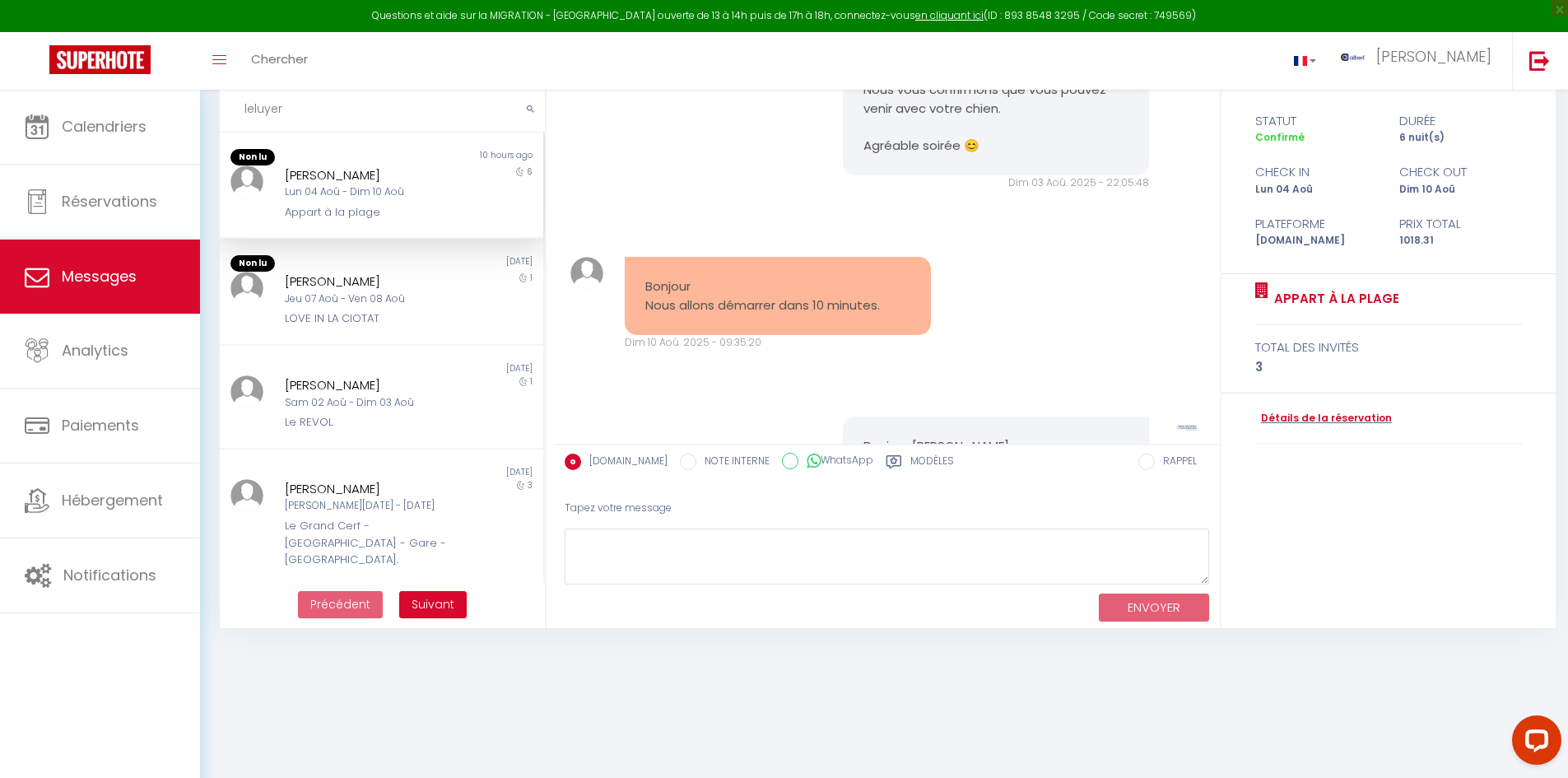
click at [253, 102] on input "leluyer" at bounding box center [383, 109] width 325 height 46
type input "le luyer"
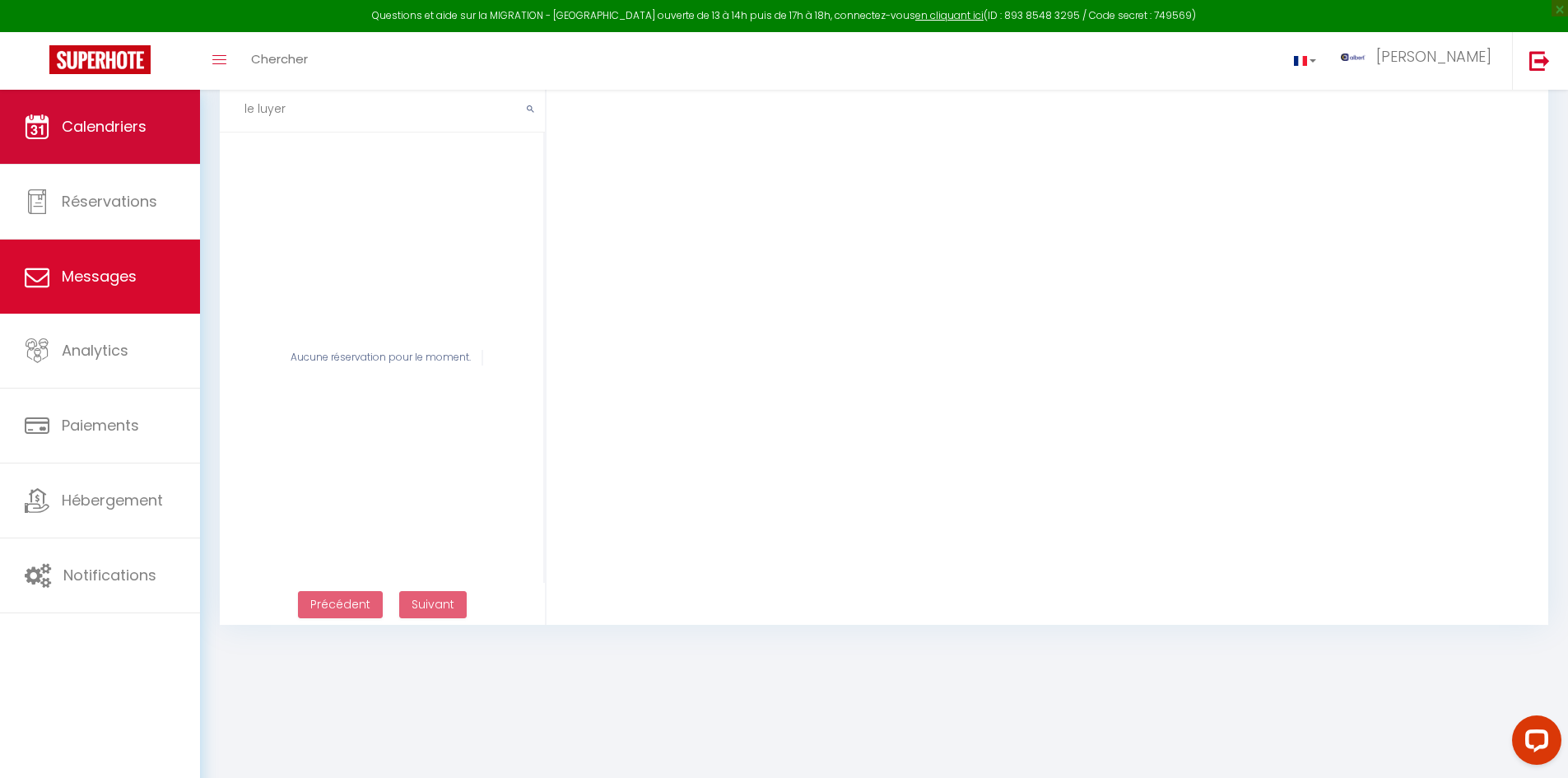
drag, startPoint x: 303, startPoint y: 113, endPoint x: 176, endPoint y: 112, distance: 127.0
click at [176, 112] on div "Questions et aide sur la MIGRATION - [GEOGRAPHIC_DATA] ouverte de 13 à 14h puis…" at bounding box center [784, 322] width 1568 height 644
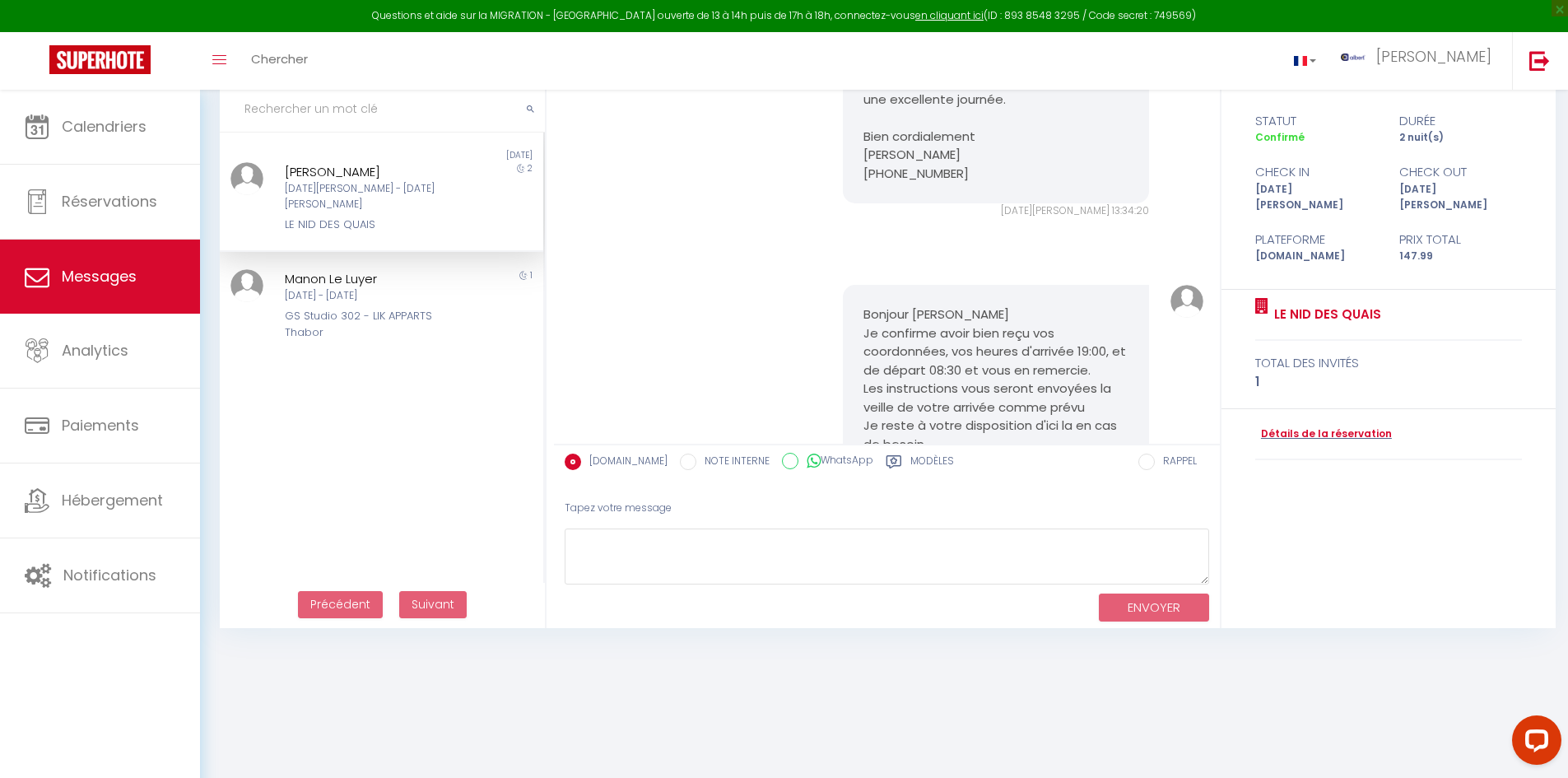
scroll to position [4281, 0]
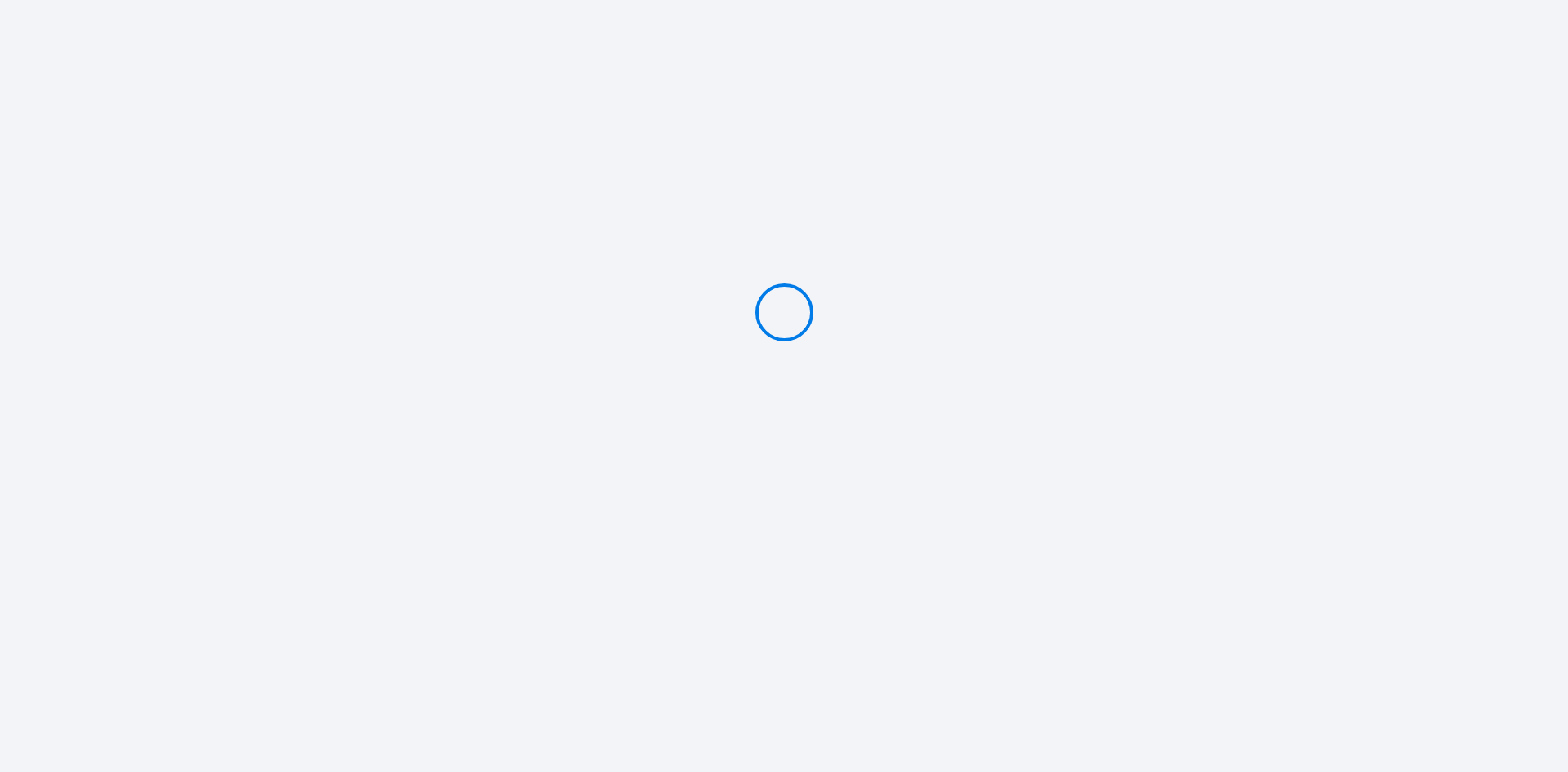
type input "Caution 500 €"
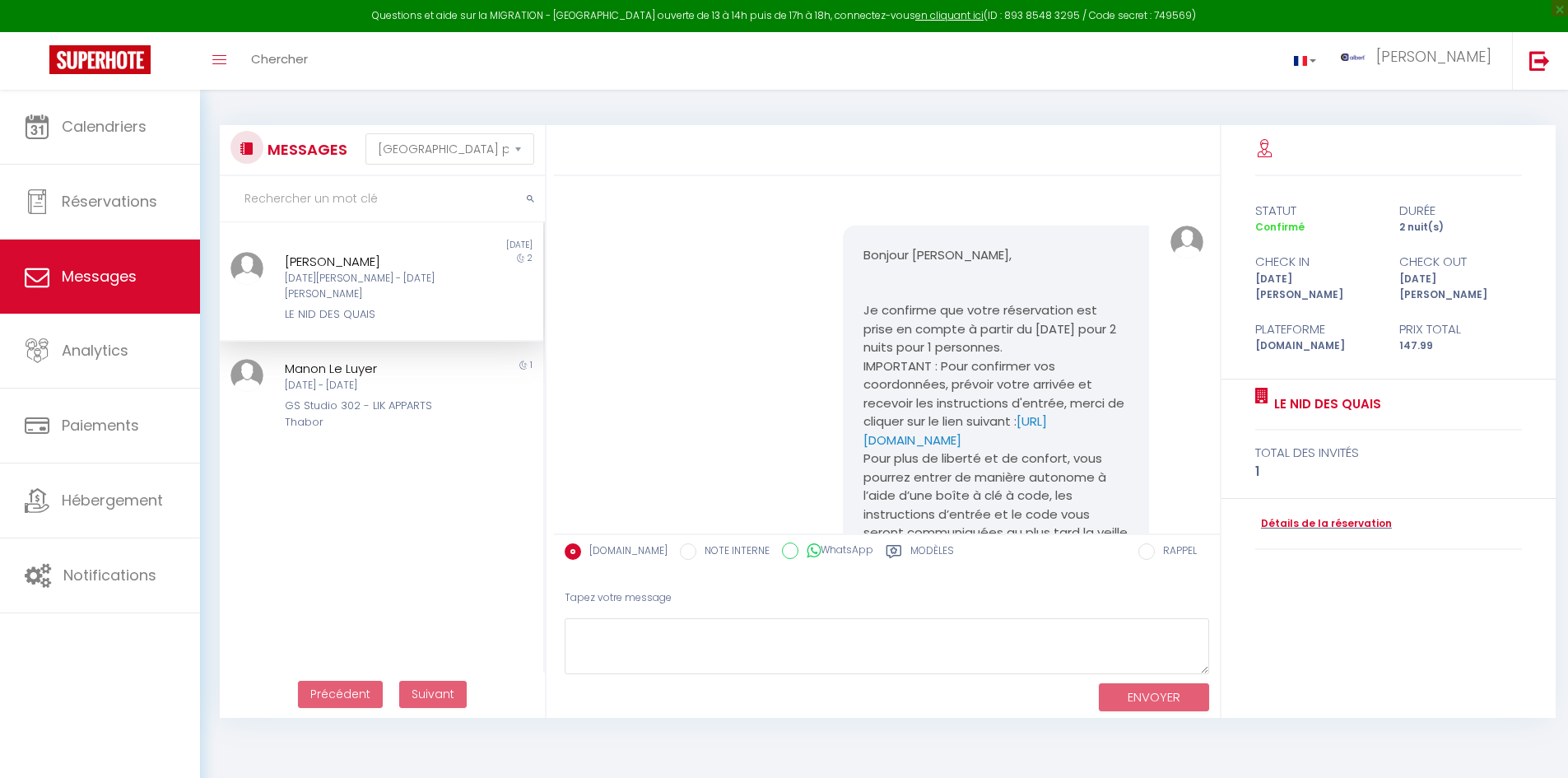
select select "message"
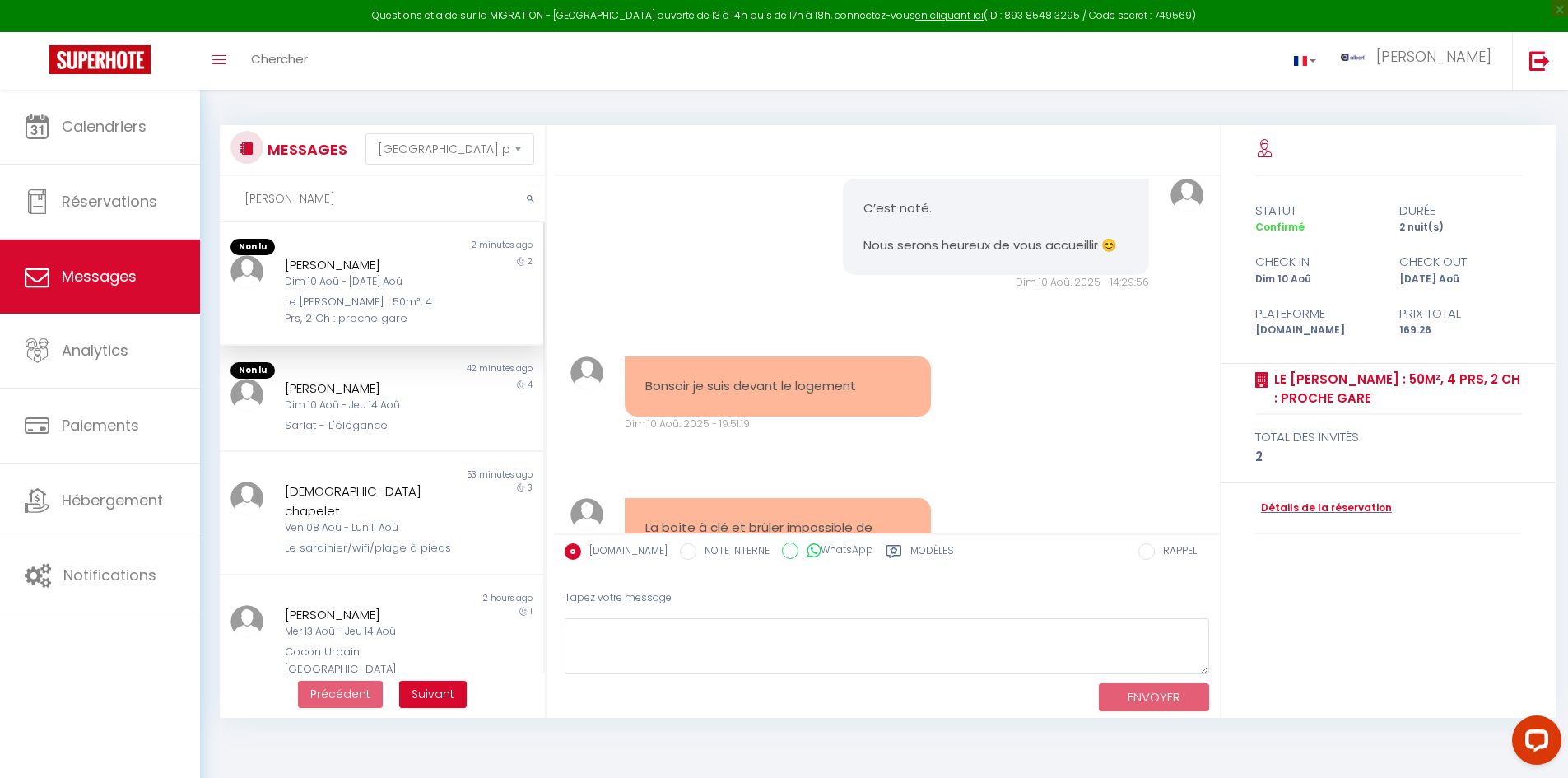
scroll to position [4345, 0]
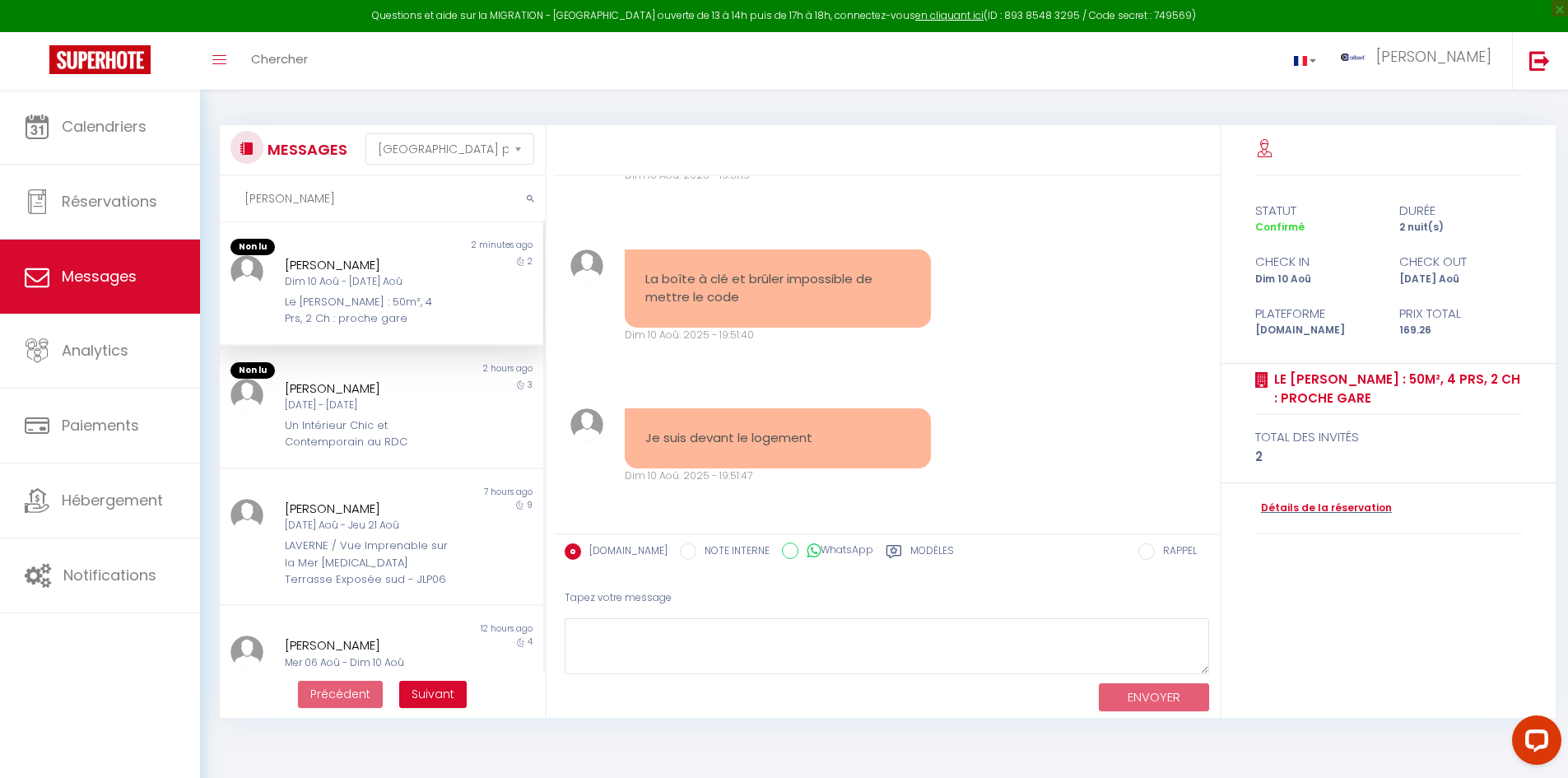
type input "[PERSON_NAME]"
click at [450, 267] on div "[PERSON_NAME] Dim 10 Aoû - [DATE] Aoû Le [PERSON_NAME] : 50m², 4 Prs, 2 Ch : pr…" at bounding box center [368, 292] width 189 height 73
